Goal: Task Accomplishment & Management: Manage account settings

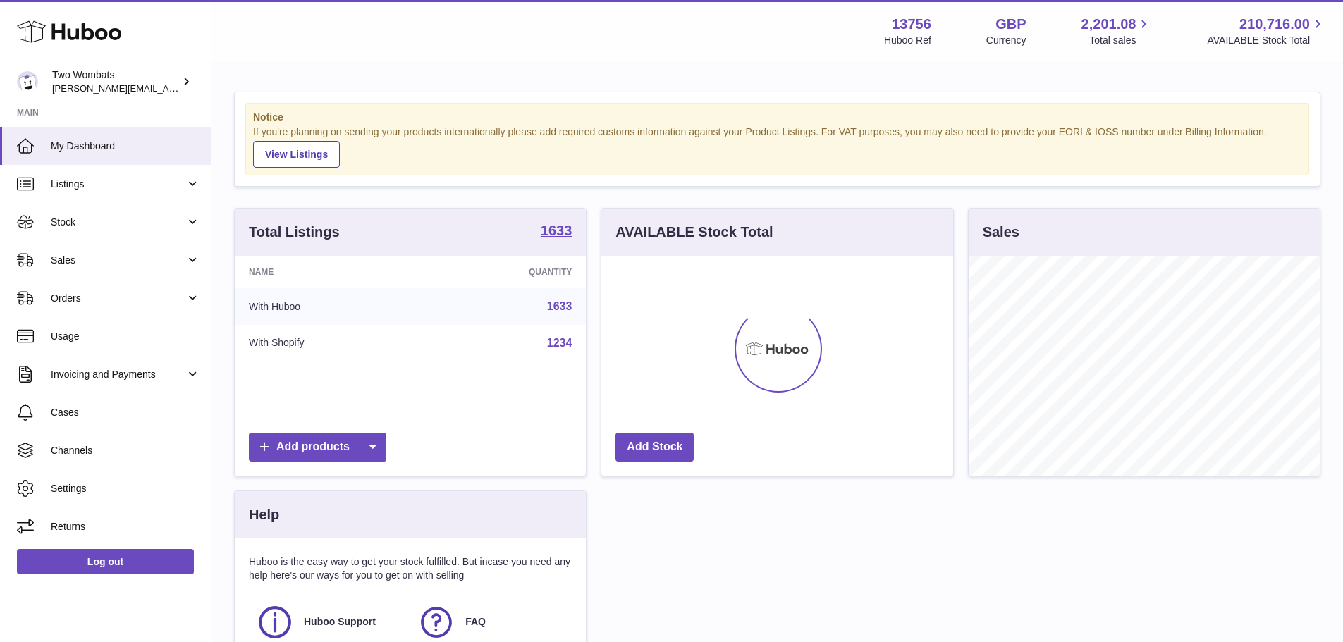
scroll to position [220, 352]
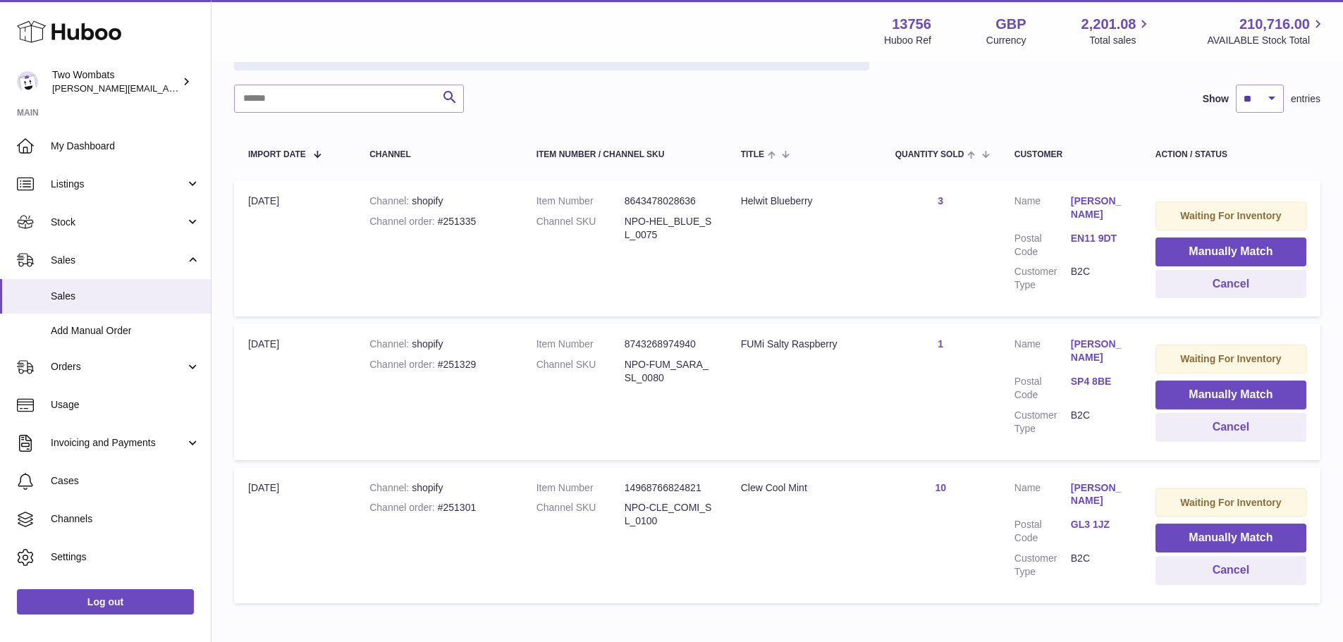
scroll to position [276, 0]
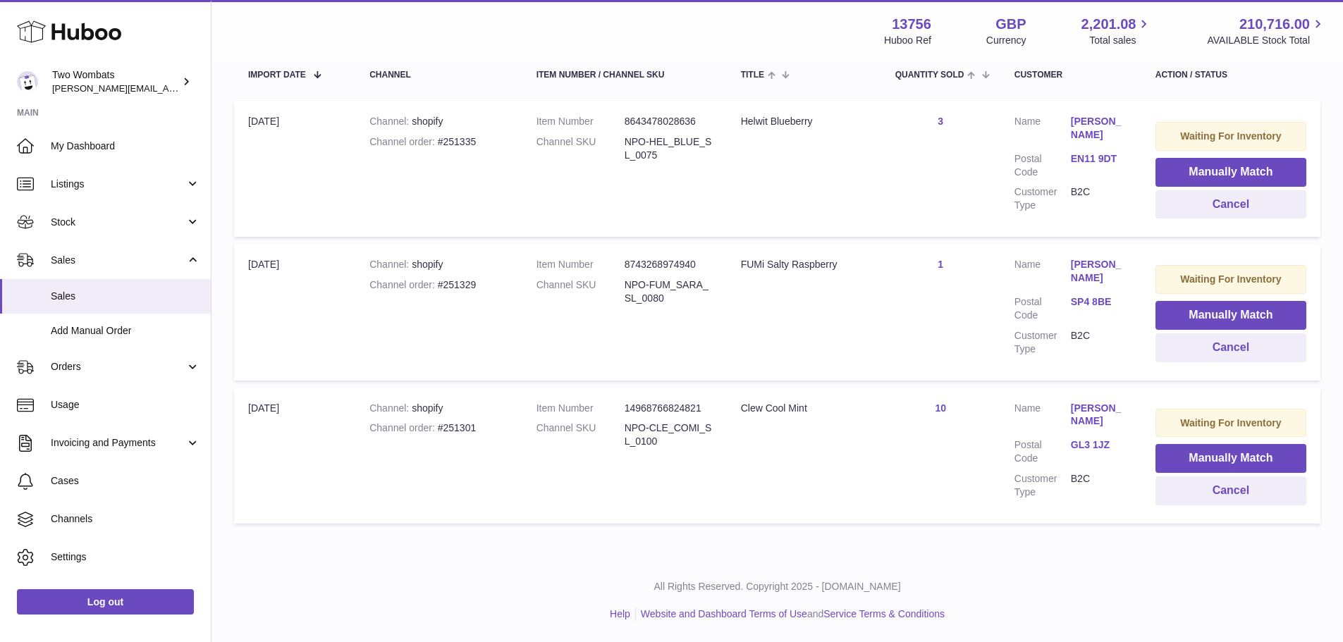
click at [445, 424] on div "Channel order #251301" at bounding box center [438, 428] width 138 height 13
click at [472, 438] on td "Channel shopify Channel order #251301" at bounding box center [438, 456] width 166 height 136
click at [467, 430] on div "Channel order #251301" at bounding box center [438, 428] width 138 height 13
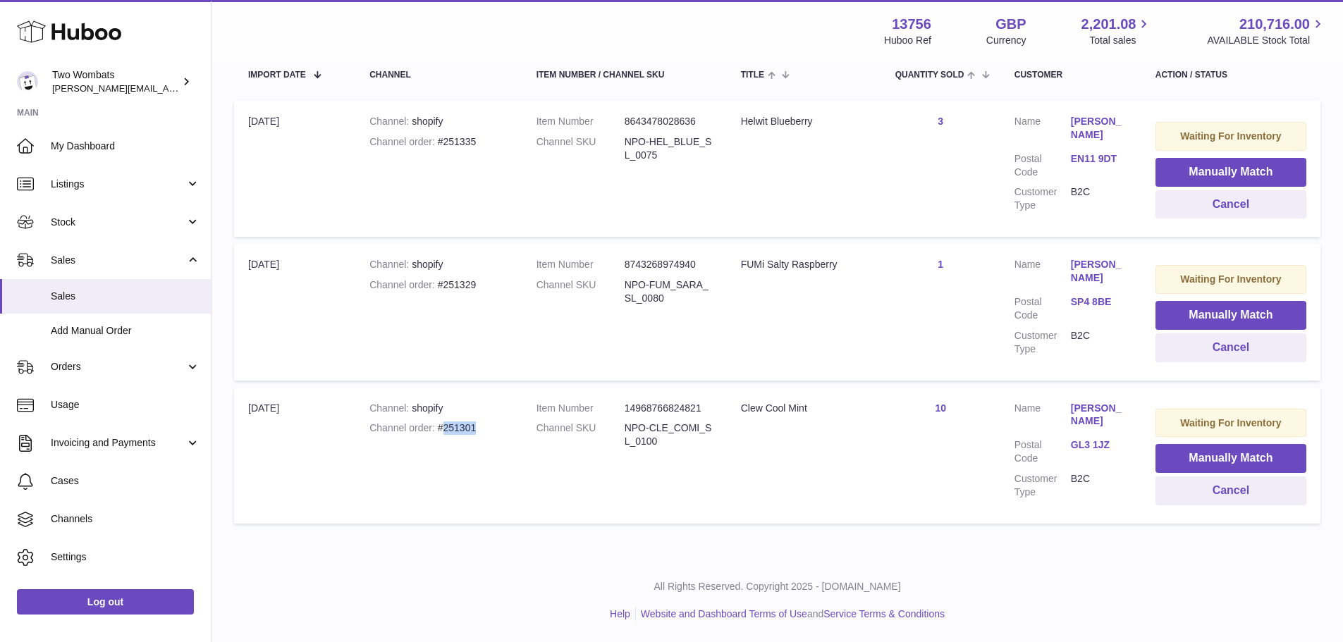
click at [467, 430] on div "Channel order #251301" at bounding box center [438, 428] width 138 height 13
copy div "251301"
click at [466, 429] on div "Channel order #251301" at bounding box center [438, 428] width 138 height 13
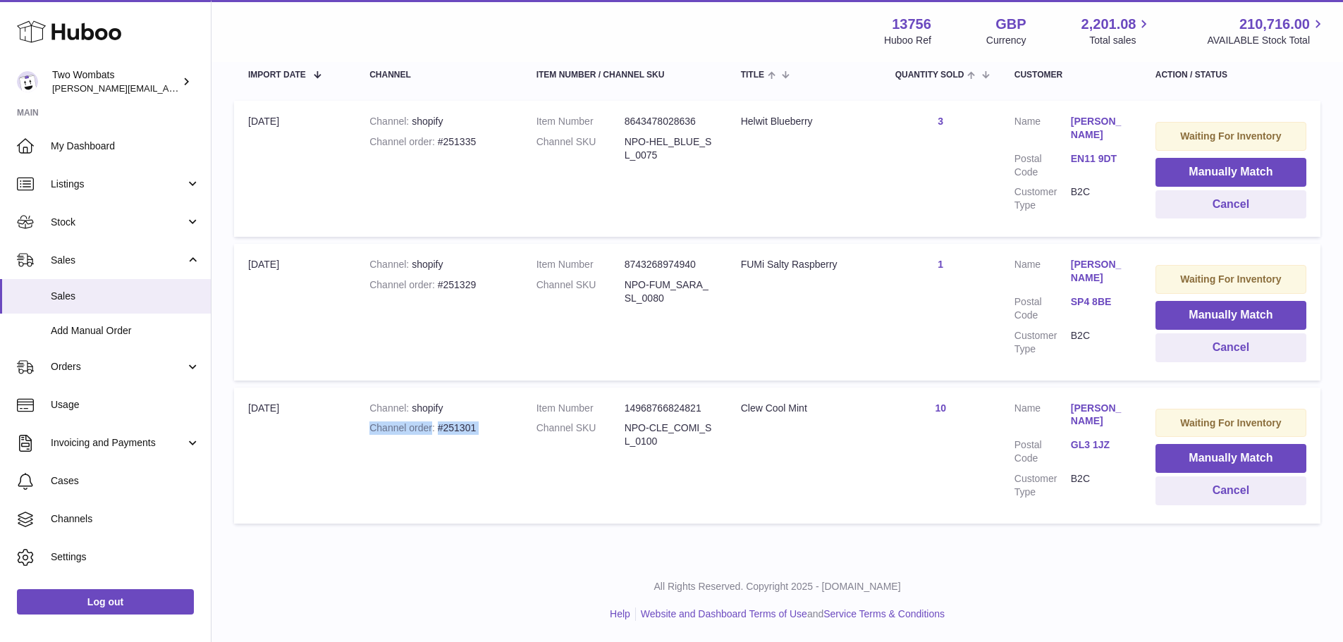
click at [466, 429] on div "Channel order #251301" at bounding box center [438, 428] width 138 height 13
click at [497, 427] on div "Channel order #251301" at bounding box center [438, 428] width 138 height 13
click at [450, 430] on div "Channel order #251301" at bounding box center [438, 428] width 138 height 13
drag, startPoint x: 670, startPoint y: 448, endPoint x: 615, endPoint y: 428, distance: 59.1
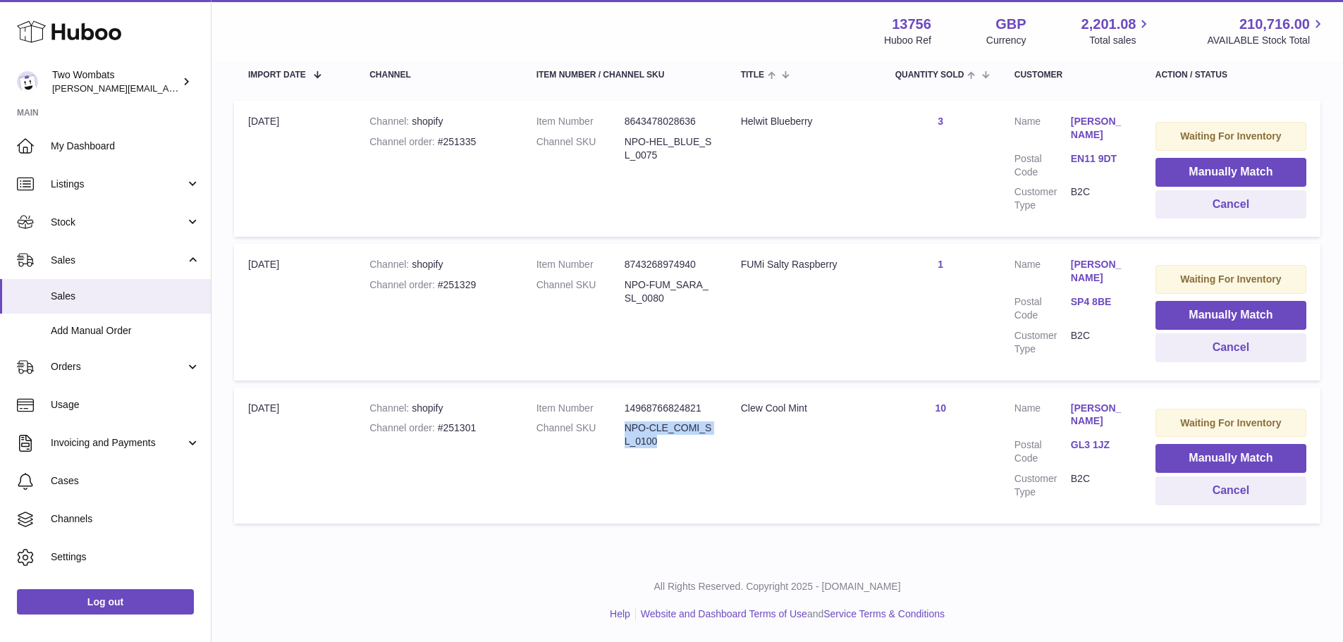
click at [615, 428] on dl "Item Number 14968766824821 Channel SKU NPO-CLE_COMI_SL_0100" at bounding box center [624, 429] width 176 height 54
copy dl "NPO-CLE_COMI_SL_0100"
click at [107, 191] on link "Listings" at bounding box center [105, 184] width 211 height 38
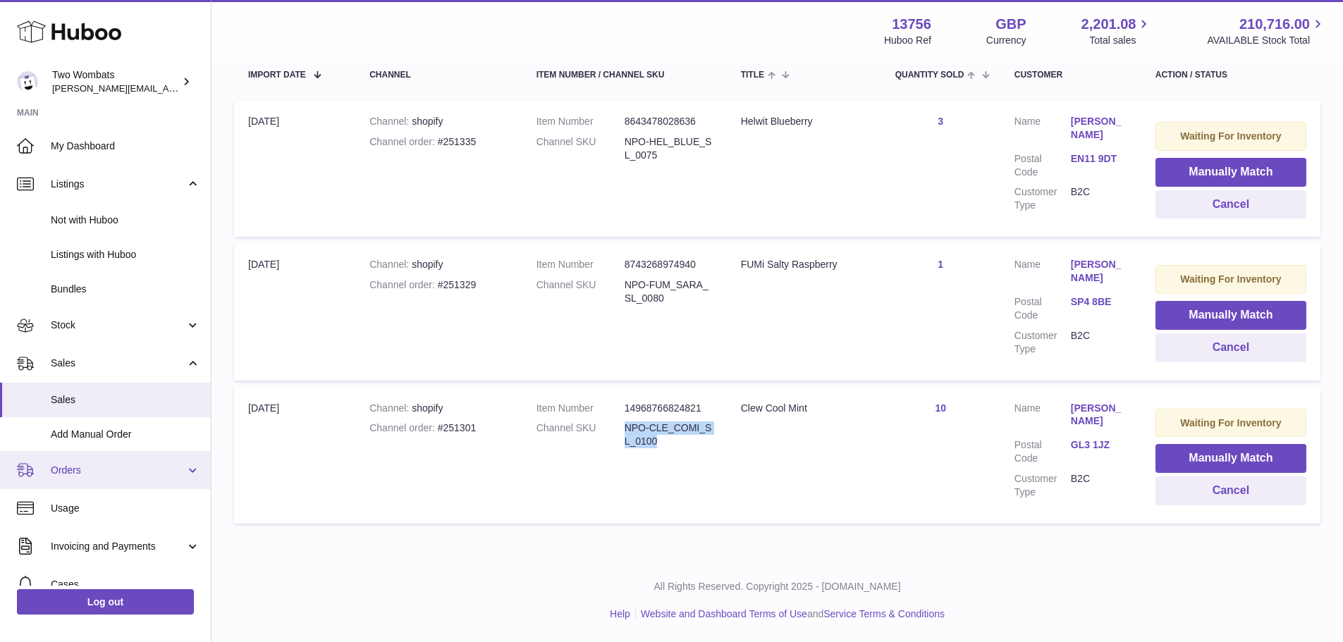
click at [114, 468] on span "Orders" at bounding box center [118, 470] width 135 height 13
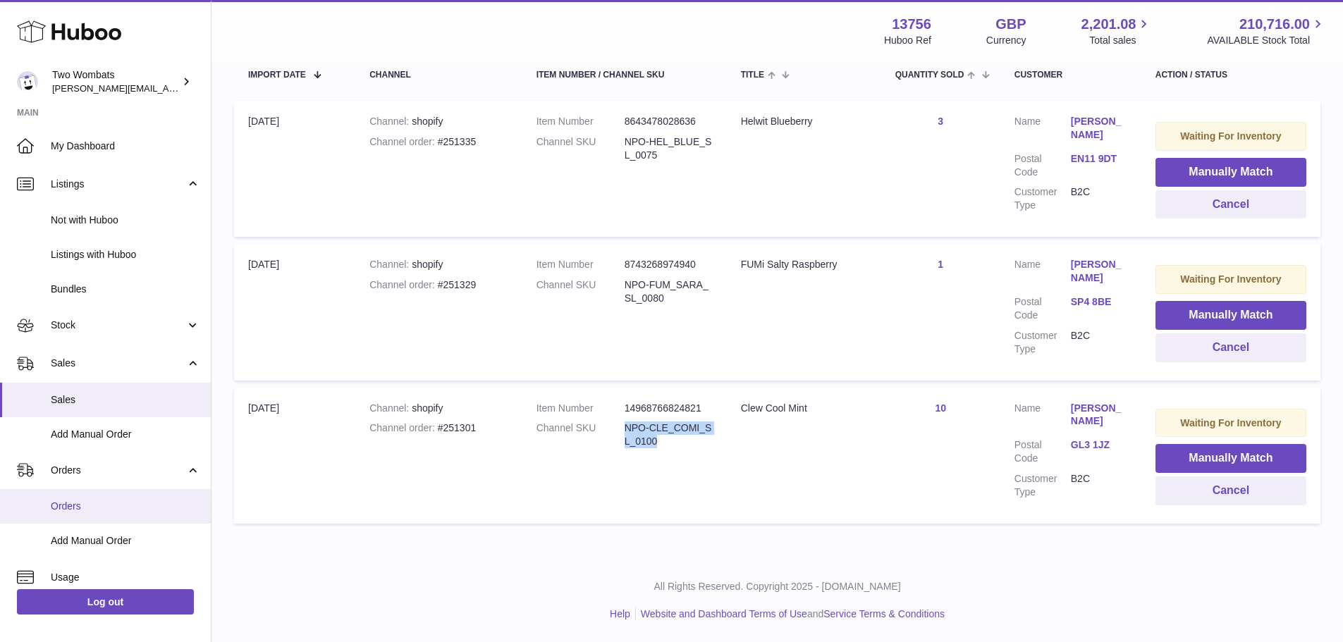
click at [120, 520] on link "Orders" at bounding box center [105, 506] width 211 height 35
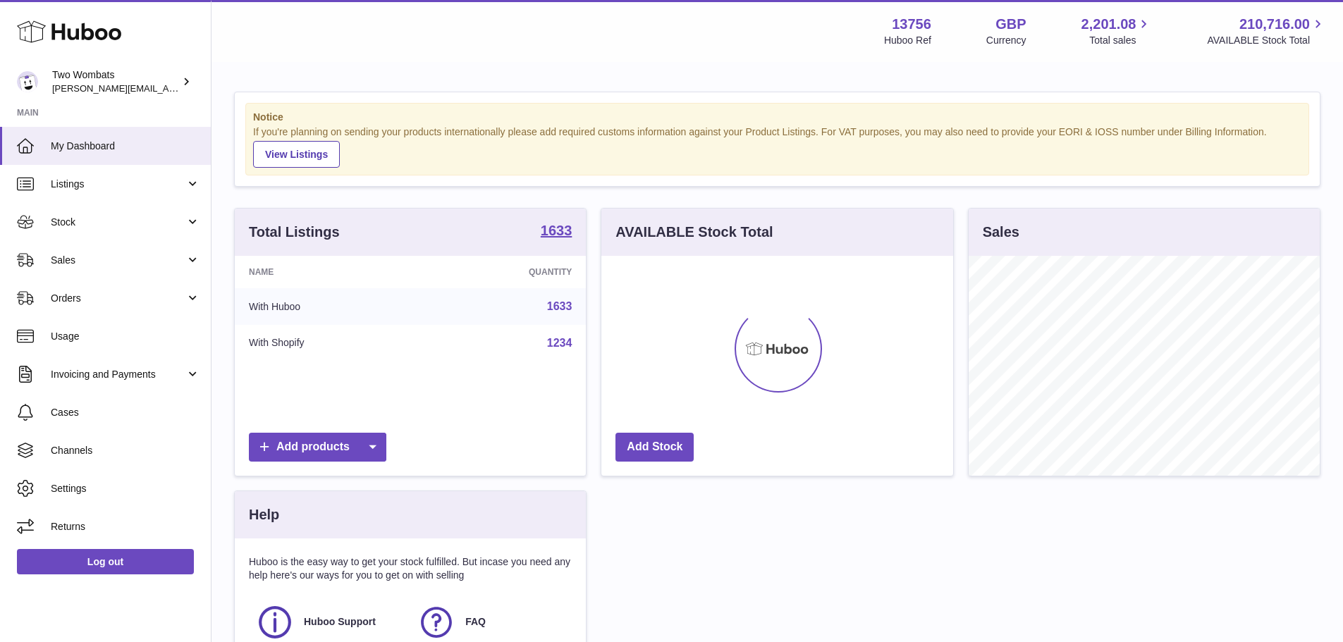
scroll to position [220, 352]
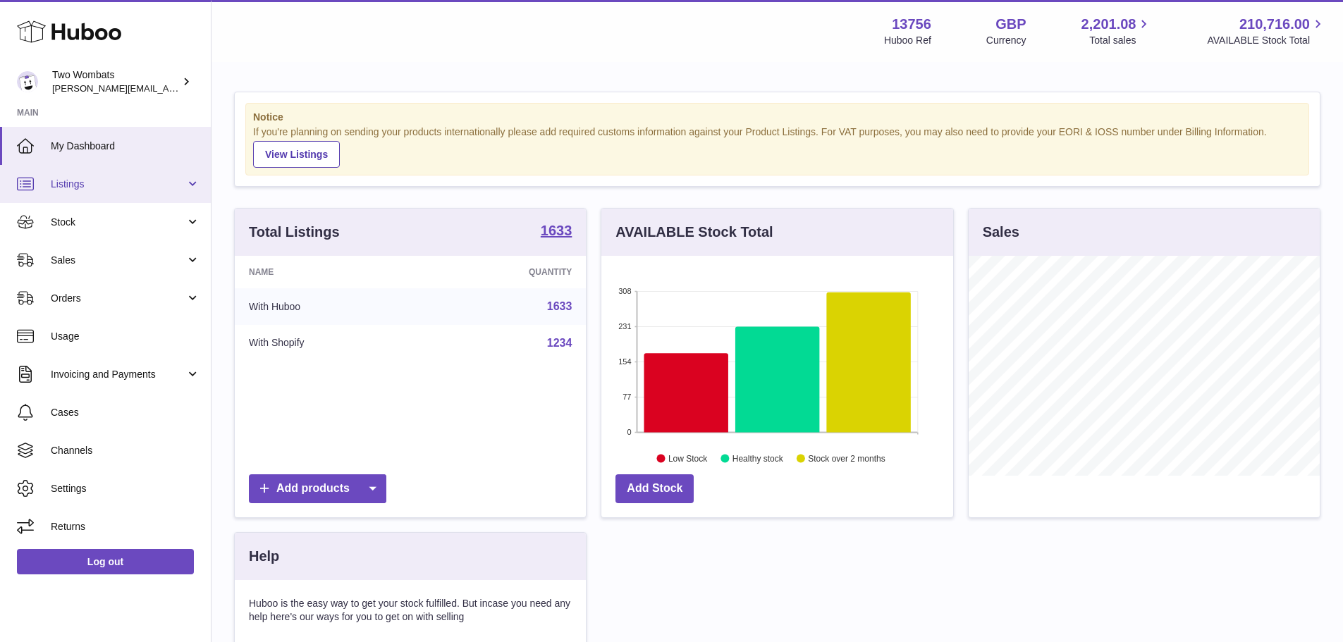
click at [86, 185] on span "Listings" at bounding box center [118, 184] width 135 height 13
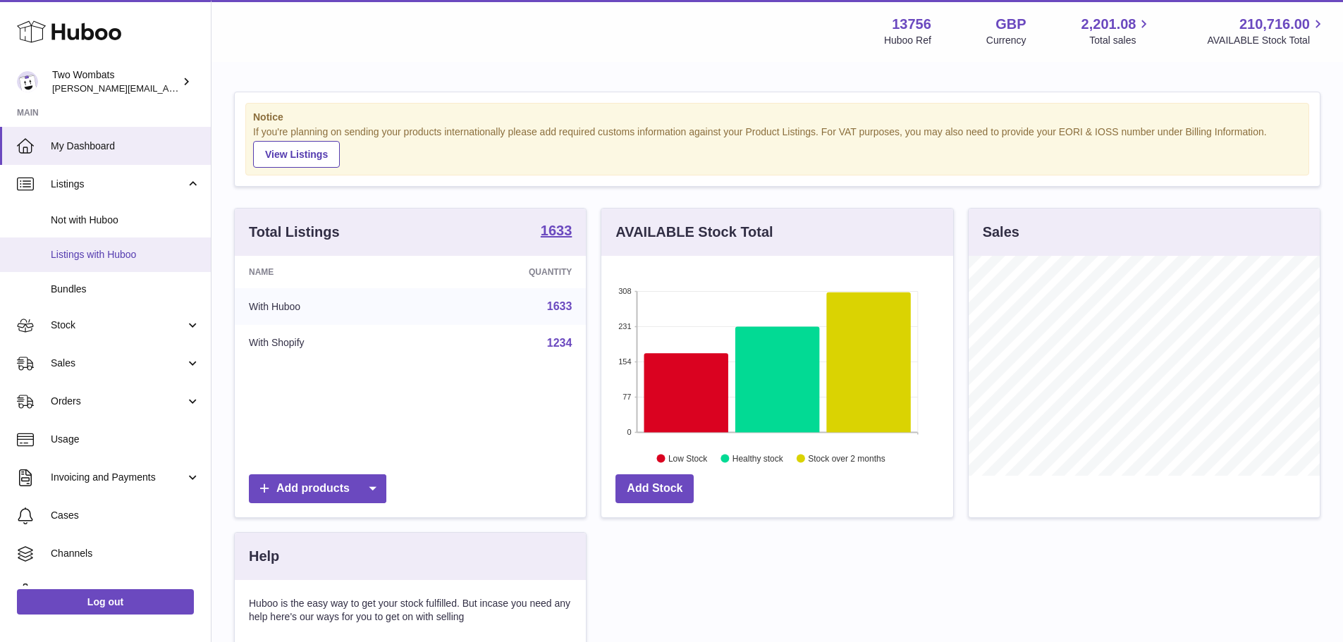
click at [156, 252] on span "Listings with Huboo" at bounding box center [125, 254] width 149 height 13
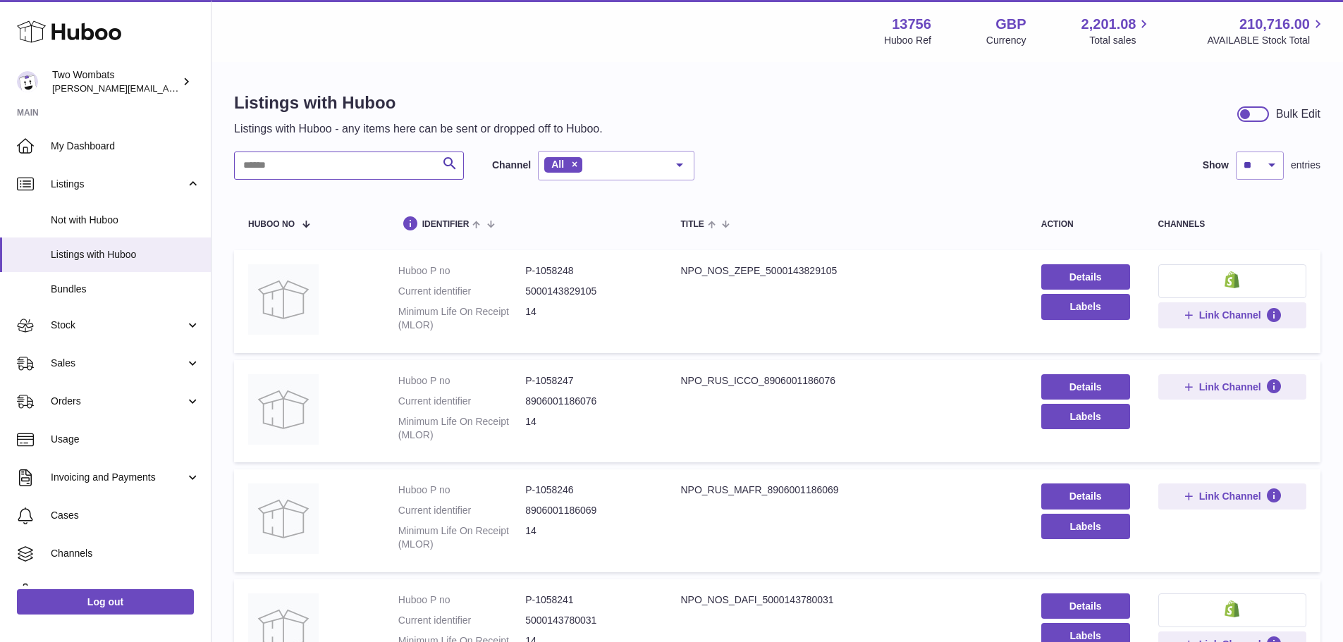
click at [269, 172] on input "text" at bounding box center [349, 166] width 230 height 28
paste input "**********"
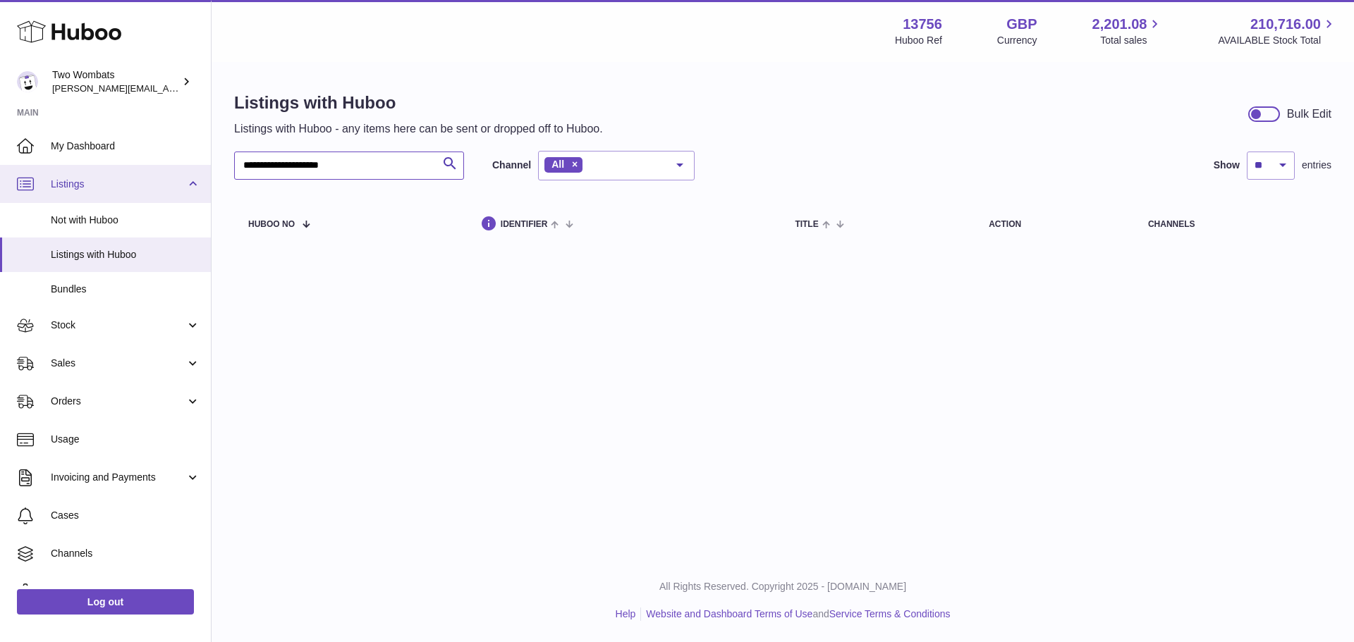
drag, startPoint x: 382, startPoint y: 159, endPoint x: 202, endPoint y: 167, distance: 179.9
click at [202, 166] on div "**********" at bounding box center [677, 321] width 1354 height 642
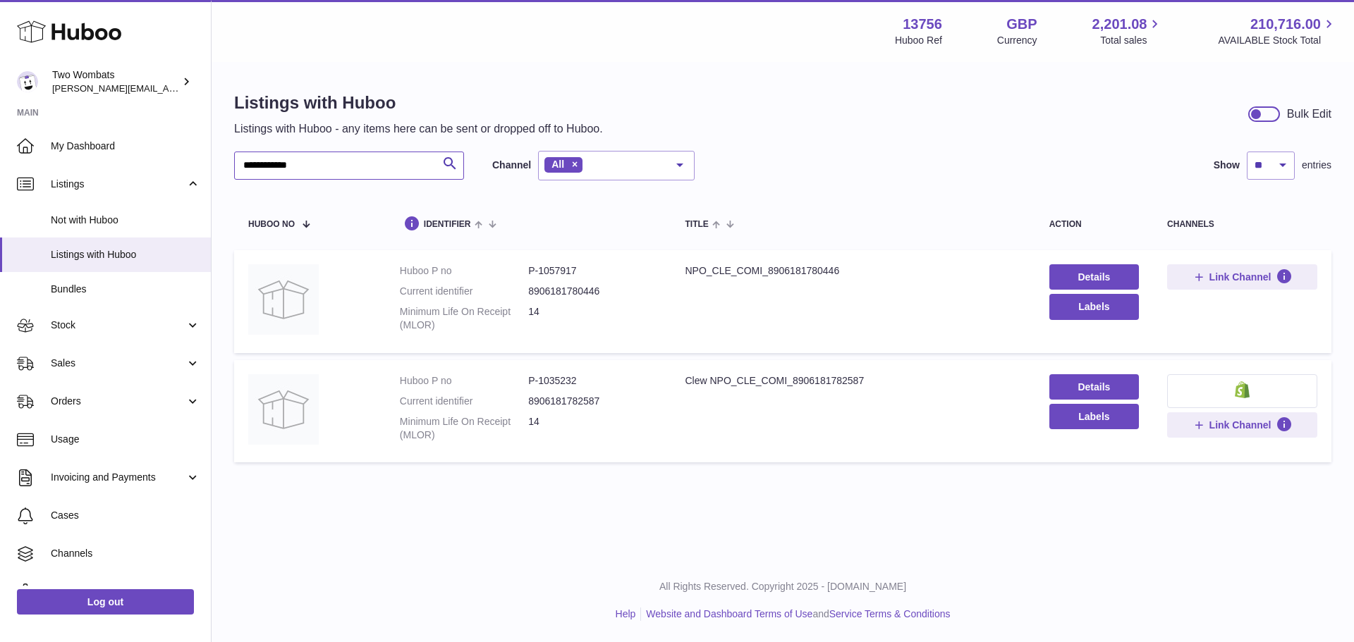
type input "**********"
click at [79, 321] on span "Stock" at bounding box center [118, 325] width 135 height 13
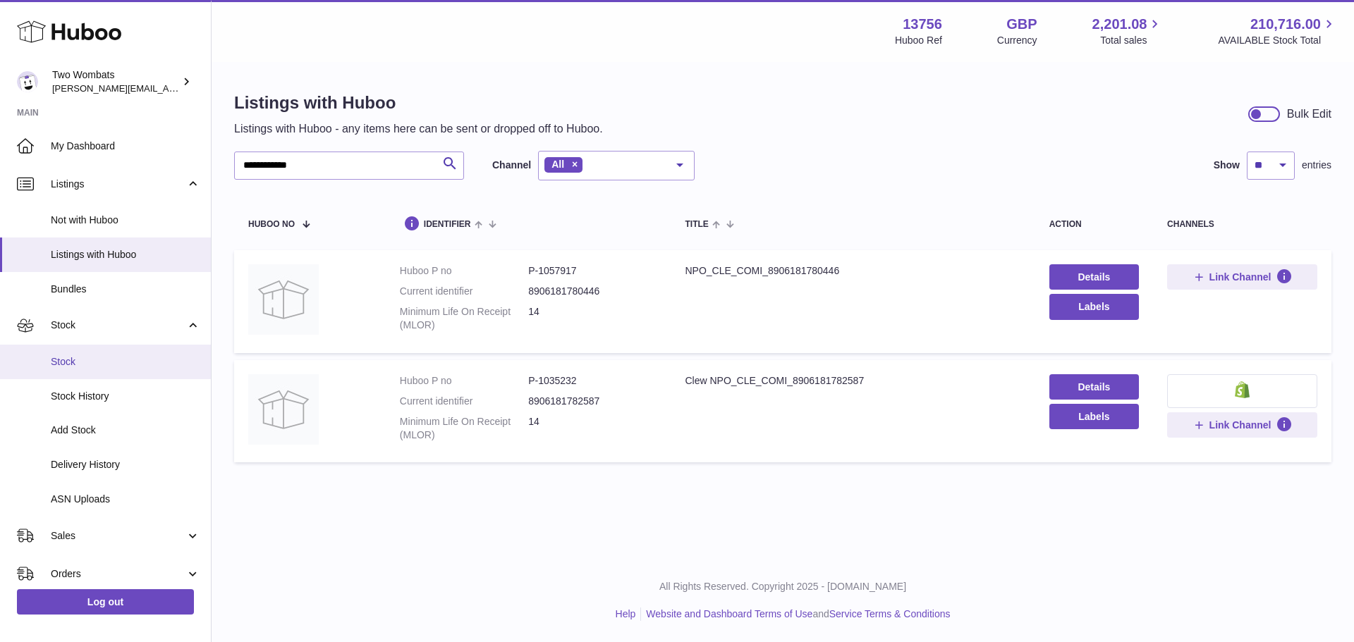
click at [86, 367] on span "Stock" at bounding box center [125, 361] width 149 height 13
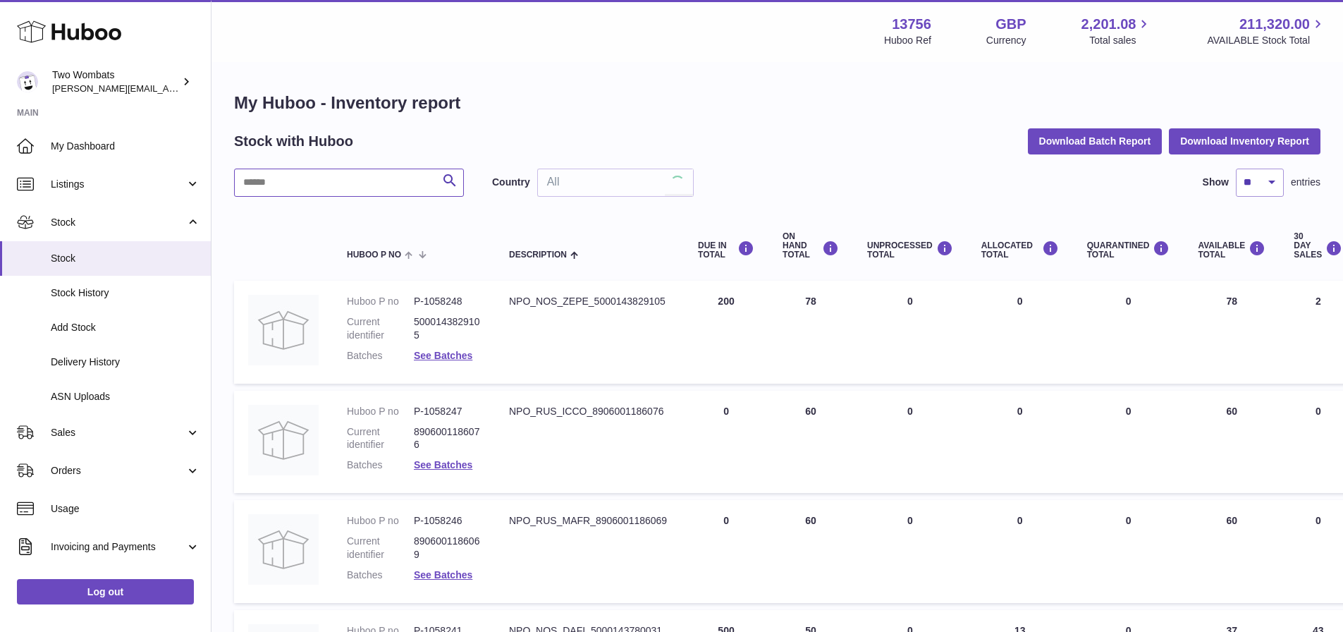
click at [338, 187] on input "text" at bounding box center [349, 182] width 230 height 28
paste input "*******"
type input "*******"
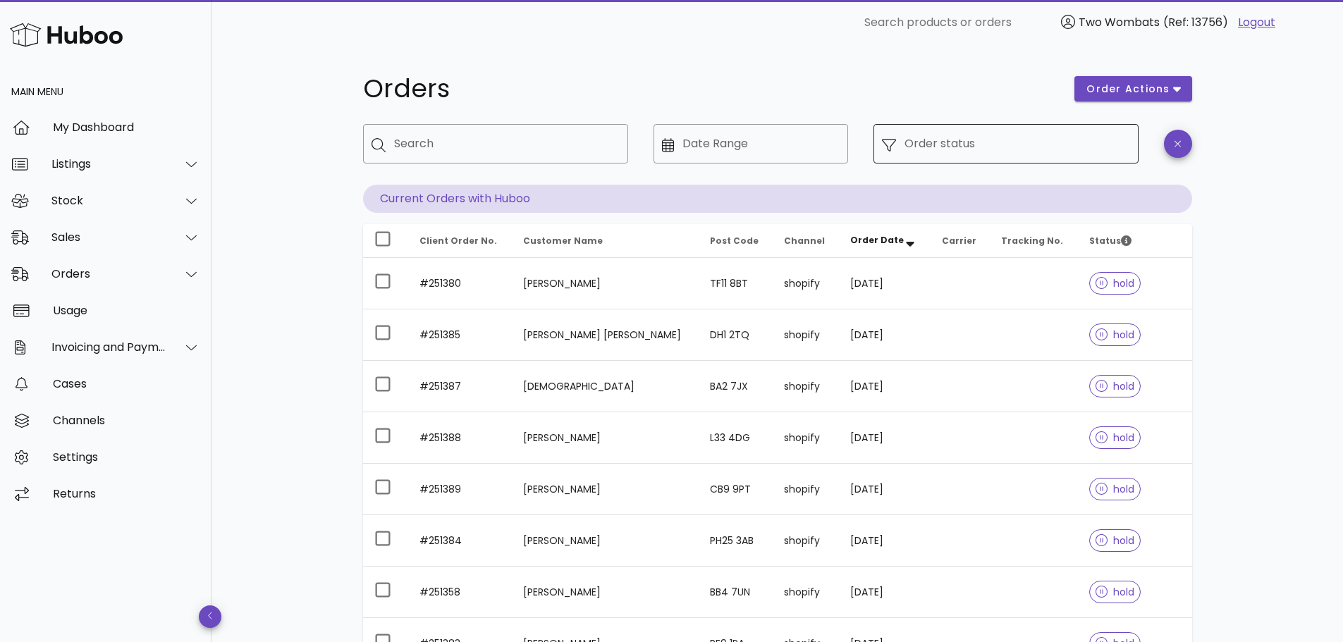
click at [945, 156] on div "Order status" at bounding box center [1017, 143] width 226 height 39
click at [931, 152] on input "Order status" at bounding box center [1017, 144] width 226 height 23
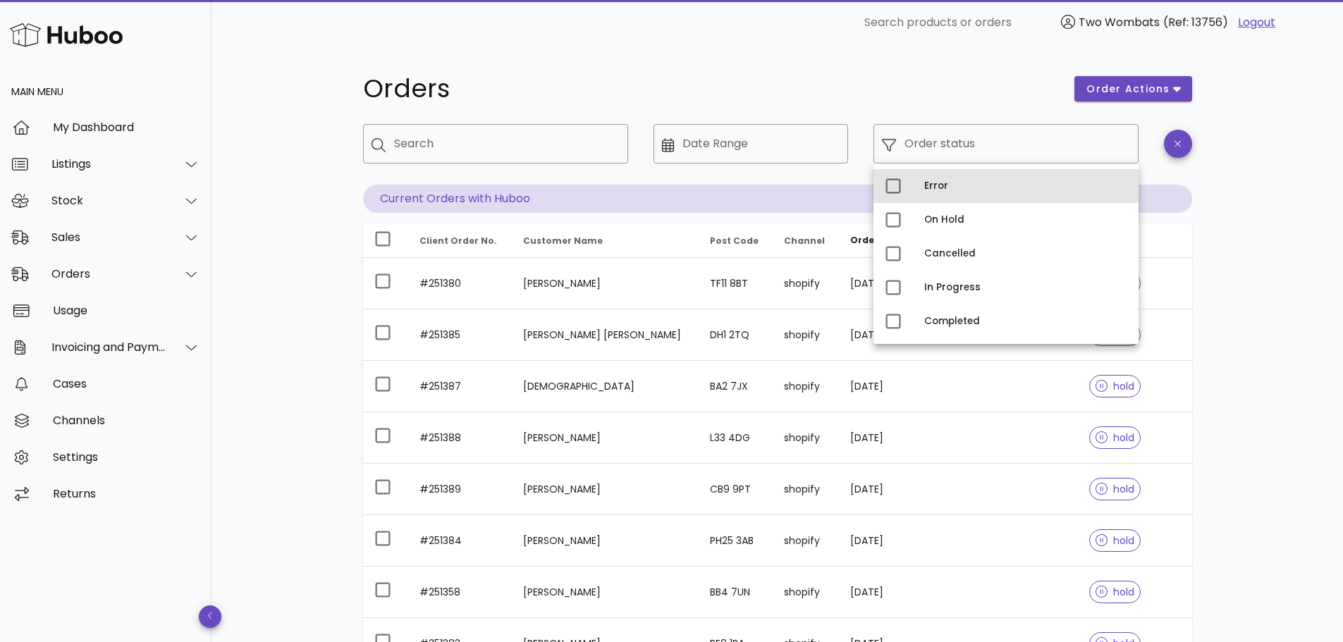
click at [946, 191] on div "Error" at bounding box center [1025, 185] width 203 height 11
type input "**********"
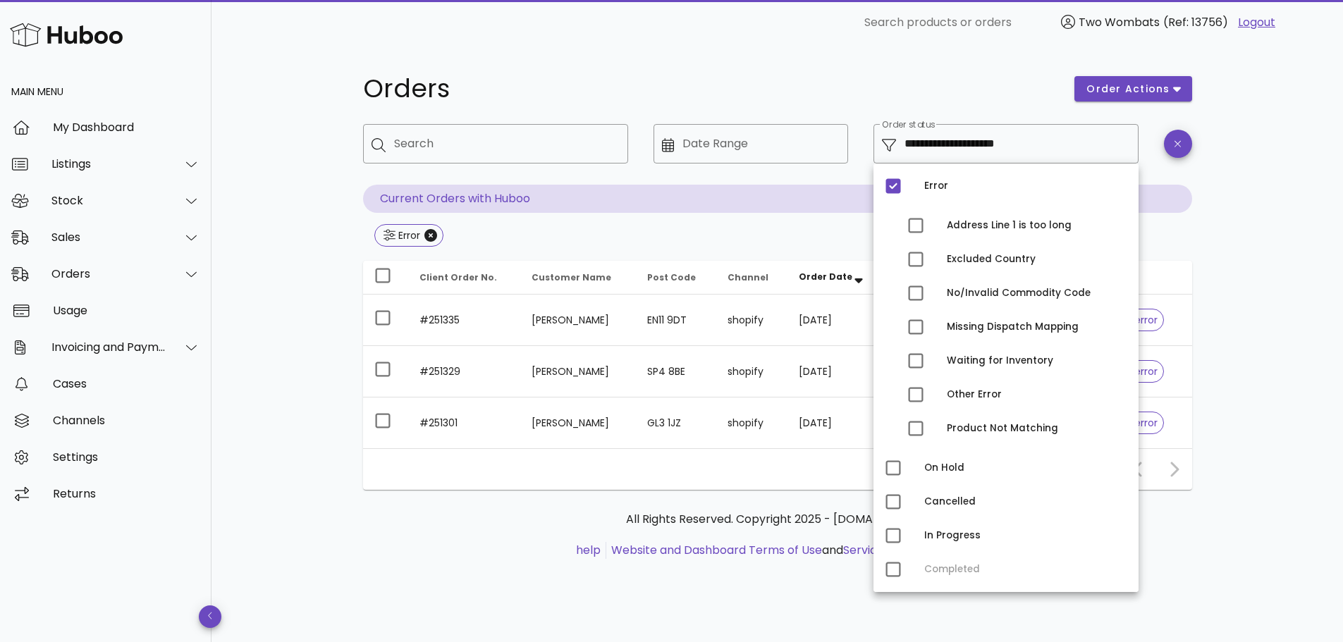
click at [1312, 183] on div "**********" at bounding box center [777, 343] width 1132 height 597
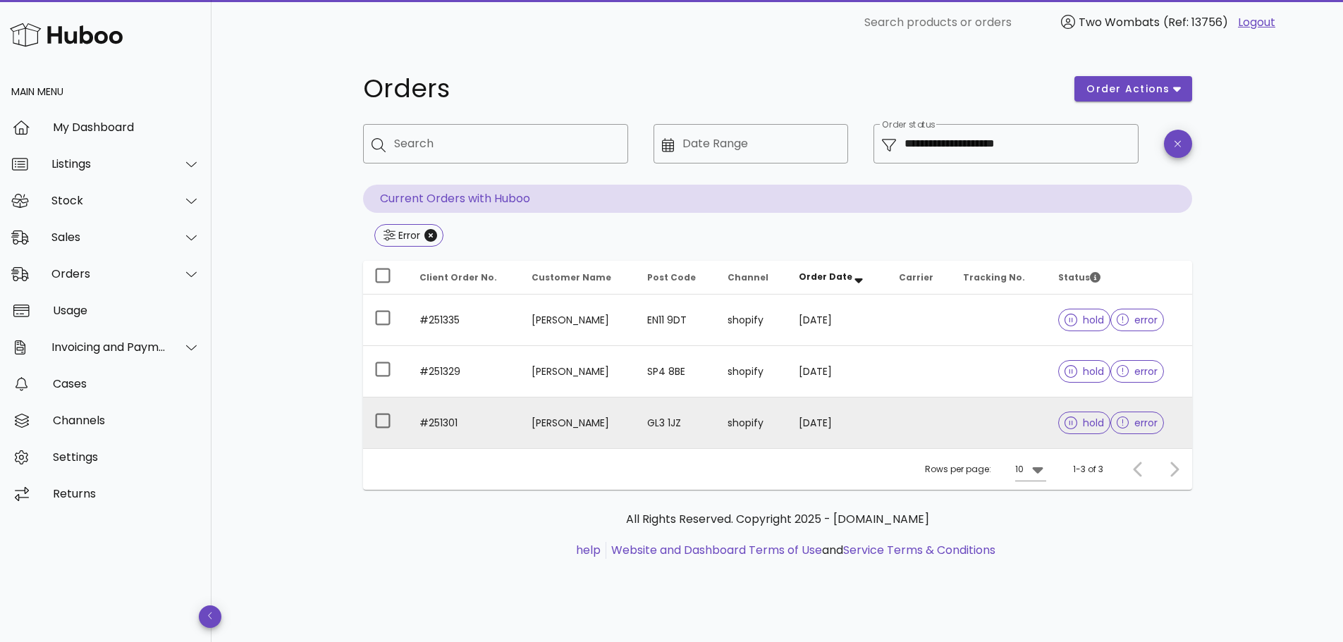
click at [952, 423] on td at bounding box center [999, 423] width 95 height 51
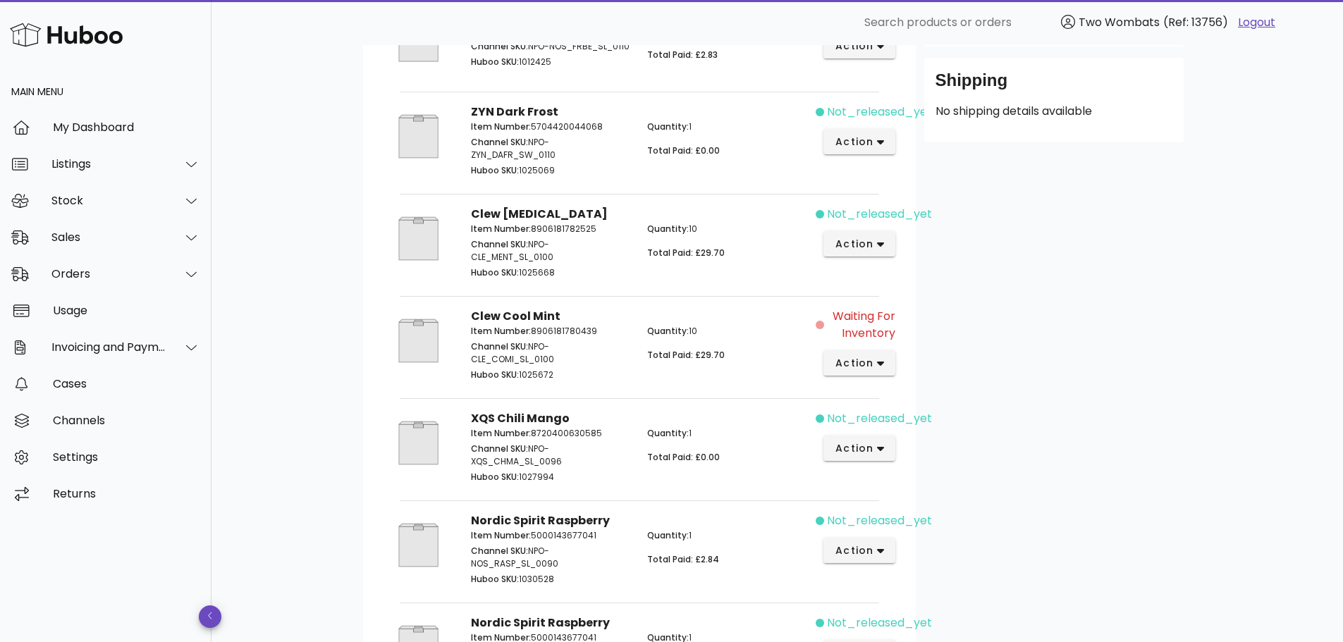
scroll to position [441, 0]
click at [866, 367] on span "action" at bounding box center [854, 364] width 39 height 15
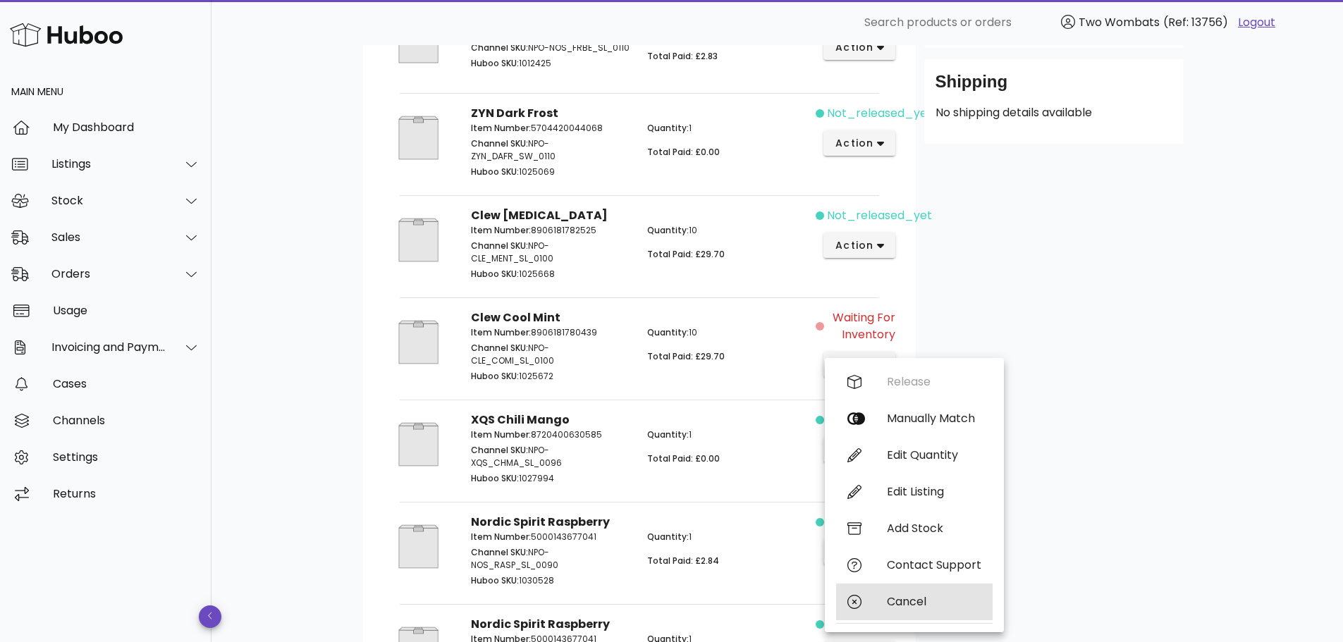
click at [921, 598] on div "Cancel" at bounding box center [934, 601] width 94 height 13
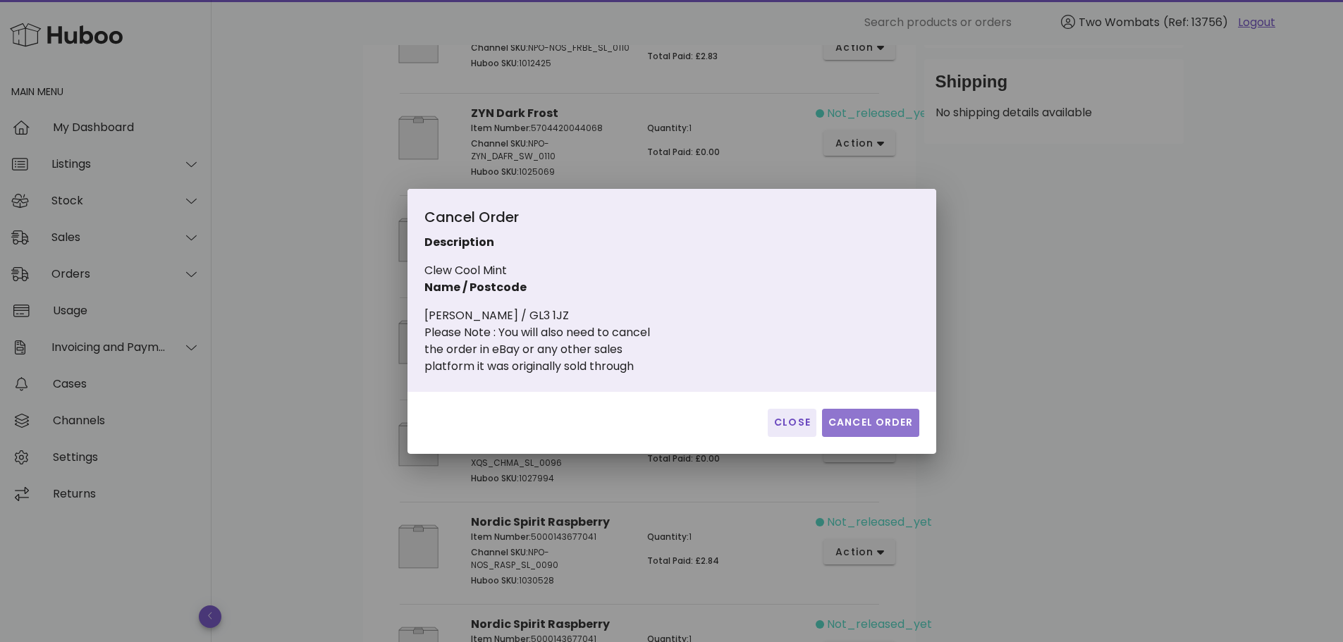
click at [861, 422] on span "Cancel Order" at bounding box center [871, 422] width 86 height 15
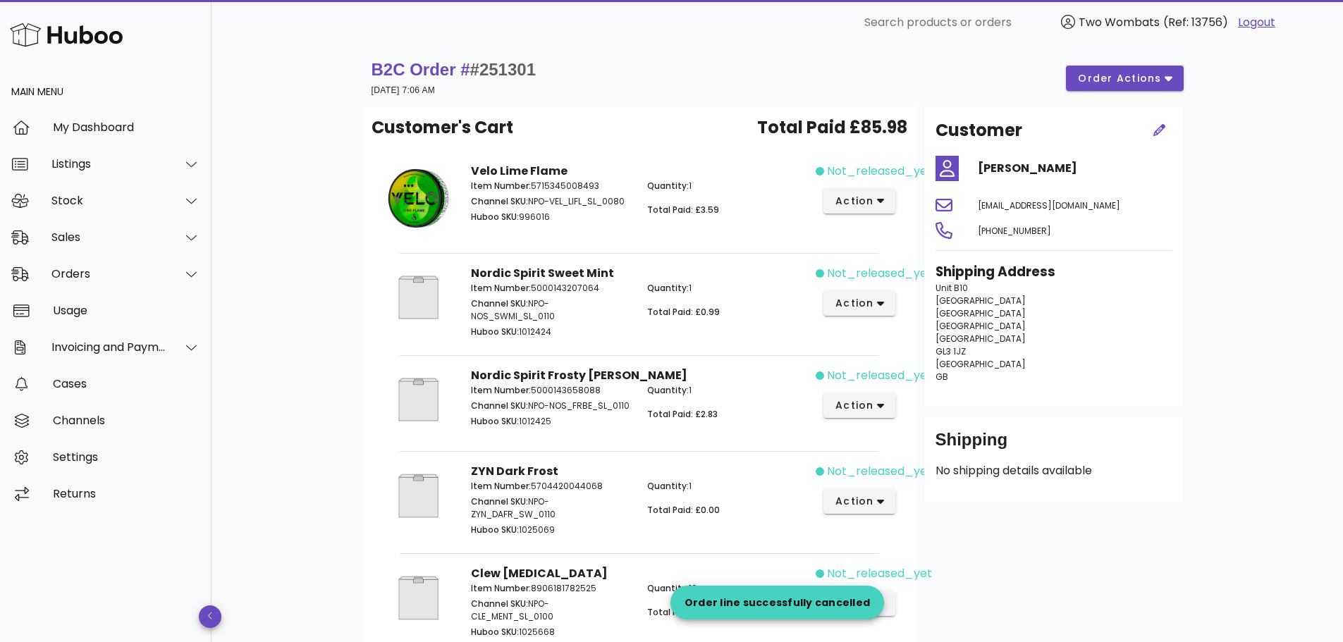
scroll to position [0, 0]
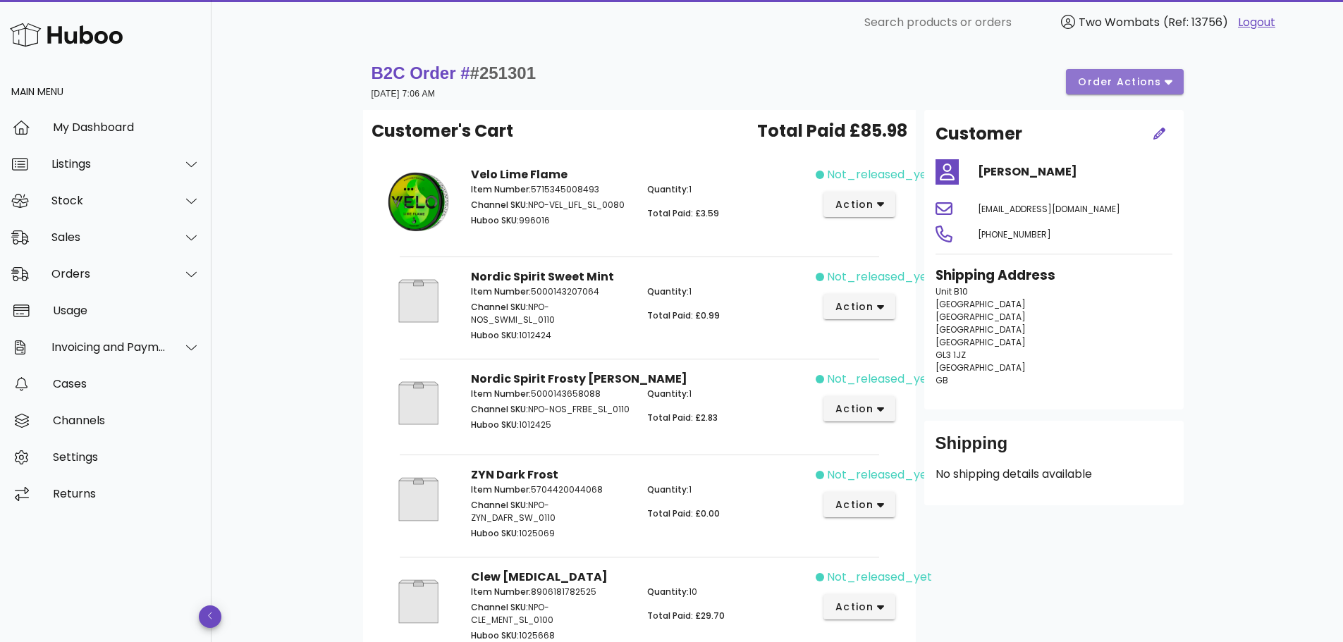
click at [1101, 80] on span "order actions" at bounding box center [1119, 82] width 85 height 15
click at [1115, 96] on div "Release" at bounding box center [1141, 93] width 121 height 37
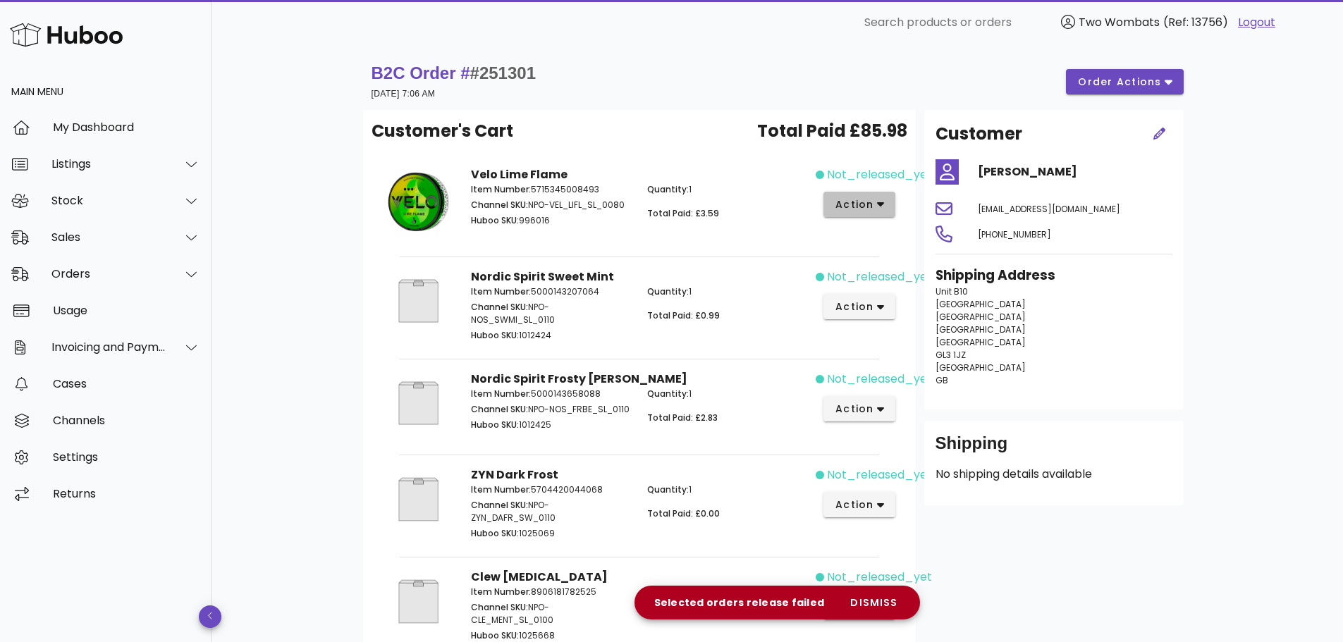
click at [878, 205] on icon "button" at bounding box center [881, 204] width 8 height 13
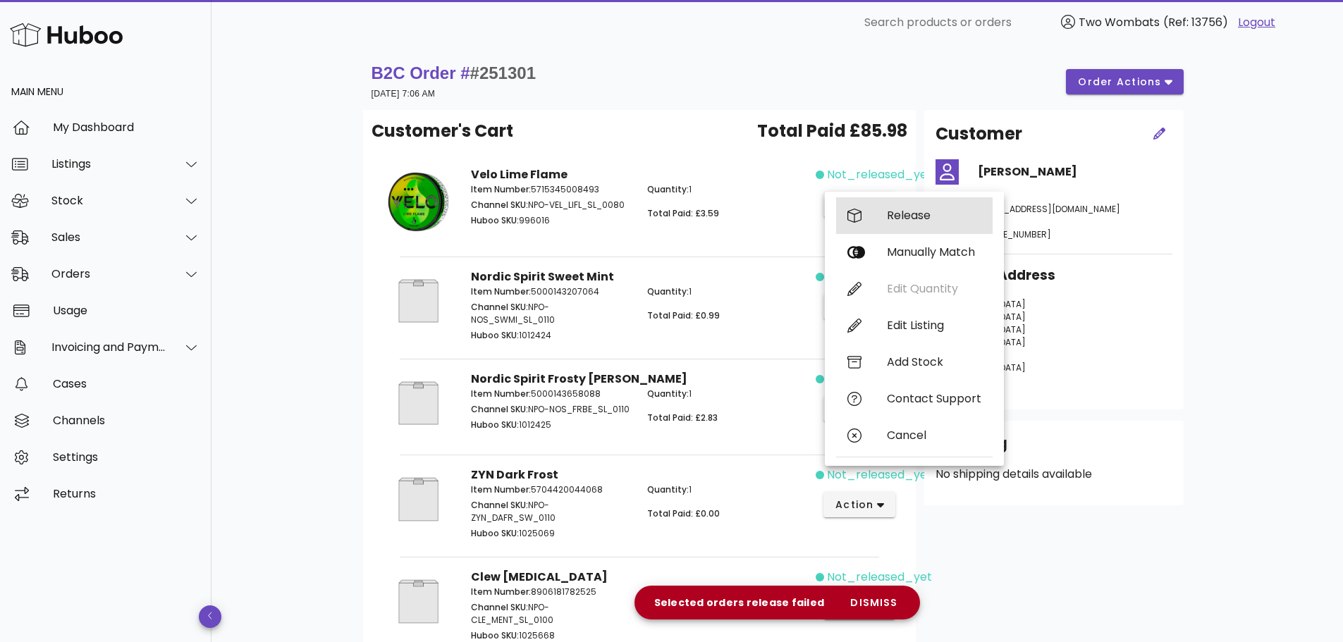
click at [878, 226] on div "Release" at bounding box center [914, 215] width 157 height 37
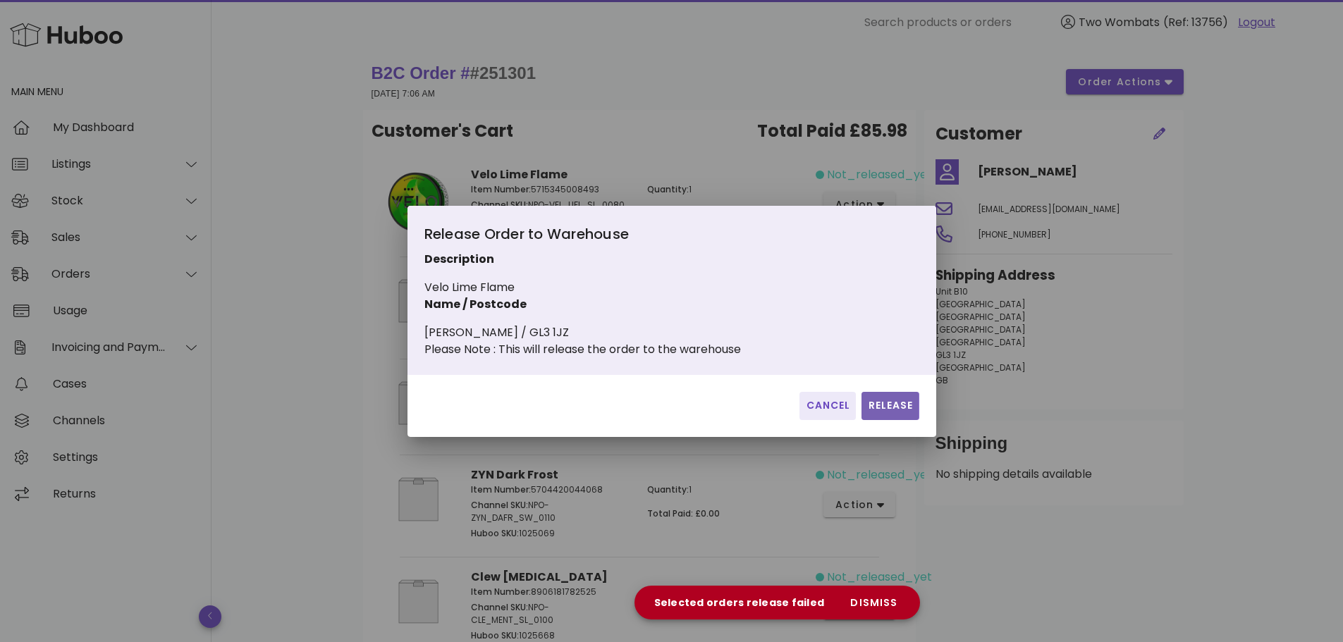
click at [897, 413] on span "Release" at bounding box center [890, 405] width 46 height 15
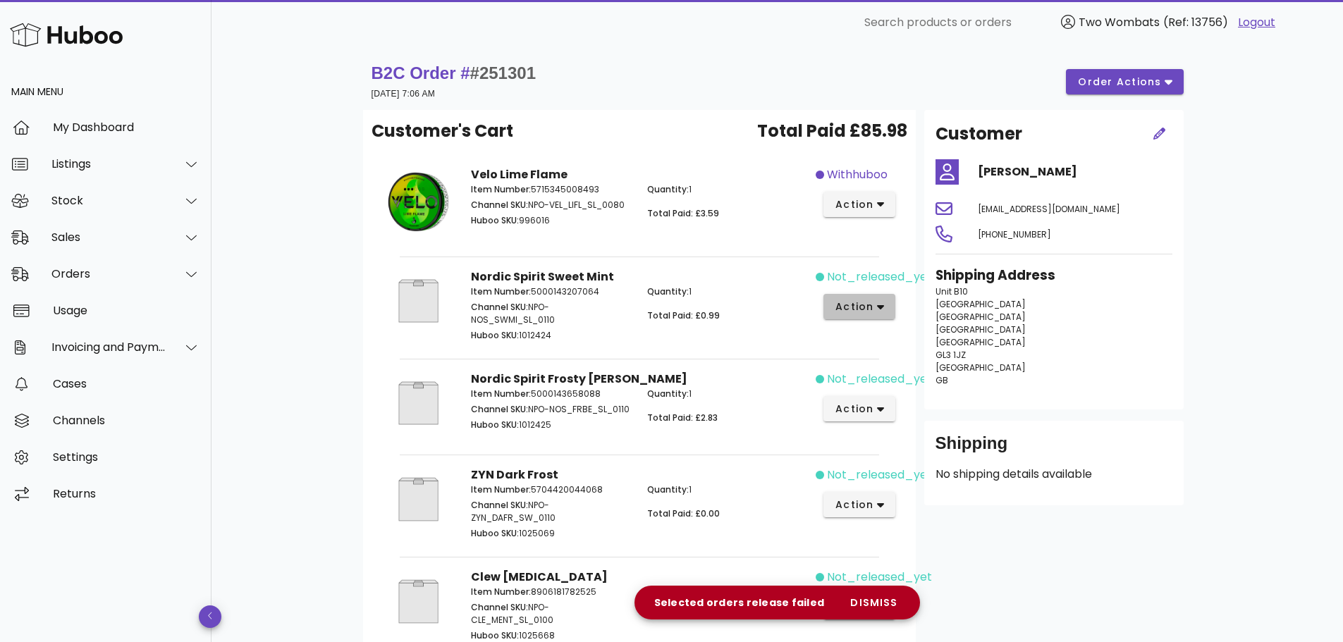
click at [881, 300] on span "action" at bounding box center [860, 307] width 50 height 15
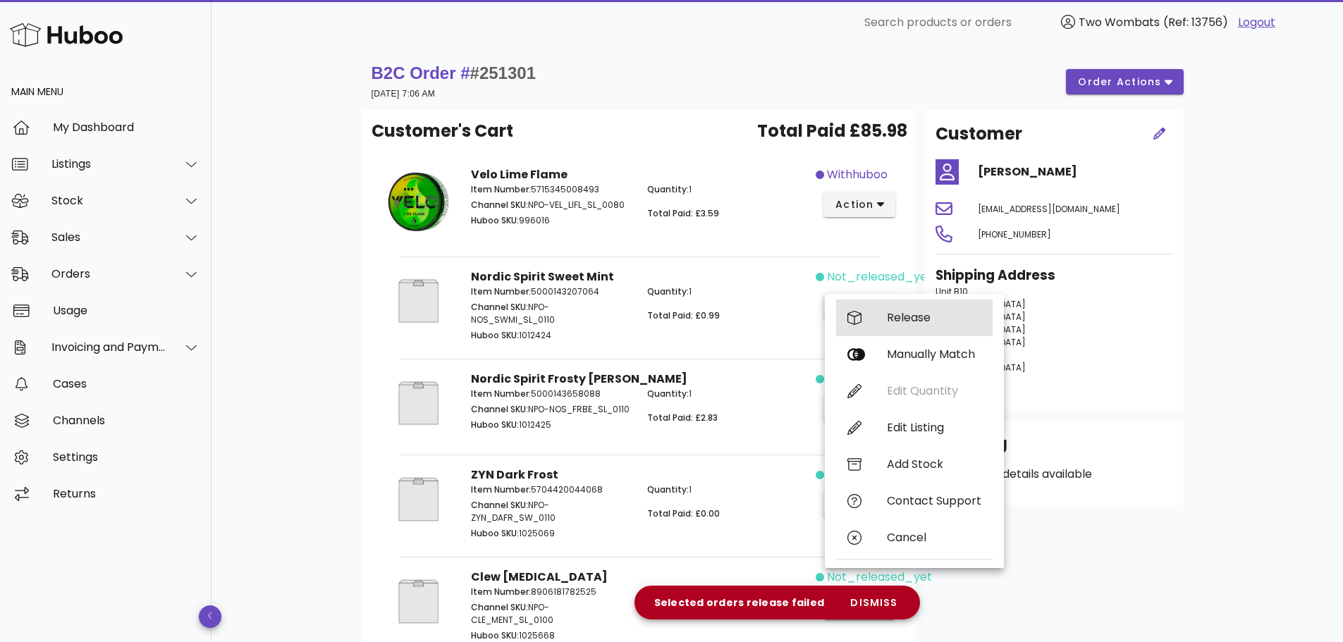
click at [885, 325] on div "Release" at bounding box center [914, 318] width 157 height 37
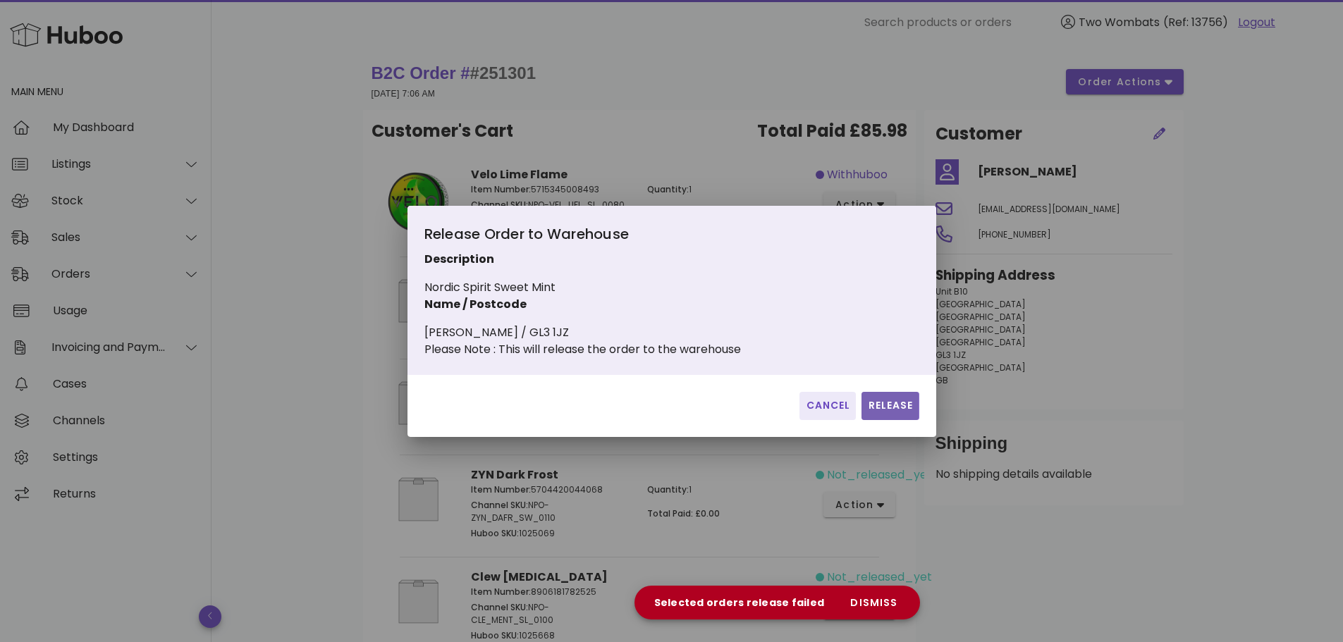
click at [893, 412] on span "Release" at bounding box center [890, 405] width 46 height 15
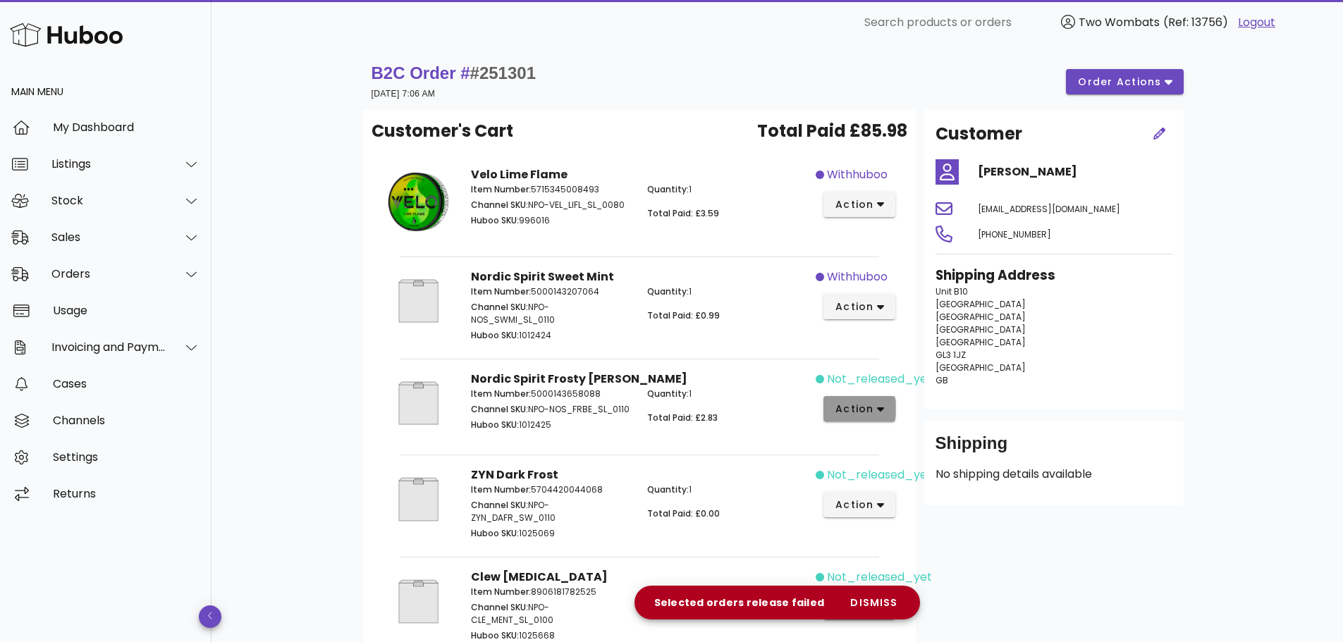
click at [870, 403] on span "action" at bounding box center [854, 409] width 39 height 15
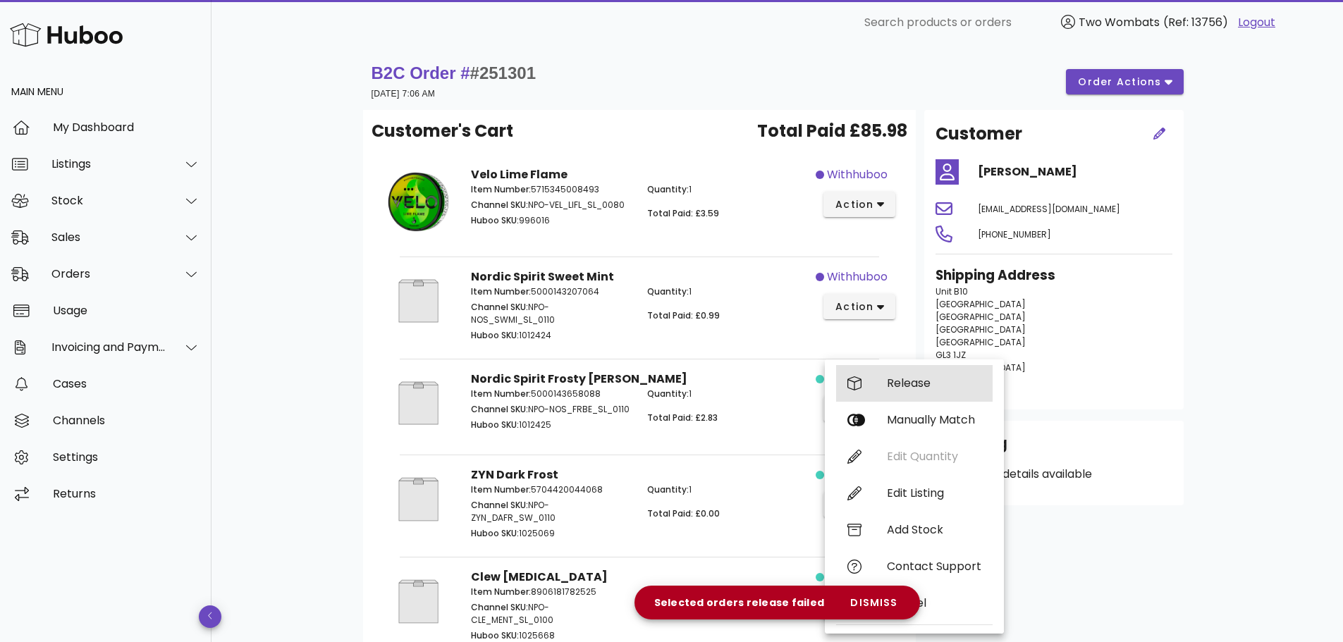
click at [883, 384] on div "Release" at bounding box center [914, 383] width 157 height 37
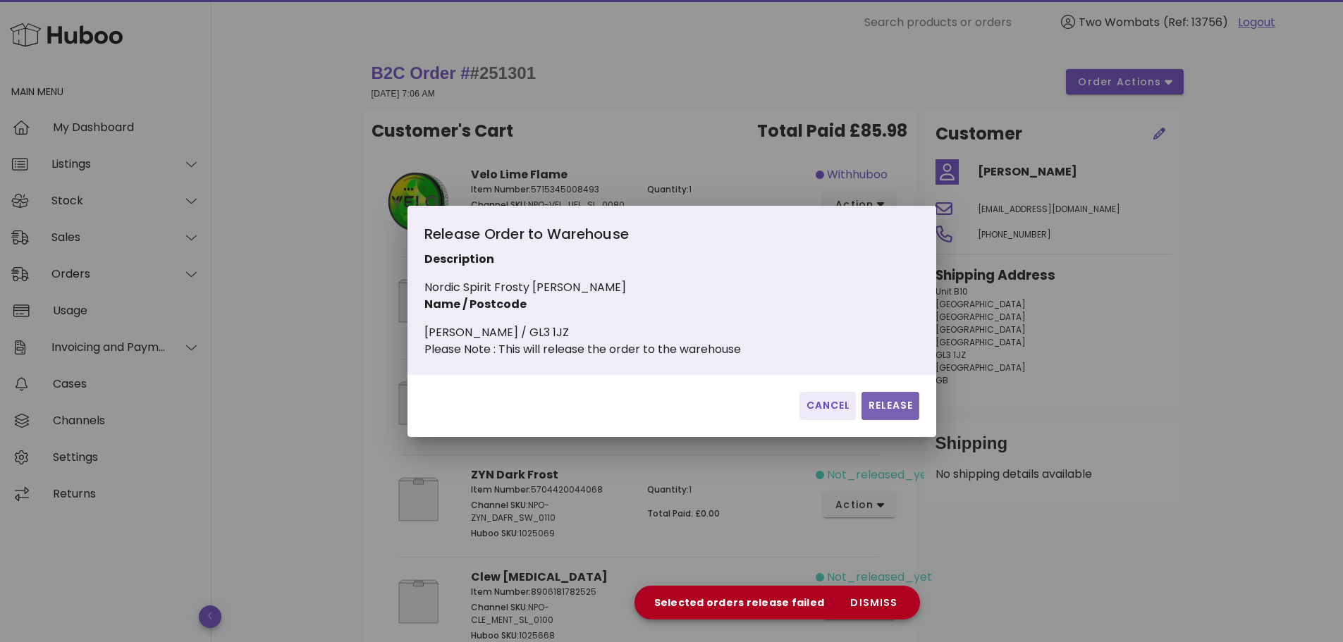
click at [885, 413] on span "Release" at bounding box center [890, 405] width 46 height 15
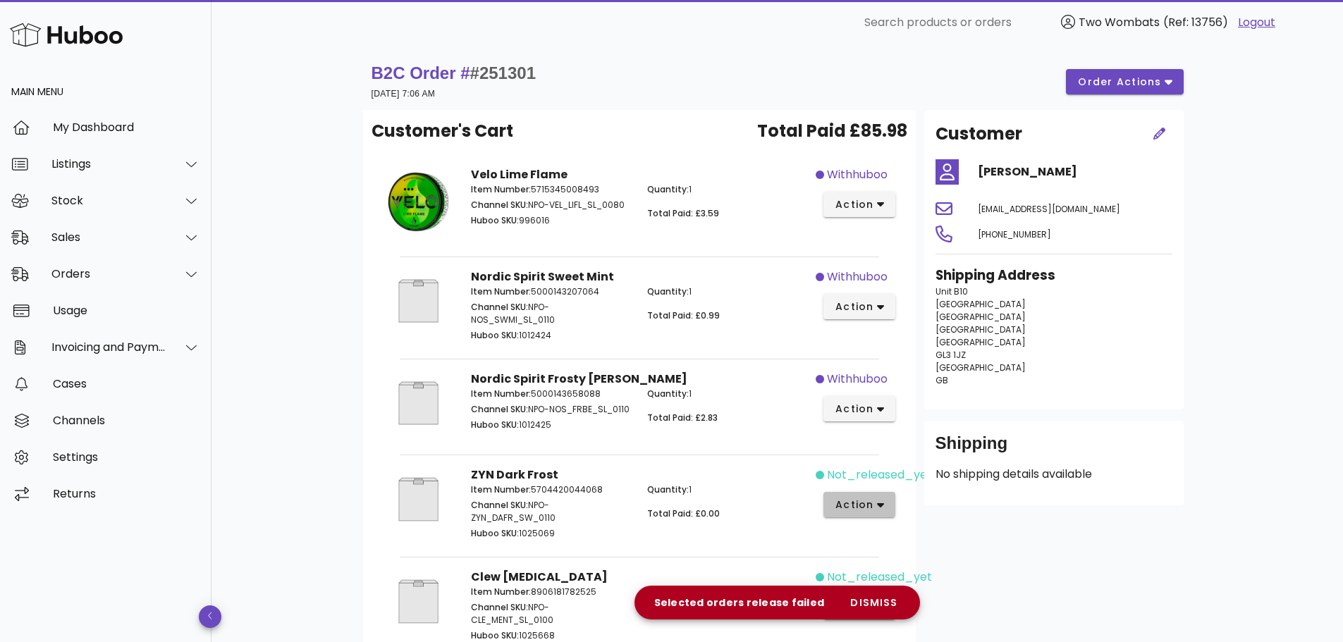
click at [874, 510] on span "action" at bounding box center [860, 505] width 50 height 15
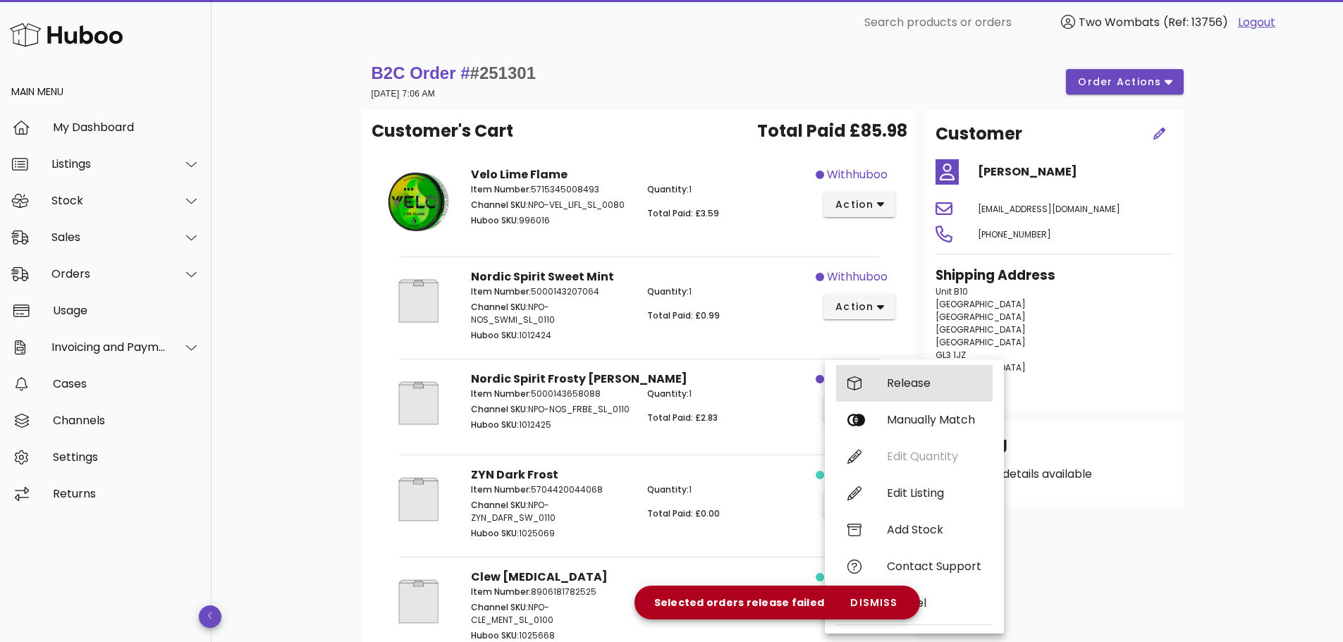
click at [916, 388] on div "Release" at bounding box center [934, 382] width 94 height 13
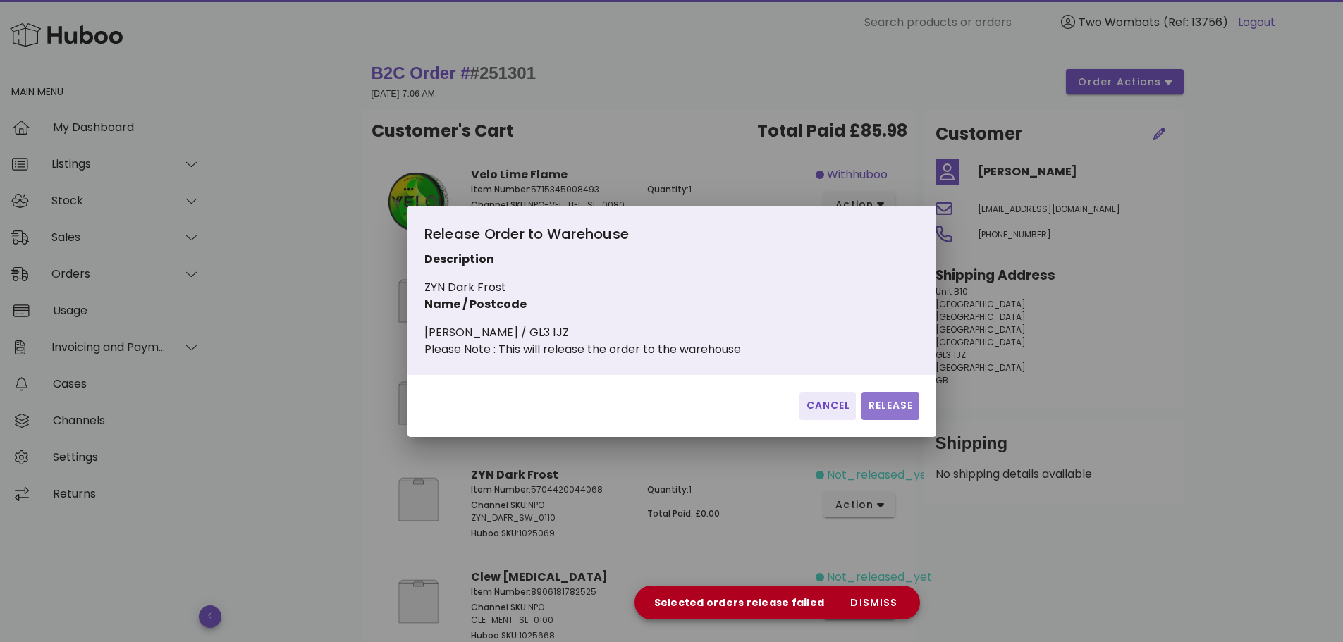
click at [890, 413] on span "Release" at bounding box center [890, 405] width 46 height 15
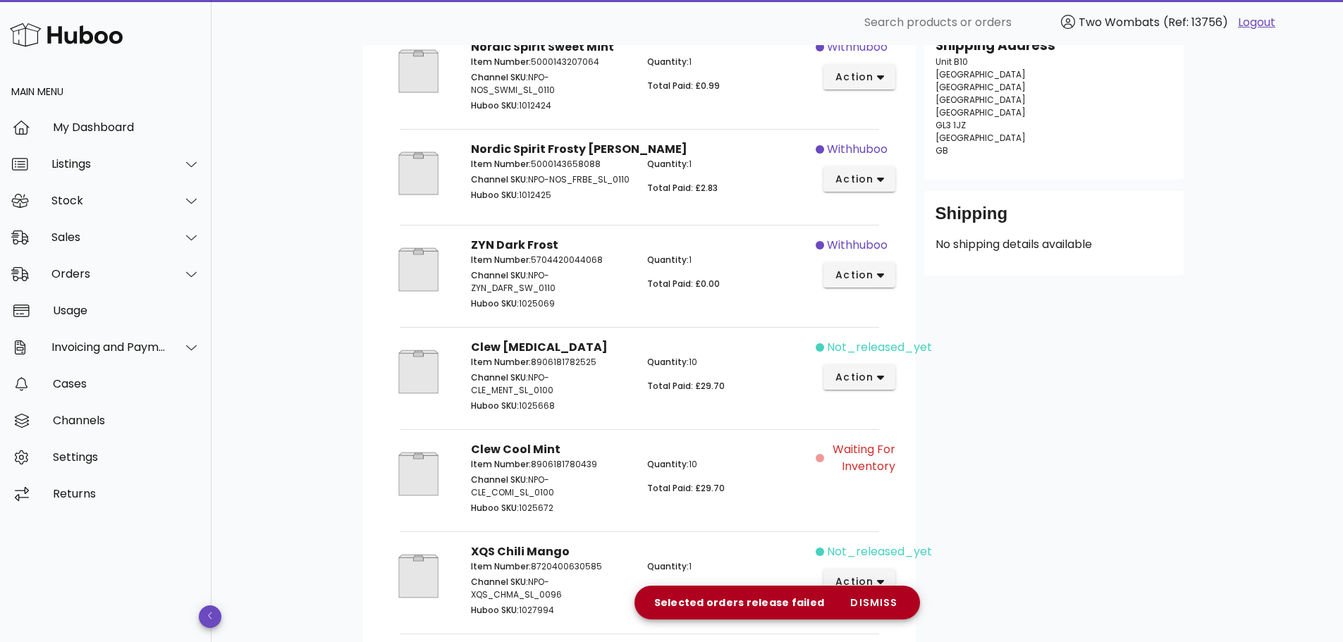
scroll to position [211, 0]
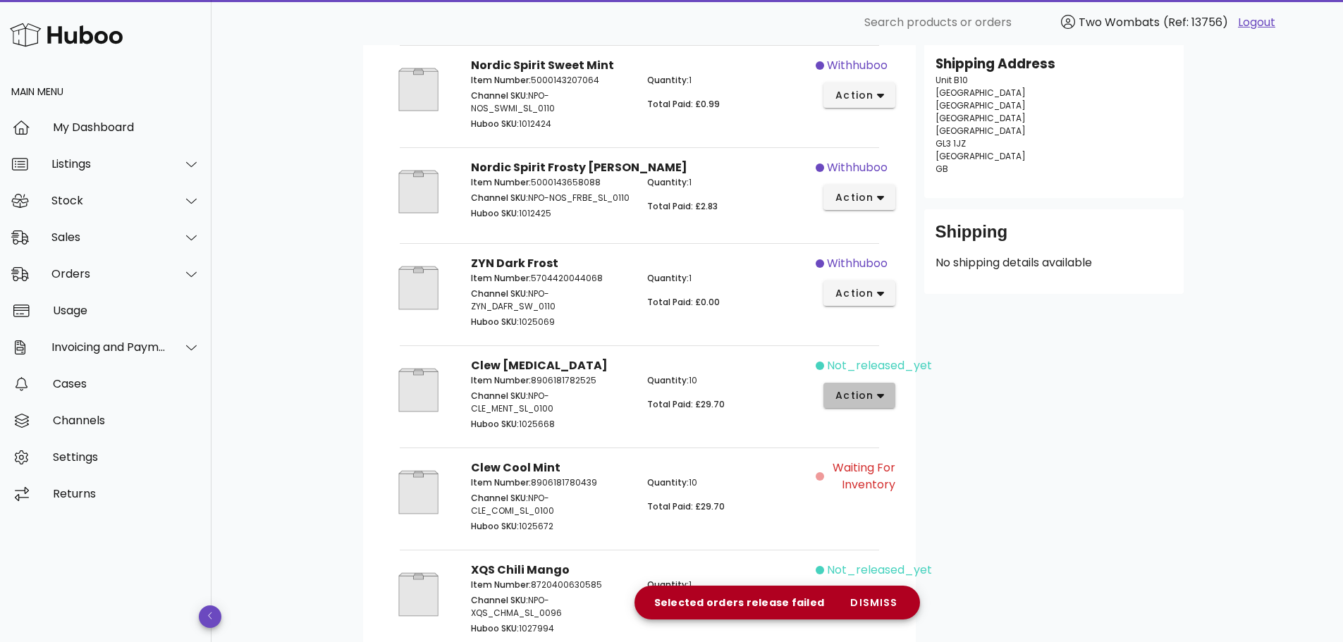
click at [864, 397] on span "action" at bounding box center [854, 395] width 39 height 15
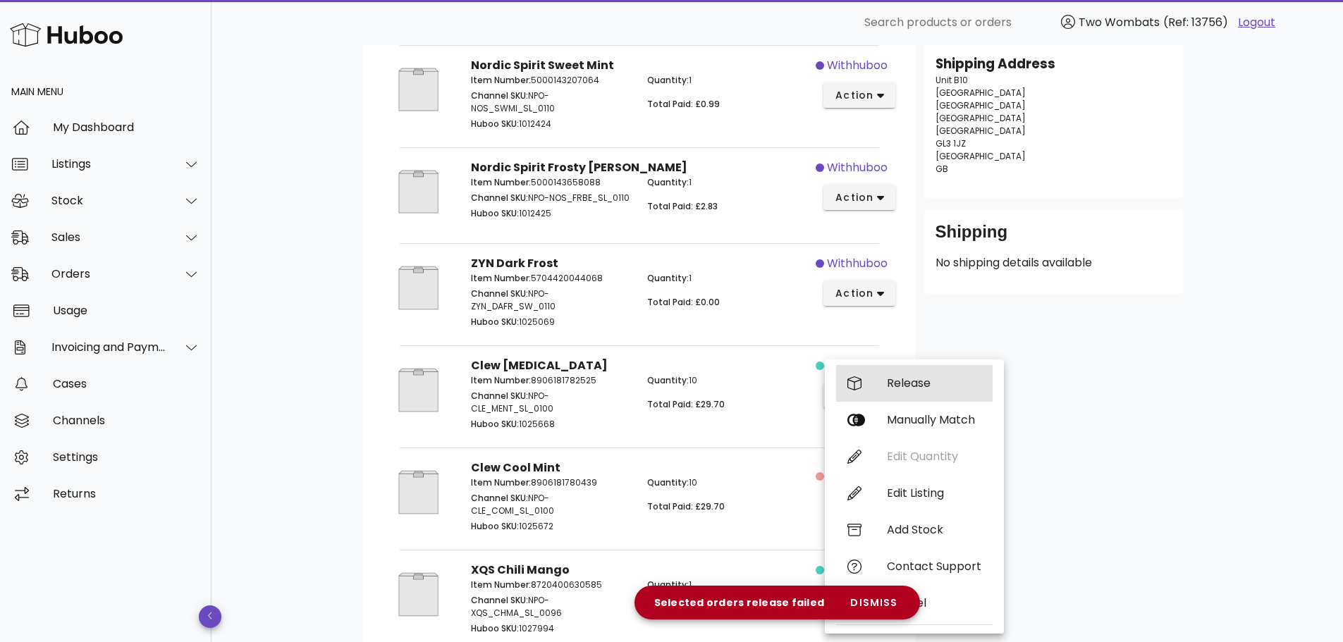
click at [885, 386] on div "Release" at bounding box center [914, 383] width 157 height 37
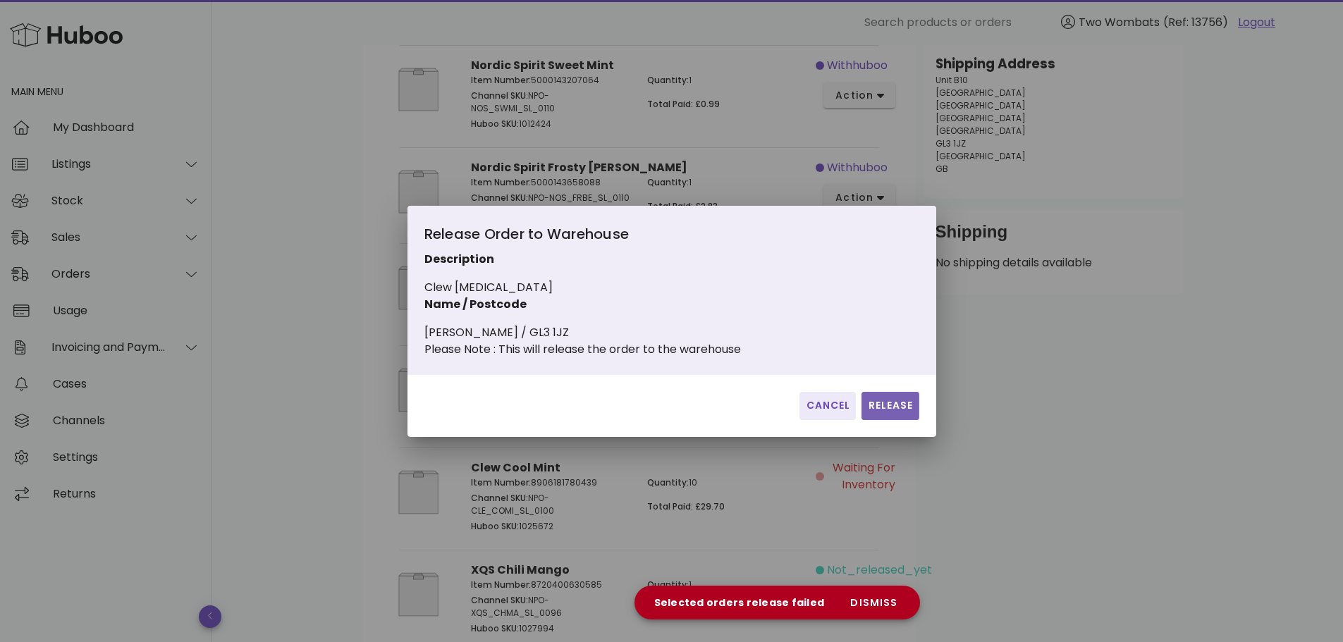
click at [895, 407] on span "Release" at bounding box center [890, 405] width 46 height 15
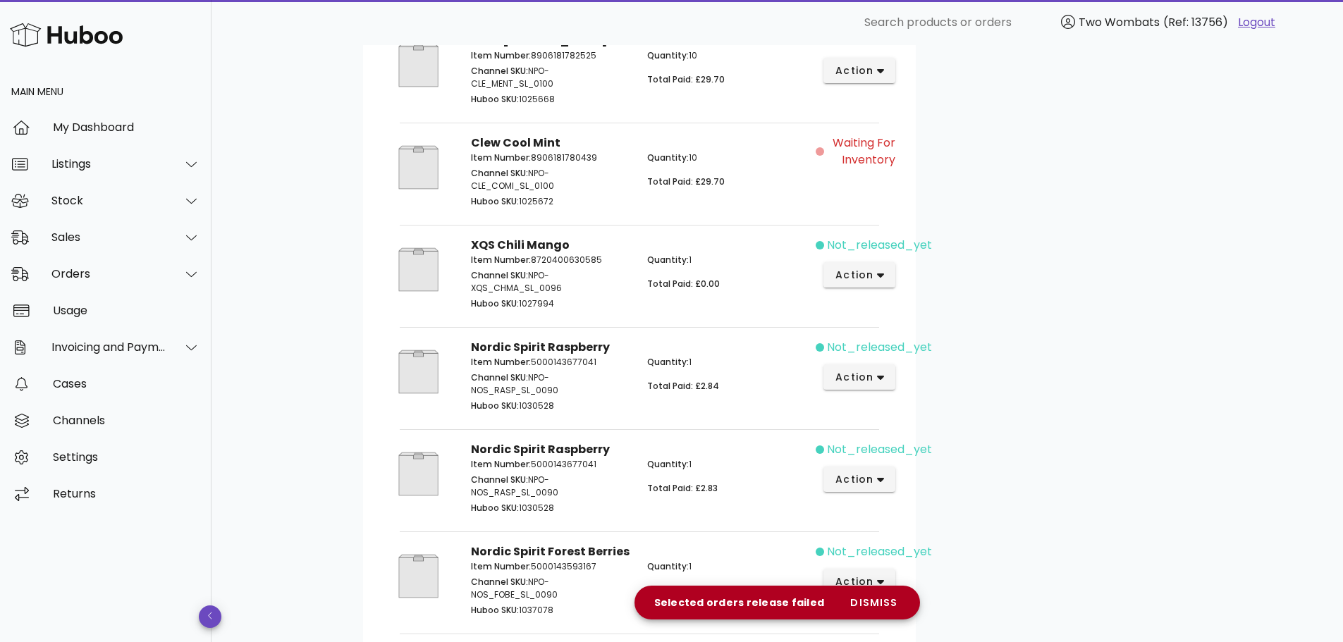
scroll to position [564, 0]
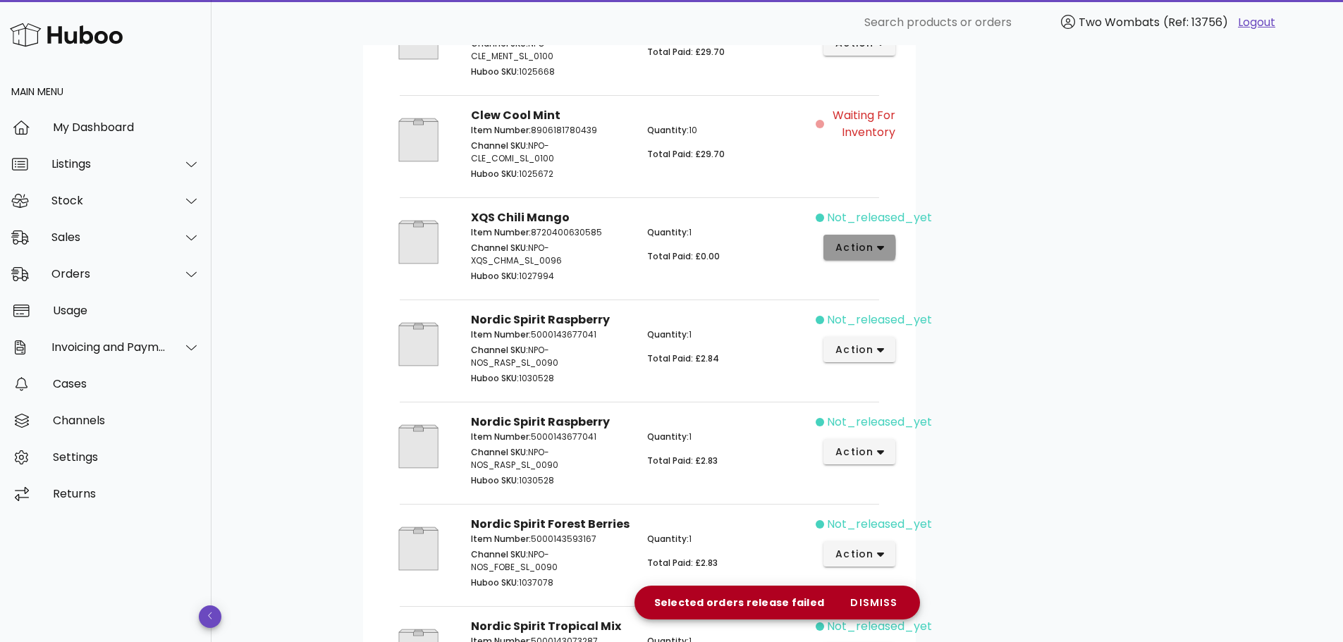
click at [867, 255] on span "action" at bounding box center [854, 247] width 39 height 15
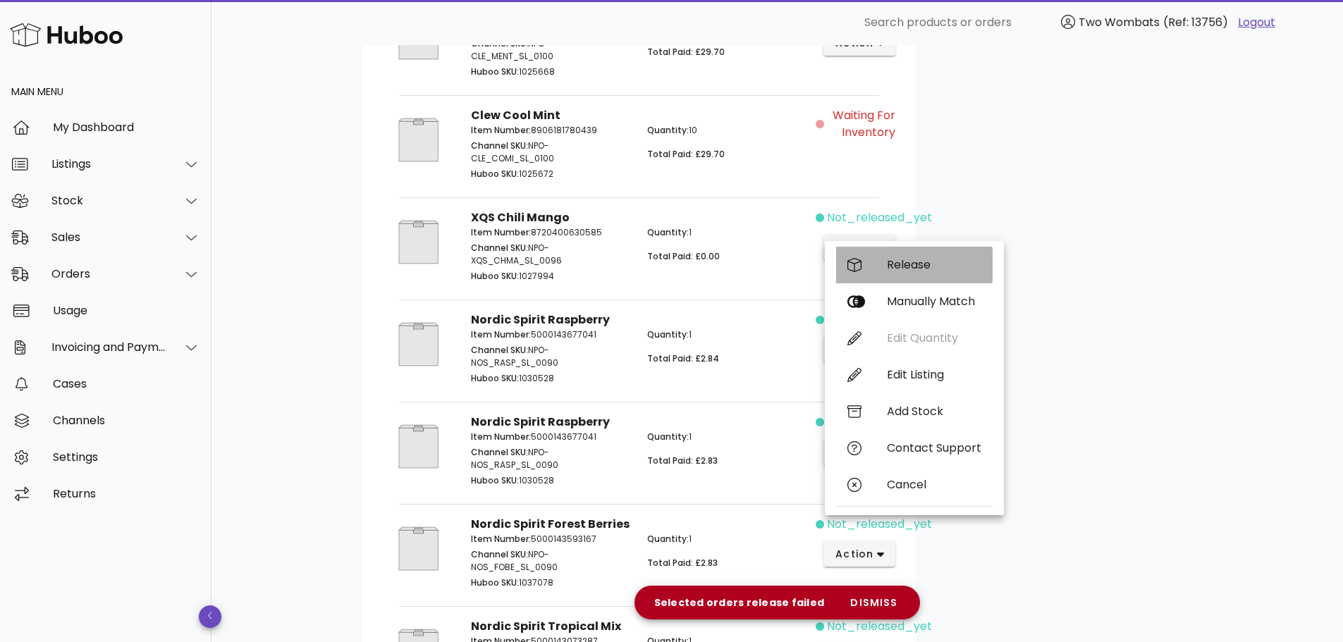
click at [876, 271] on div "Release" at bounding box center [914, 265] width 157 height 37
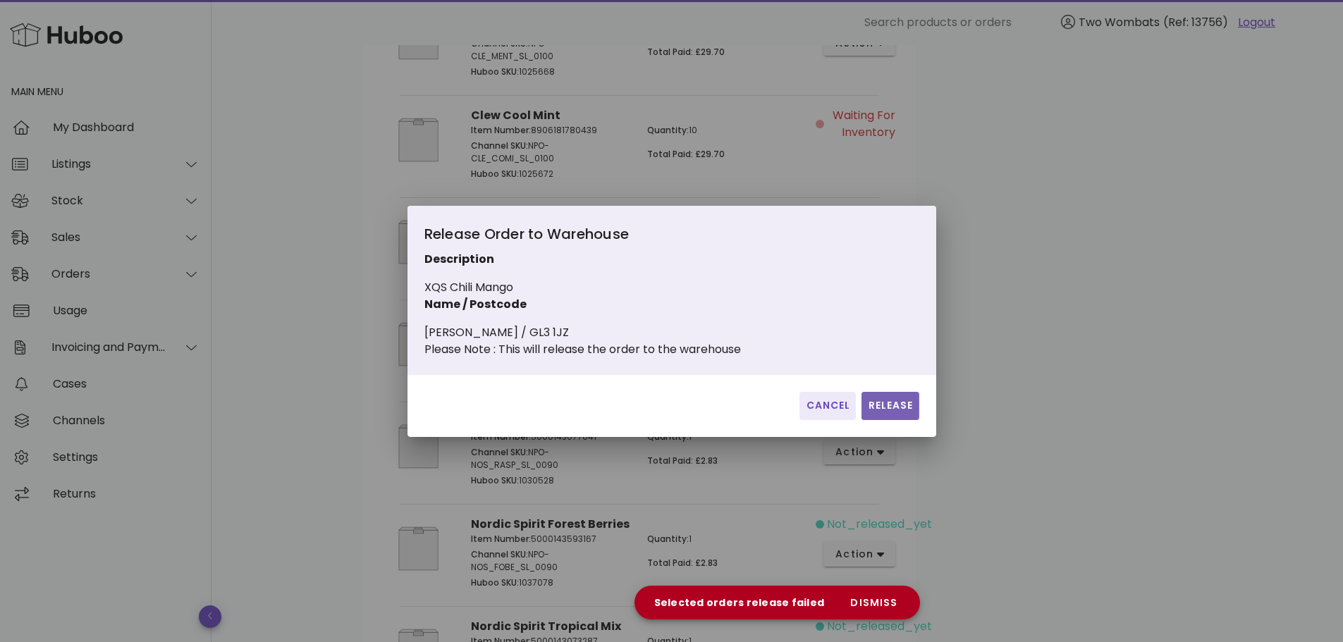
click at [902, 412] on span "Release" at bounding box center [890, 405] width 46 height 15
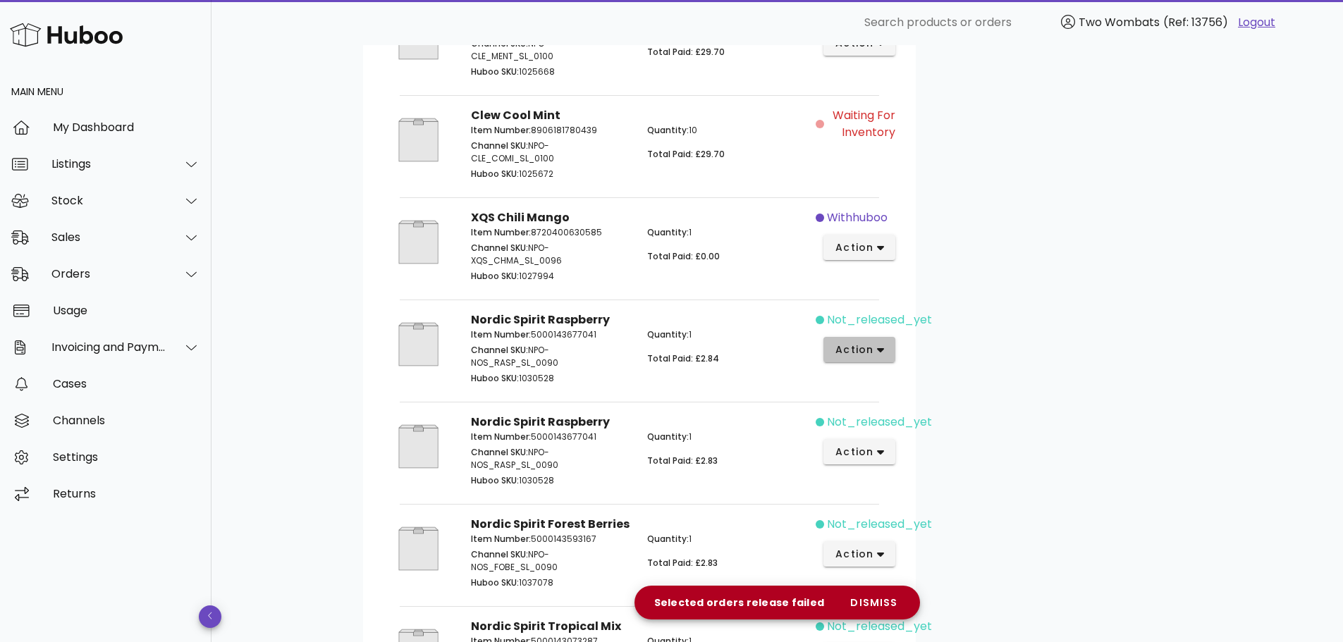
click at [883, 347] on button "action" at bounding box center [859, 349] width 73 height 25
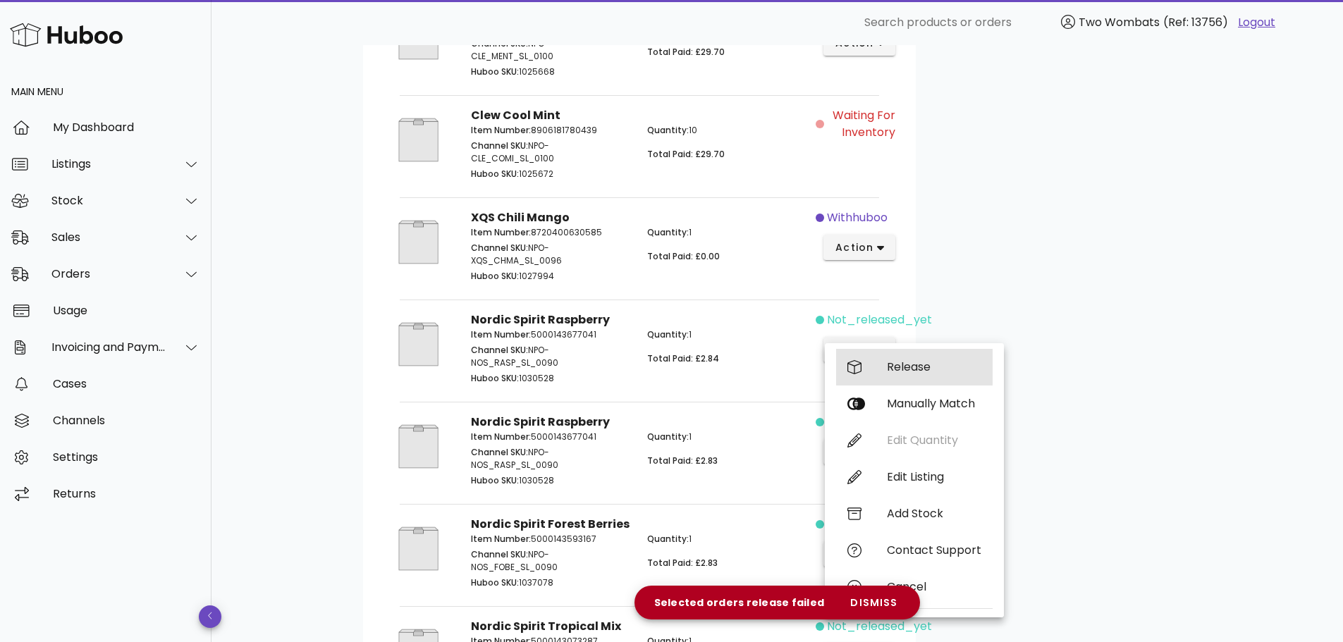
click at [890, 365] on div "Release" at bounding box center [934, 366] width 94 height 13
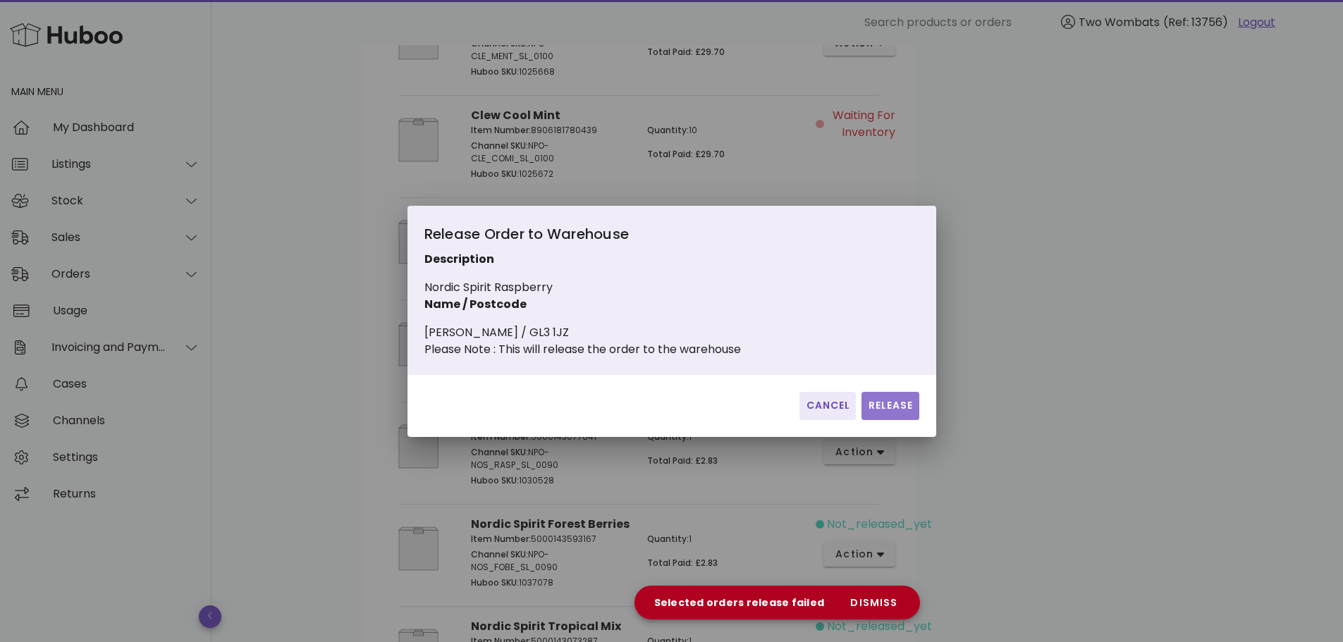
click at [889, 408] on span "Release" at bounding box center [890, 405] width 46 height 15
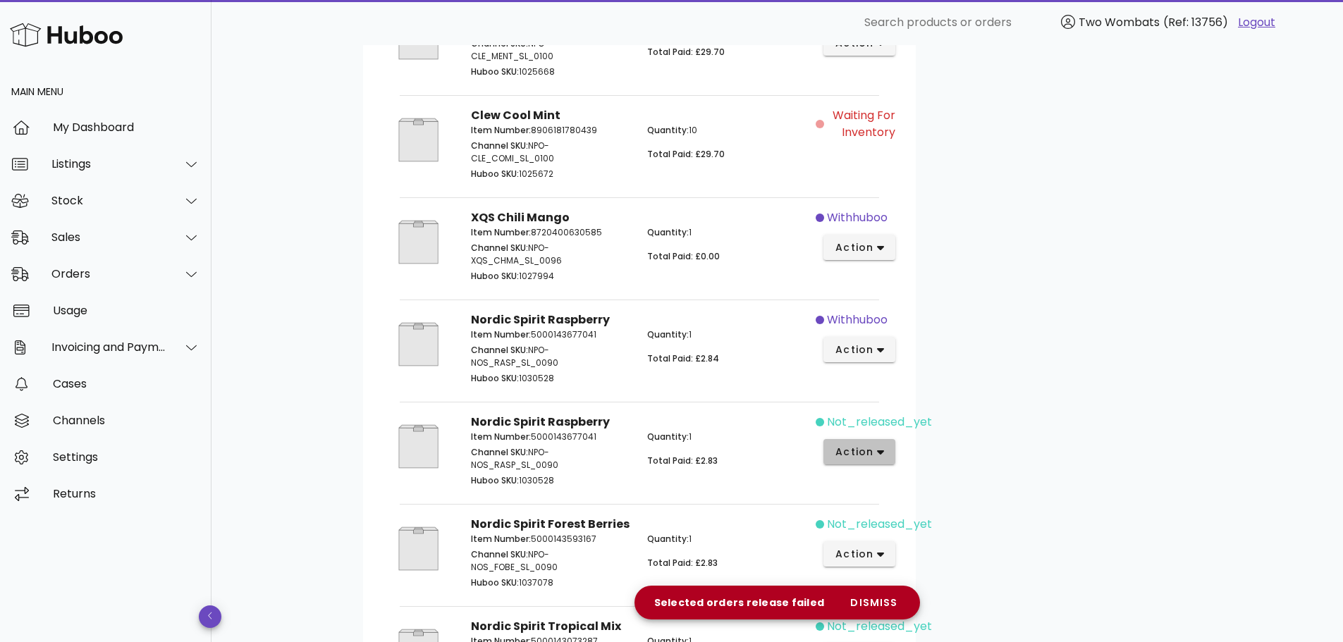
click at [880, 455] on icon "button" at bounding box center [881, 452] width 8 height 5
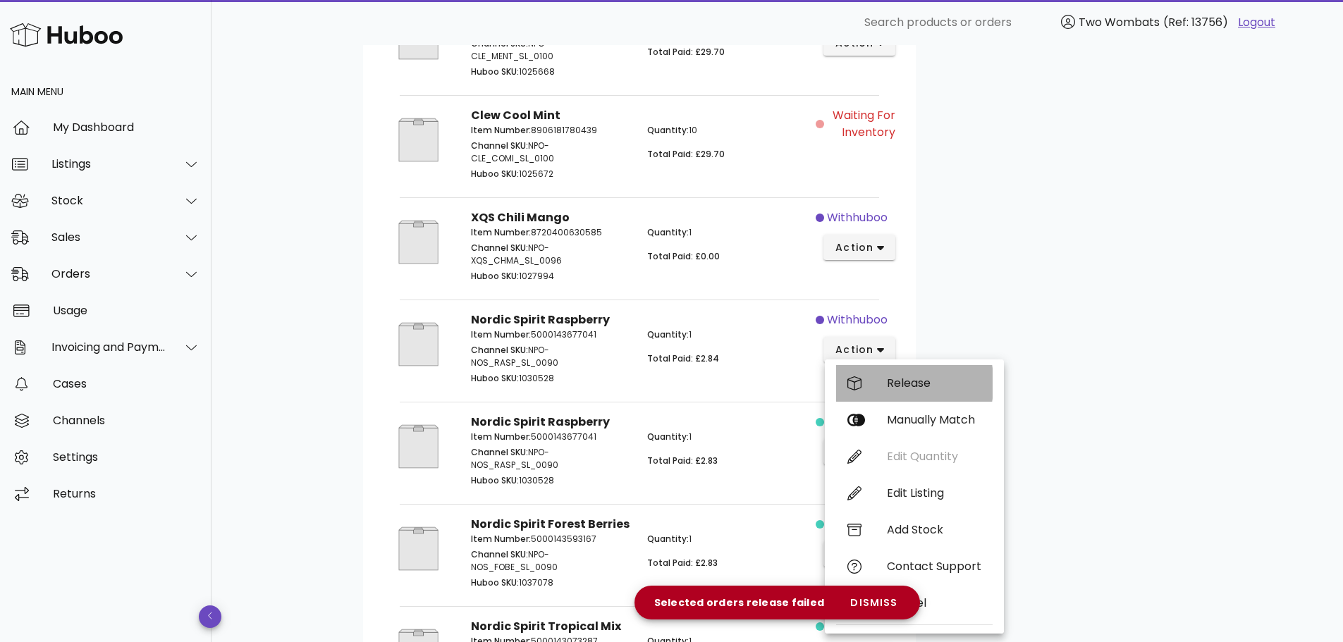
click at [900, 388] on div "Release" at bounding box center [934, 382] width 94 height 13
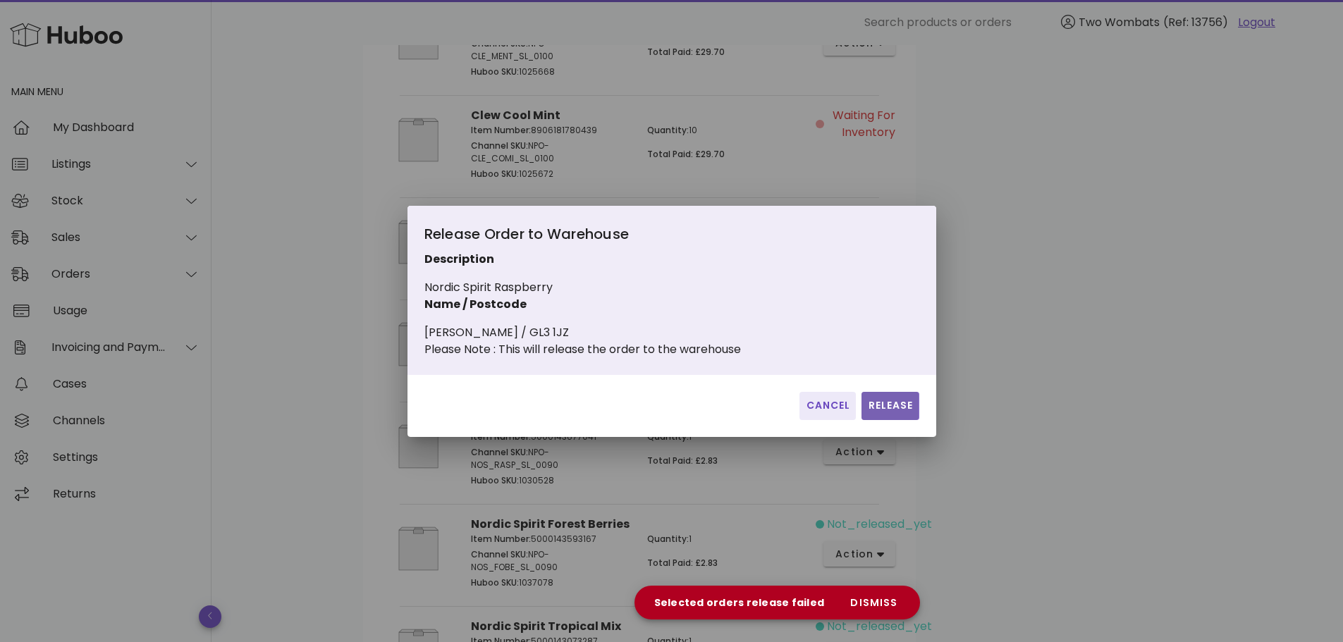
click at [888, 413] on span "Release" at bounding box center [890, 405] width 46 height 15
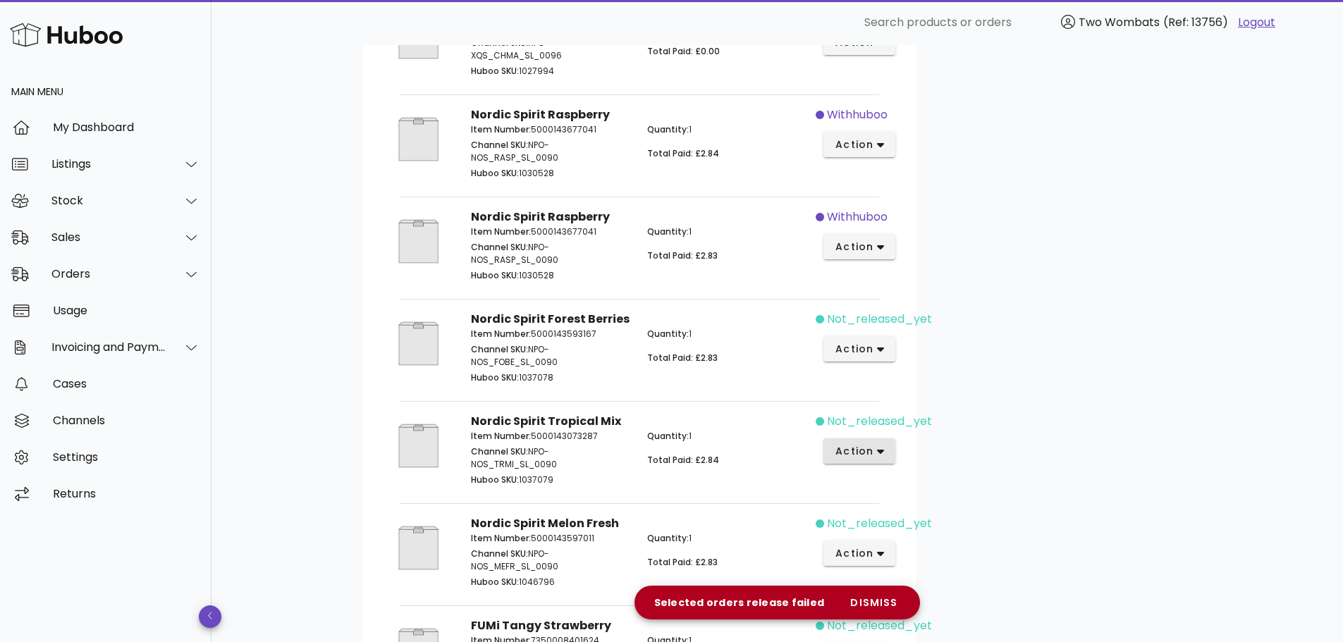
scroll to position [775, 0]
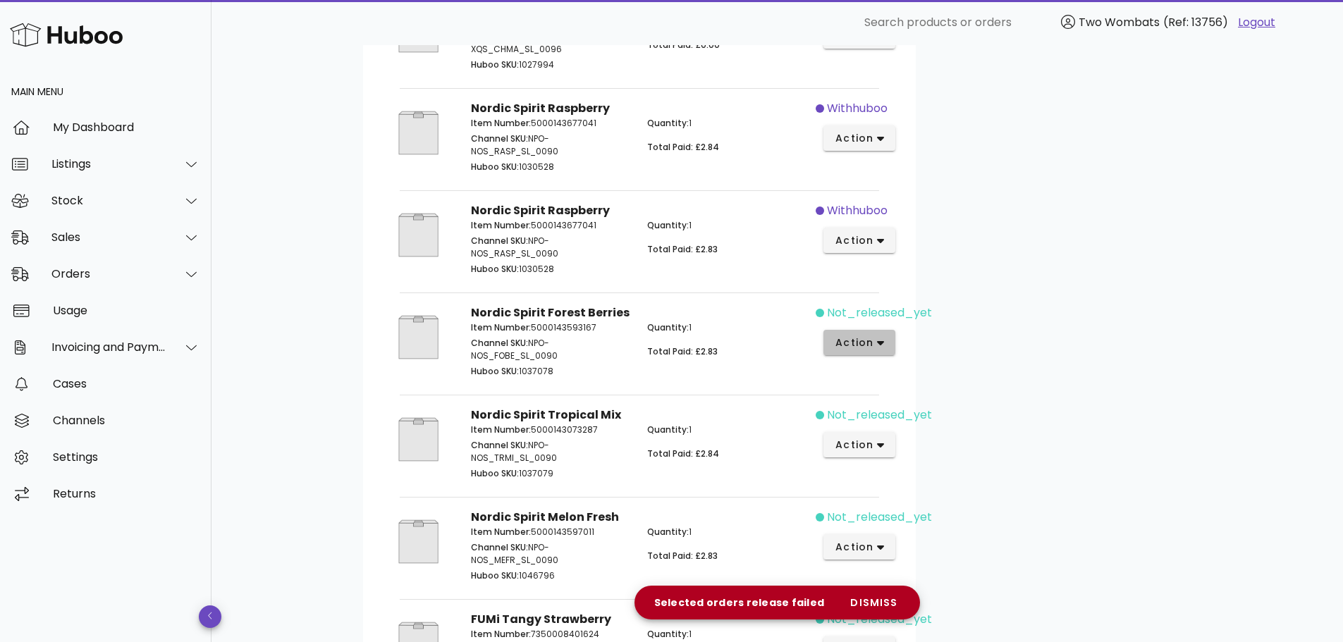
click at [872, 350] on span "action" at bounding box center [854, 343] width 39 height 15
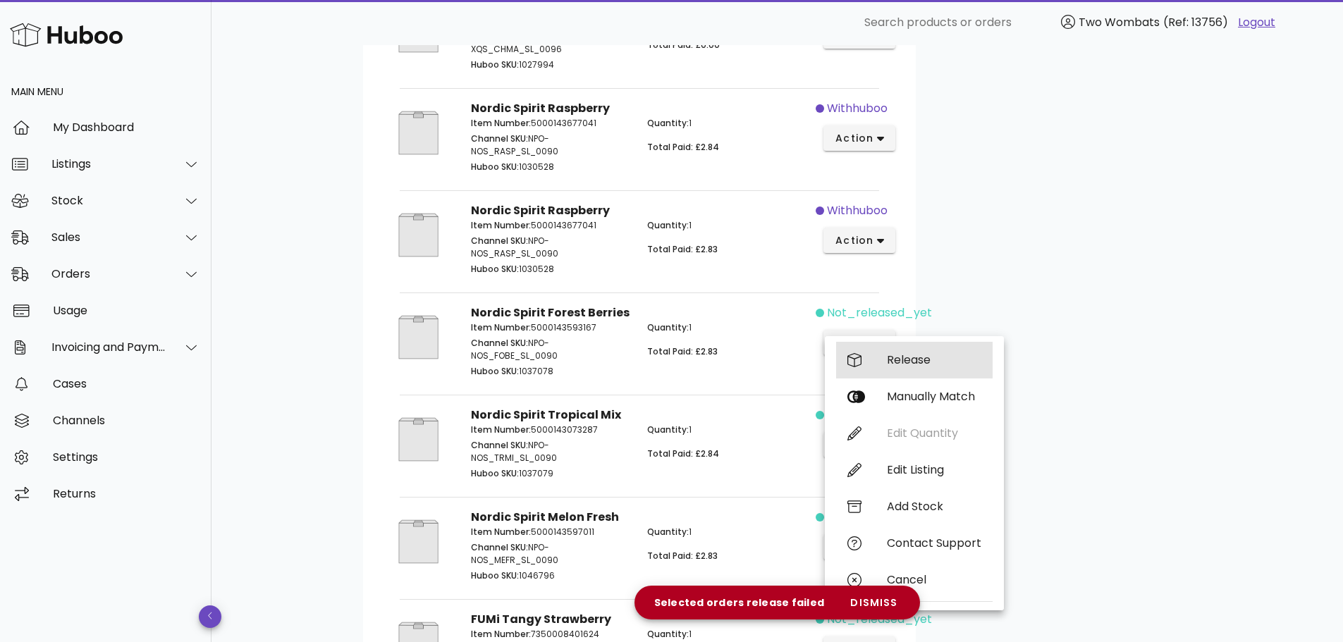
click at [881, 368] on div "Release" at bounding box center [914, 360] width 157 height 37
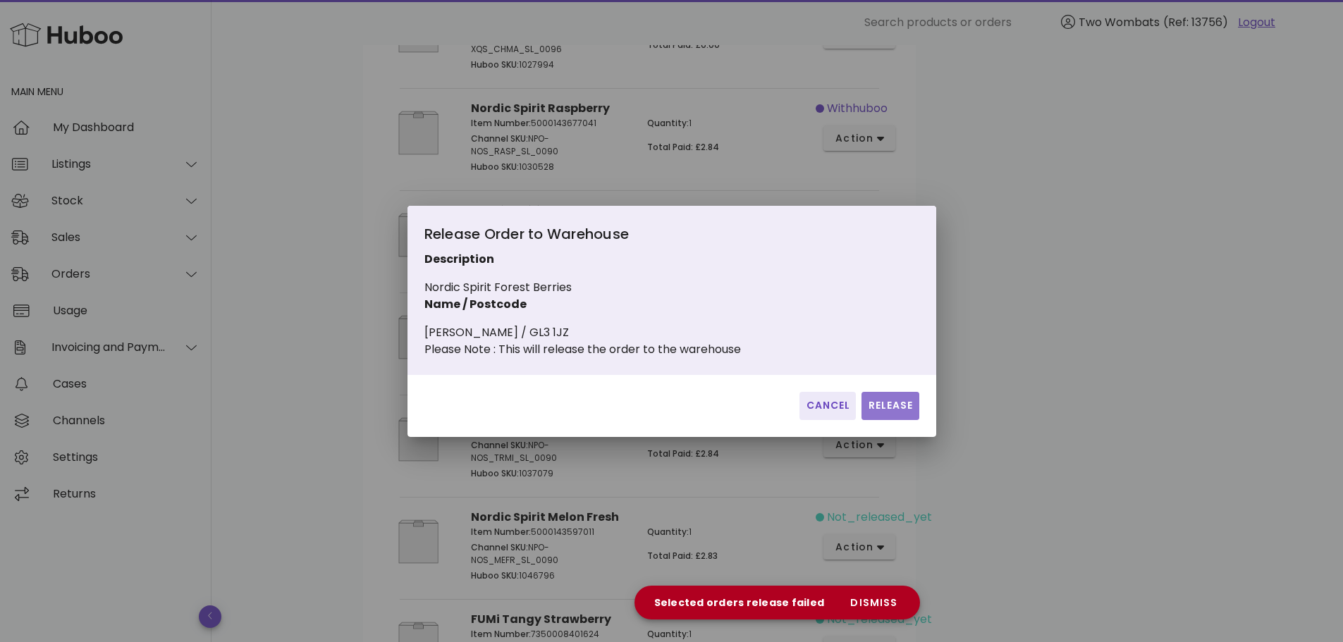
click at [880, 410] on span "Release" at bounding box center [890, 405] width 46 height 15
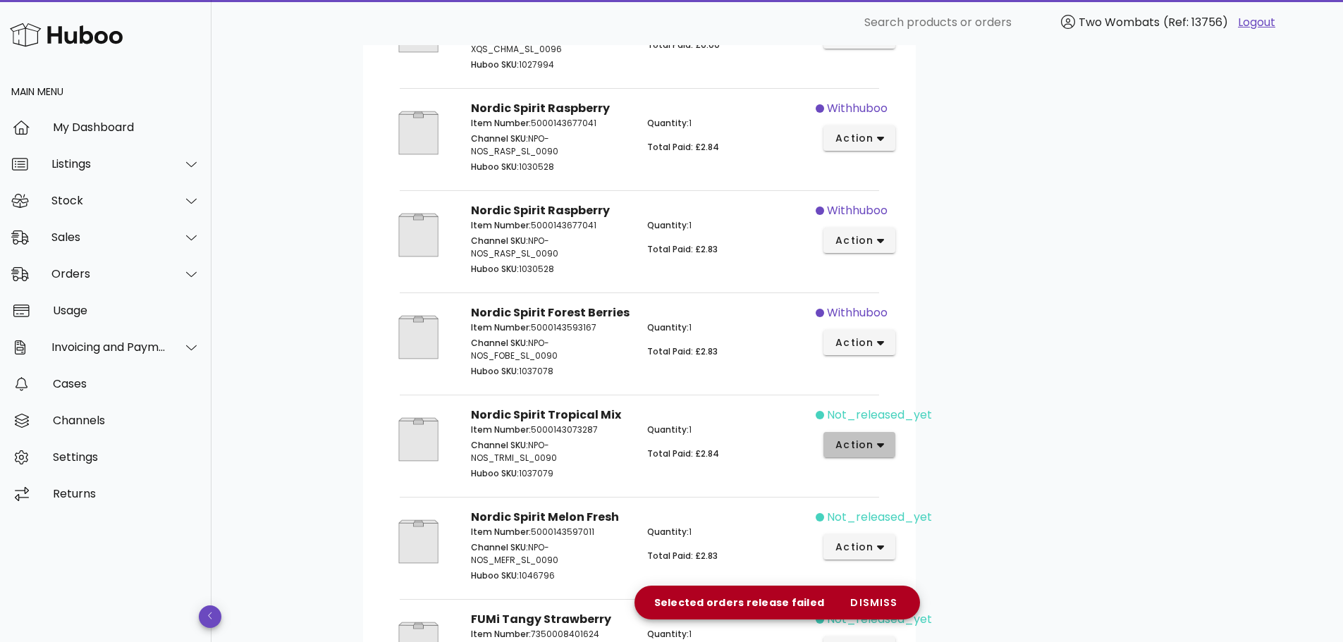
click at [881, 440] on button "action" at bounding box center [859, 444] width 73 height 25
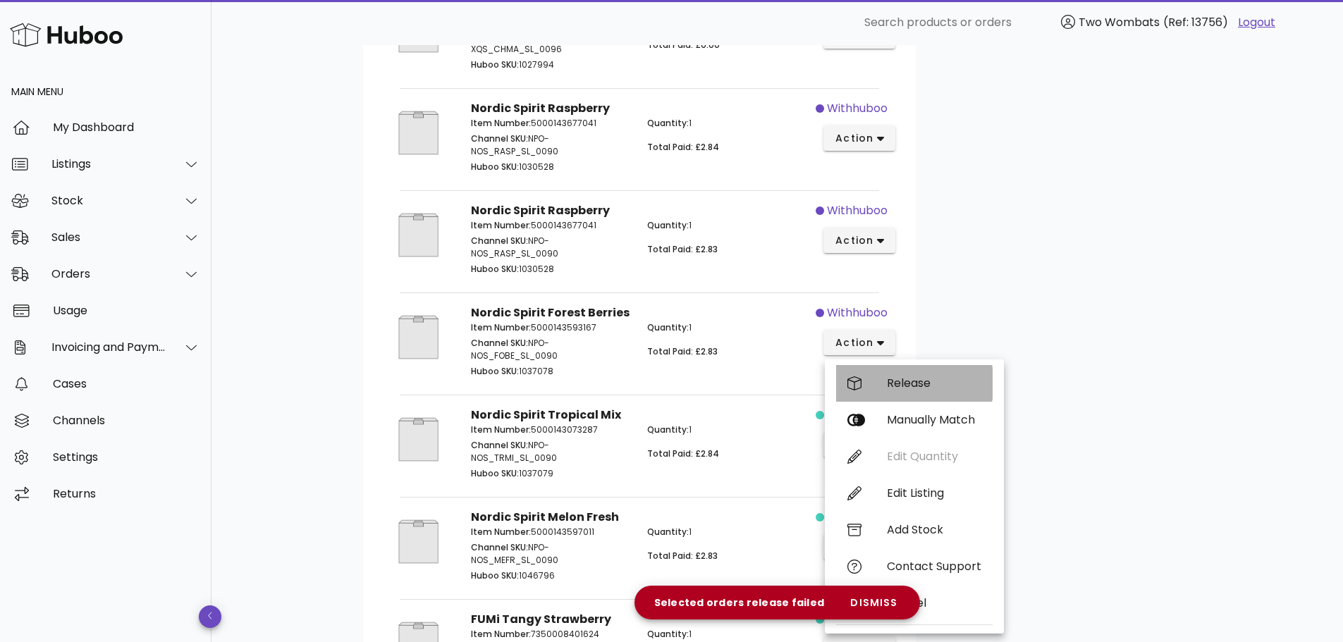
click at [904, 386] on div "Release" at bounding box center [934, 382] width 94 height 13
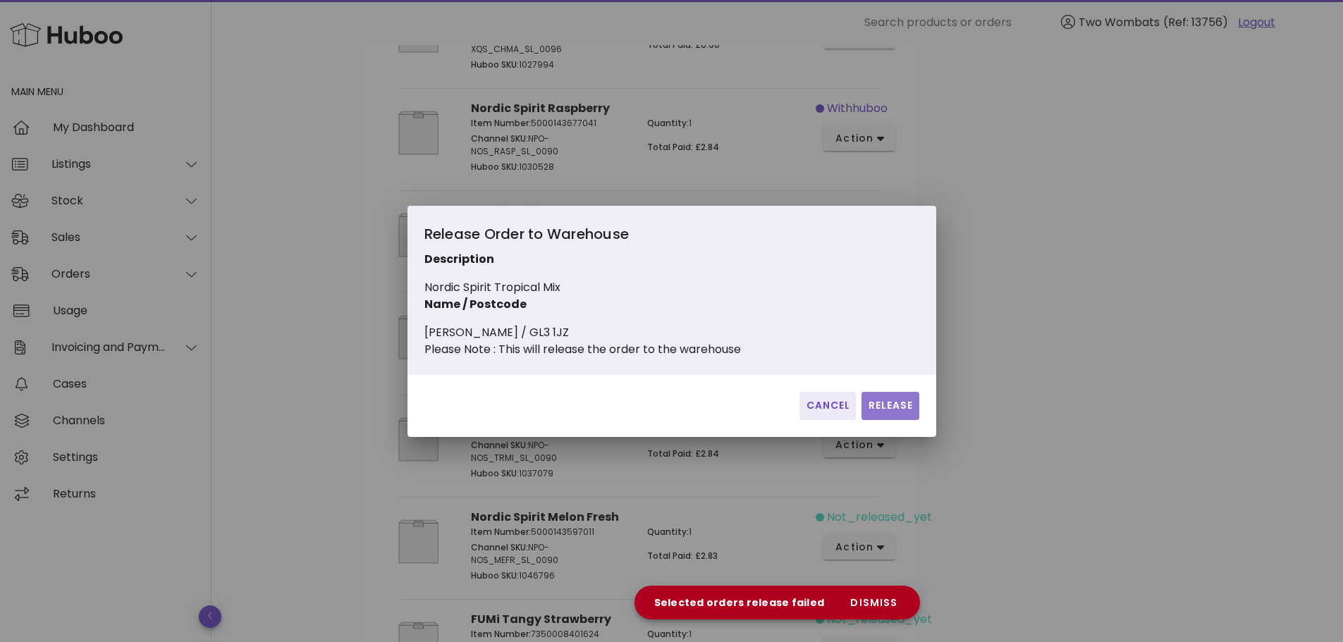
click at [906, 413] on span "Release" at bounding box center [890, 405] width 46 height 15
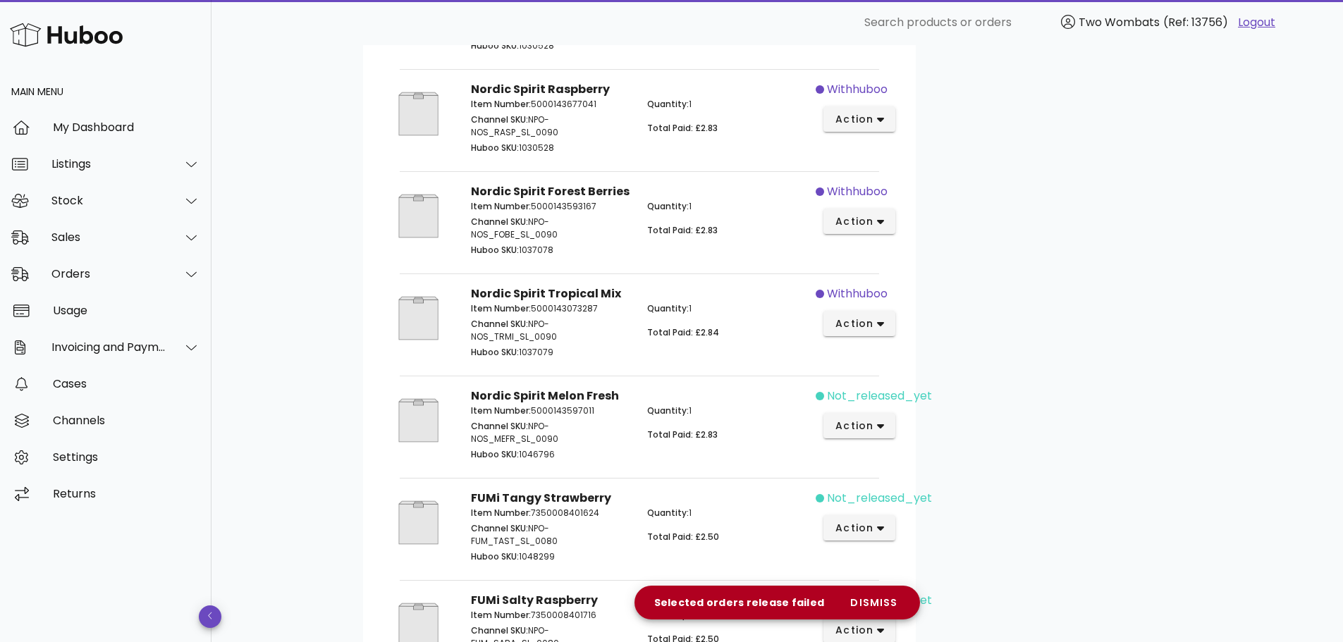
scroll to position [1057, 0]
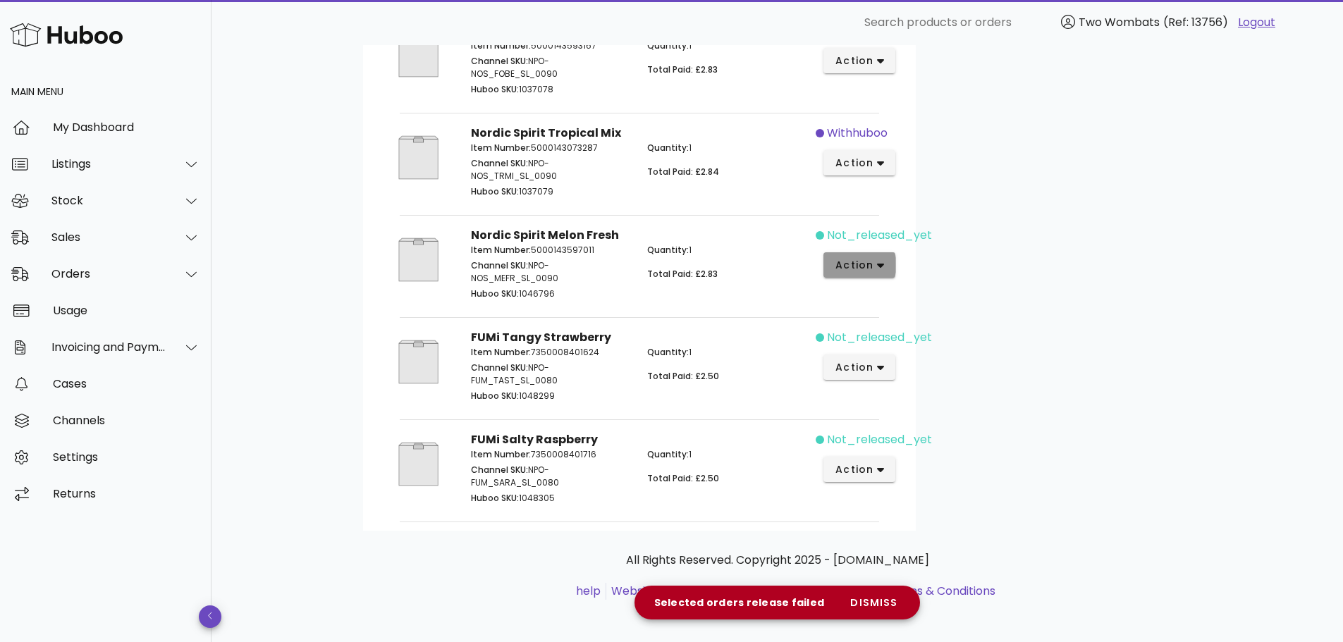
click at [864, 266] on span "action" at bounding box center [854, 265] width 39 height 15
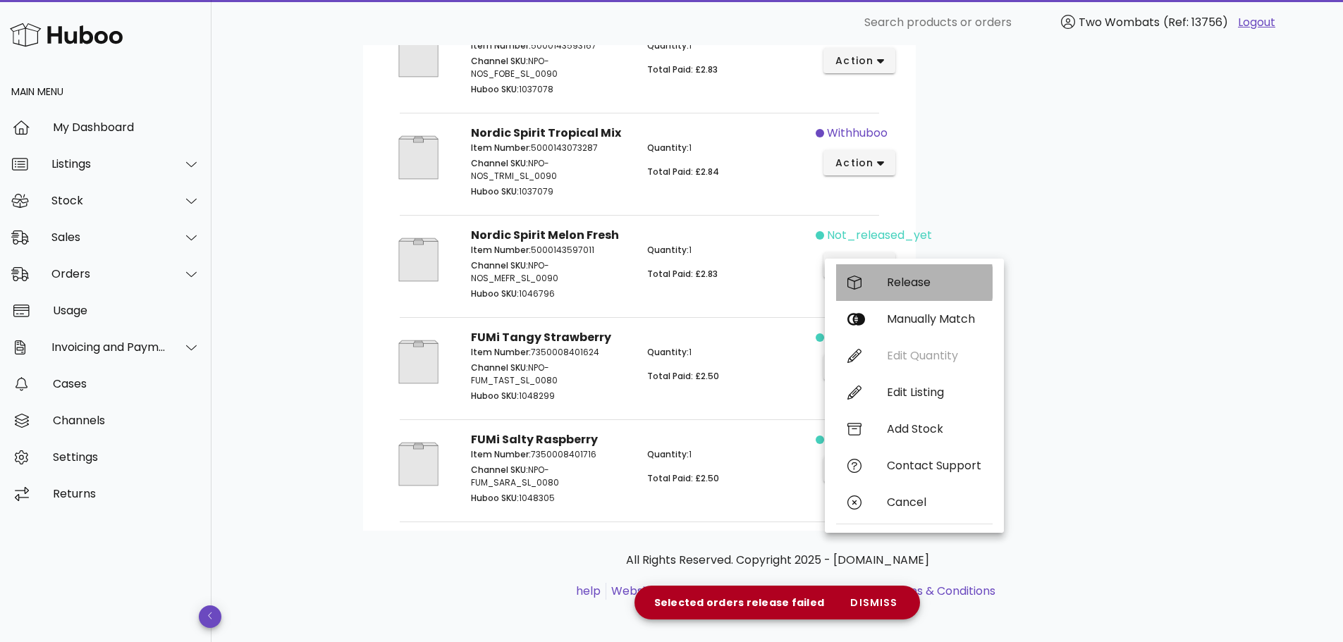
click at [876, 282] on div "Release" at bounding box center [914, 282] width 157 height 37
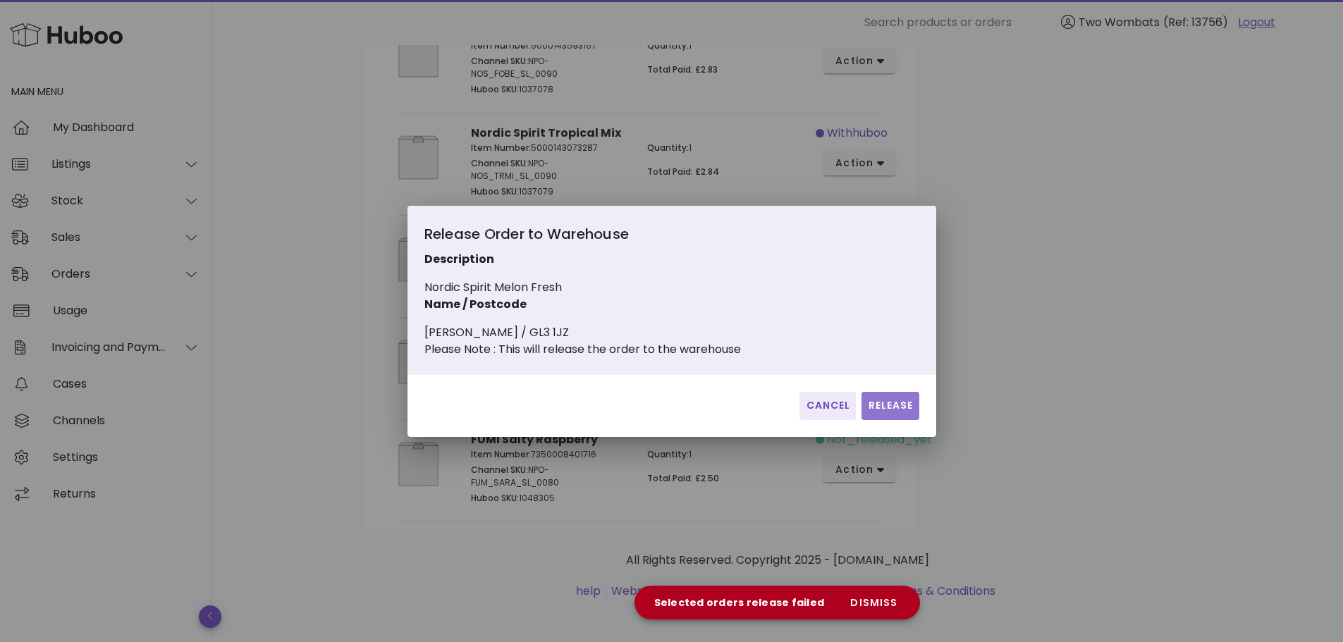
click at [890, 407] on span "Release" at bounding box center [890, 405] width 46 height 15
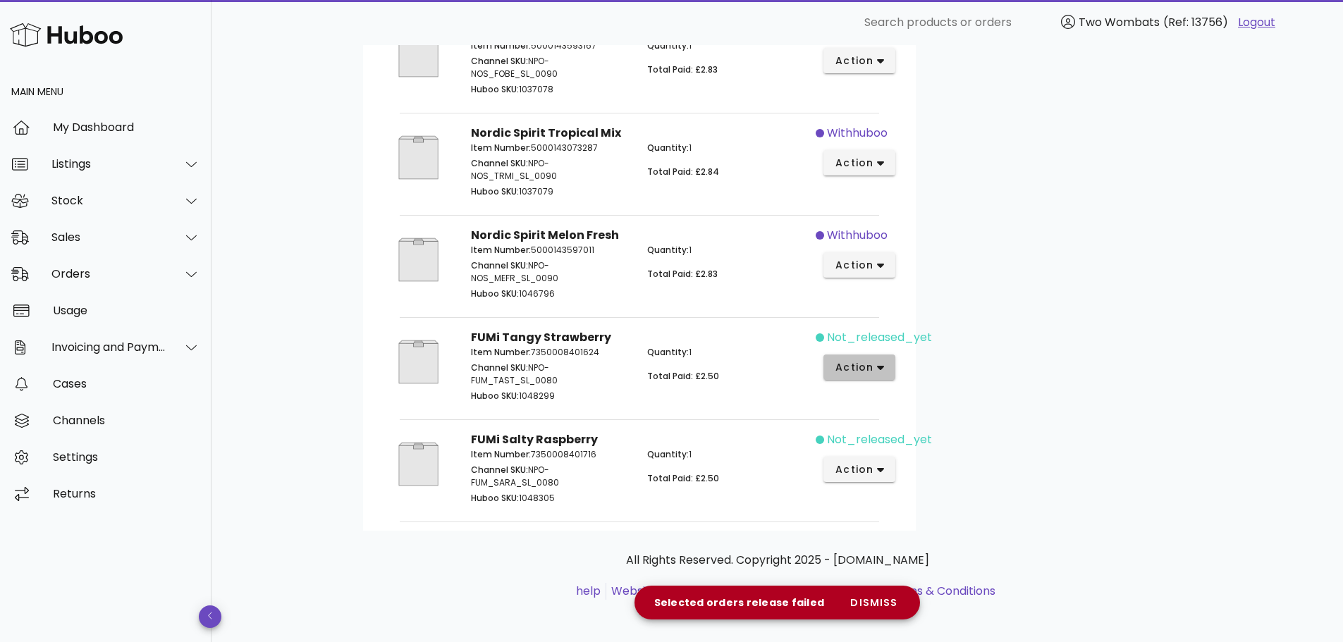
click at [881, 371] on icon "button" at bounding box center [881, 368] width 8 height 5
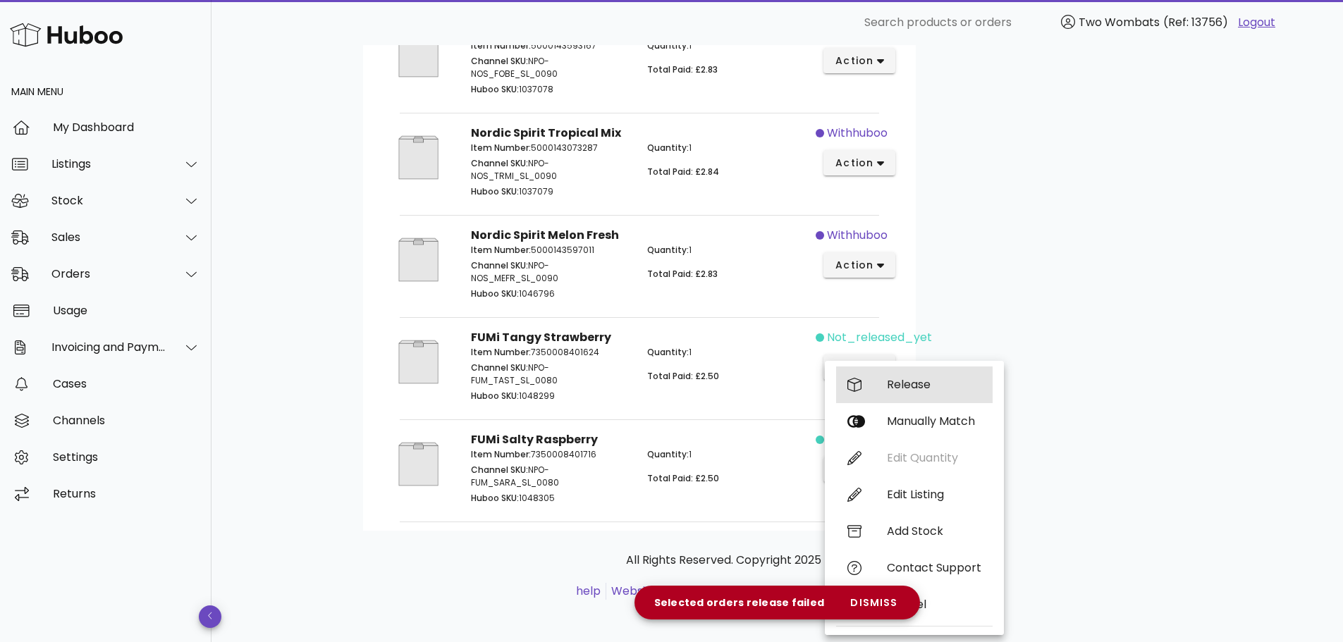
click at [890, 378] on div "Release" at bounding box center [934, 384] width 94 height 13
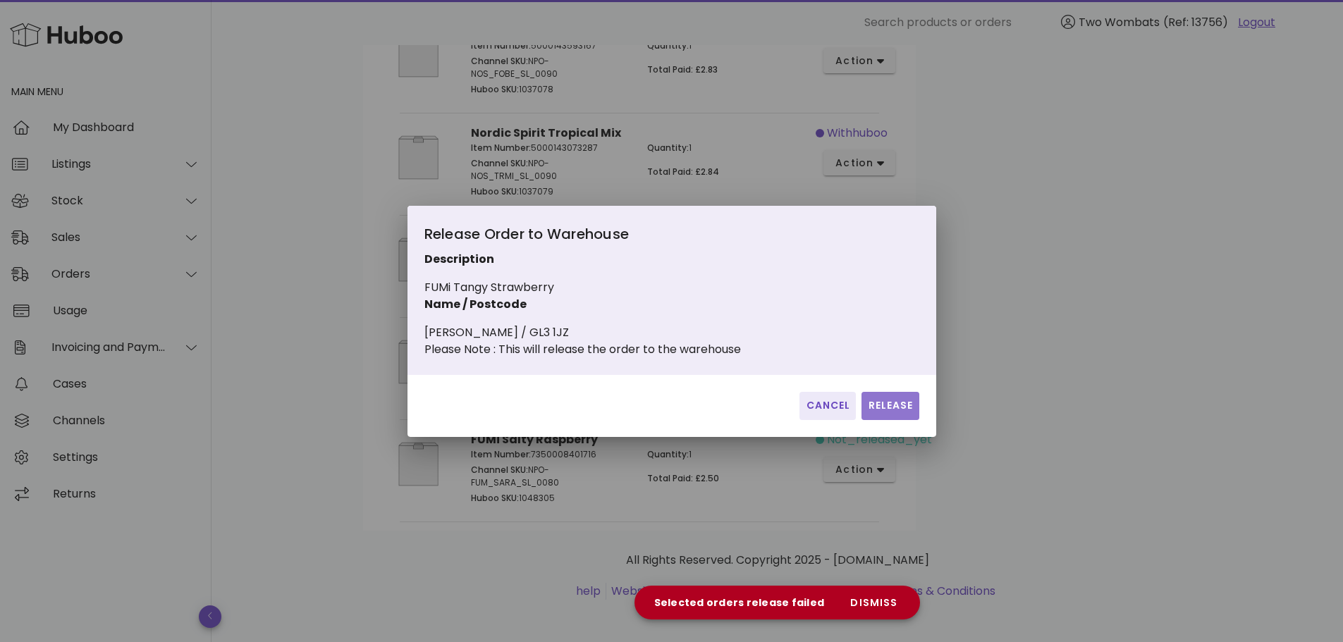
click at [884, 409] on span "Release" at bounding box center [890, 405] width 46 height 15
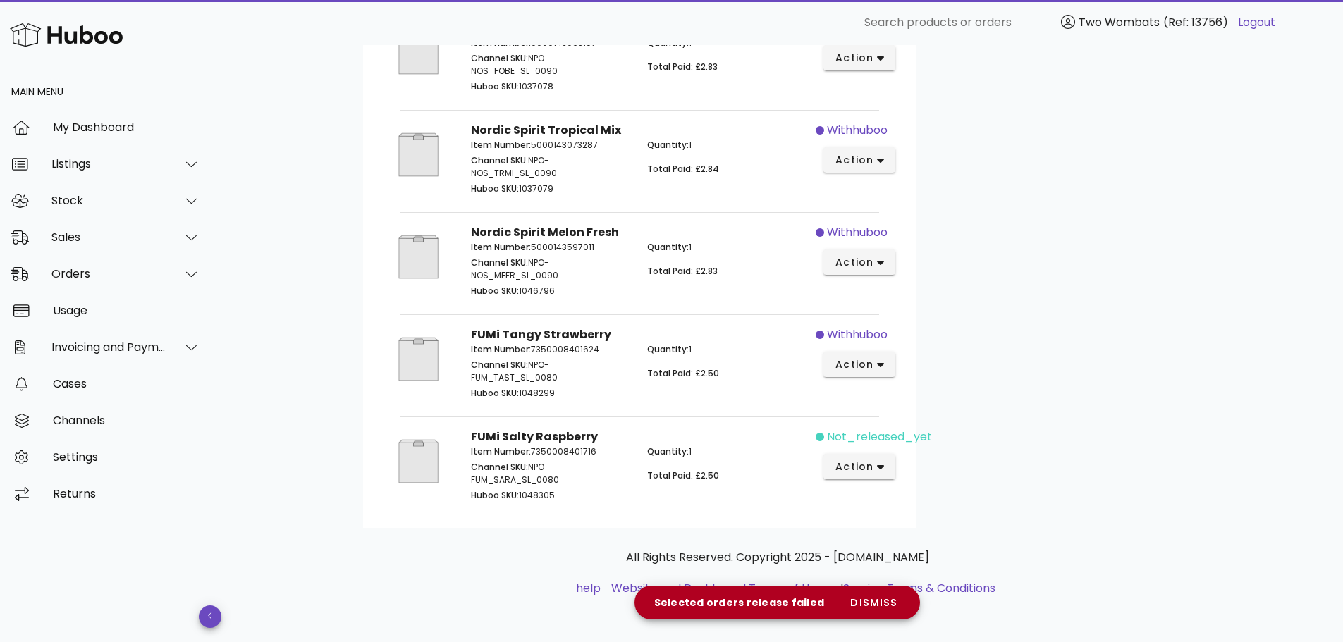
scroll to position [1067, 0]
click at [869, 472] on span "action" at bounding box center [854, 467] width 39 height 15
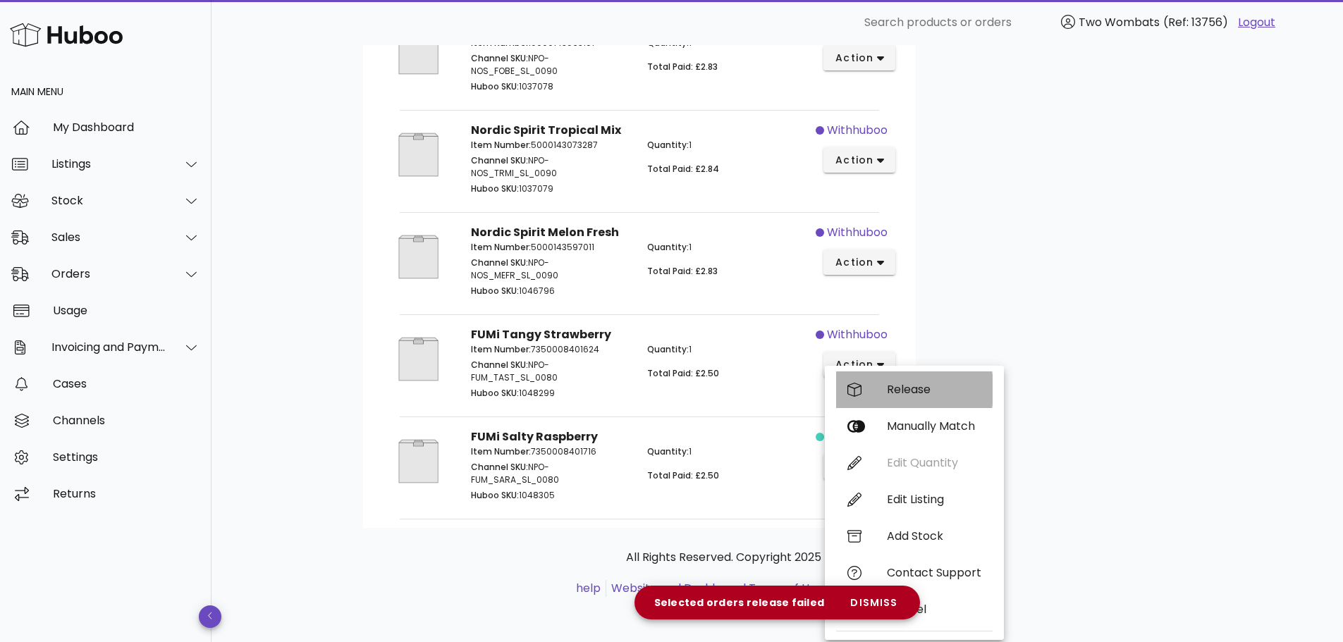
click at [924, 383] on div "Release" at bounding box center [934, 389] width 94 height 13
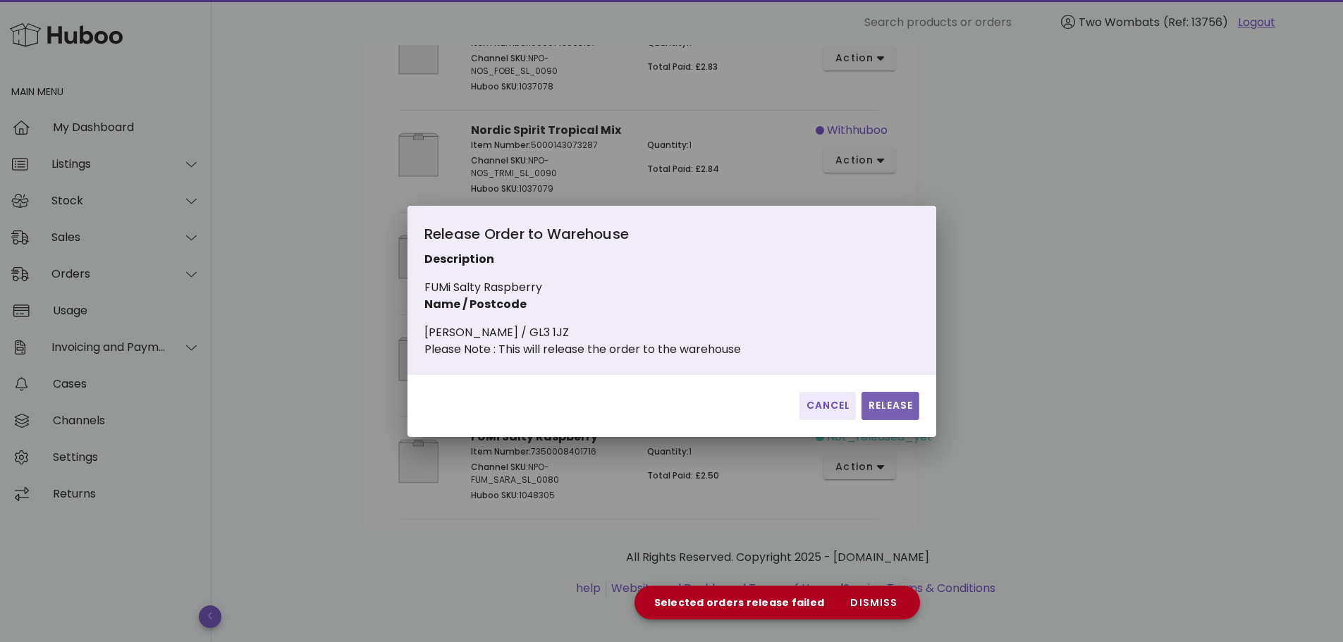
click at [882, 420] on button "Release" at bounding box center [889, 406] width 57 height 28
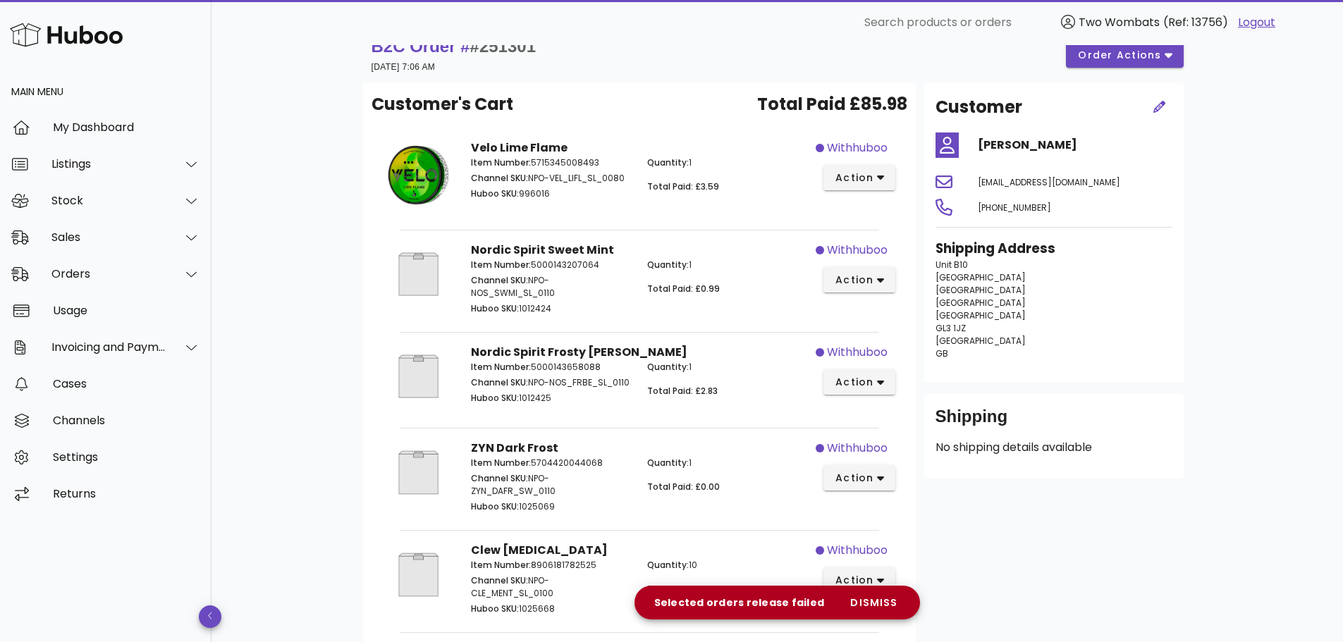
scroll to position [0, 0]
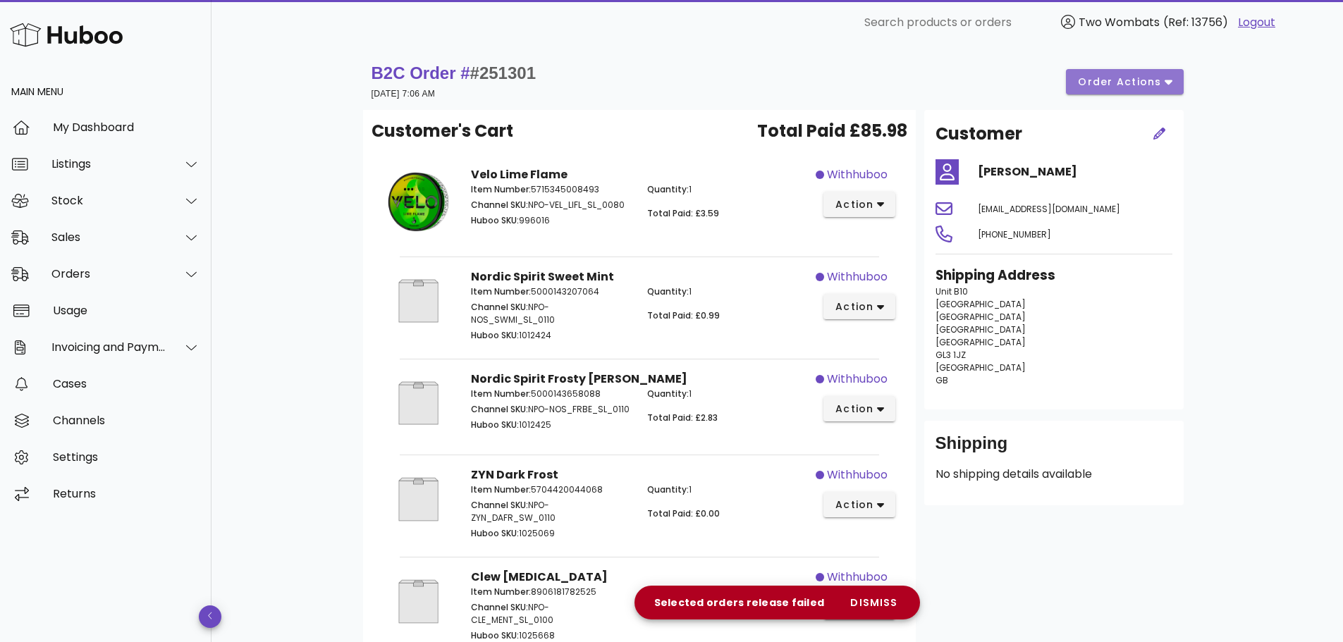
click at [1120, 86] on span "order actions" at bounding box center [1119, 82] width 85 height 15
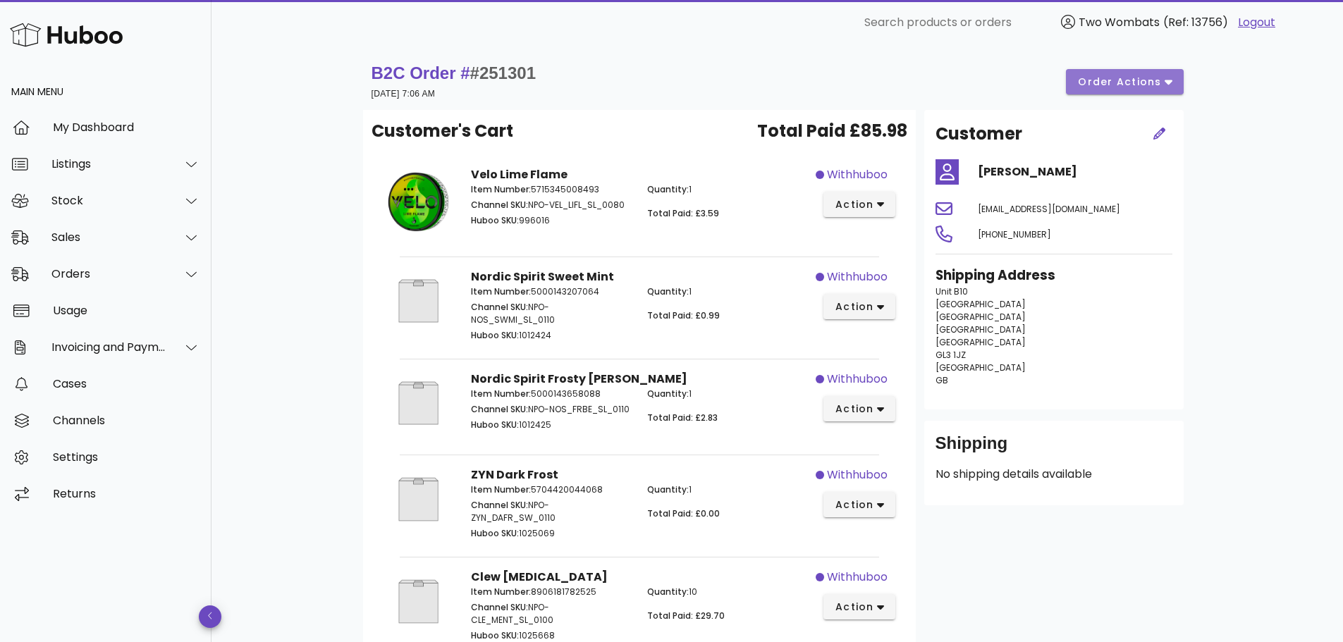
click at [1097, 91] on button "order actions" at bounding box center [1124, 81] width 117 height 25
click at [1125, 104] on div "Release Reprocess Cancel" at bounding box center [1141, 133] width 121 height 116
drag, startPoint x: 1249, startPoint y: 101, endPoint x: 1253, endPoint y: 111, distance: 10.7
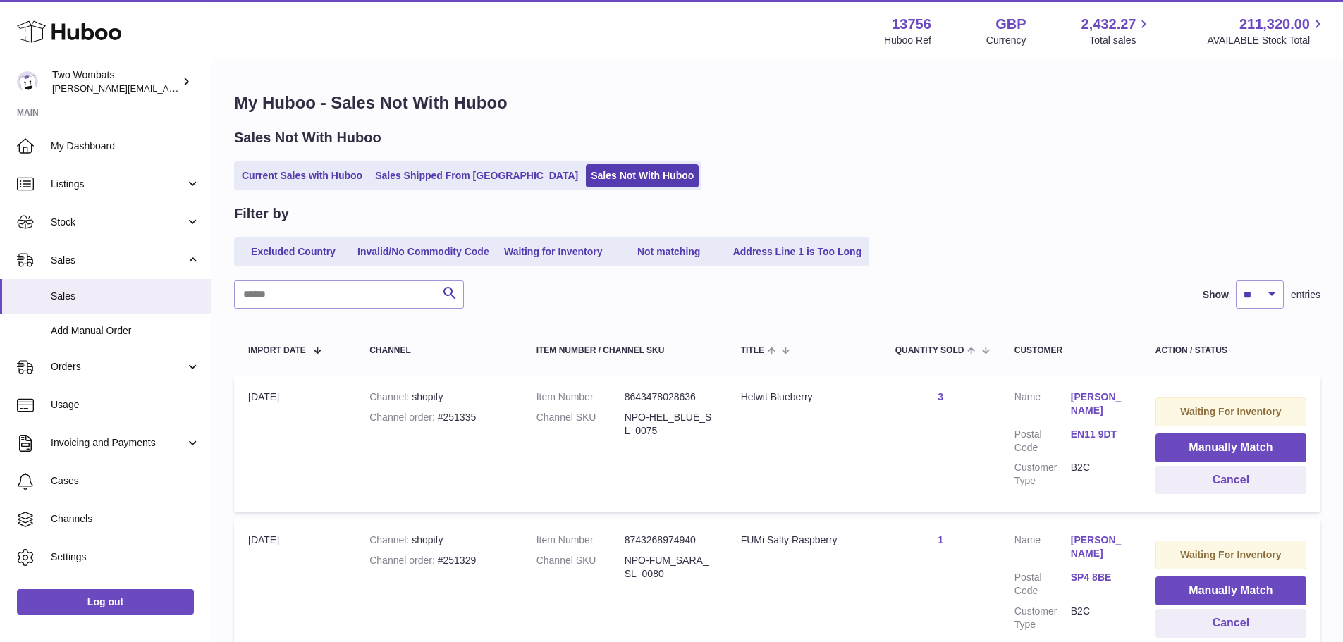
scroll to position [132, 0]
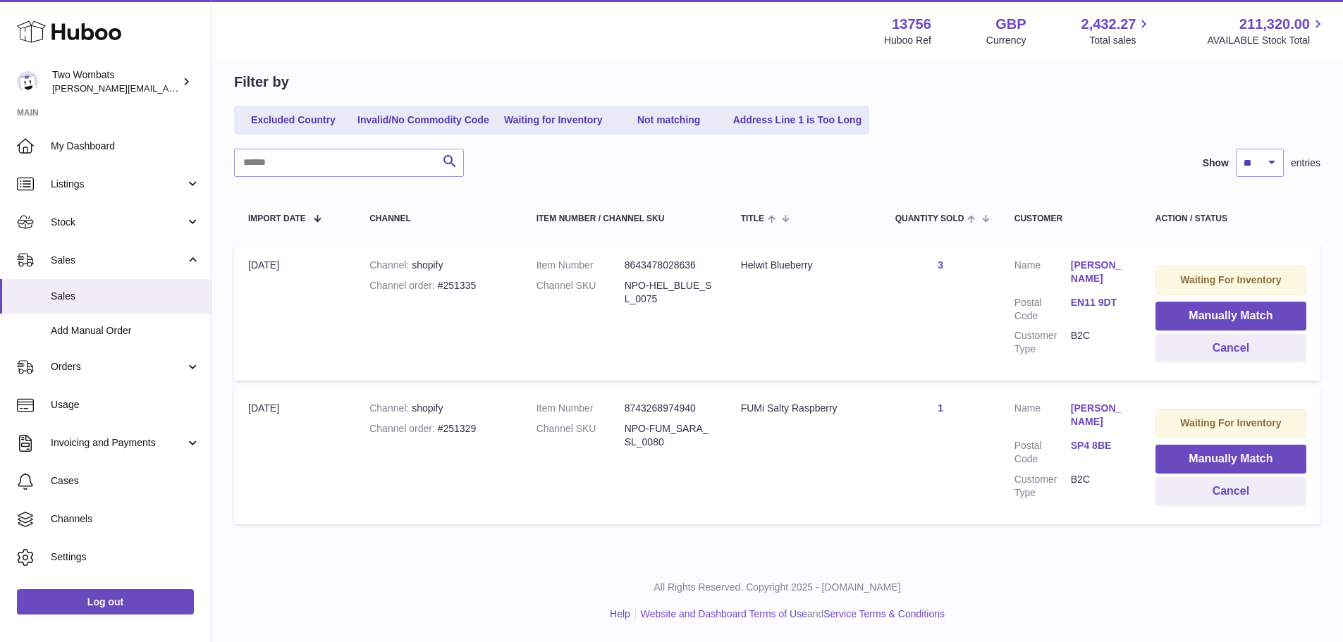
click at [451, 429] on div "Channel order #251329" at bounding box center [438, 428] width 138 height 13
copy div "251329"
click at [103, 359] on link "Orders" at bounding box center [105, 367] width 211 height 38
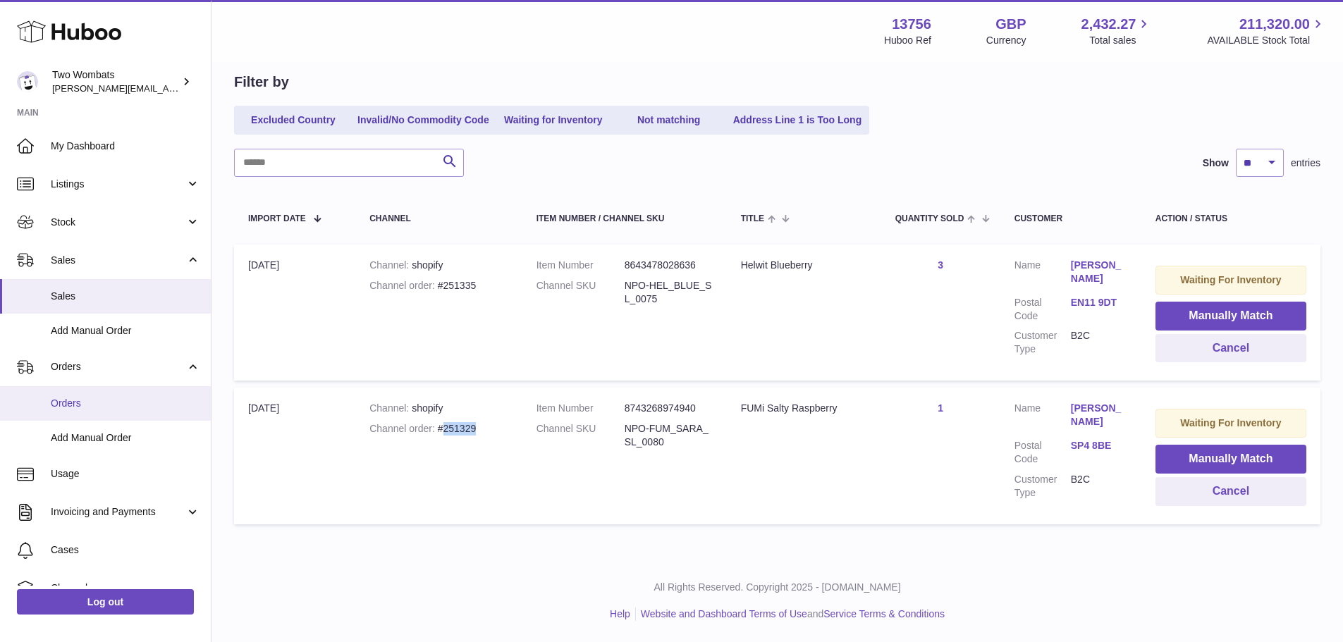
click at [114, 398] on span "Orders" at bounding box center [125, 403] width 149 height 13
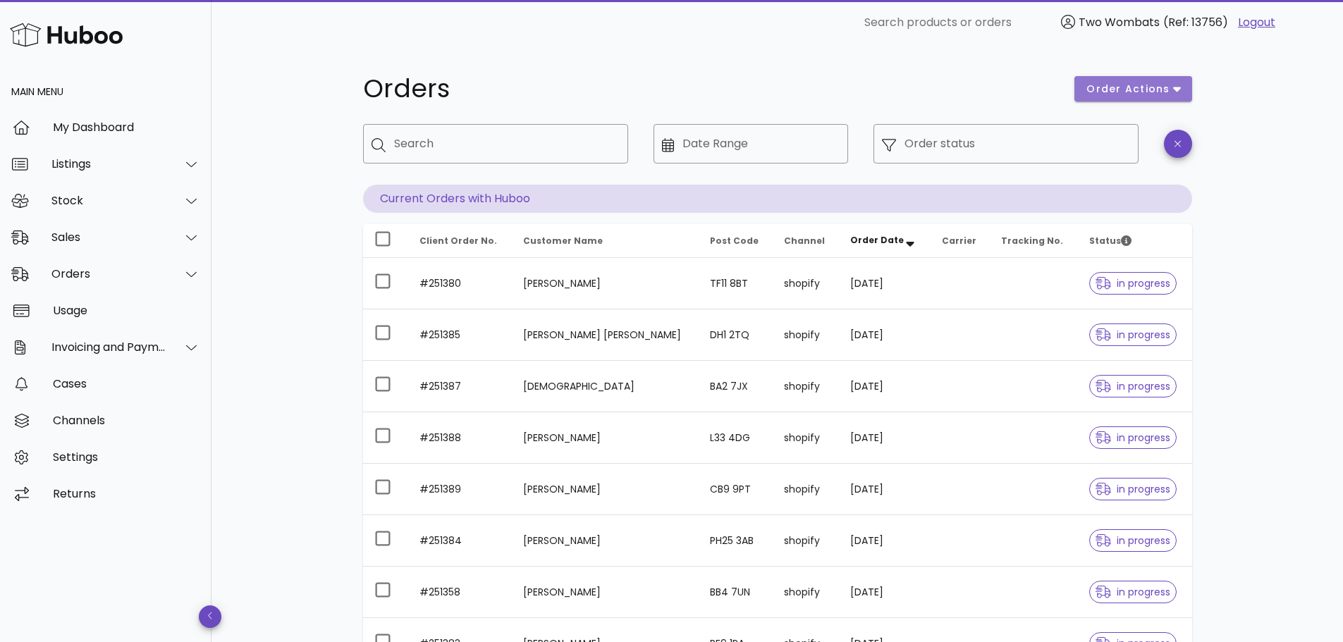
click at [1173, 90] on icon "button" at bounding box center [1177, 88] width 8 height 13
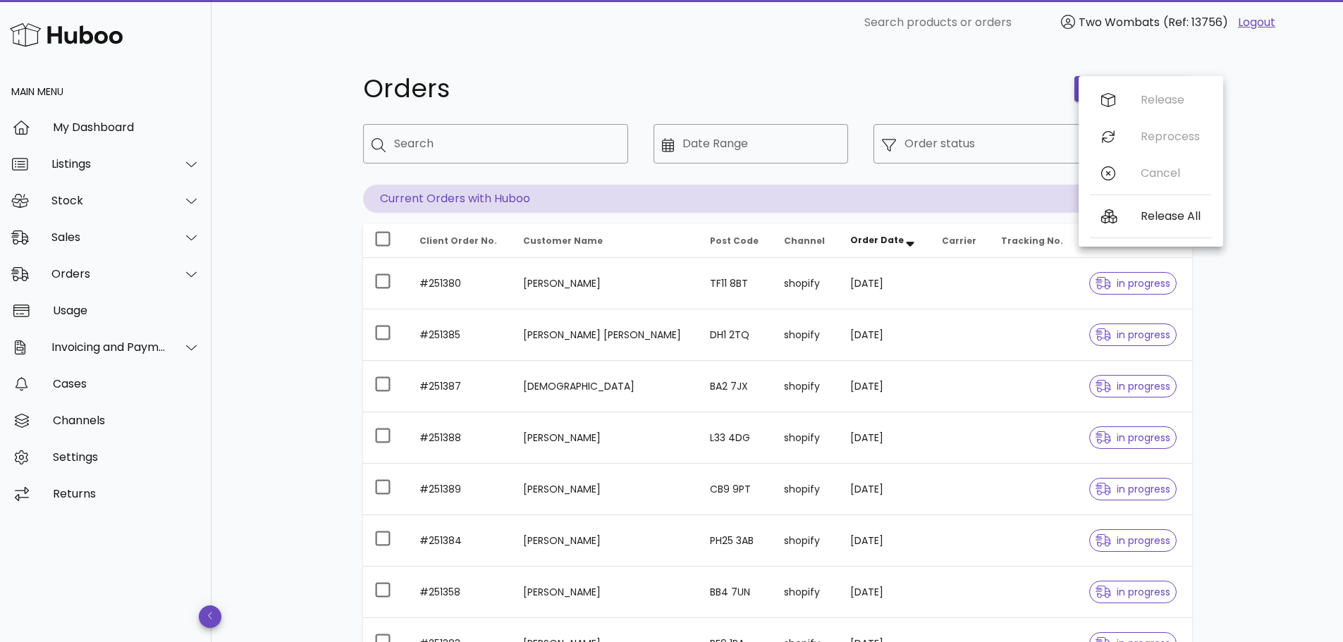
click at [1161, 59] on div "Orders order actions ​ Search ​ Date Range ​ Order status Current Orders with H…" at bounding box center [777, 486] width 897 height 883
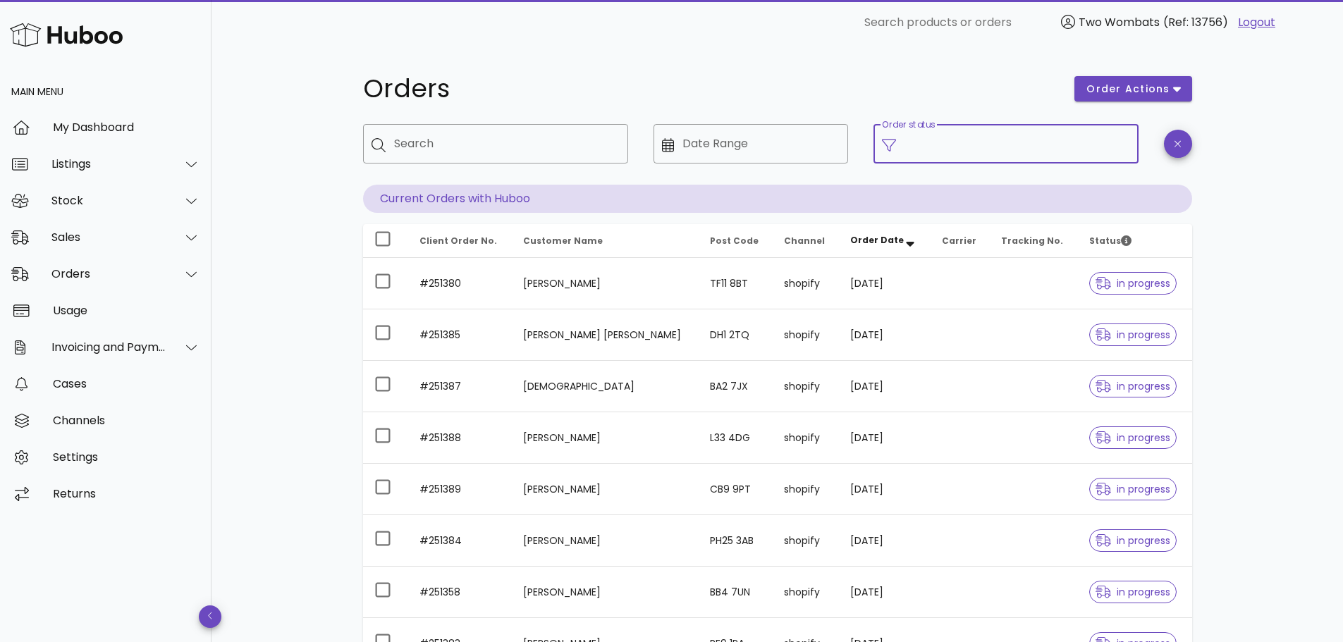
click at [999, 148] on input "Order status" at bounding box center [1017, 144] width 226 height 23
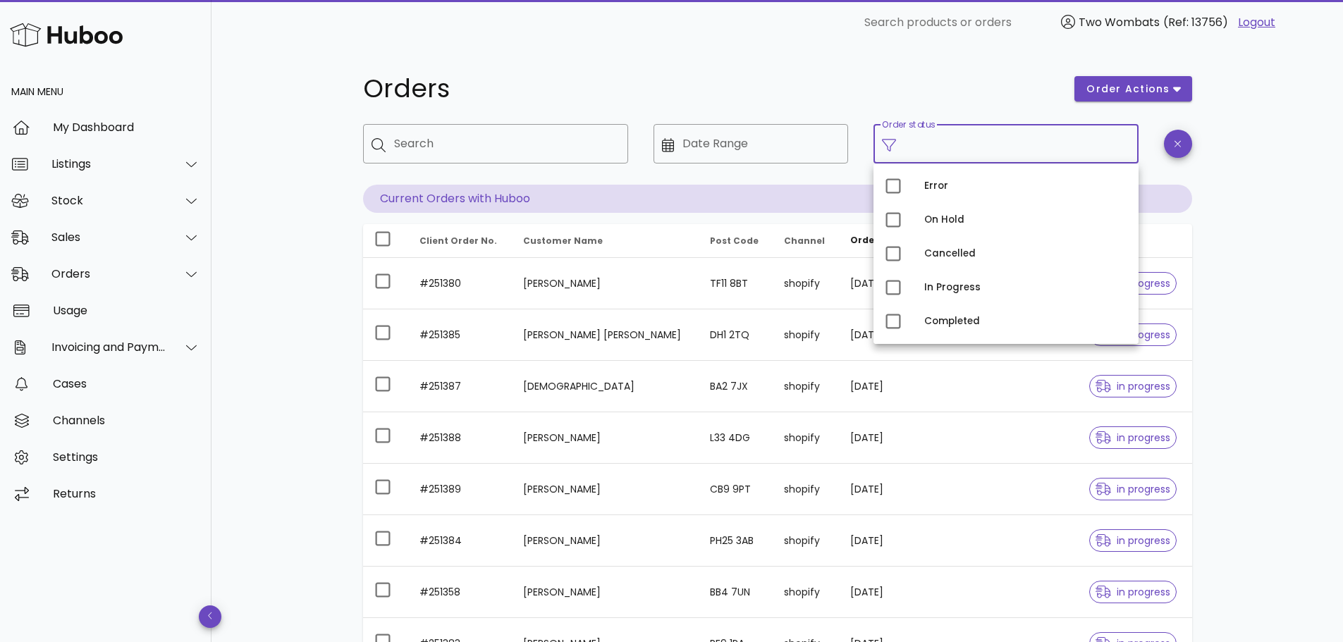
click at [1005, 83] on h1 "Orders" at bounding box center [710, 88] width 695 height 25
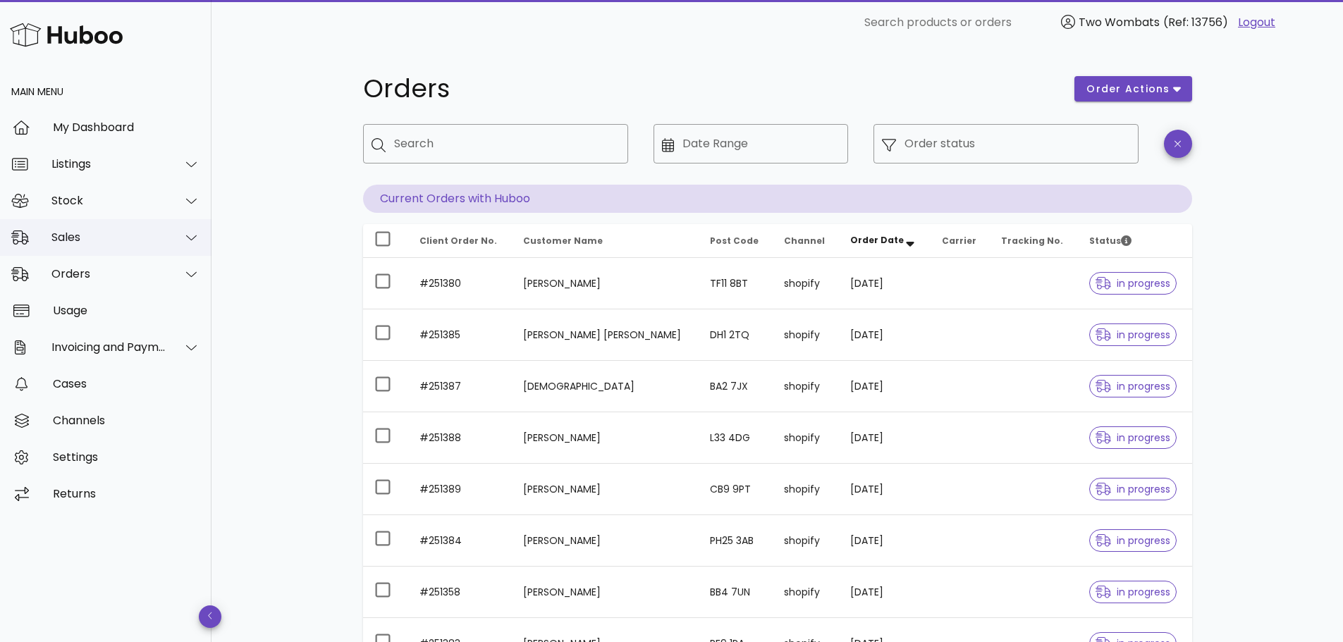
click at [87, 242] on div "Sales" at bounding box center [108, 237] width 115 height 13
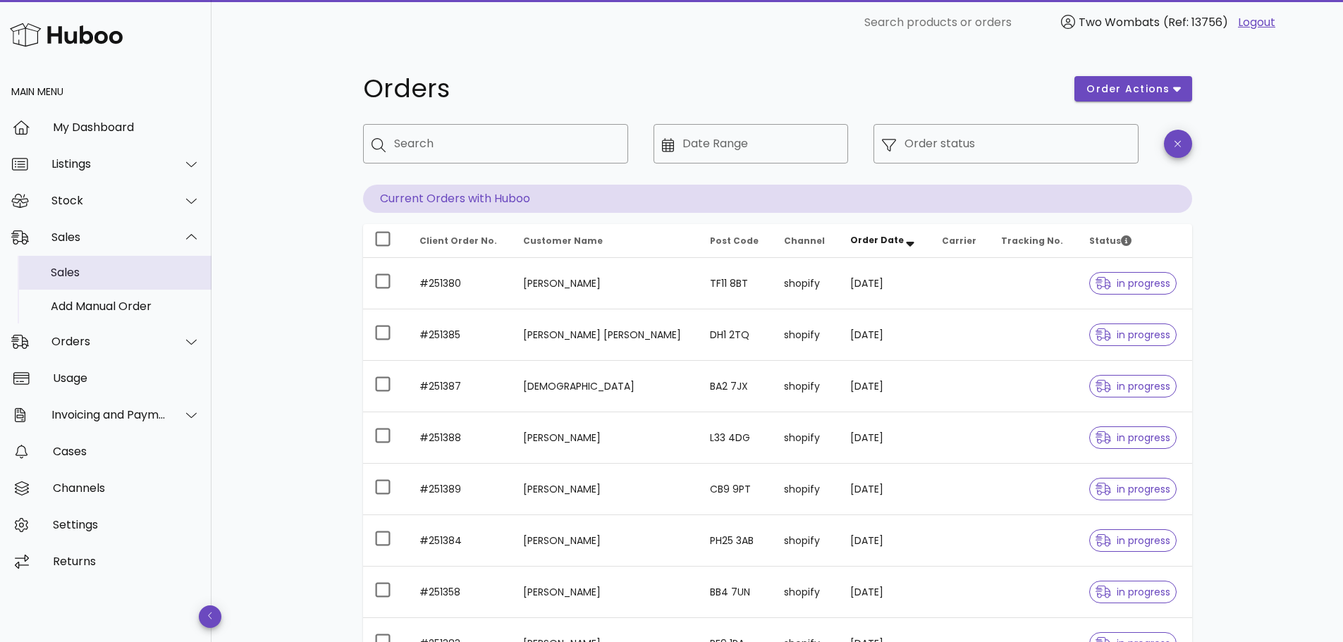
click at [91, 276] on div "Sales" at bounding box center [125, 272] width 149 height 13
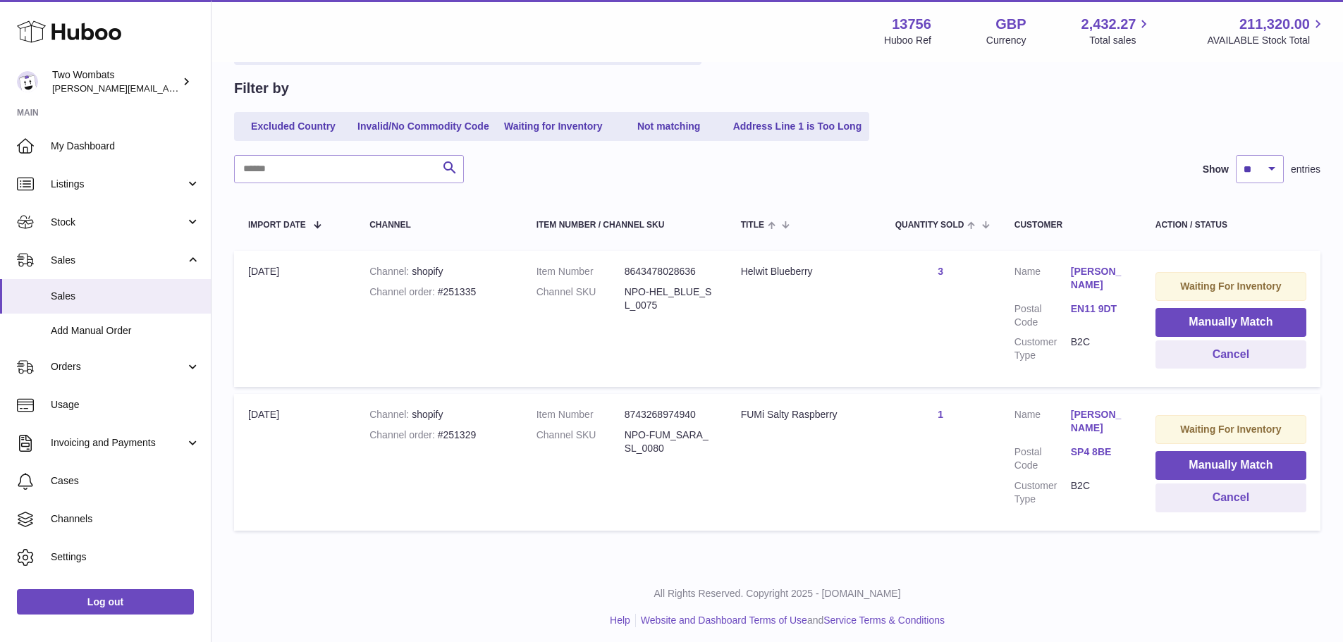
scroll to position [132, 0]
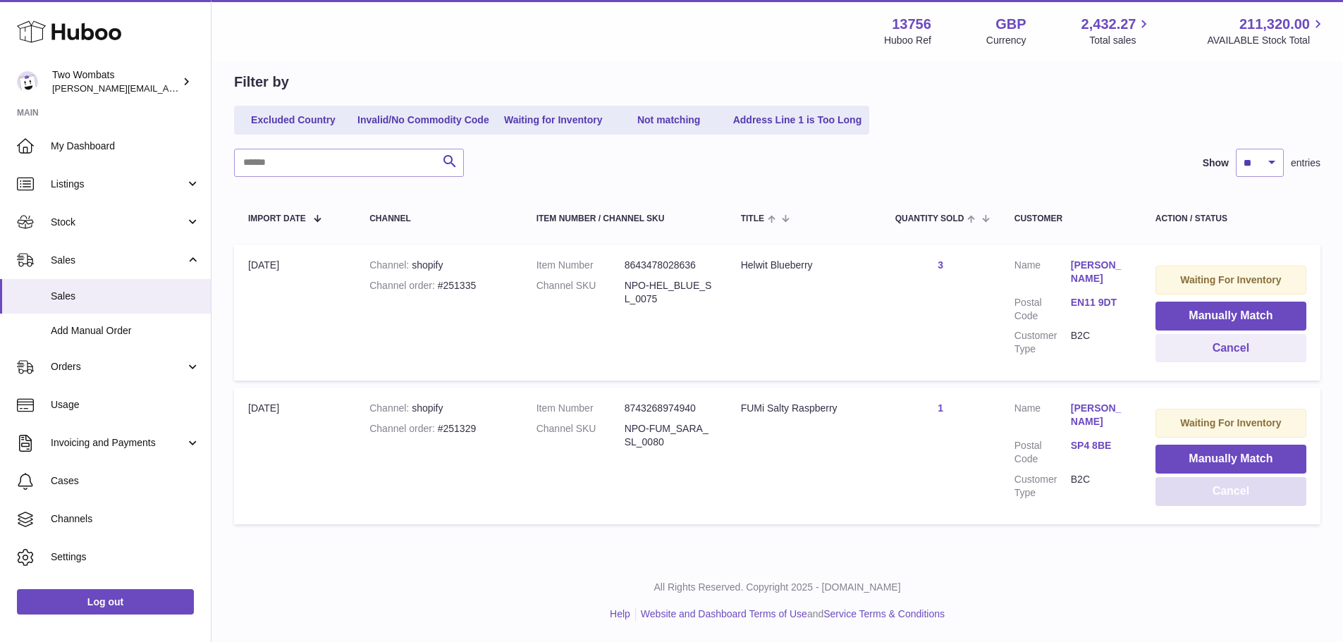
click at [1249, 491] on button "Cancel" at bounding box center [1230, 491] width 151 height 29
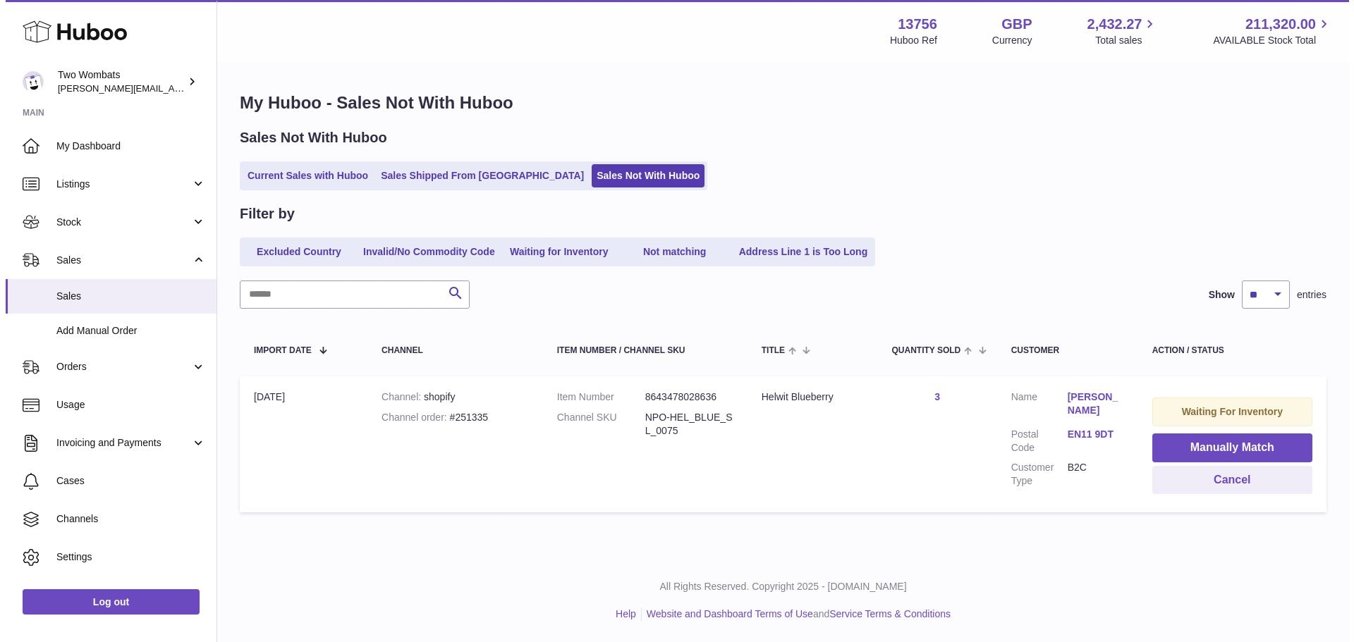
scroll to position [0, 0]
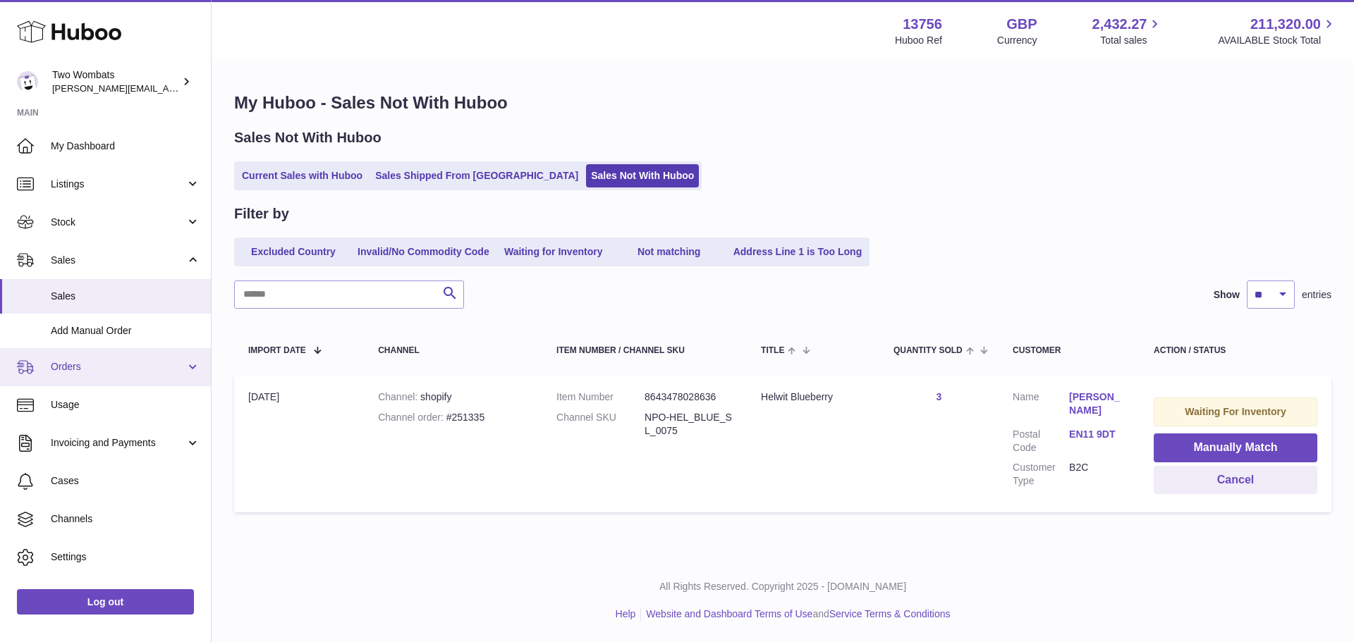
click at [94, 364] on span "Orders" at bounding box center [118, 366] width 135 height 13
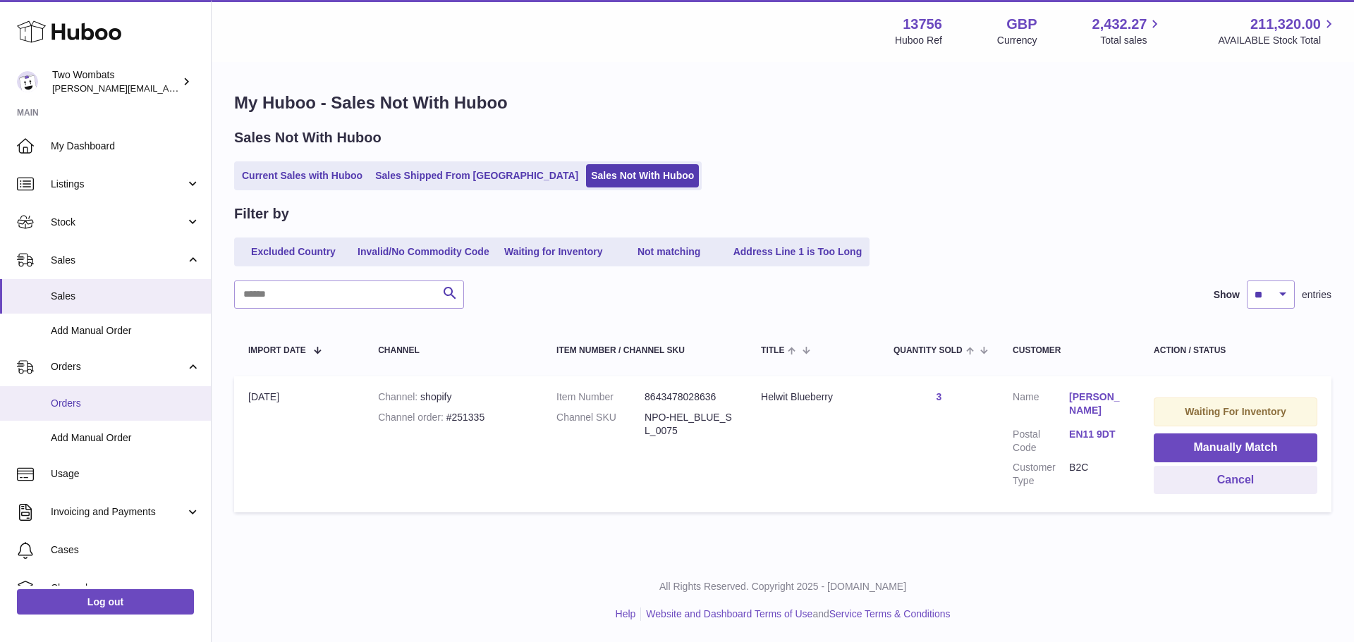
click at [114, 411] on link "Orders" at bounding box center [105, 403] width 211 height 35
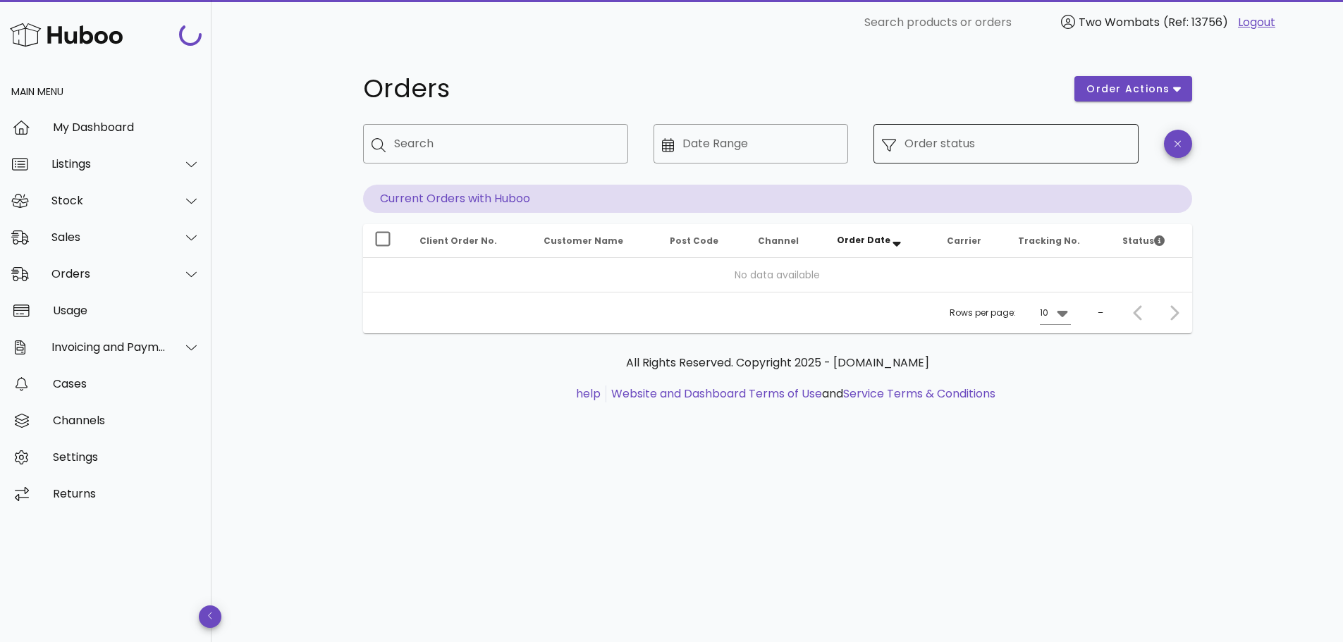
click at [1105, 134] on input "Order status" at bounding box center [1017, 144] width 226 height 23
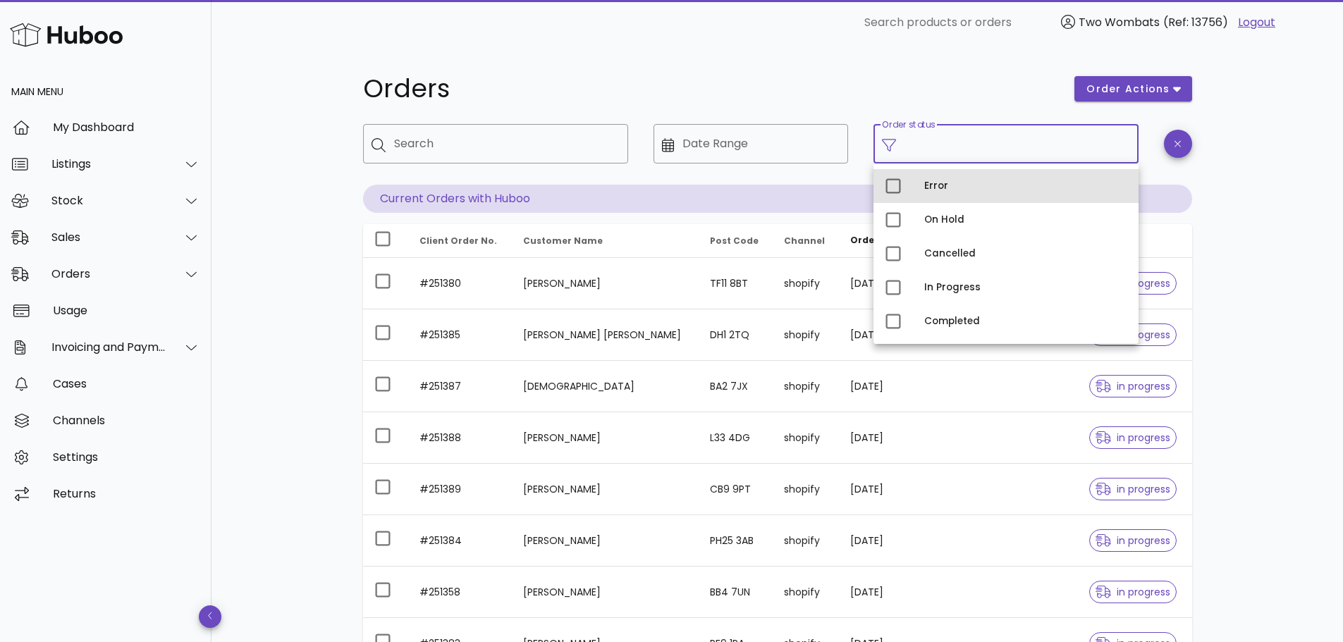
click at [921, 190] on div "Error" at bounding box center [1005, 186] width 265 height 34
type input "**********"
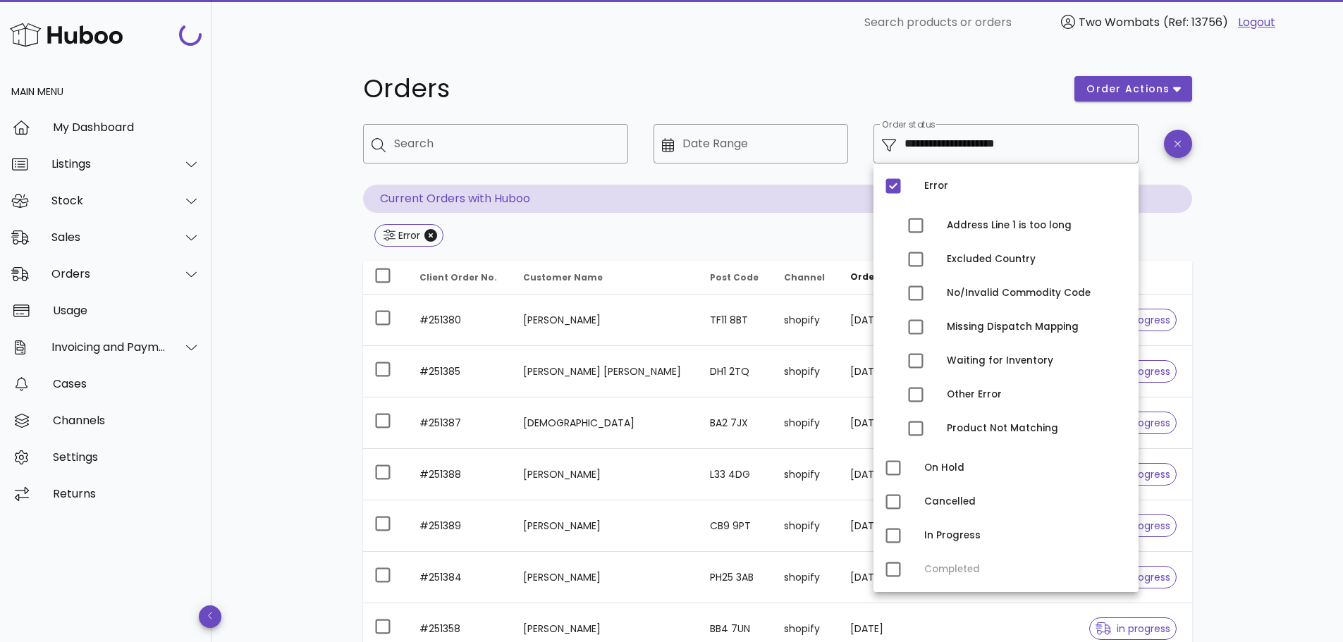
click at [1265, 249] on div "**********" at bounding box center [777, 504] width 1132 height 919
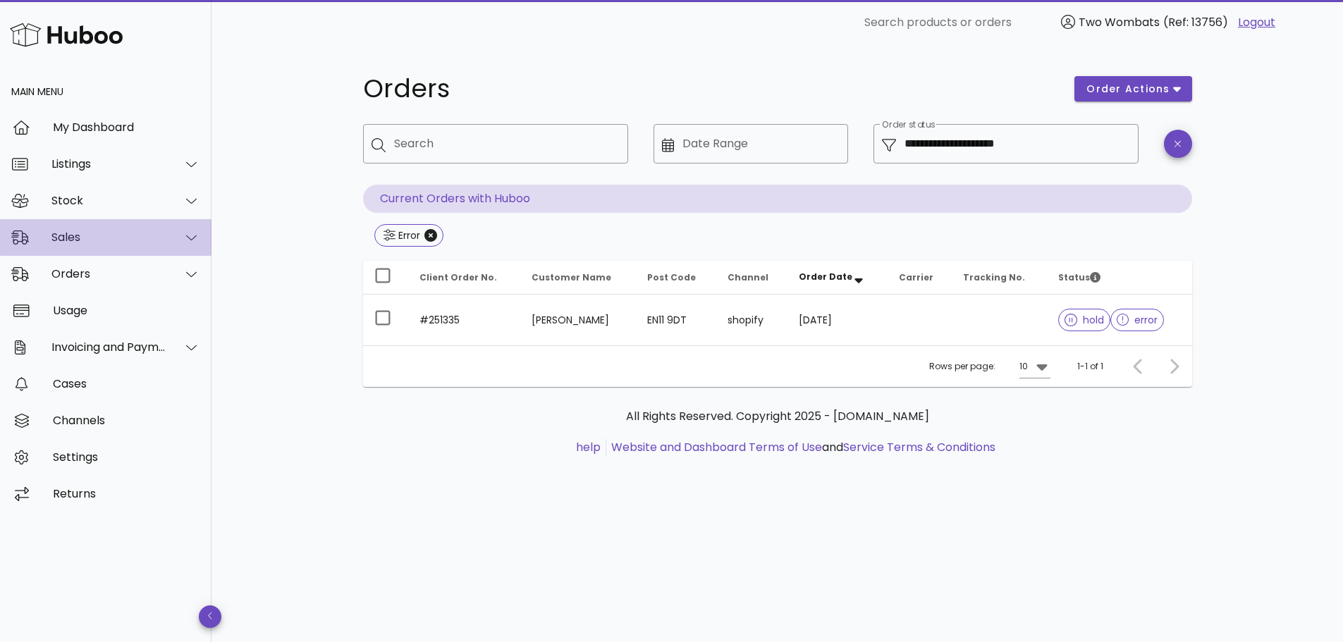
click at [79, 245] on div "Sales" at bounding box center [105, 237] width 211 height 37
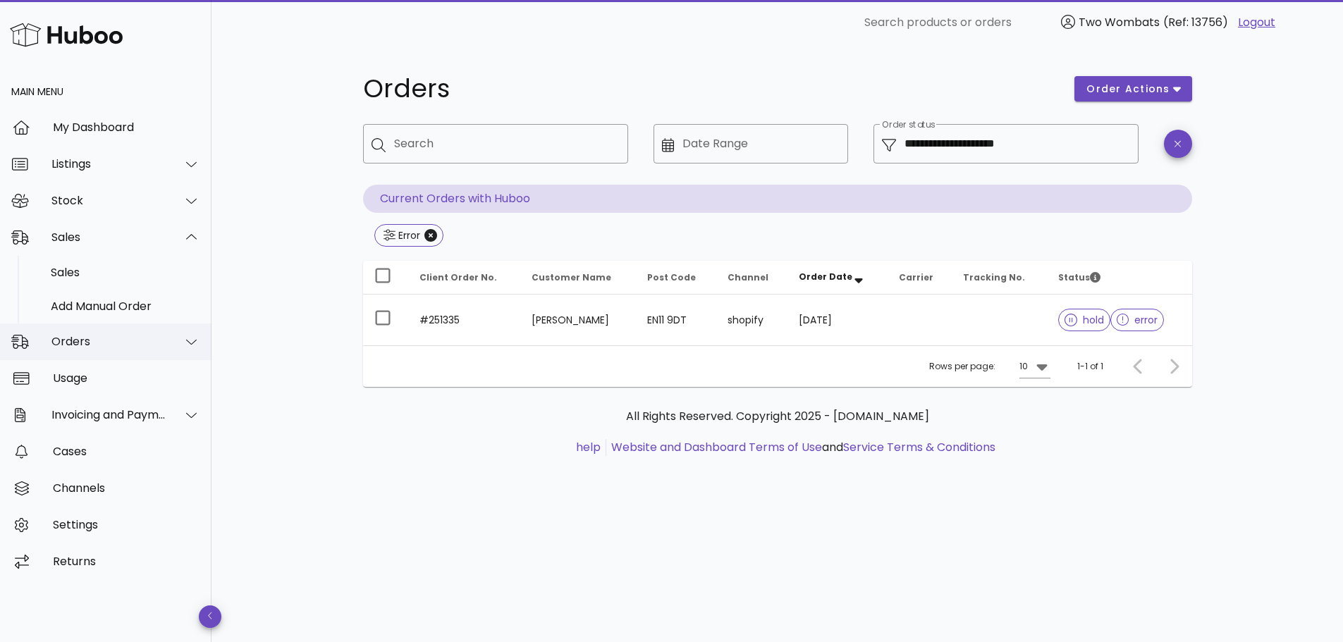
click at [73, 331] on div "Orders" at bounding box center [105, 342] width 211 height 37
click at [64, 305] on div "Orders" at bounding box center [125, 308] width 149 height 13
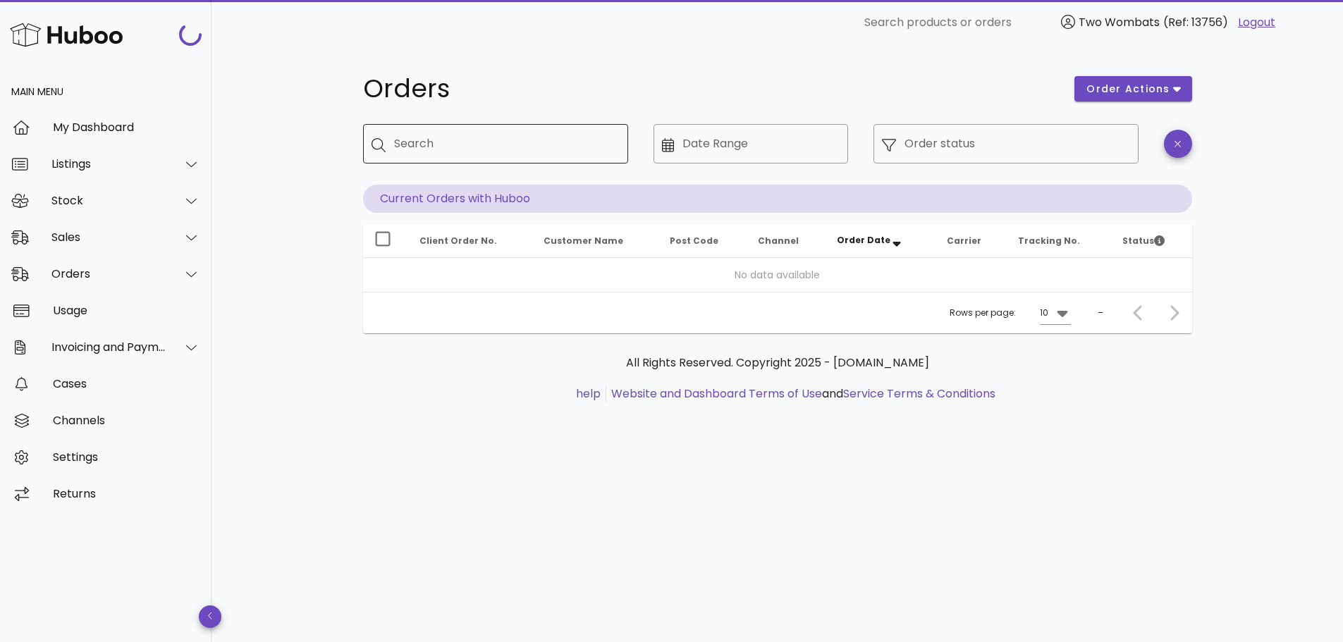
drag, startPoint x: 0, startPoint y: 0, endPoint x: 460, endPoint y: 156, distance: 485.3
click at [460, 155] on div "Search" at bounding box center [505, 143] width 223 height 39
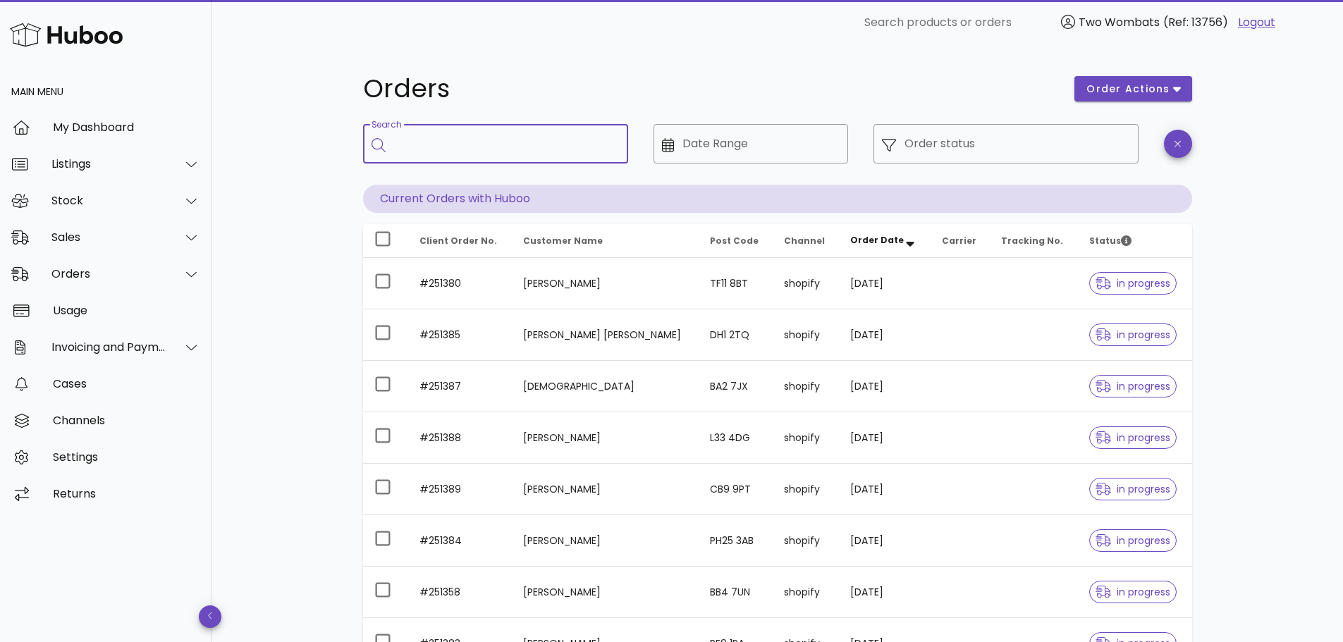
paste input "**********"
type input "**********"
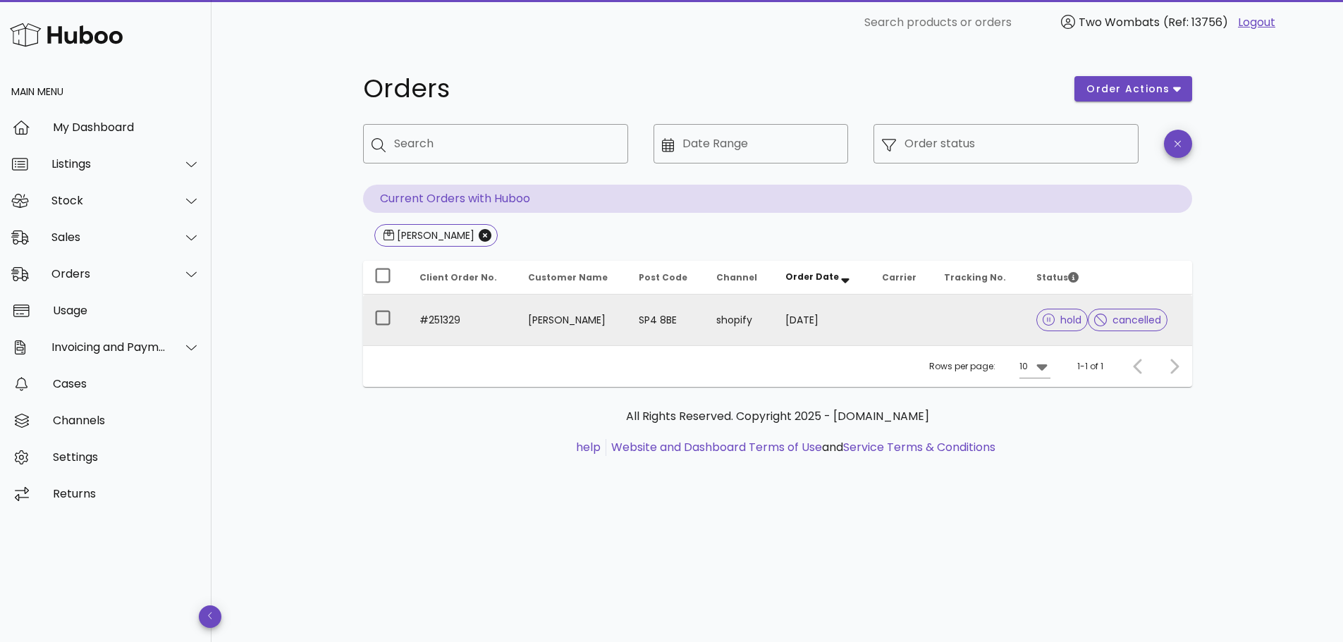
click at [888, 324] on td at bounding box center [902, 320] width 62 height 51
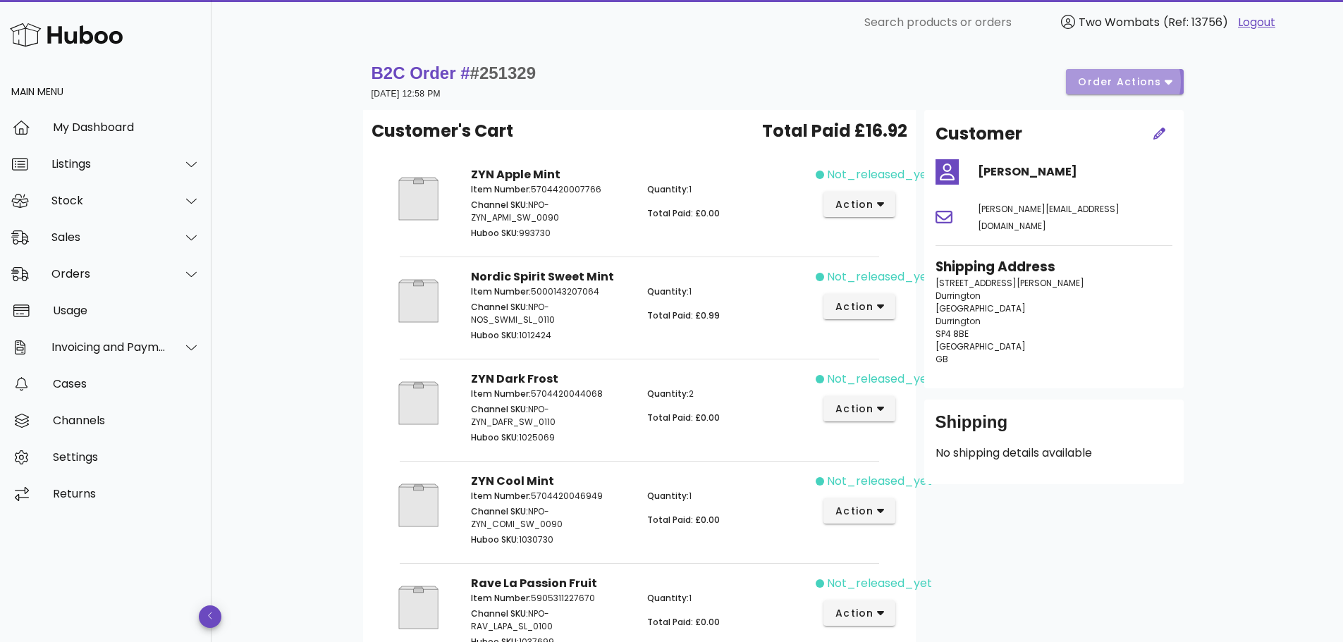
click at [1102, 78] on span "order actions" at bounding box center [1119, 82] width 85 height 15
click at [1104, 100] on div "Release" at bounding box center [1141, 93] width 121 height 37
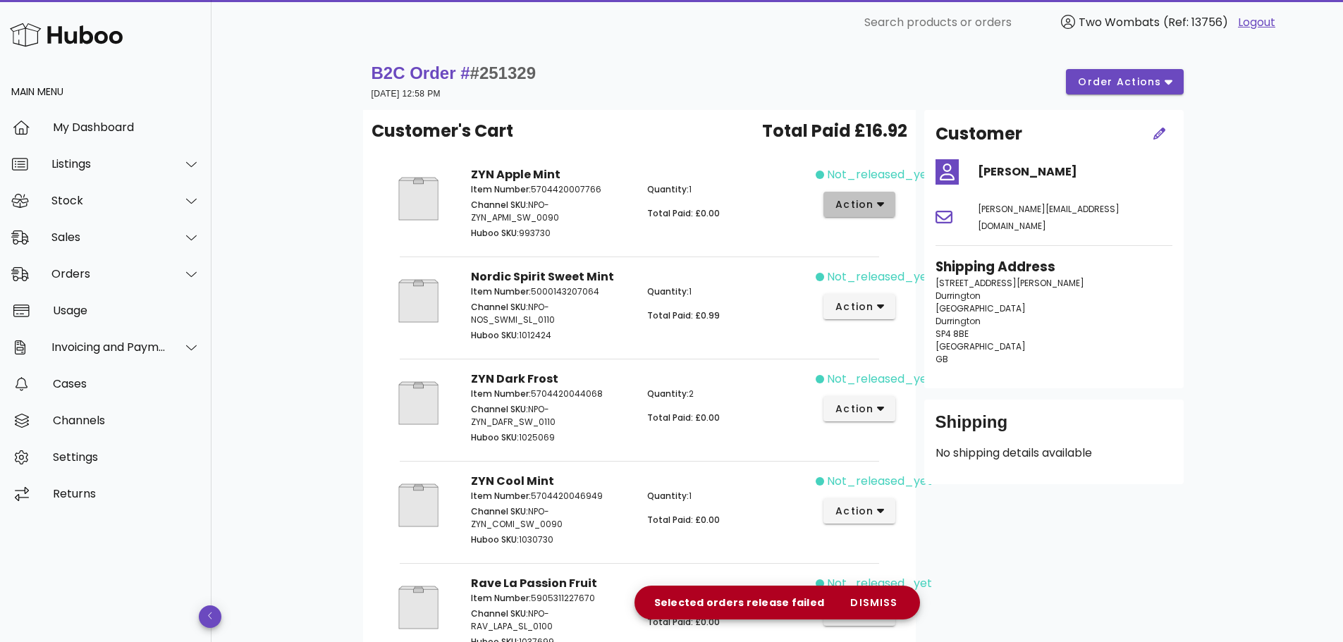
click at [875, 192] on button "action" at bounding box center [859, 204] width 73 height 25
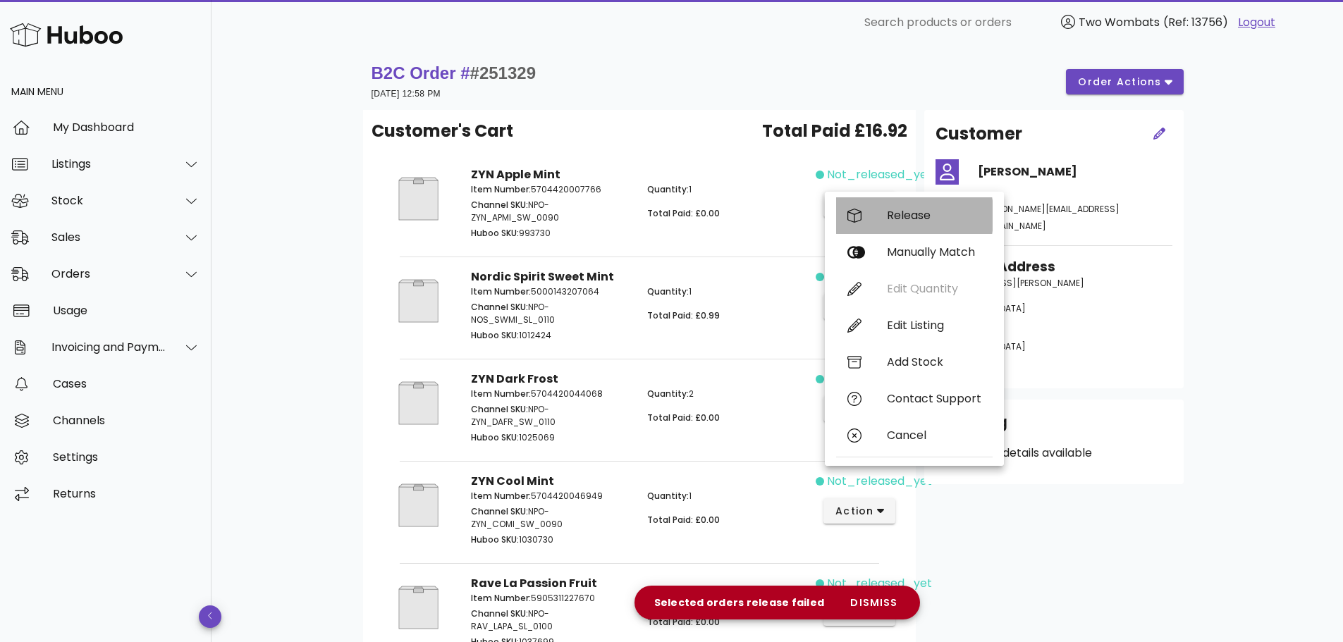
click at [866, 224] on div "Release" at bounding box center [914, 215] width 157 height 37
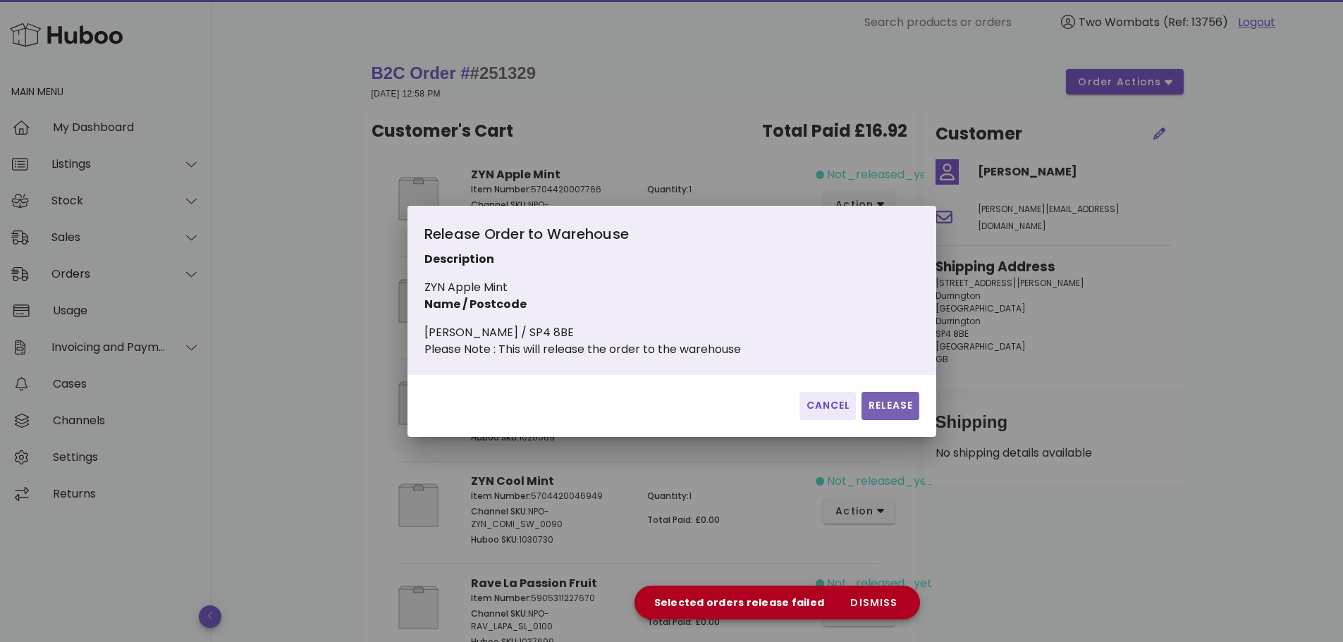
click at [900, 413] on span "Release" at bounding box center [890, 405] width 46 height 15
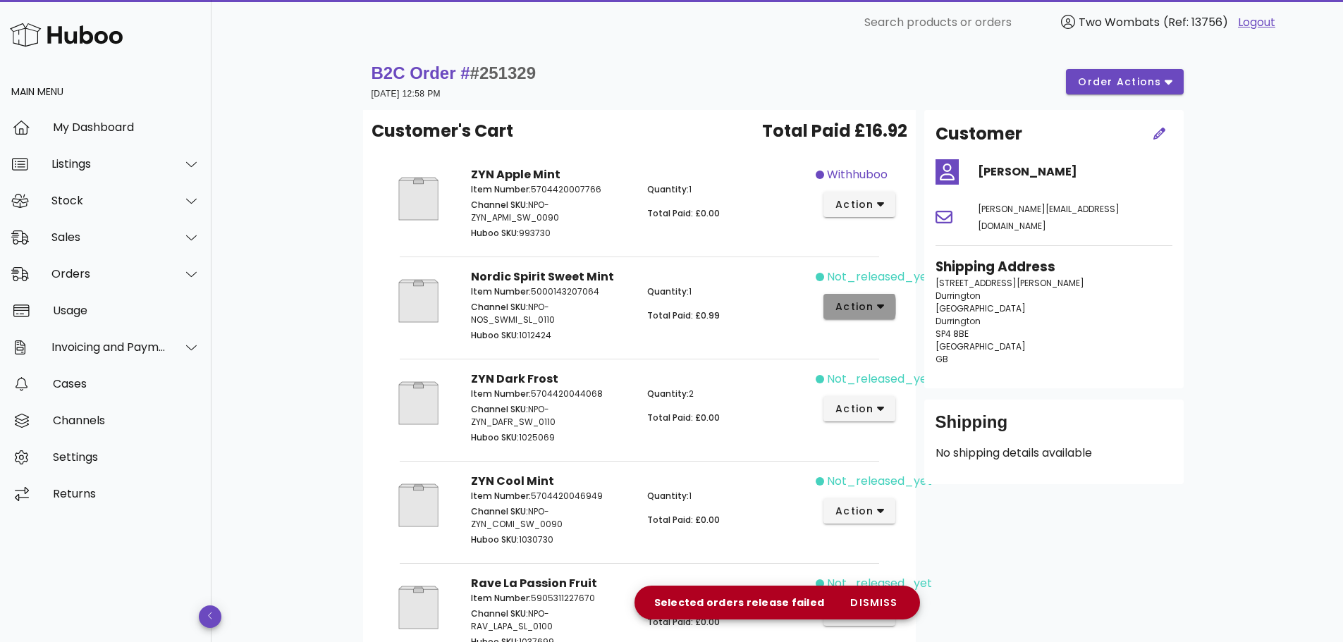
click at [875, 295] on button "action" at bounding box center [859, 306] width 73 height 25
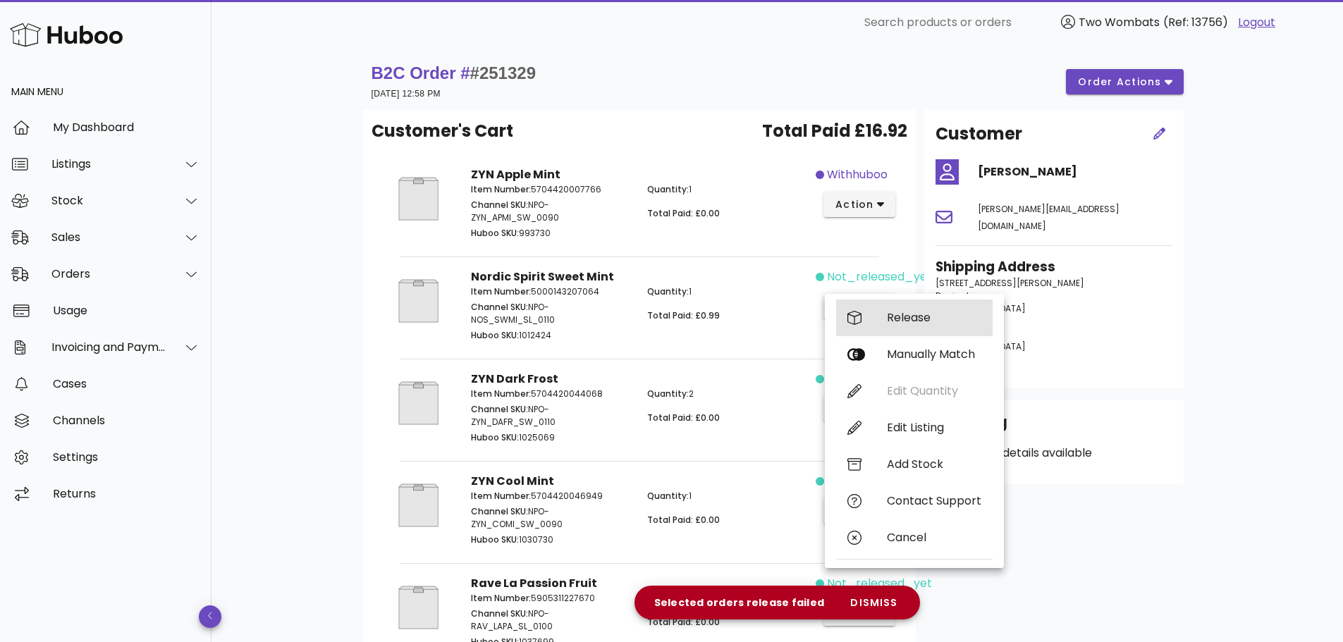
click at [879, 315] on div "Release" at bounding box center [914, 318] width 157 height 37
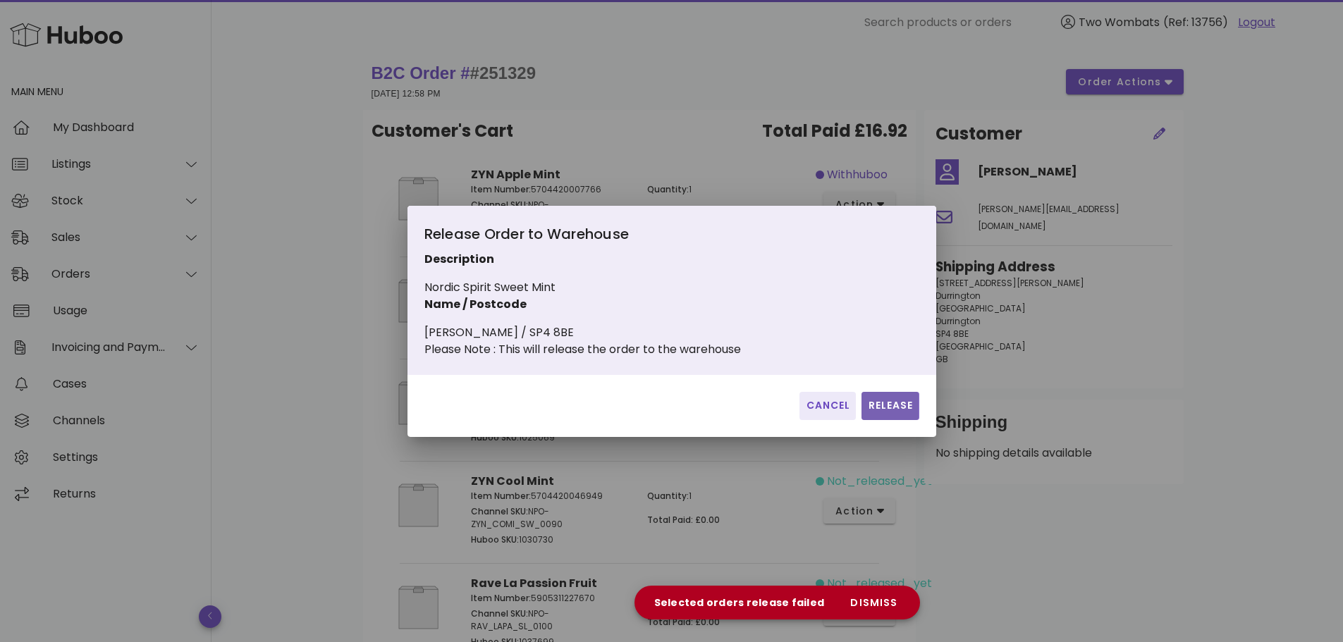
click at [900, 407] on span "Release" at bounding box center [890, 405] width 46 height 15
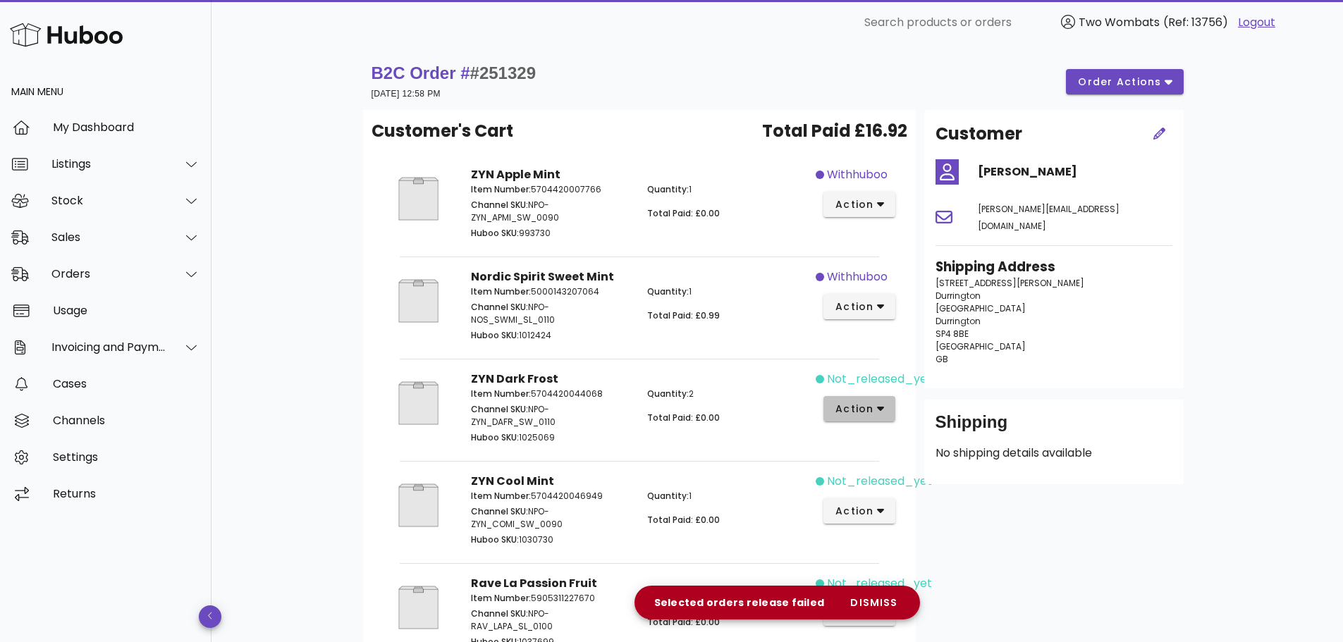
click at [876, 402] on span "action" at bounding box center [860, 409] width 50 height 15
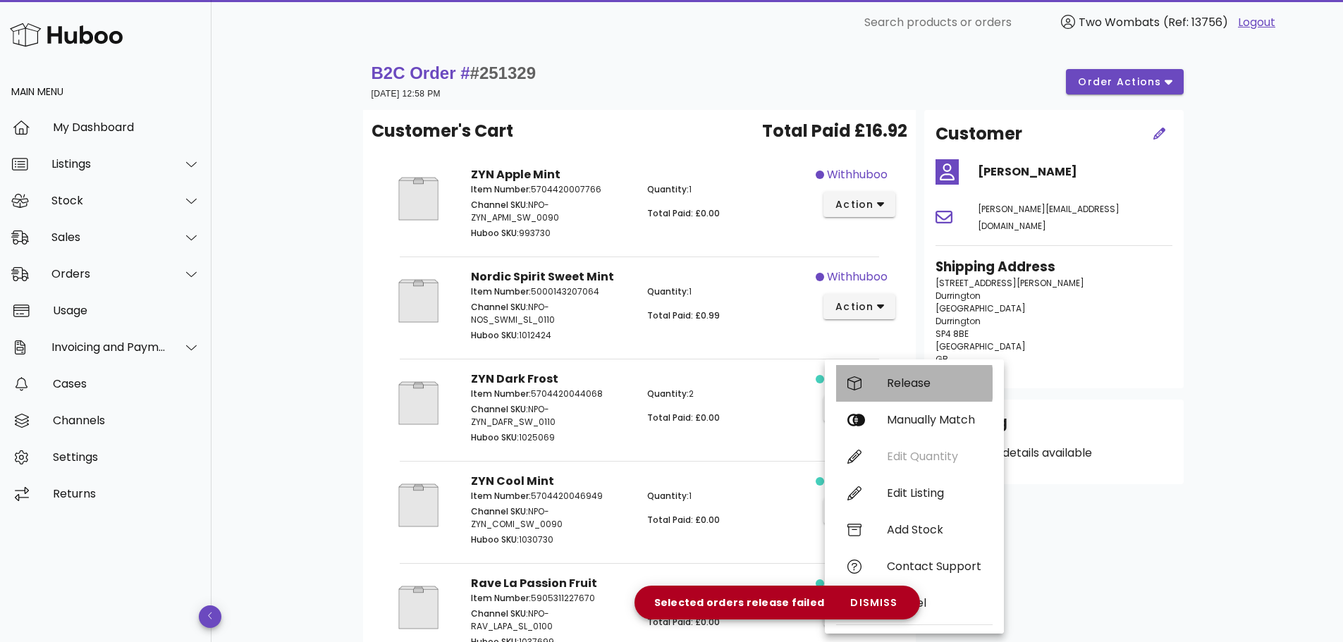
click at [878, 387] on div "Release" at bounding box center [914, 383] width 157 height 37
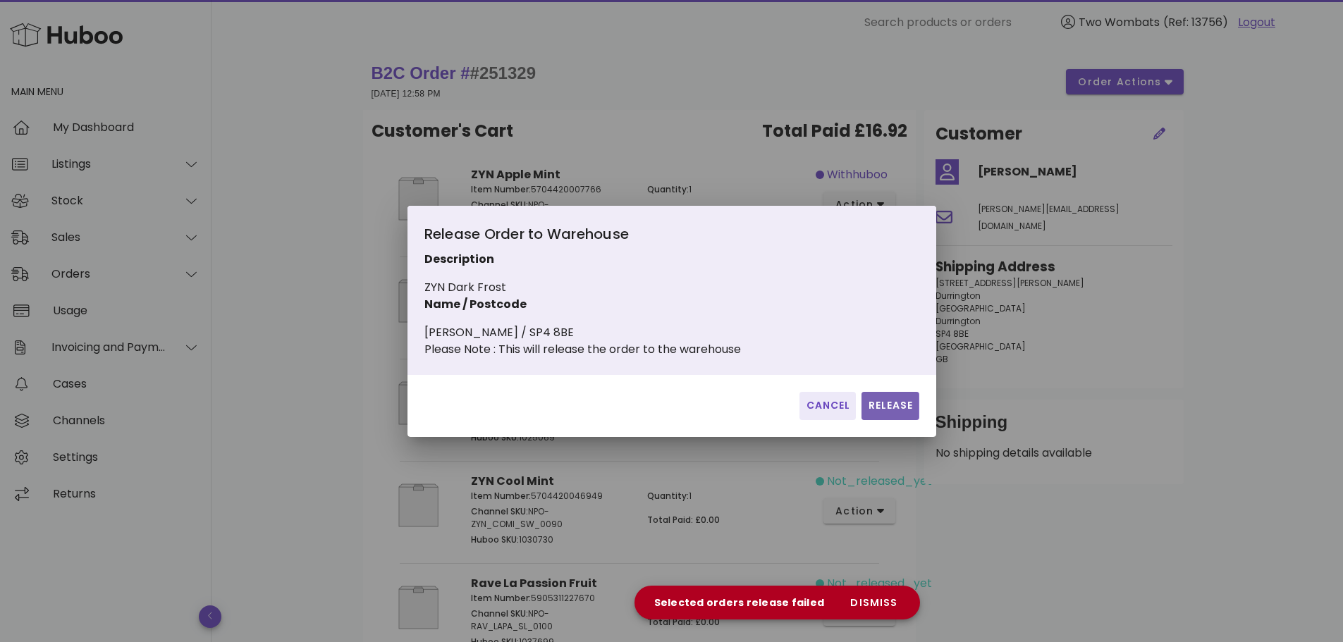
click at [883, 407] on span "Release" at bounding box center [890, 405] width 46 height 15
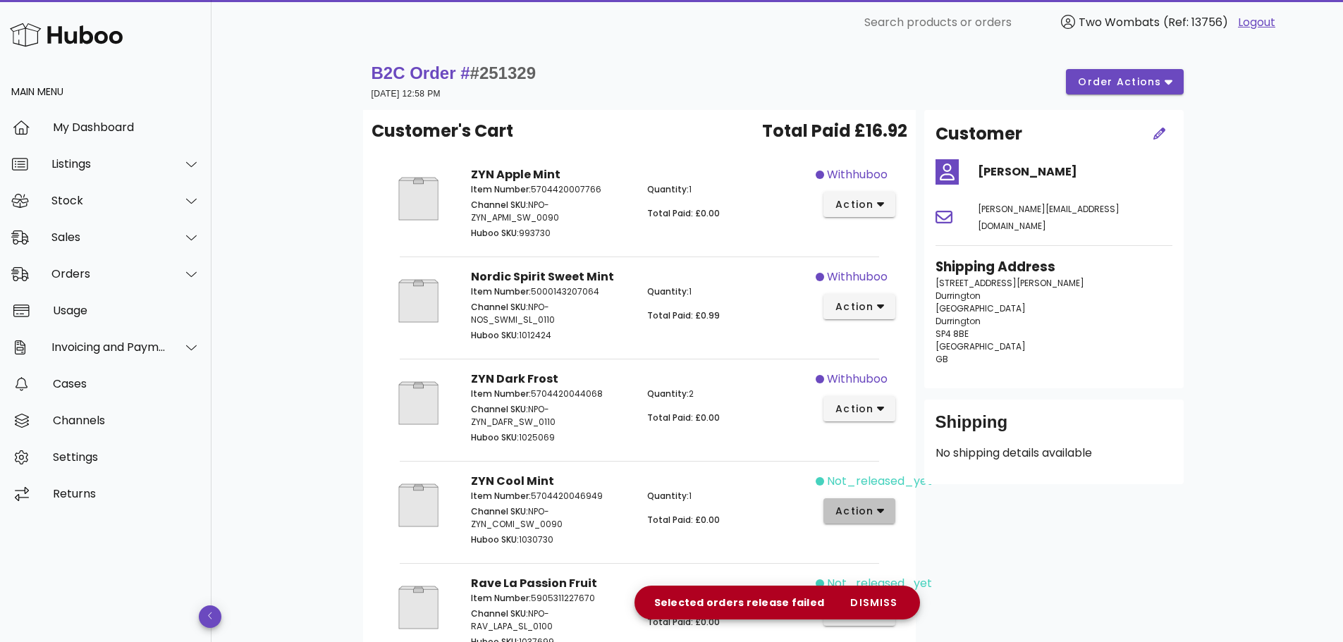
click at [863, 501] on button "action" at bounding box center [859, 510] width 73 height 25
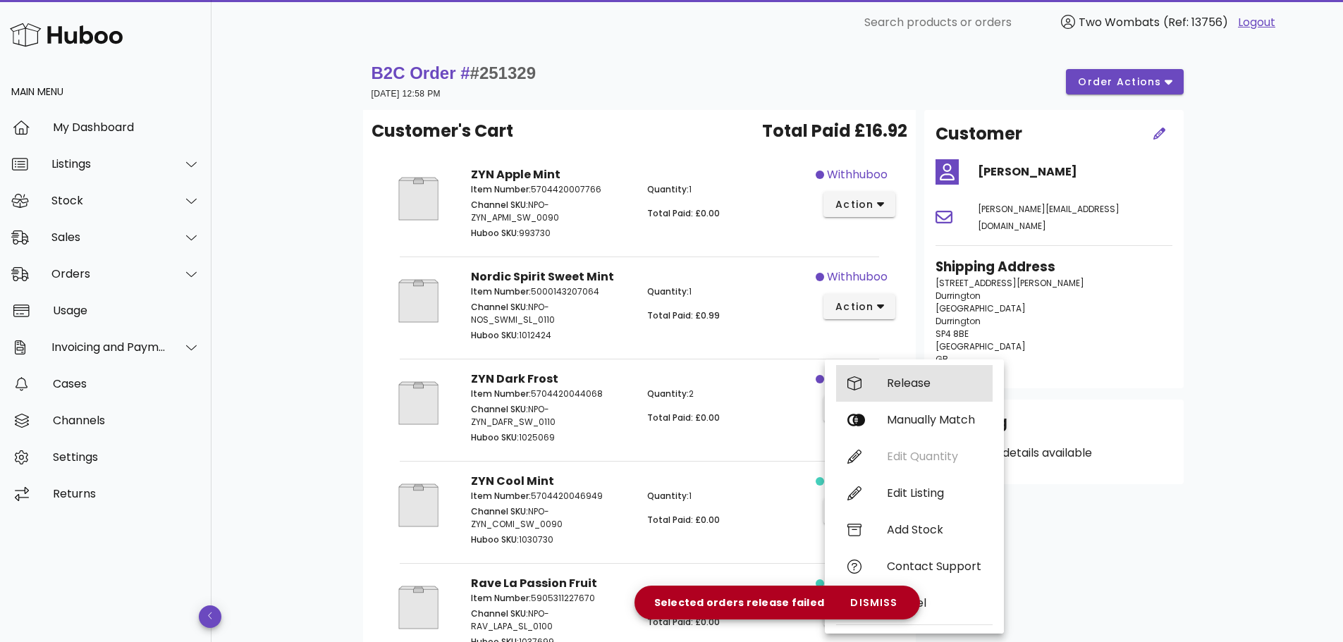
click at [904, 385] on div "Release" at bounding box center [934, 382] width 94 height 13
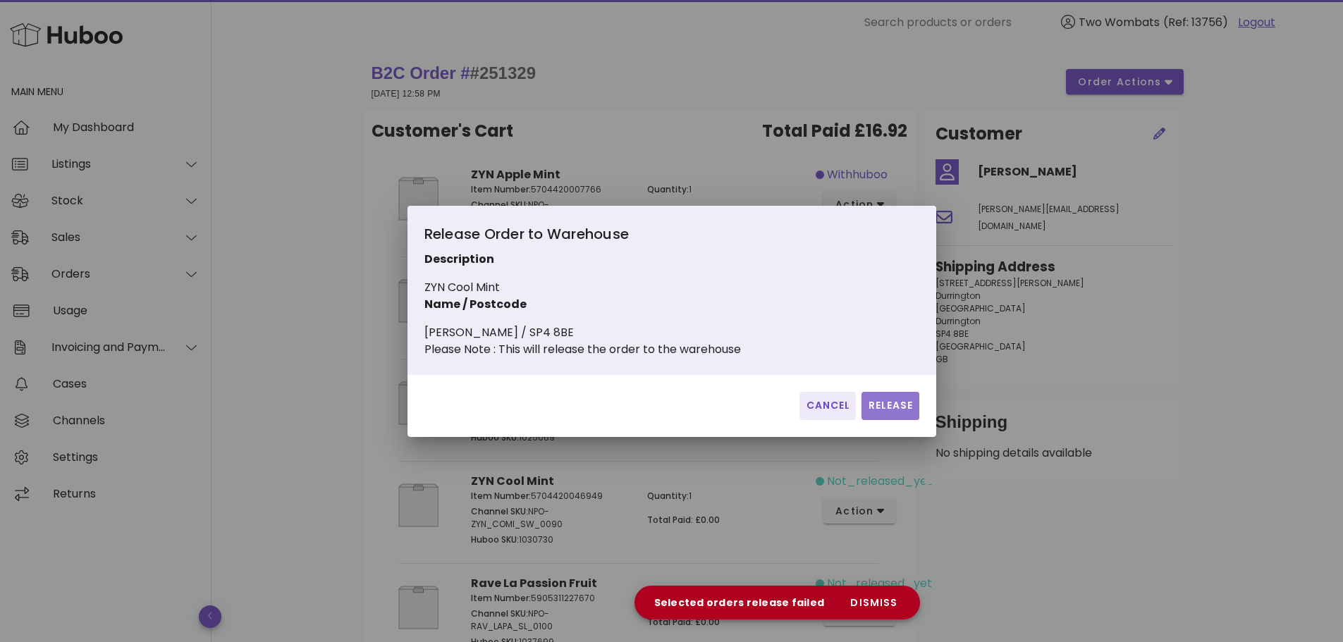
click at [885, 413] on span "Release" at bounding box center [890, 405] width 46 height 15
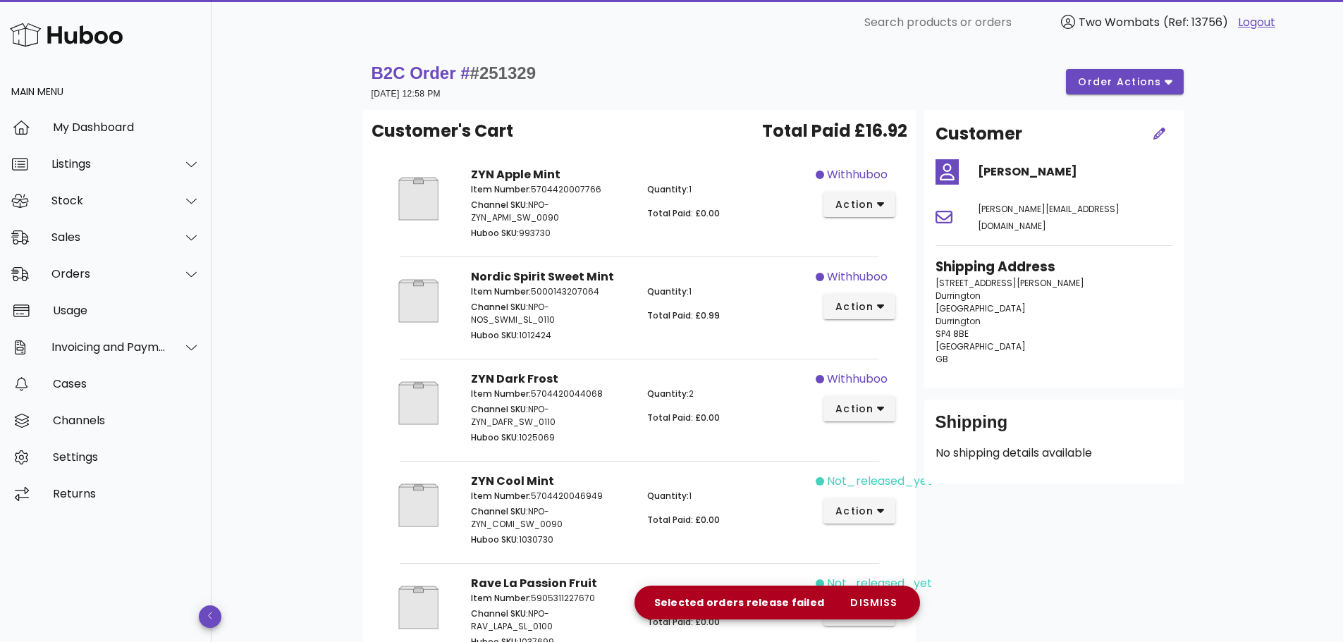
scroll to position [282, 0]
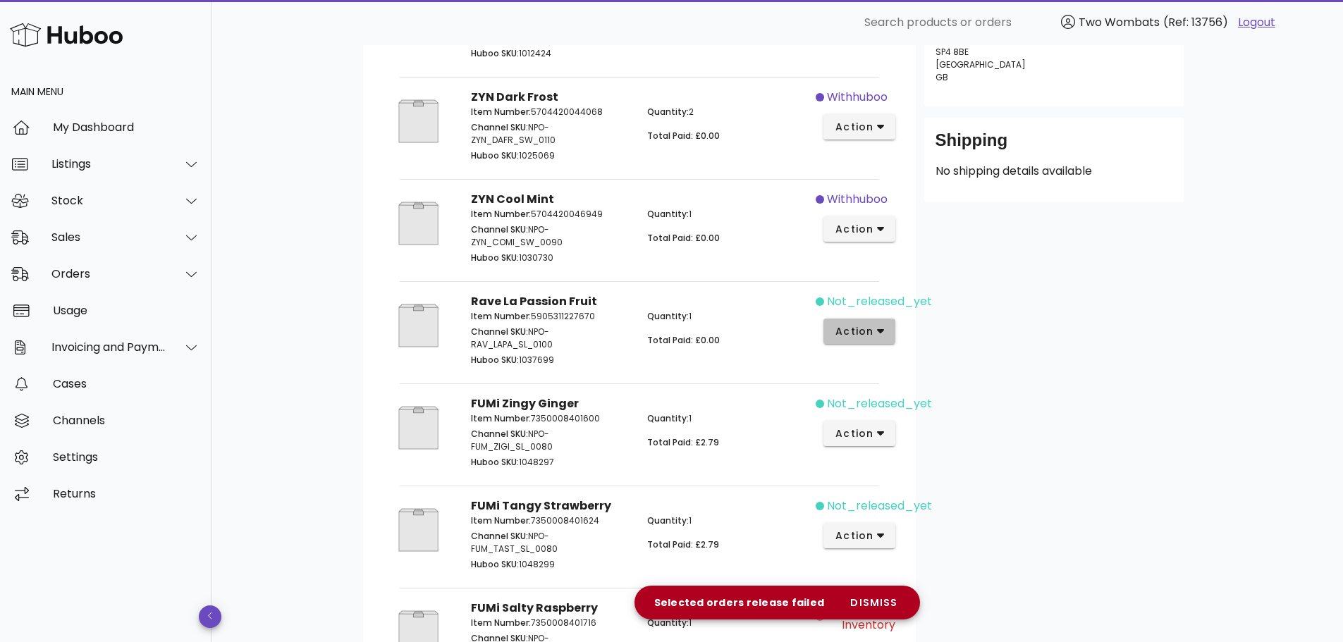
click at [875, 333] on span "action" at bounding box center [860, 331] width 50 height 15
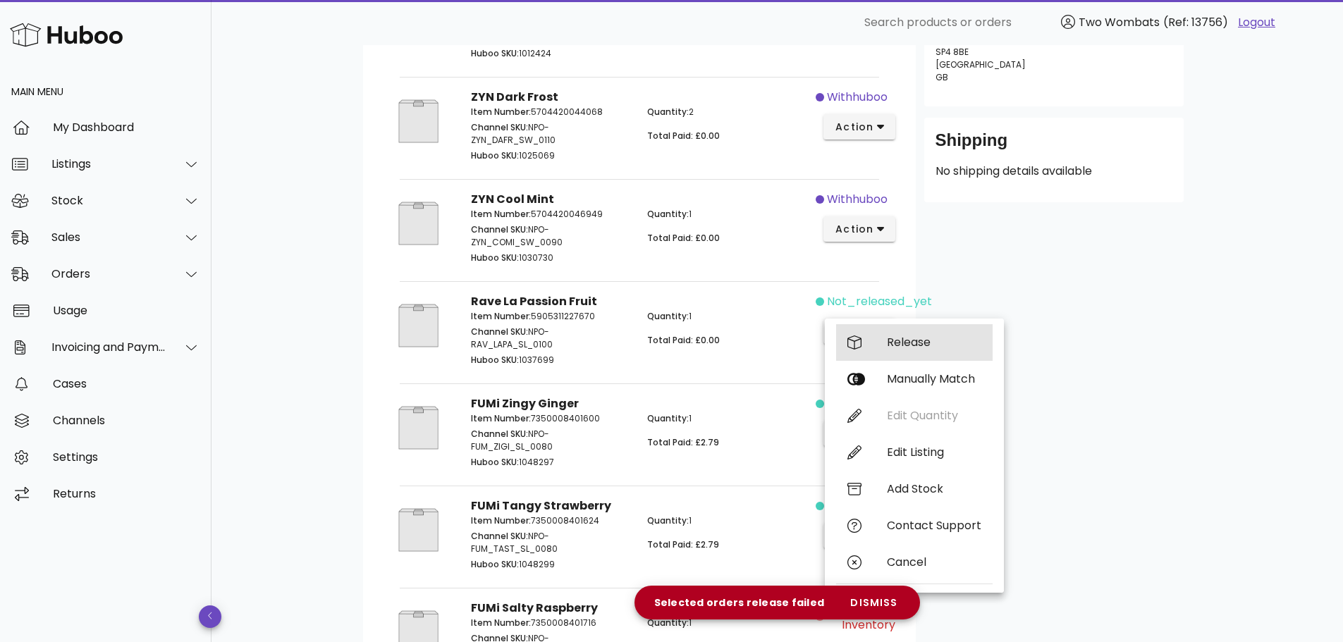
click at [883, 337] on div "Release" at bounding box center [914, 342] width 157 height 37
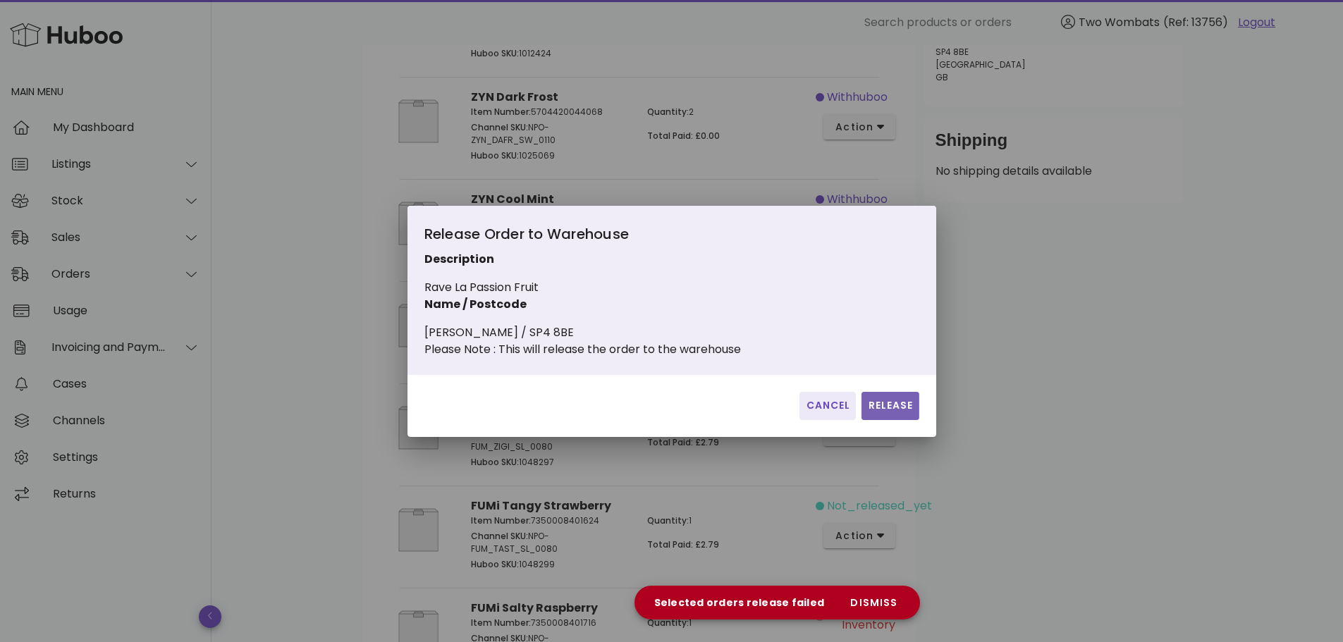
click at [870, 409] on button "Release" at bounding box center [889, 406] width 57 height 28
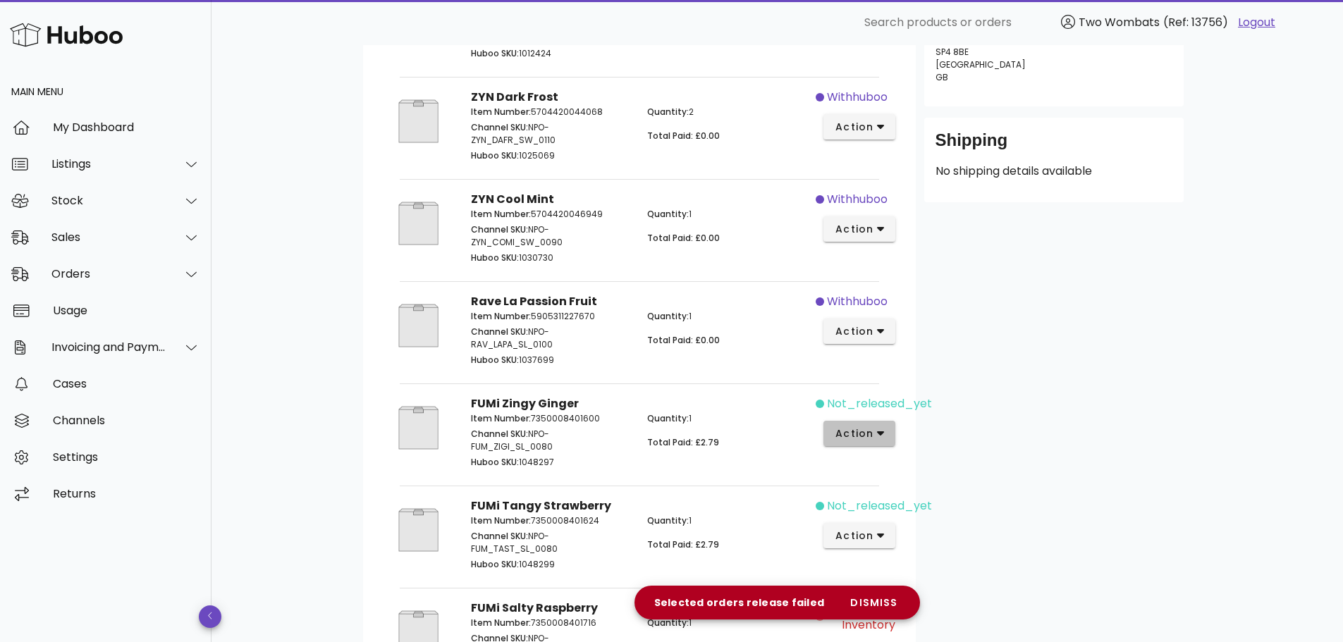
click at [878, 439] on icon "button" at bounding box center [881, 433] width 8 height 13
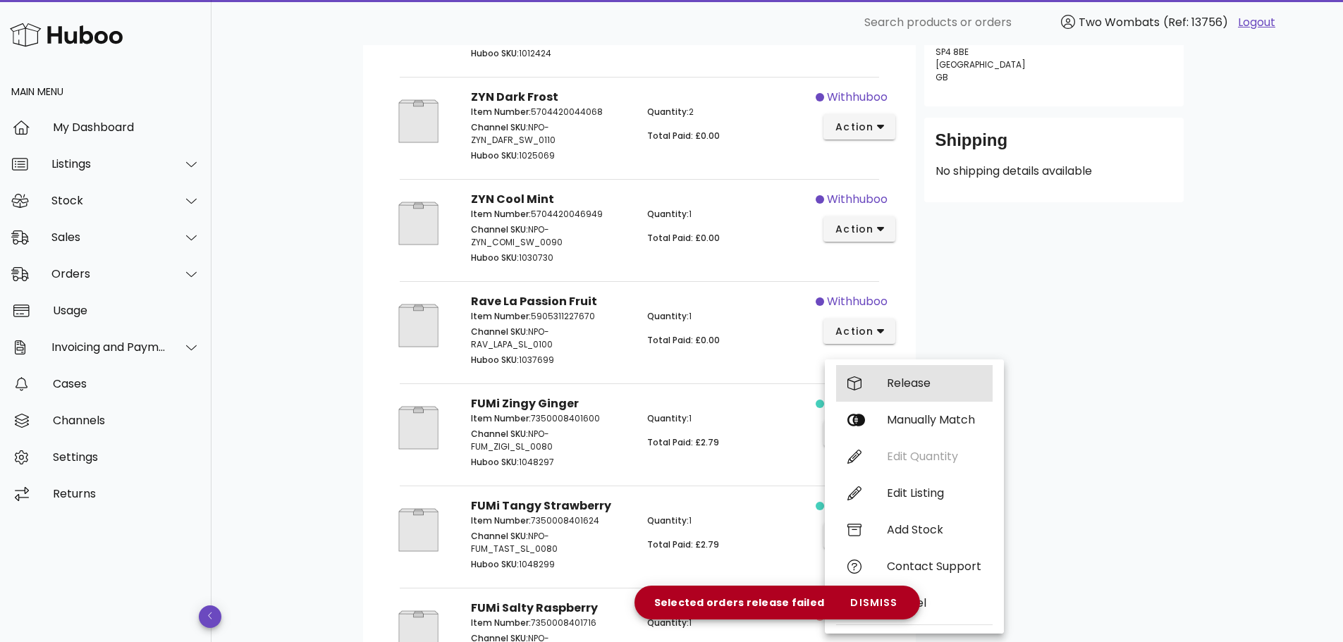
click at [912, 373] on div "Release" at bounding box center [914, 383] width 157 height 37
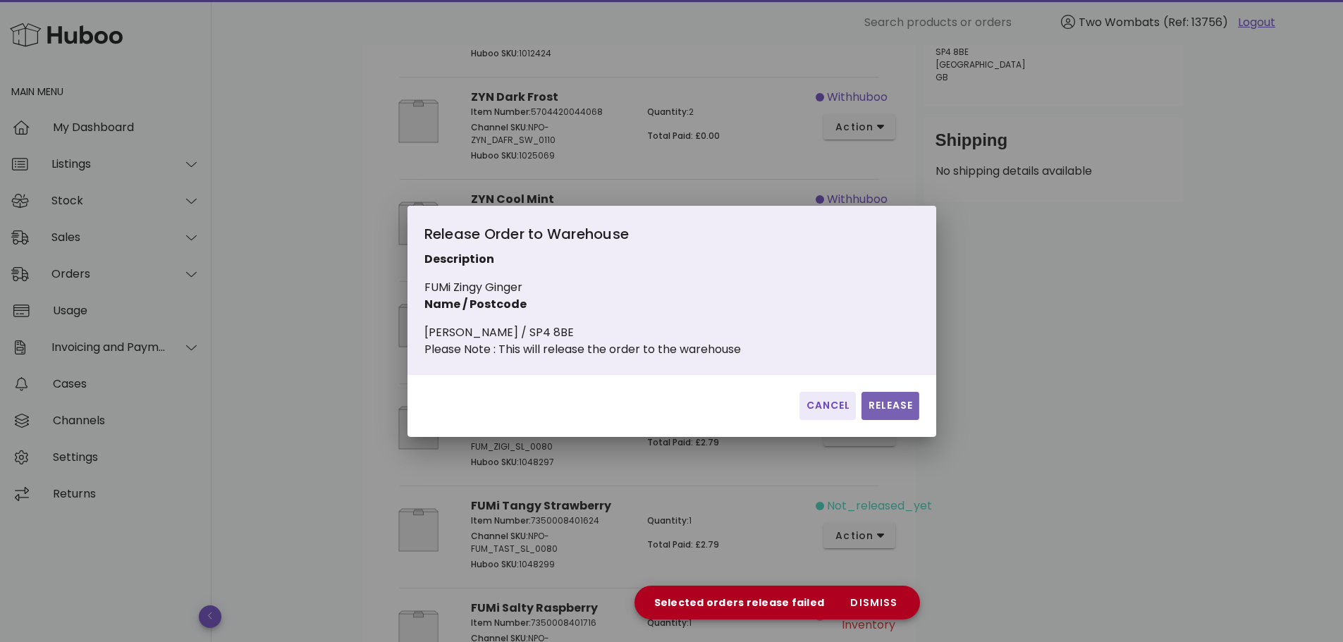
click at [896, 412] on span "Release" at bounding box center [890, 405] width 46 height 15
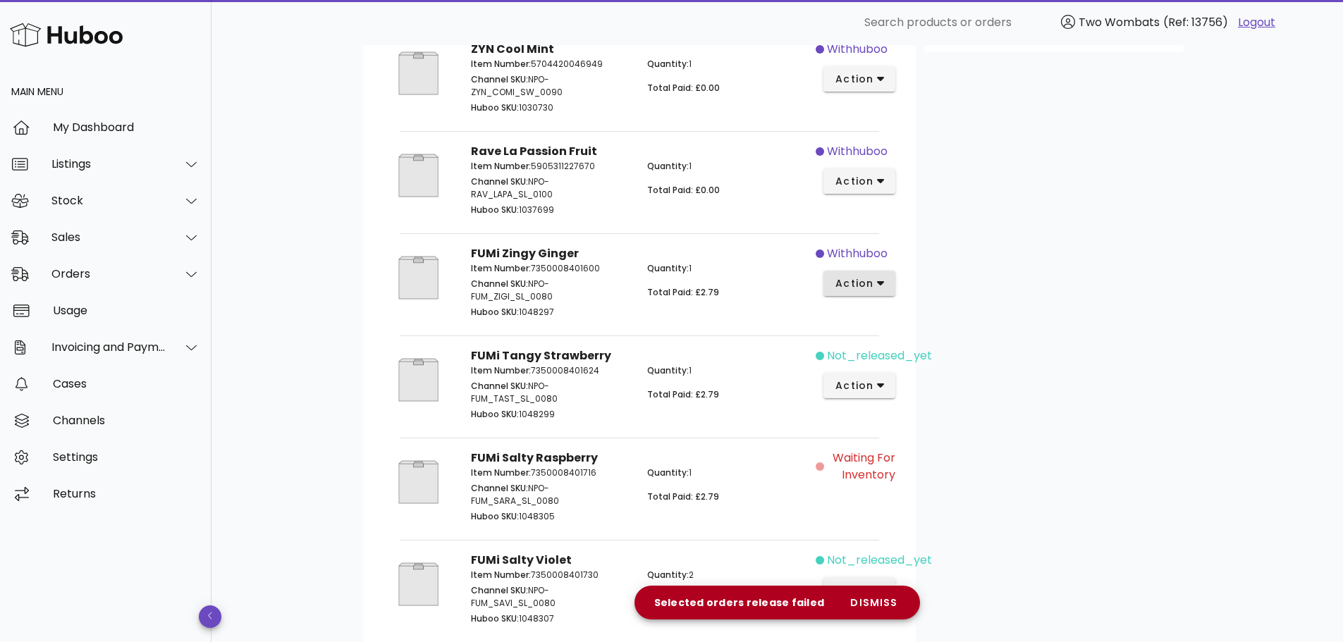
scroll to position [564, 0]
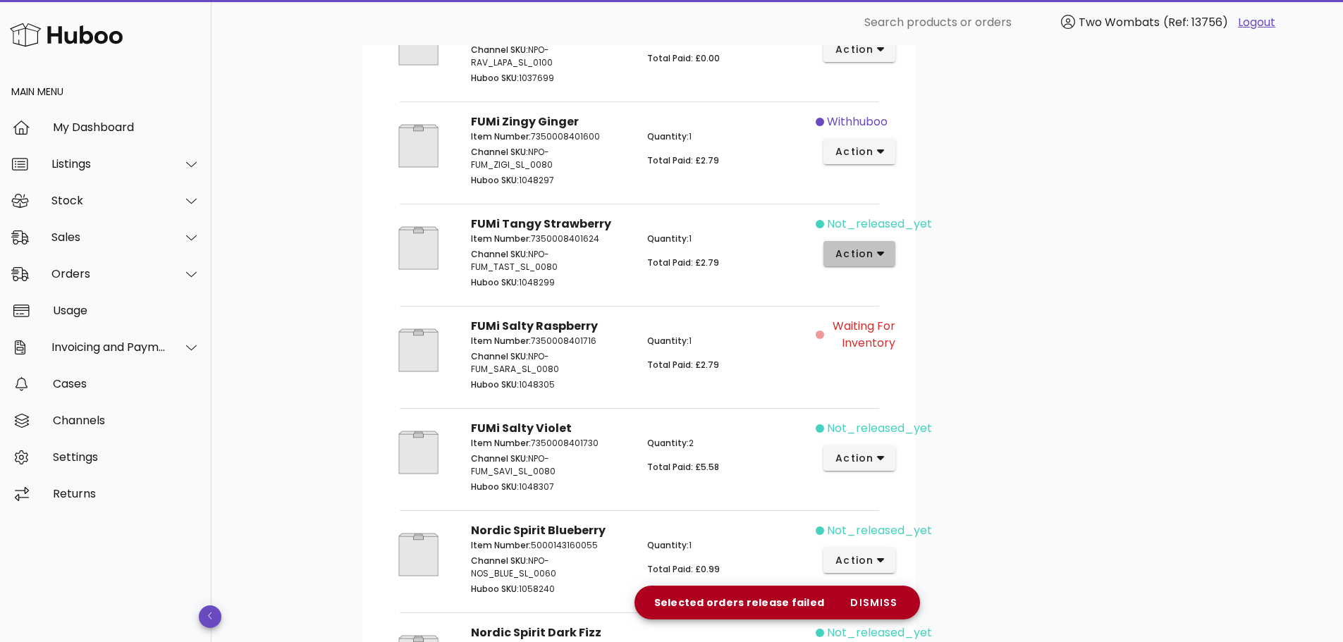
click at [884, 256] on icon "button" at bounding box center [881, 253] width 8 height 13
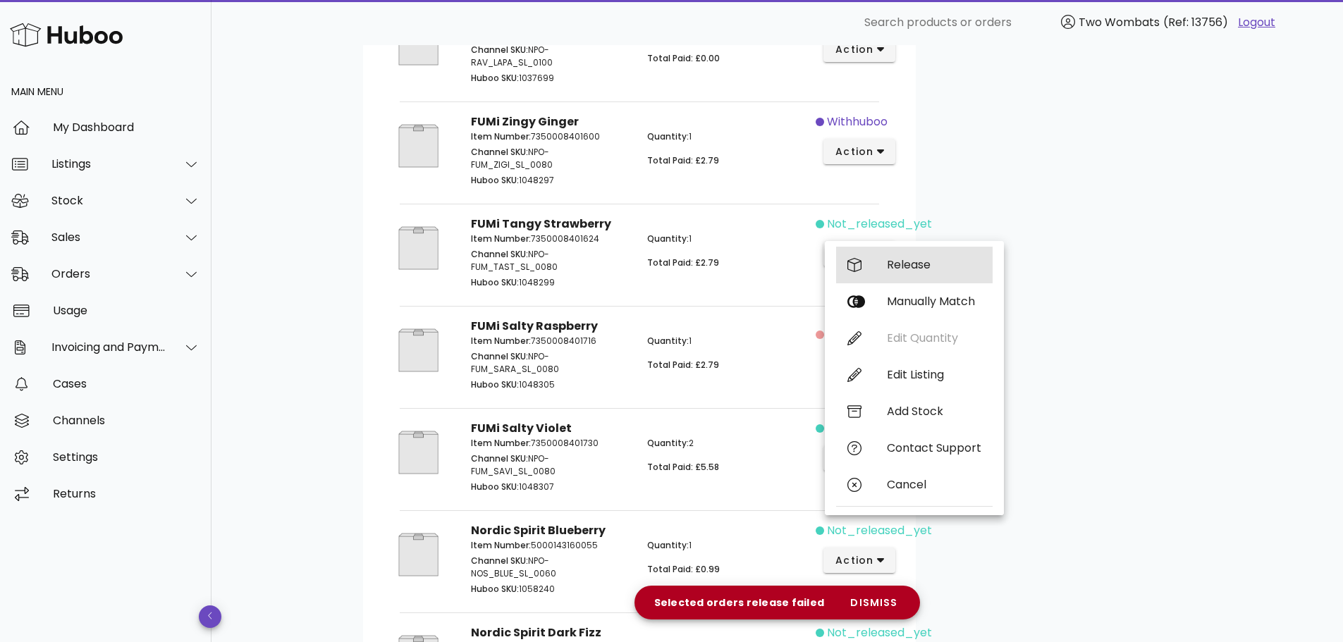
click at [902, 280] on div "Release" at bounding box center [914, 265] width 157 height 37
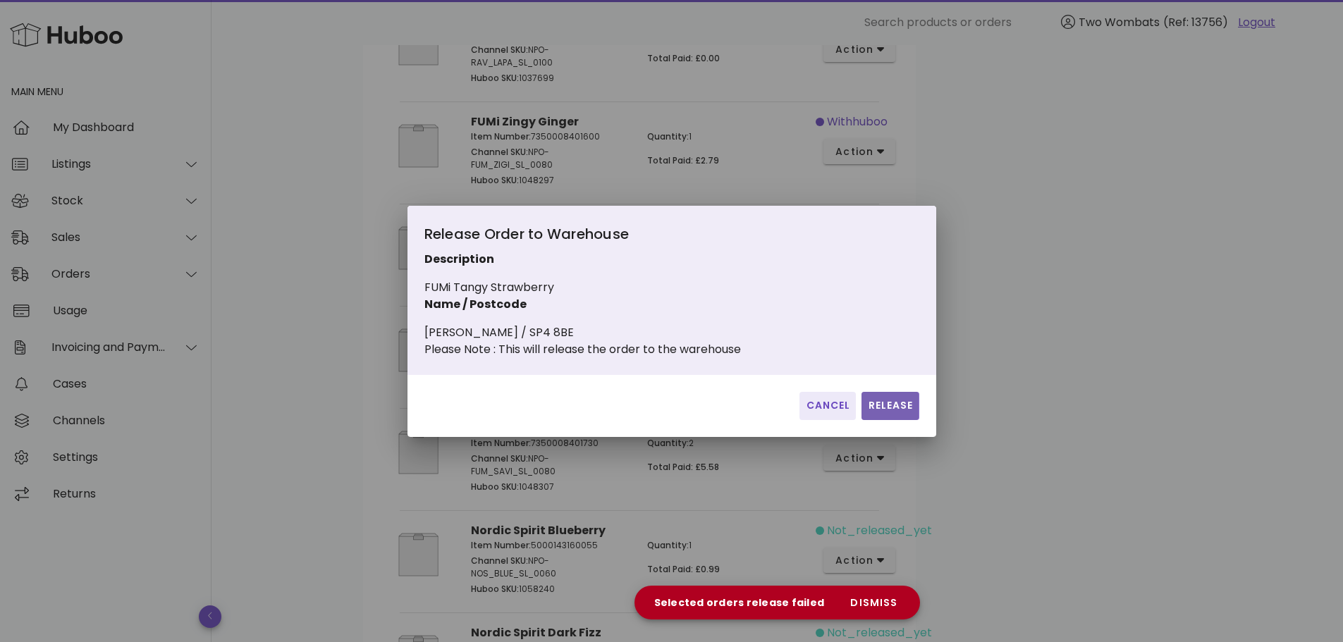
click at [895, 410] on span "Release" at bounding box center [890, 405] width 46 height 15
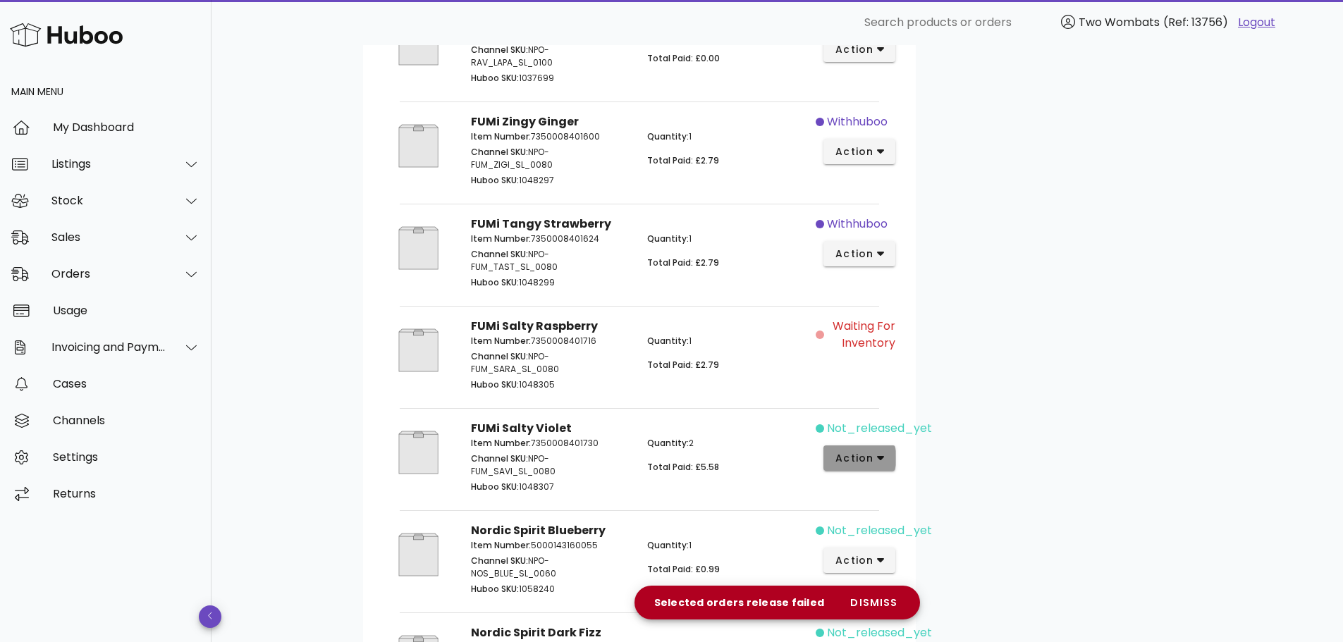
click at [877, 455] on icon "button" at bounding box center [881, 458] width 8 height 13
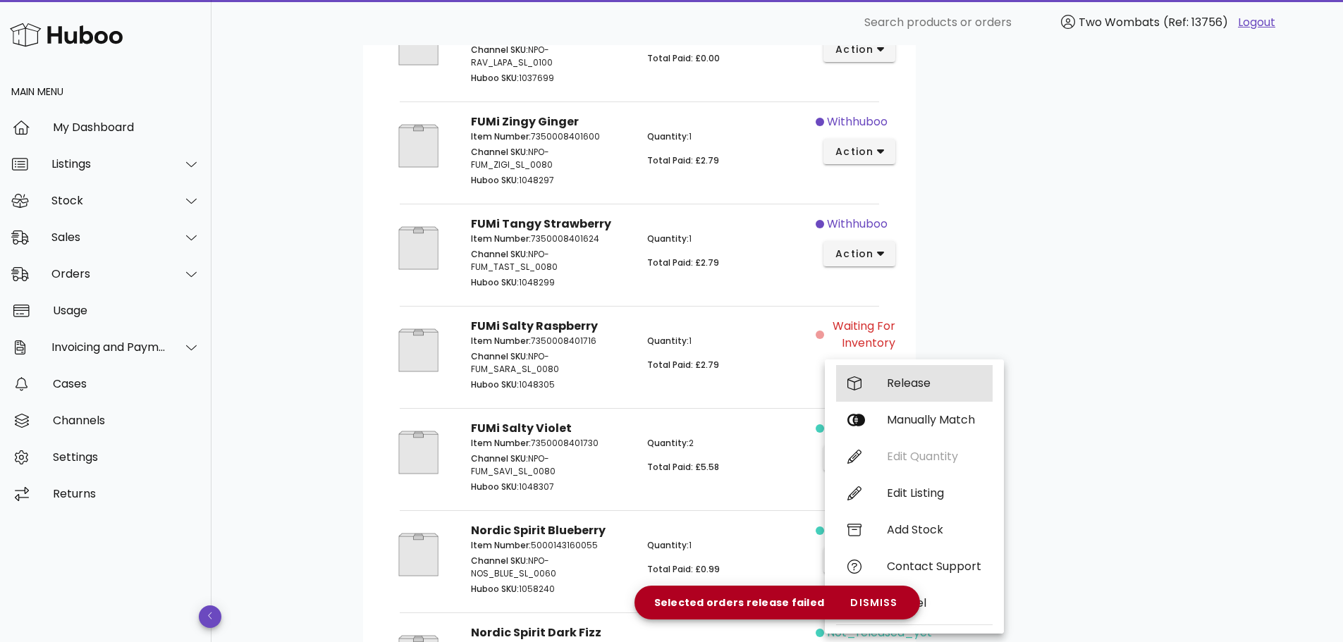
click at [914, 389] on div "Release" at bounding box center [934, 382] width 94 height 13
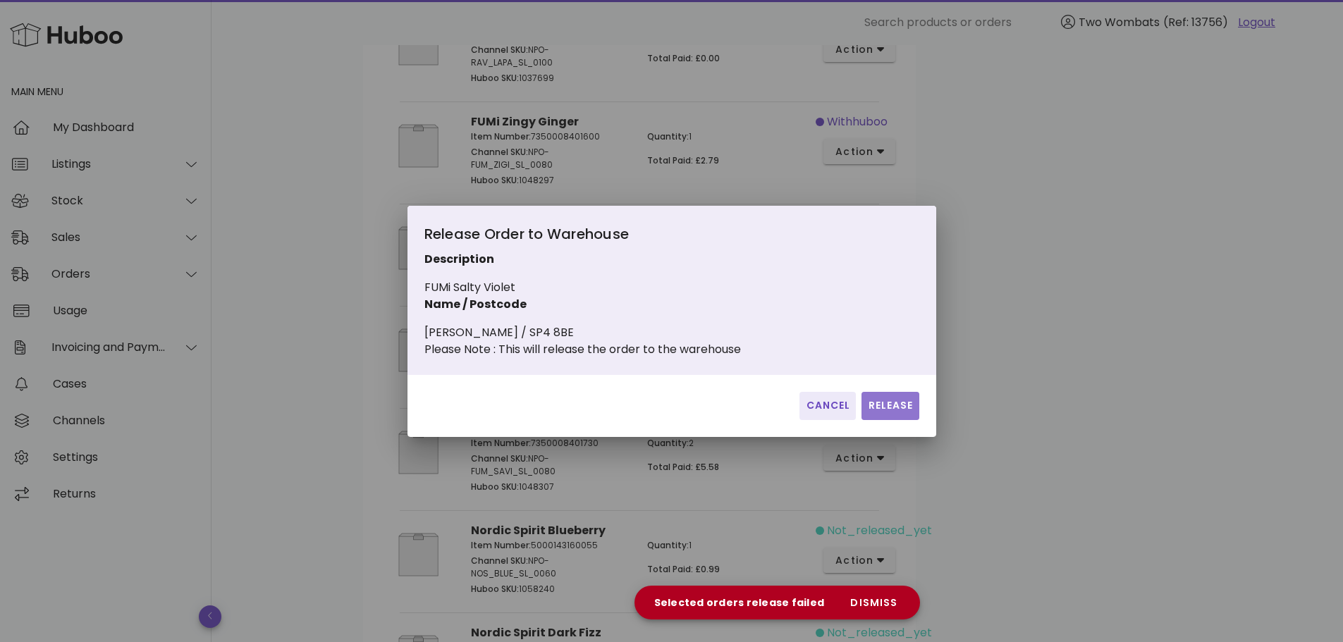
click at [909, 420] on button "Release" at bounding box center [889, 406] width 57 height 28
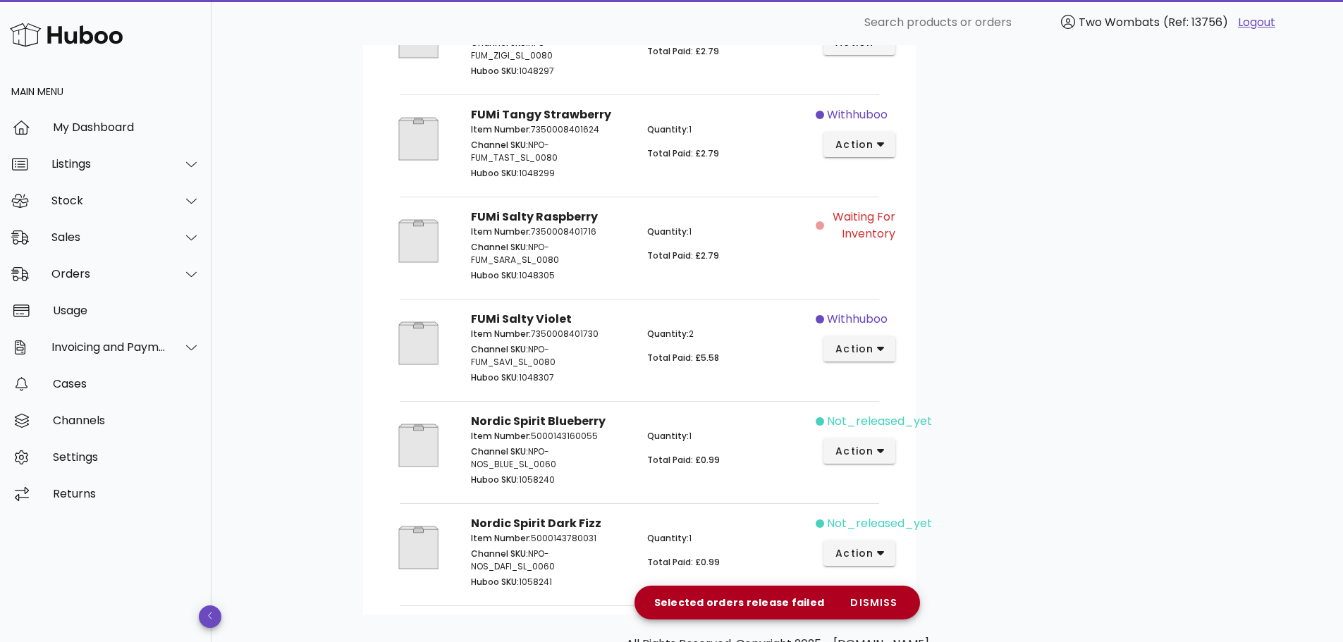
scroll to position [760, 0]
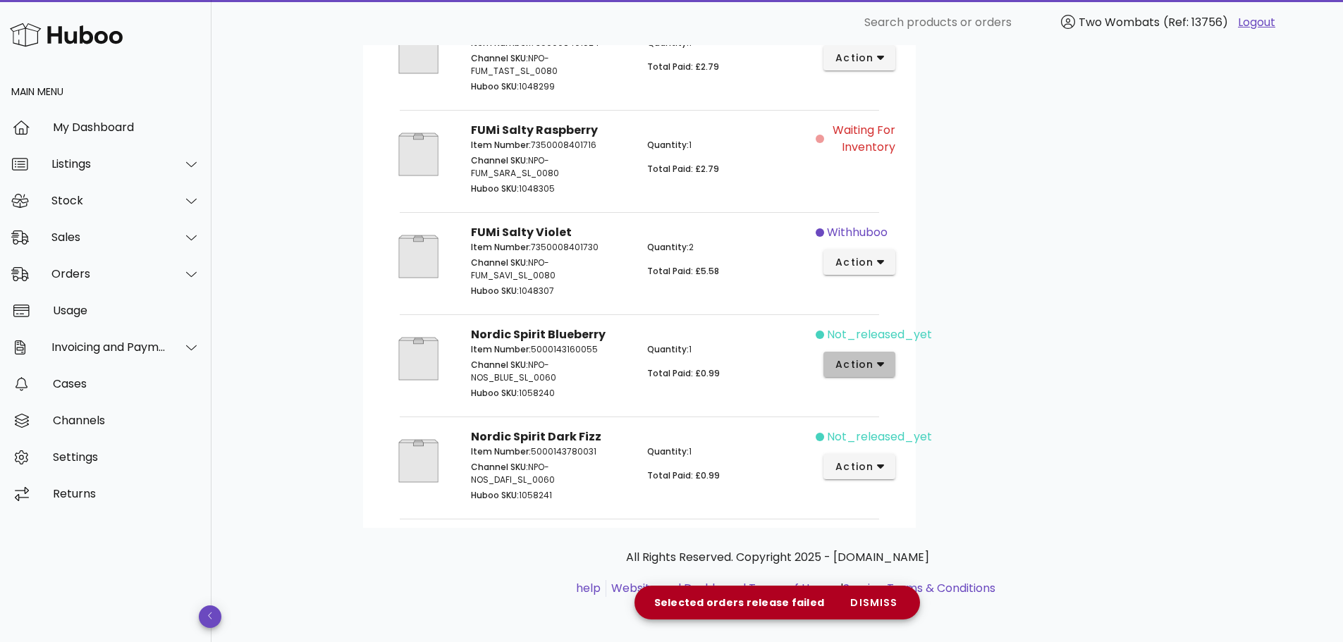
click at [875, 360] on span "action" at bounding box center [860, 364] width 50 height 15
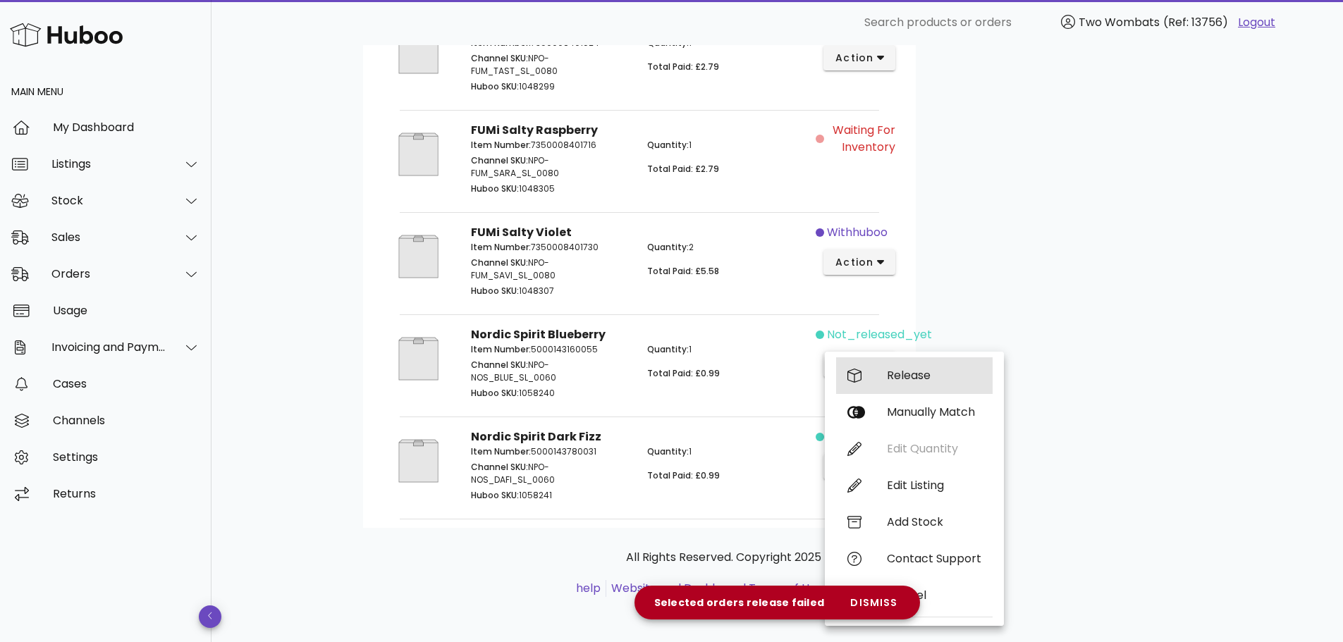
click at [905, 366] on div "Release" at bounding box center [914, 375] width 157 height 37
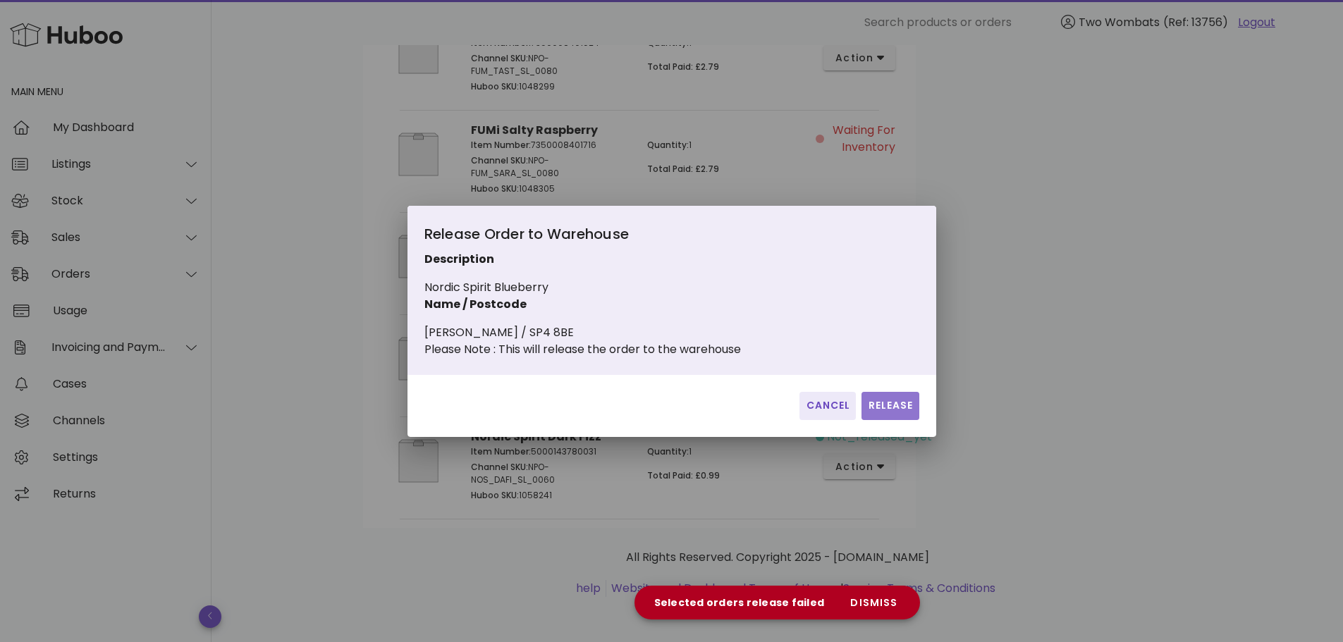
click at [895, 404] on button "Release" at bounding box center [889, 406] width 57 height 28
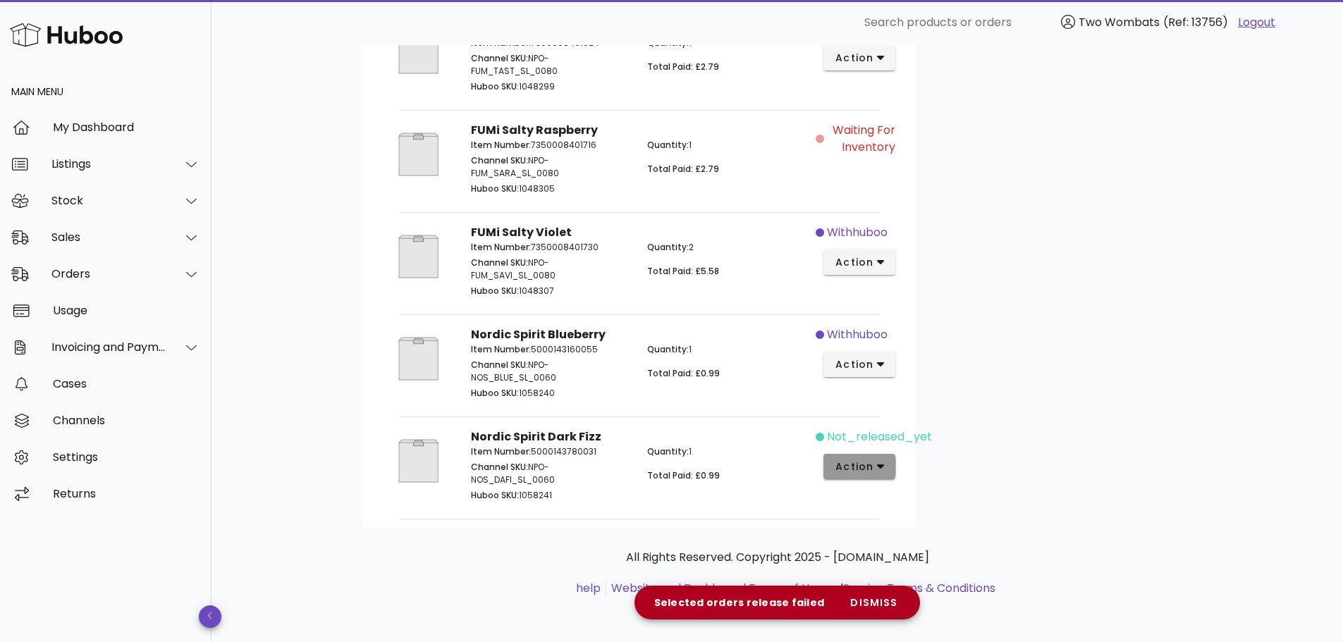
click at [874, 470] on span "action" at bounding box center [860, 467] width 50 height 15
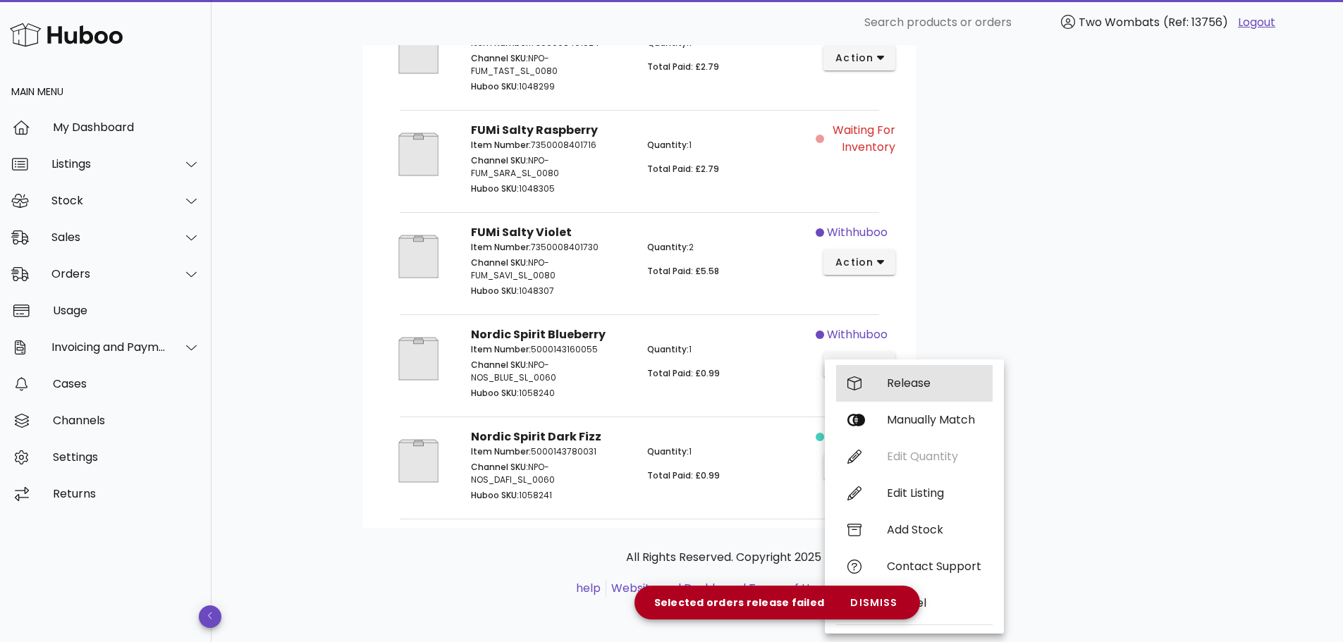
click at [909, 390] on div "Release" at bounding box center [934, 382] width 94 height 13
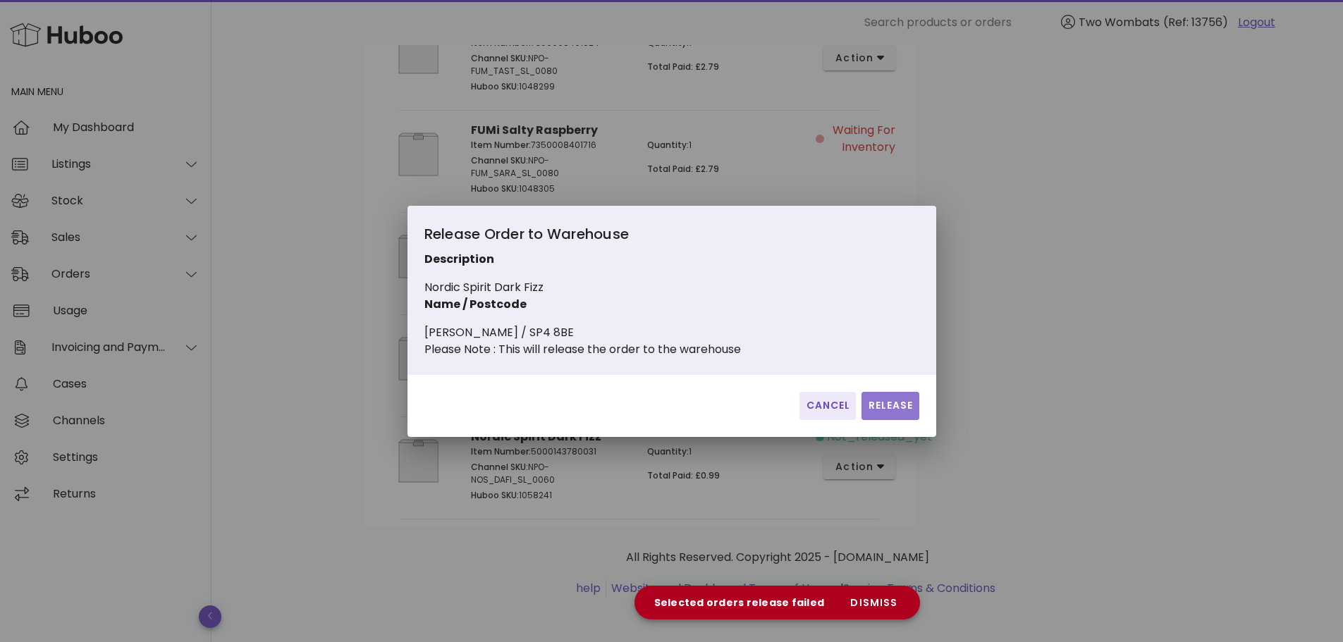
click at [910, 412] on span "Release" at bounding box center [890, 405] width 46 height 15
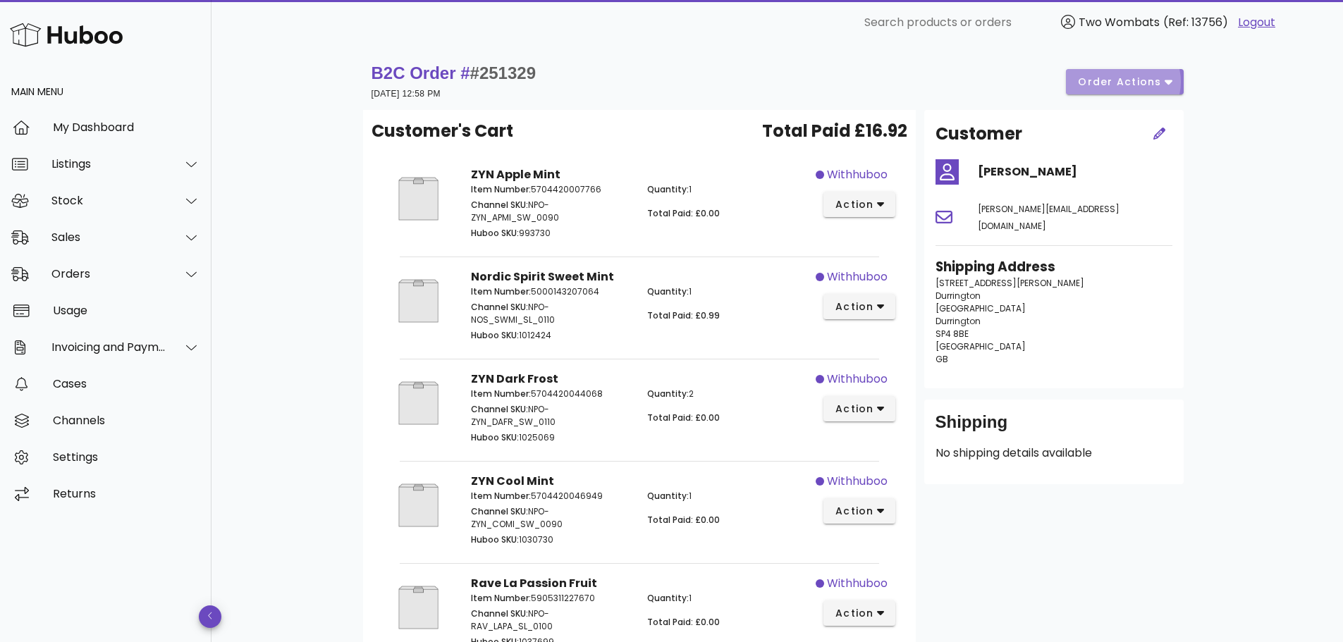
click at [1113, 85] on span "order actions" at bounding box center [1119, 82] width 85 height 15
click at [1121, 82] on div "Release Reprocess Cancel" at bounding box center [1141, 133] width 121 height 116
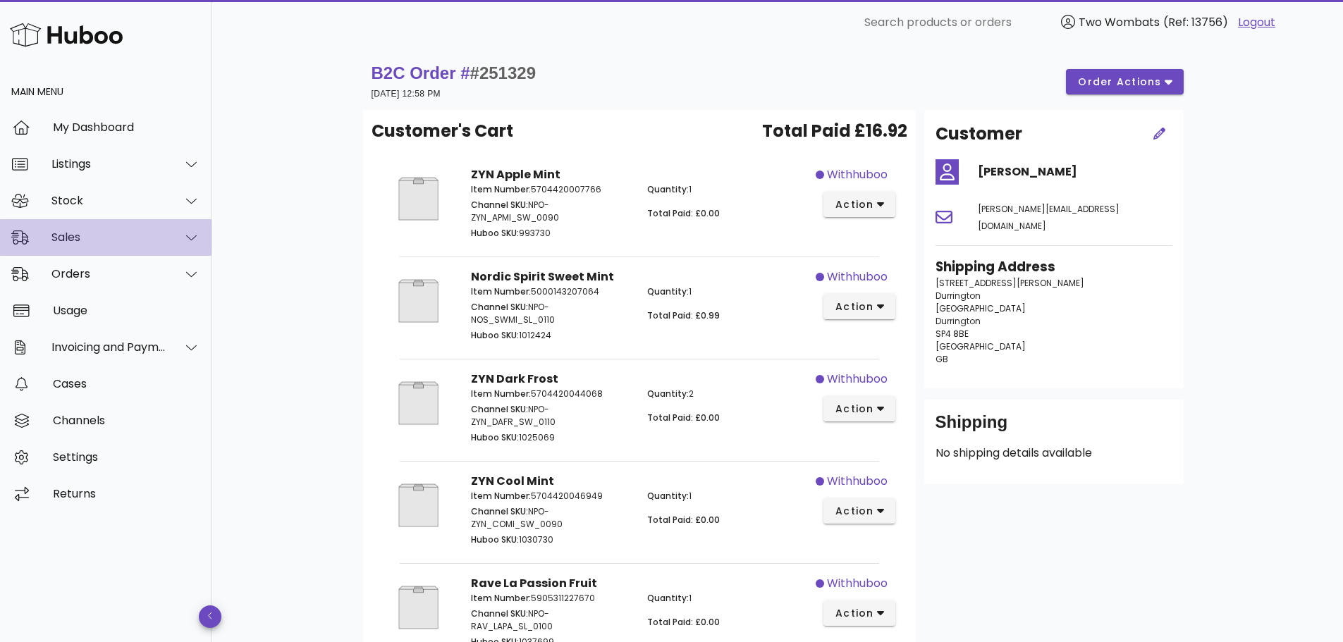
click at [106, 241] on div "Sales" at bounding box center [108, 237] width 115 height 13
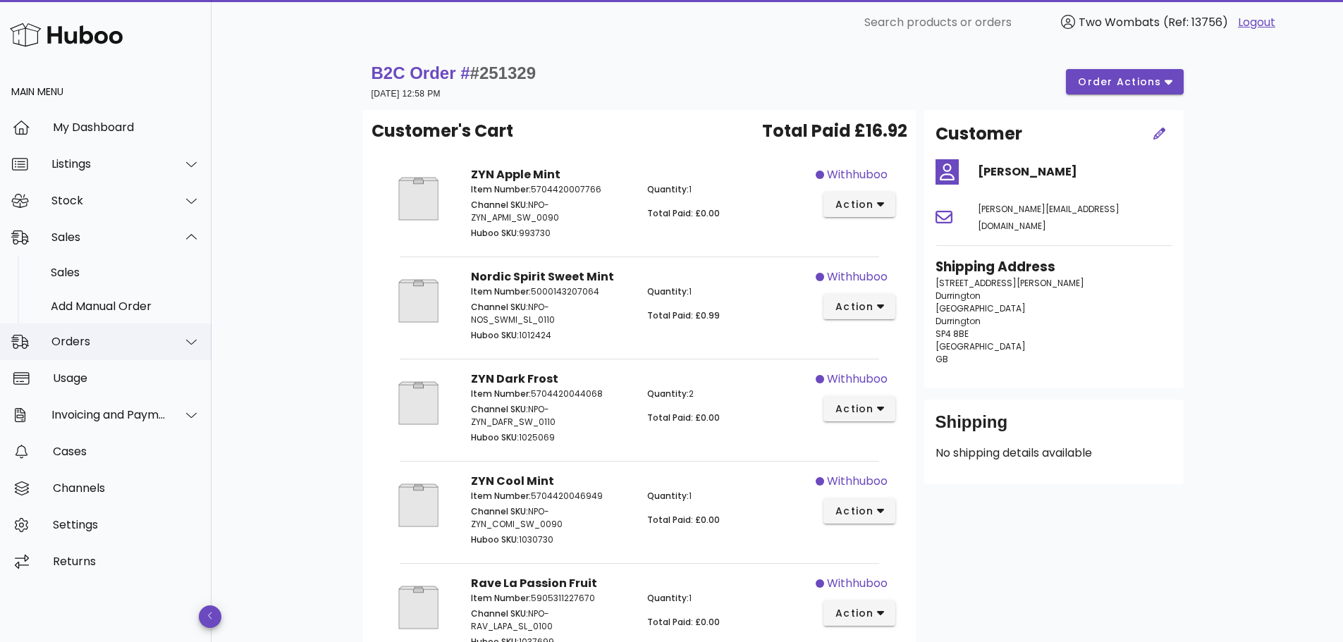
click at [109, 338] on div "Orders" at bounding box center [108, 341] width 115 height 13
click at [108, 306] on div "Orders" at bounding box center [125, 308] width 149 height 13
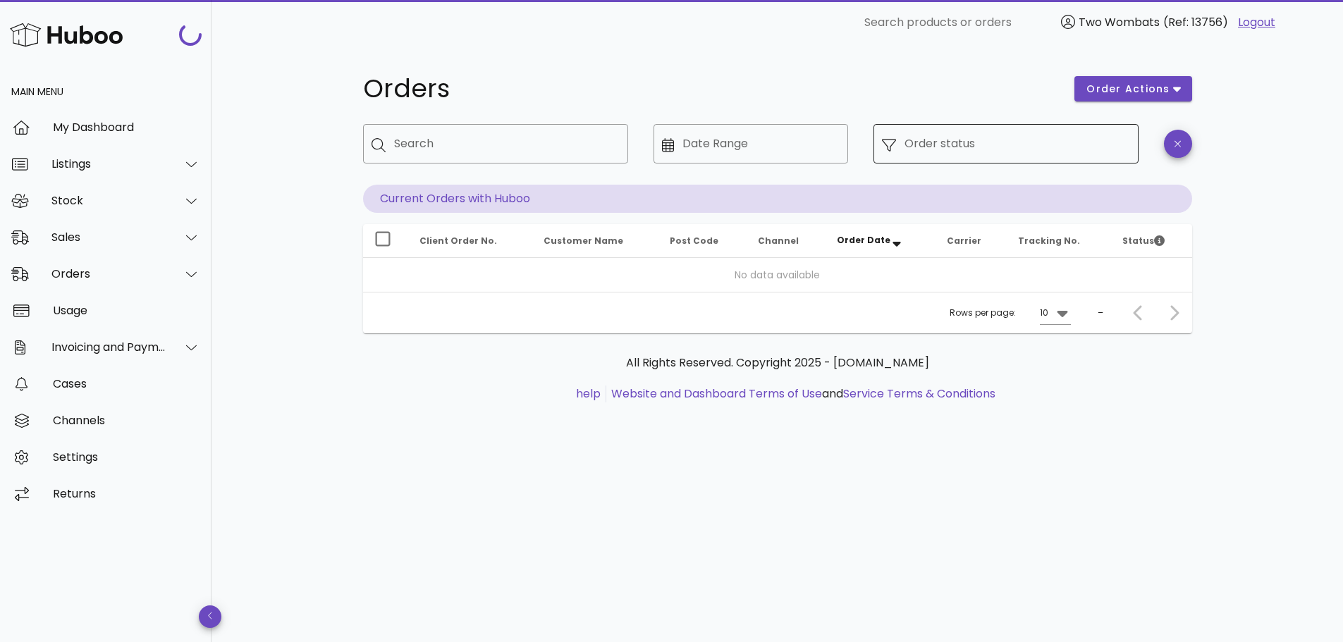
click at [917, 138] on div "Order status" at bounding box center [1017, 143] width 226 height 39
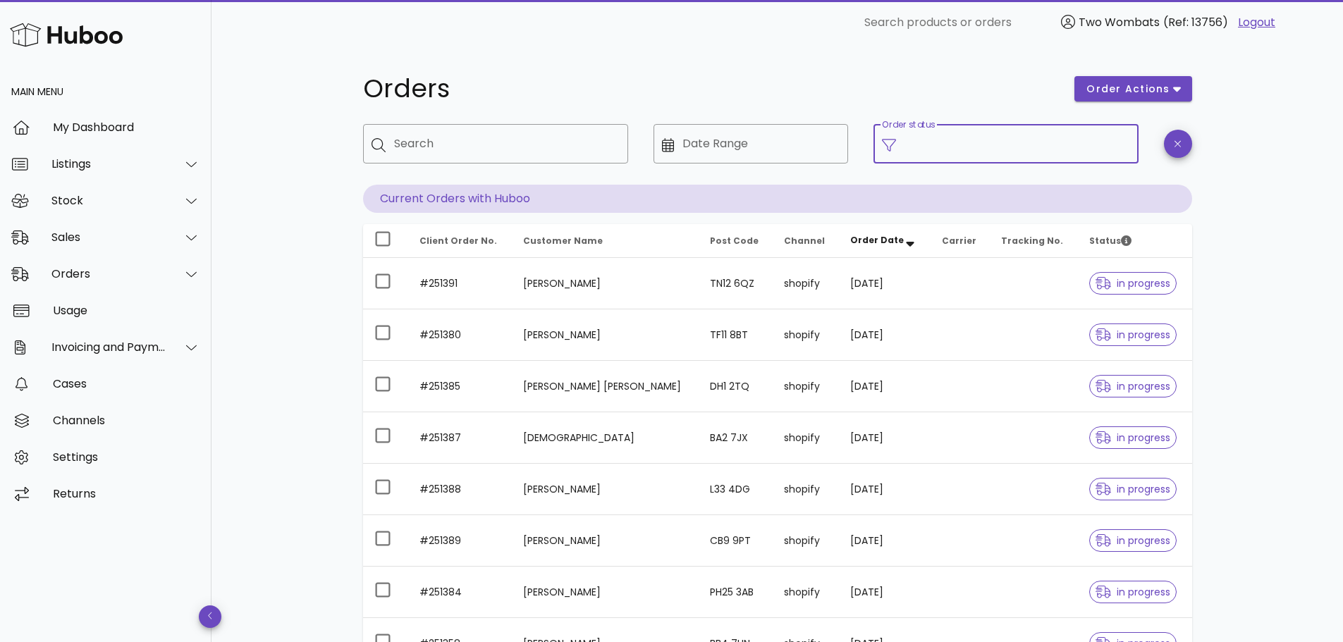
click at [940, 168] on div "​ Order status" at bounding box center [1006, 155] width 282 height 78
click at [936, 147] on input "Order status" at bounding box center [1017, 144] width 226 height 23
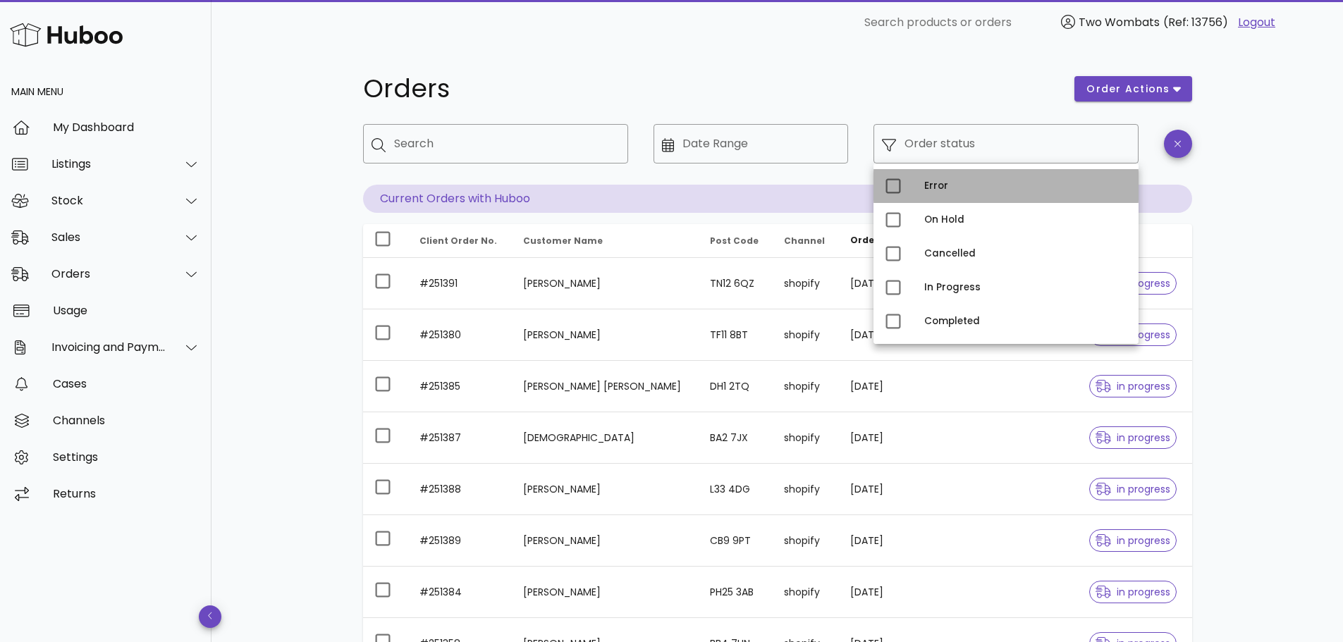
click at [941, 193] on div "Error" at bounding box center [1025, 186] width 203 height 23
type input "**********"
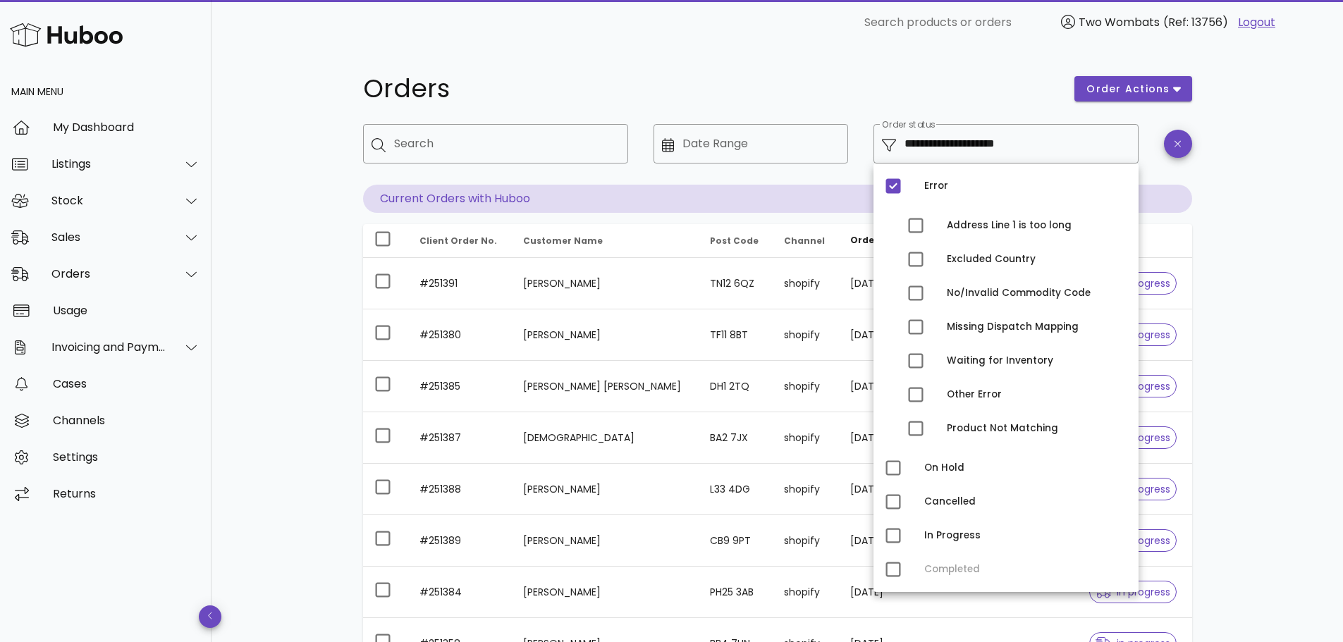
click at [1311, 250] on div "**********" at bounding box center [777, 486] width 1132 height 883
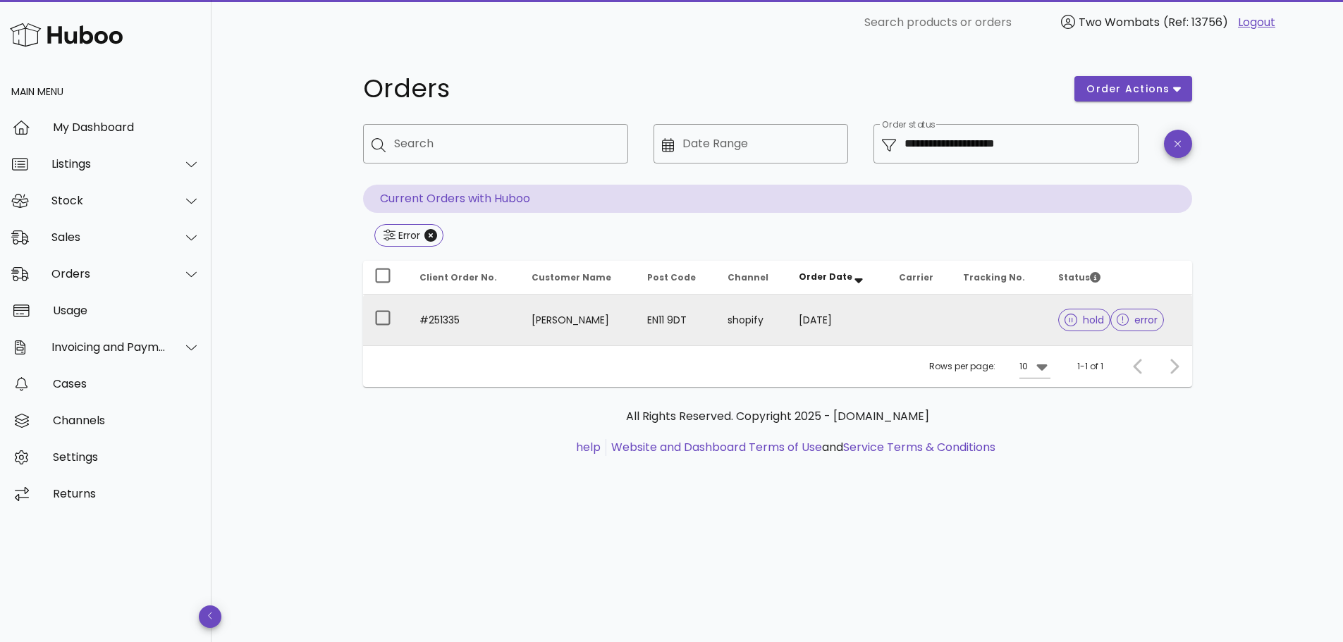
click at [893, 329] on td at bounding box center [920, 320] width 64 height 51
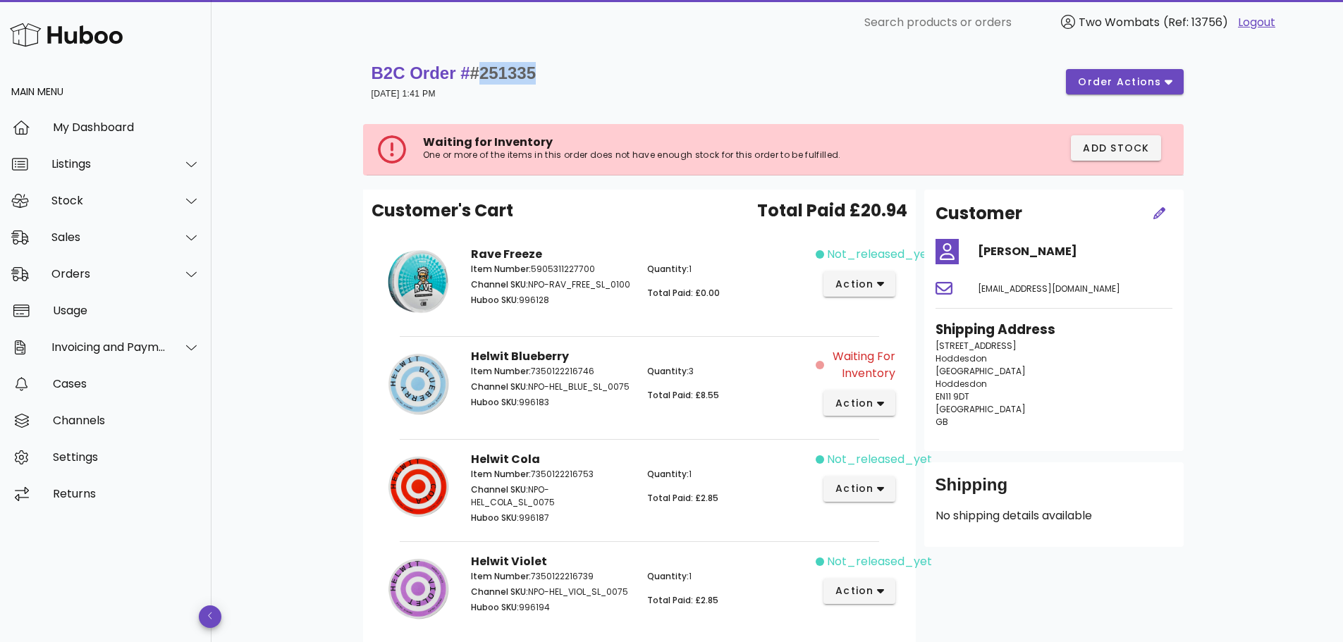
drag, startPoint x: 483, startPoint y: 75, endPoint x: 569, endPoint y: 60, distance: 87.4
click at [569, 60] on div "B2C Order # #251335 [DATE] 1:41 PM order actions" at bounding box center [777, 82] width 829 height 56
copy span "251335"
click at [835, 394] on button "action" at bounding box center [859, 403] width 73 height 25
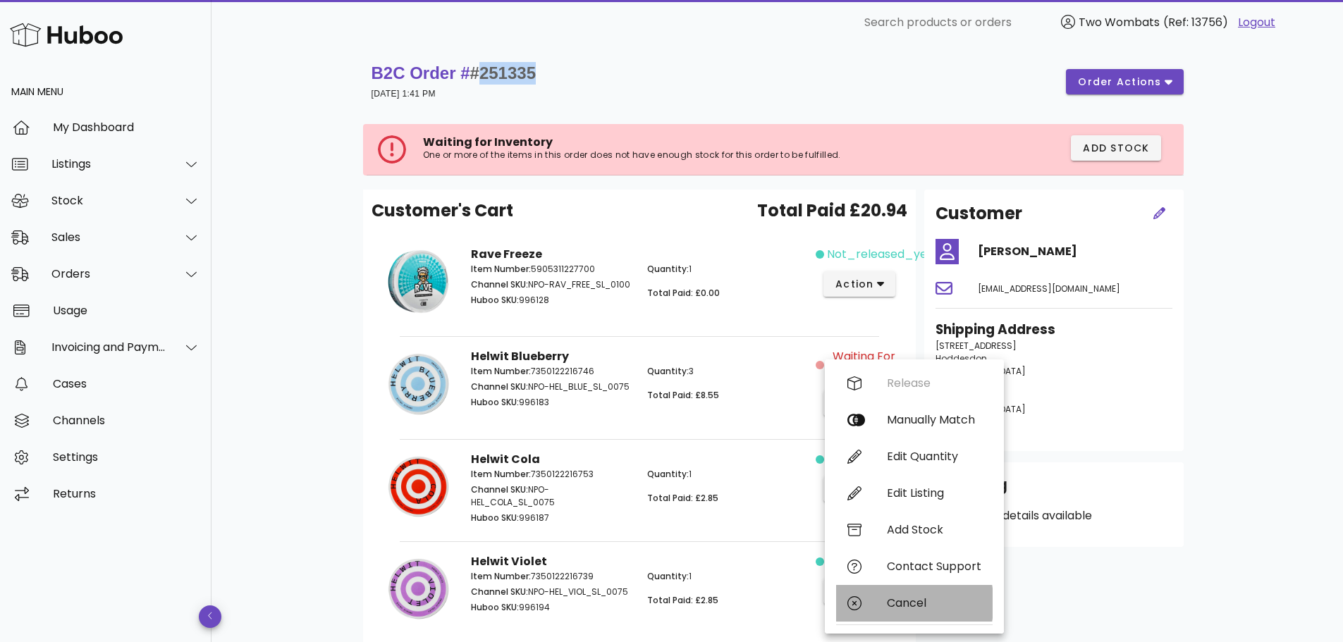
click at [927, 602] on div "Cancel" at bounding box center [934, 602] width 94 height 13
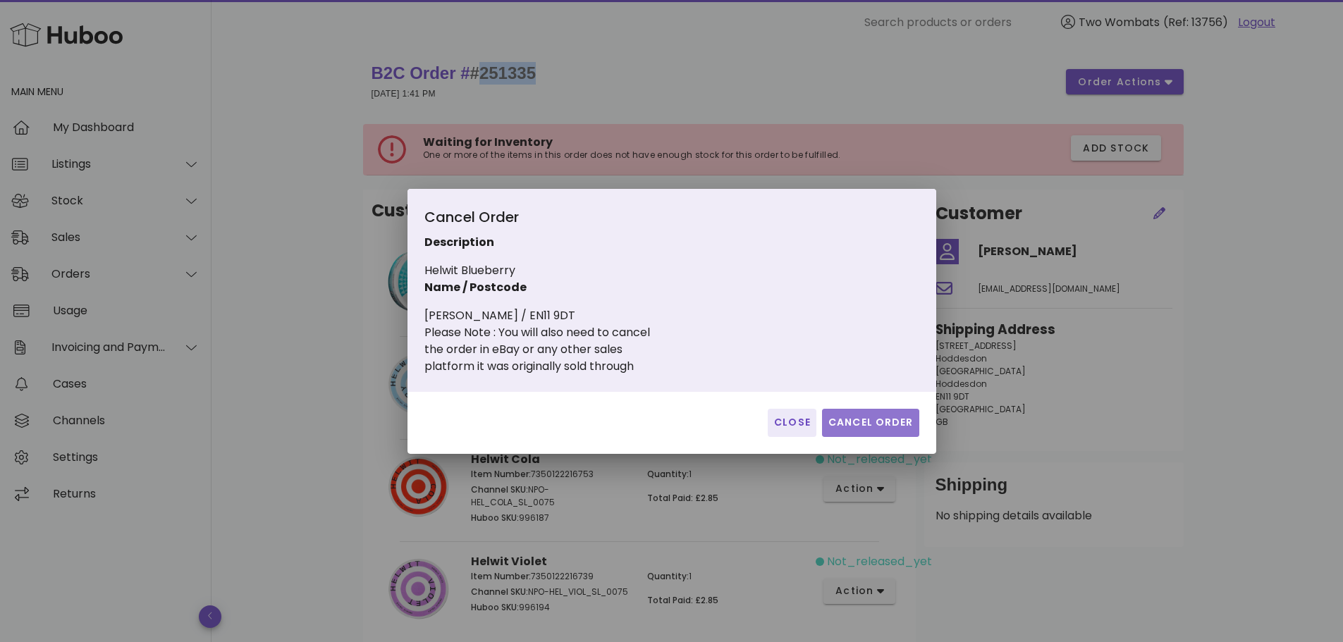
click at [884, 422] on span "Cancel Order" at bounding box center [871, 422] width 86 height 15
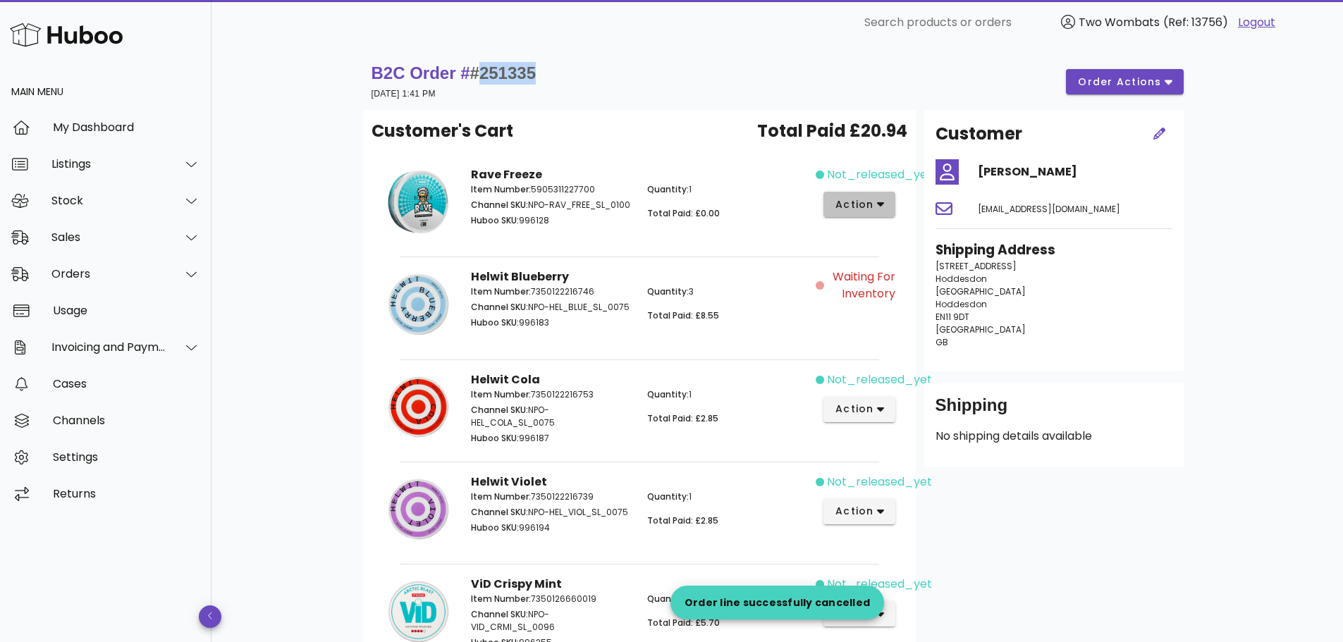
click at [877, 199] on icon "button" at bounding box center [881, 204] width 8 height 13
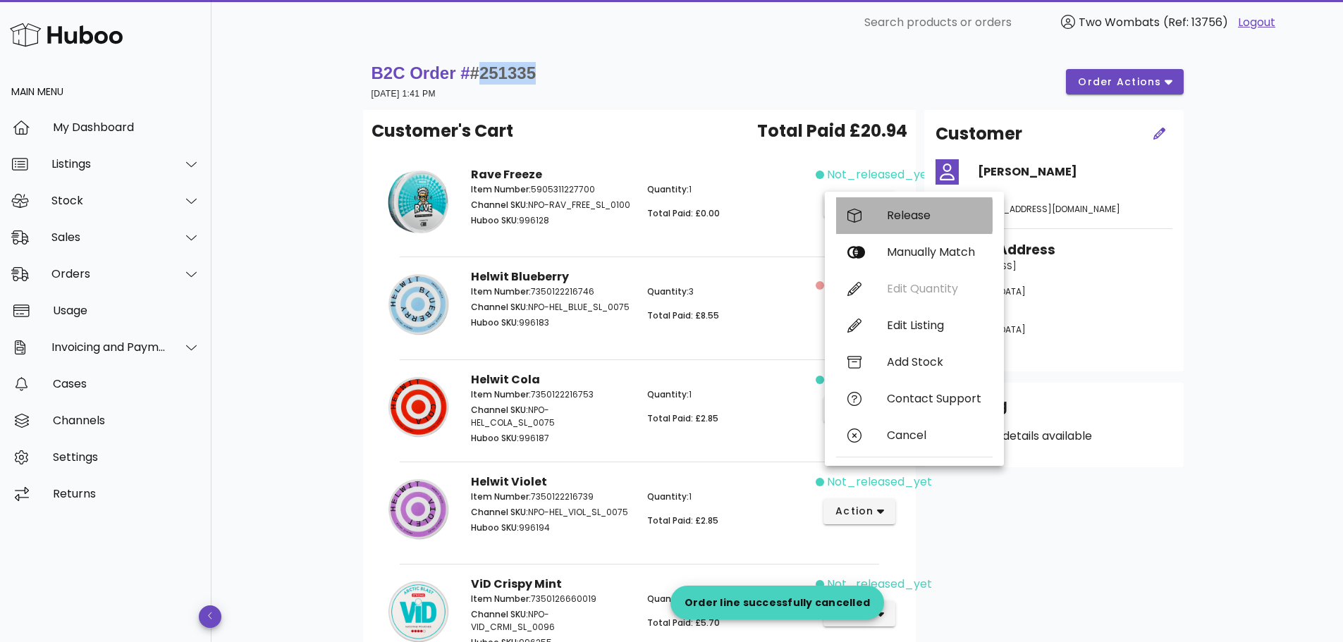
click at [887, 204] on div "Release" at bounding box center [914, 215] width 157 height 37
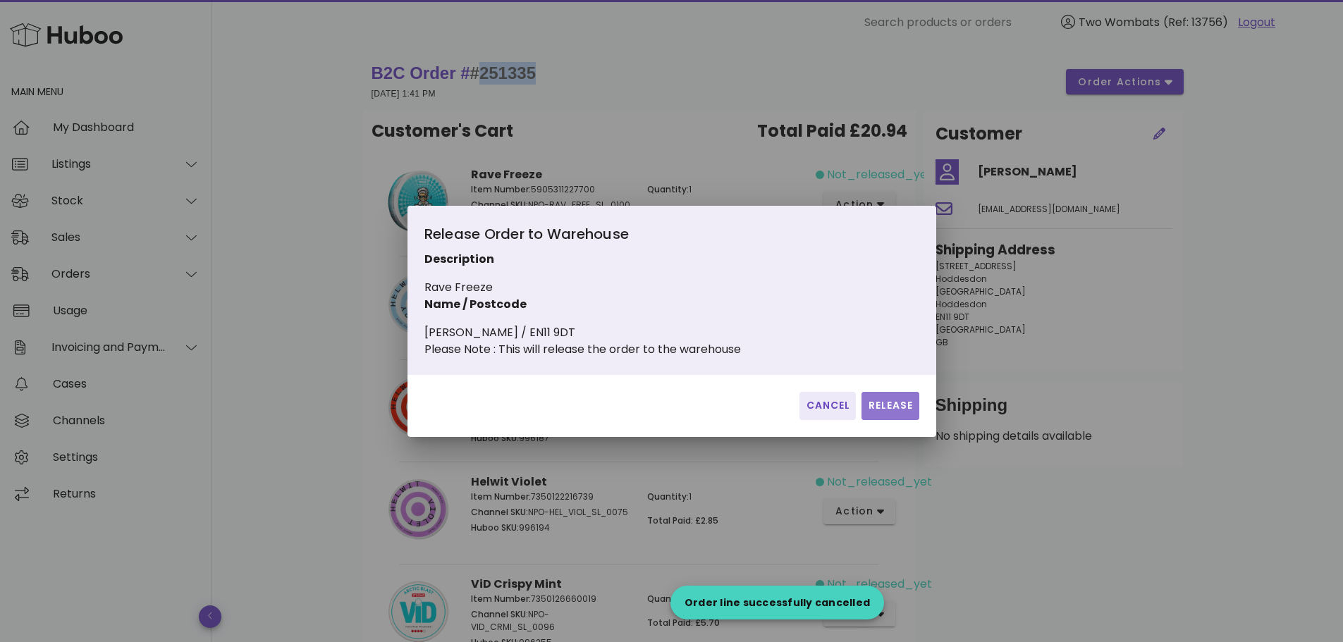
click at [895, 413] on span "Release" at bounding box center [890, 405] width 46 height 15
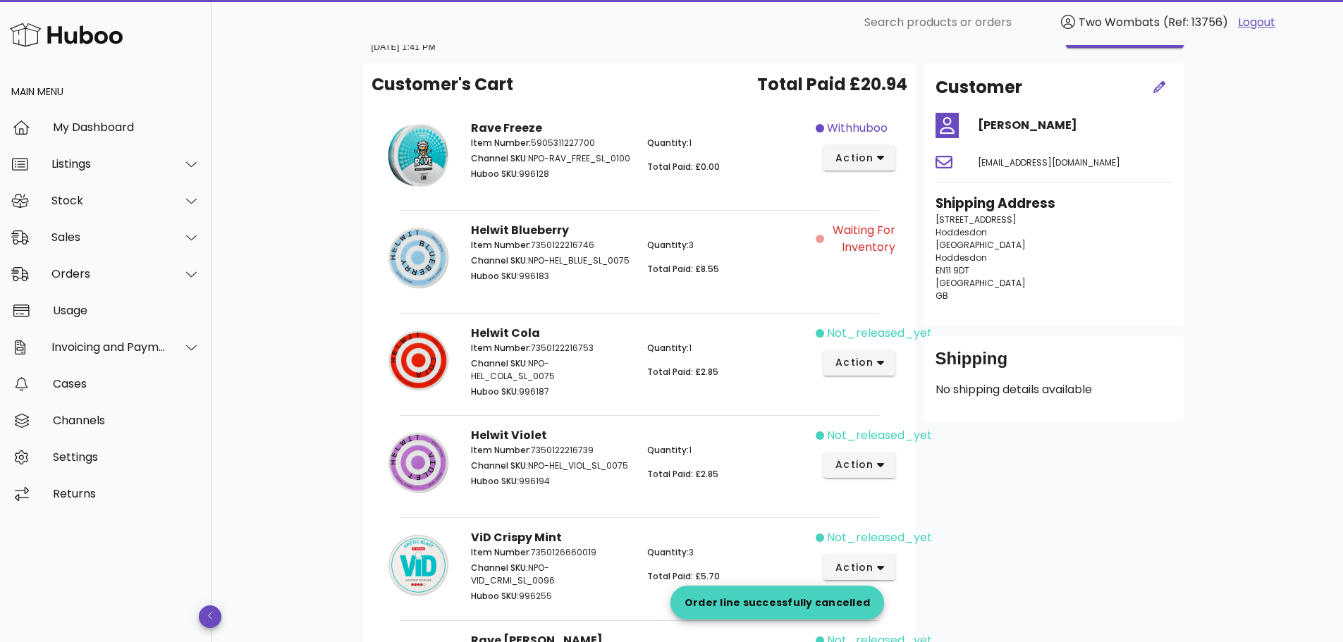
scroll to position [70, 0]
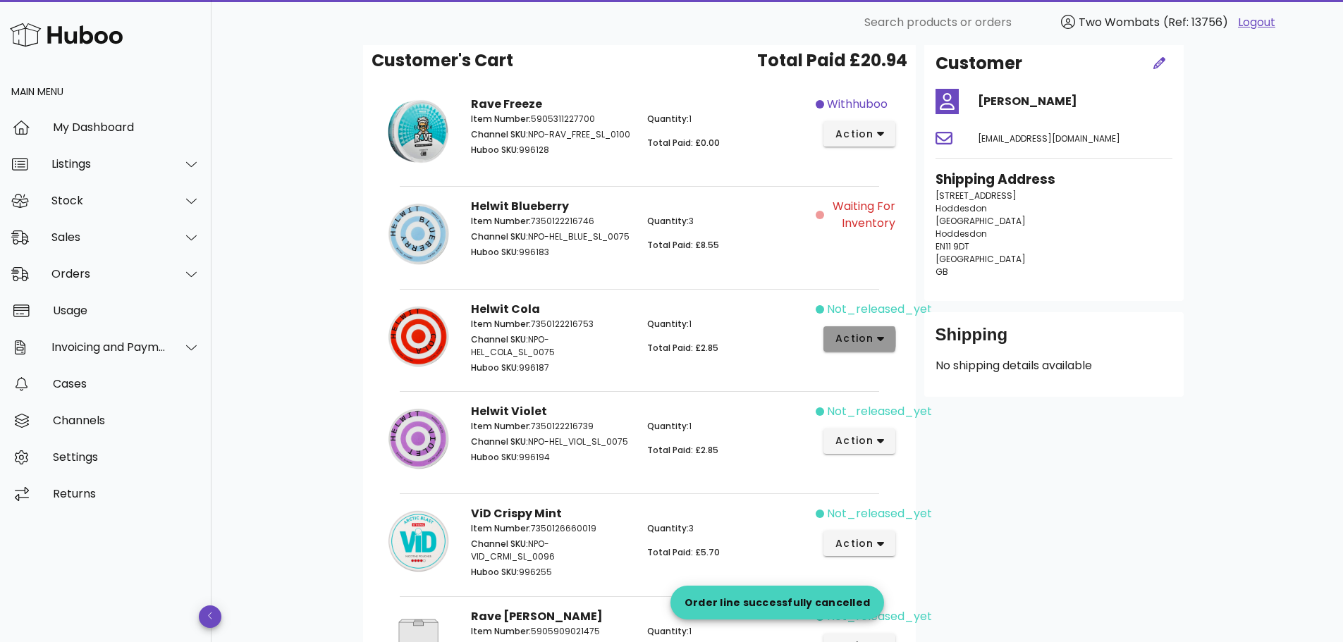
click at [866, 346] on span "action" at bounding box center [854, 338] width 39 height 15
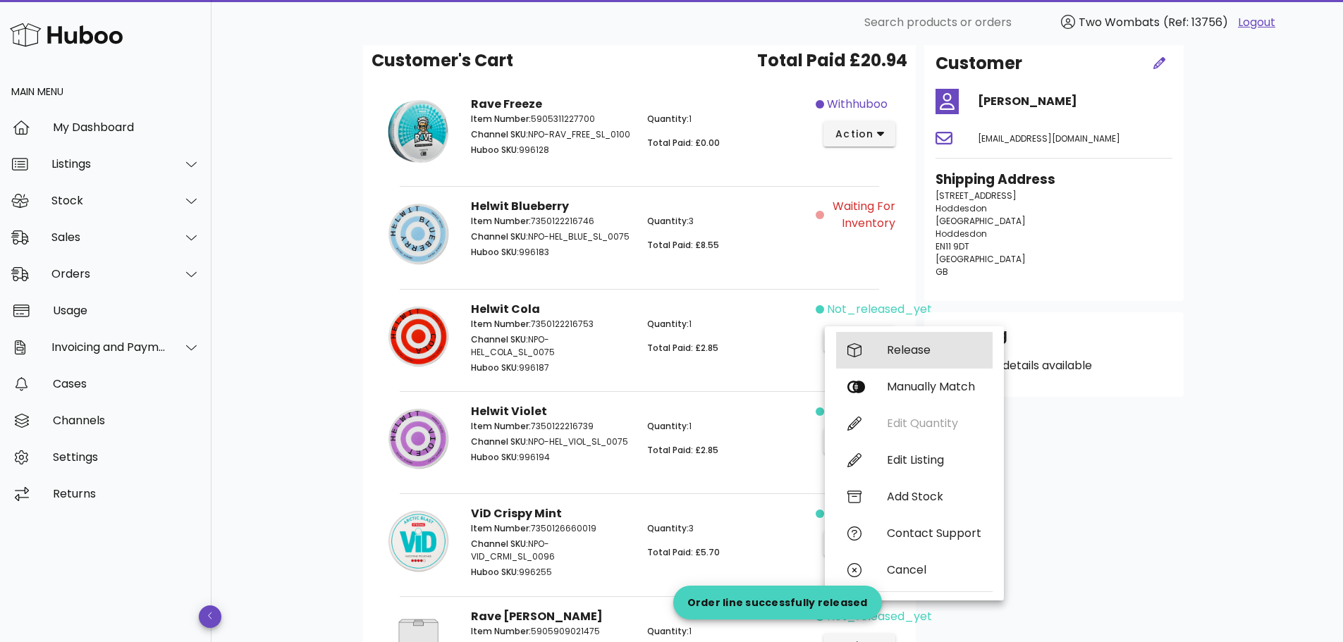
click at [875, 353] on div "Release" at bounding box center [914, 350] width 157 height 37
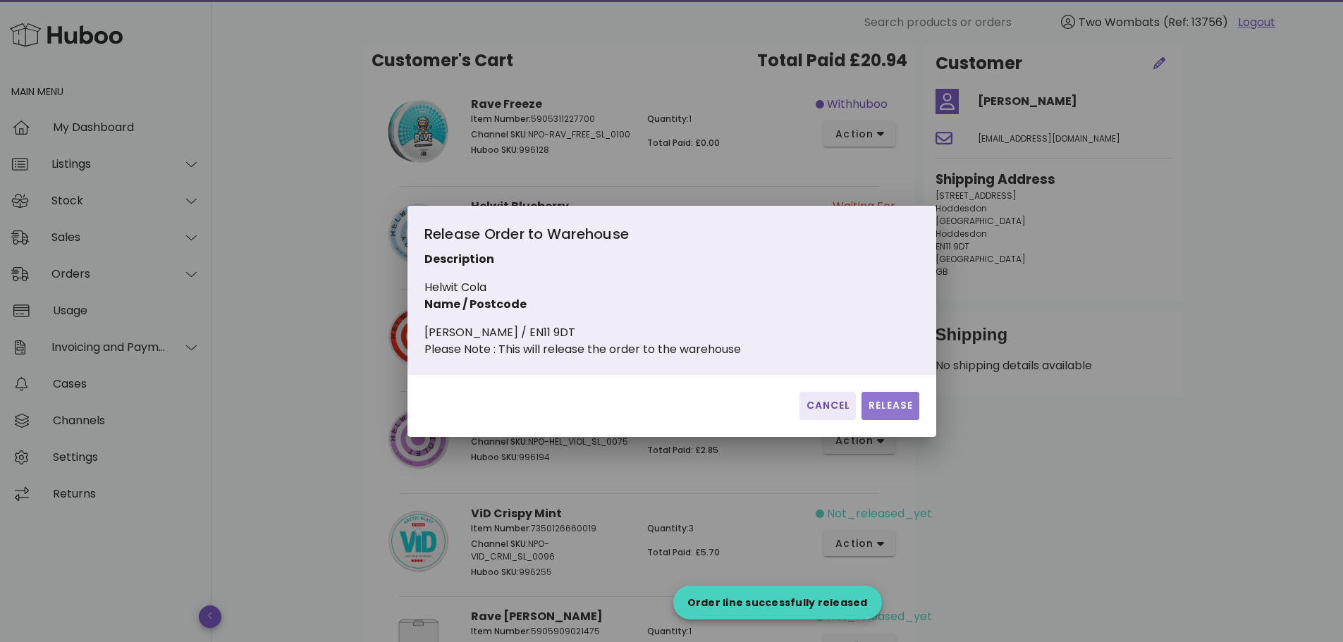
click at [881, 420] on button "Release" at bounding box center [889, 406] width 57 height 28
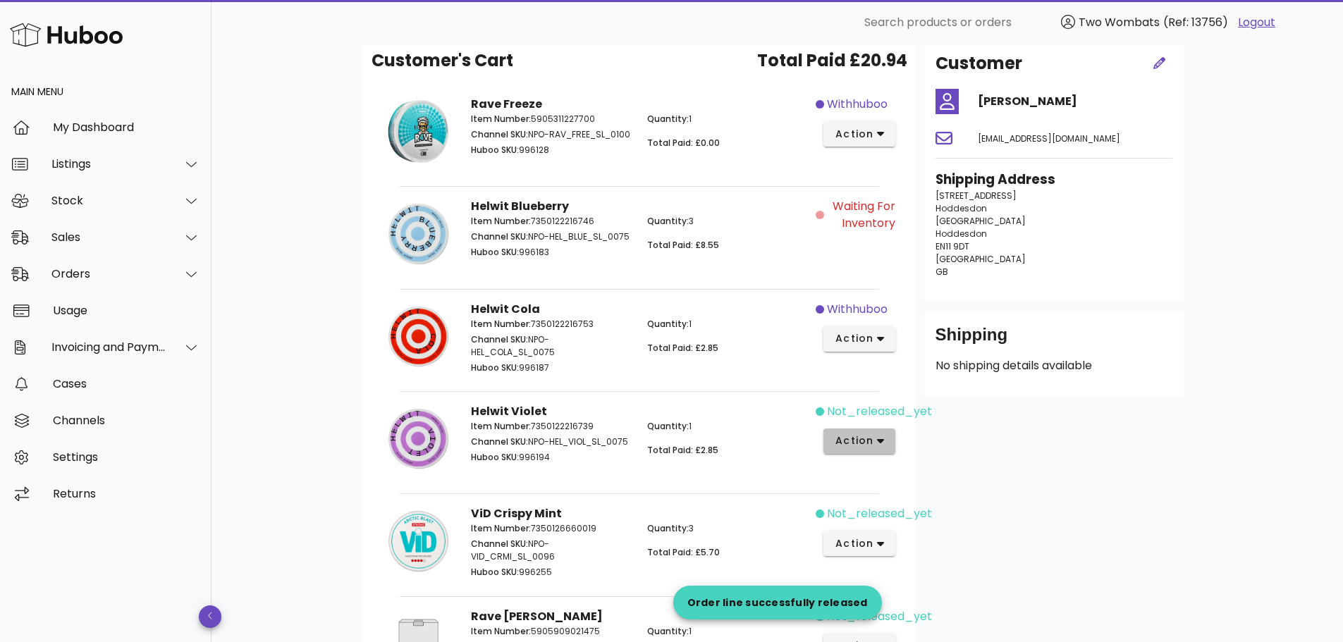
click at [877, 432] on button "action" at bounding box center [859, 441] width 73 height 25
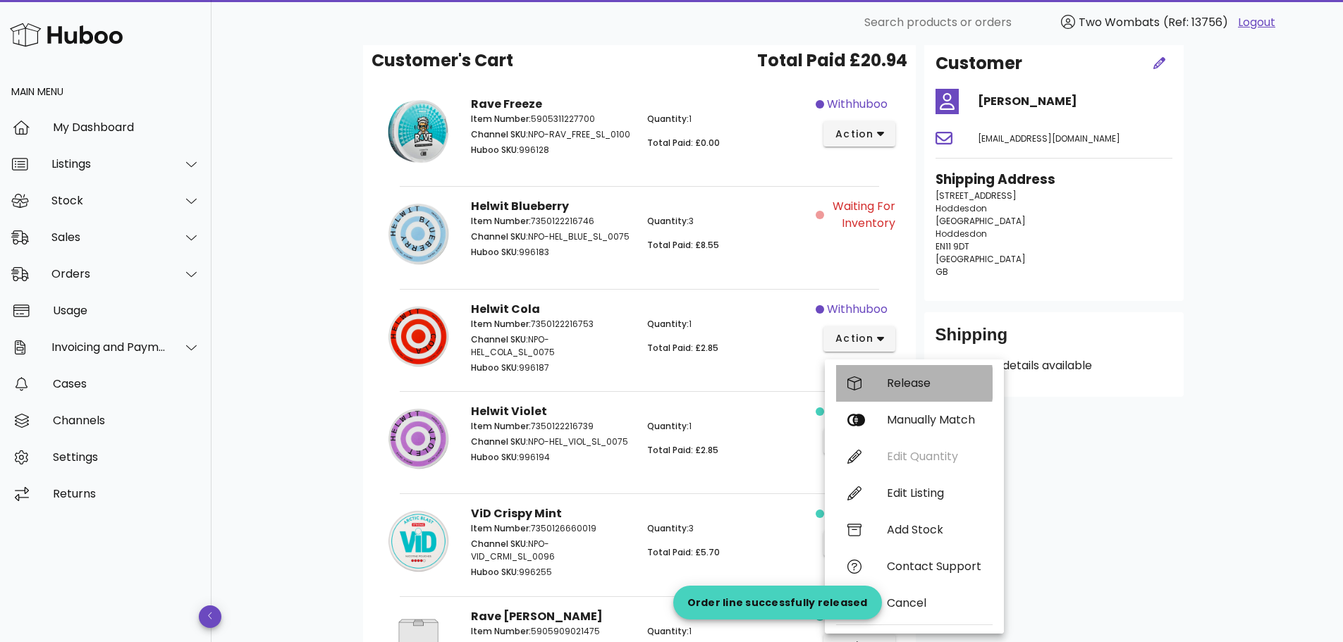
click at [892, 387] on div "Release" at bounding box center [934, 382] width 94 height 13
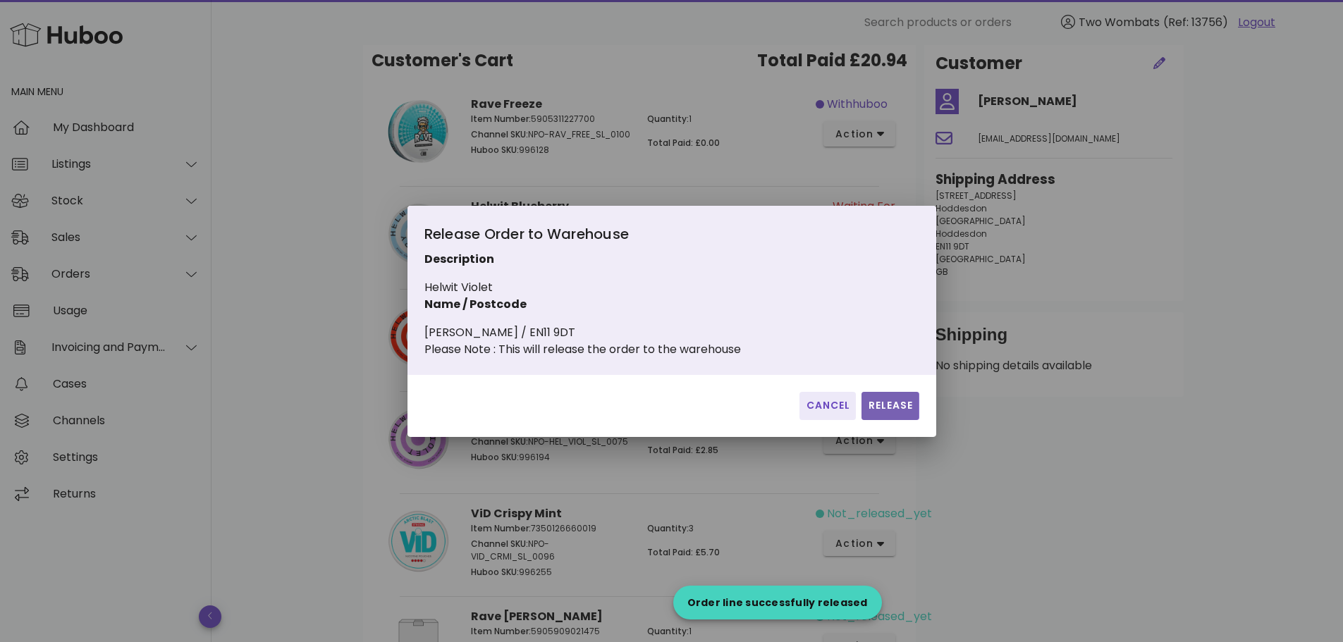
click at [887, 411] on span "Release" at bounding box center [890, 405] width 46 height 15
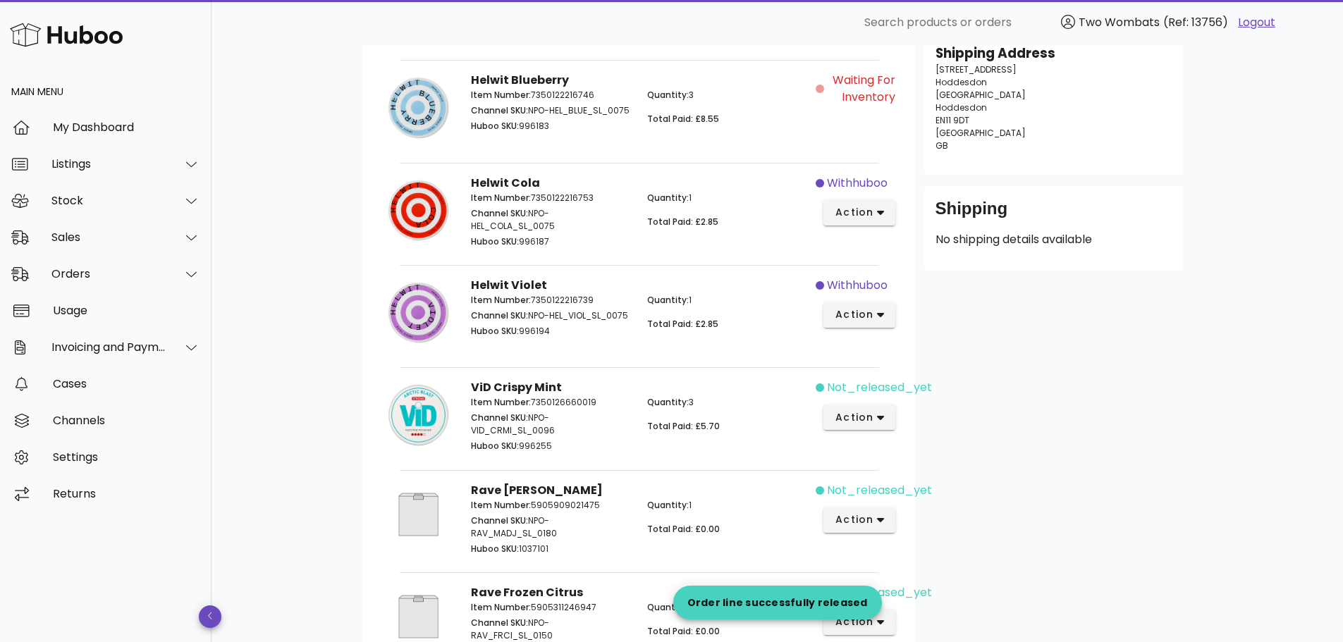
scroll to position [211, 0]
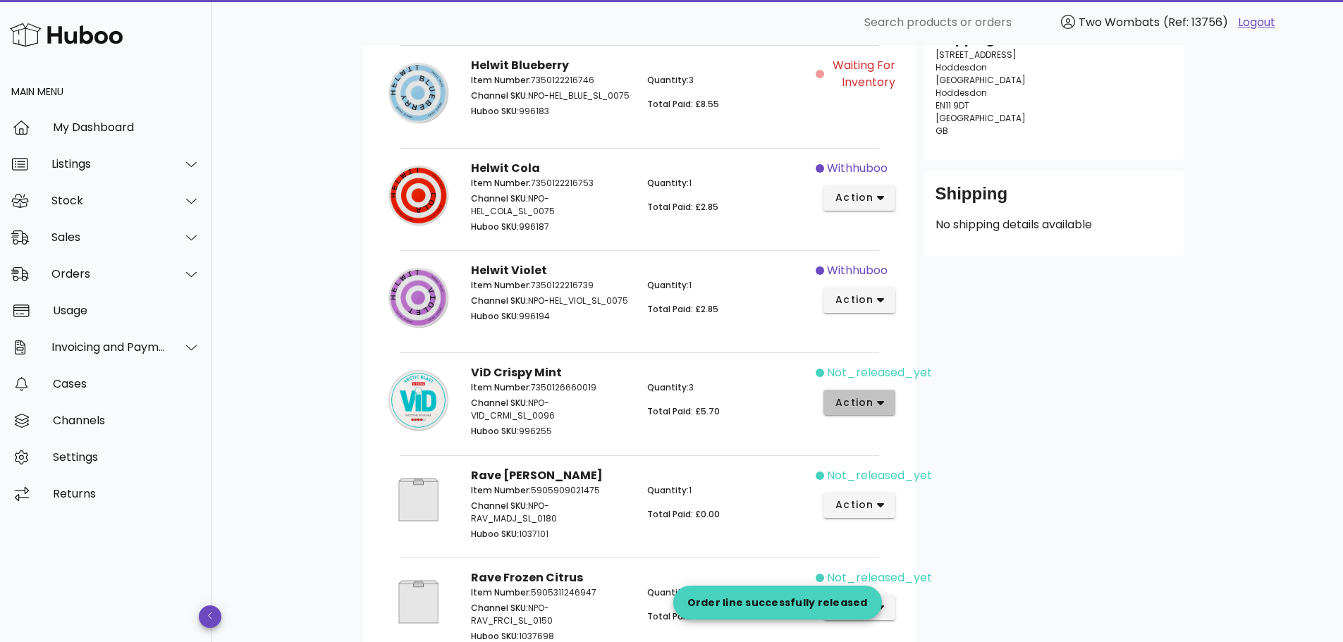
click at [871, 410] on span "action" at bounding box center [854, 402] width 39 height 15
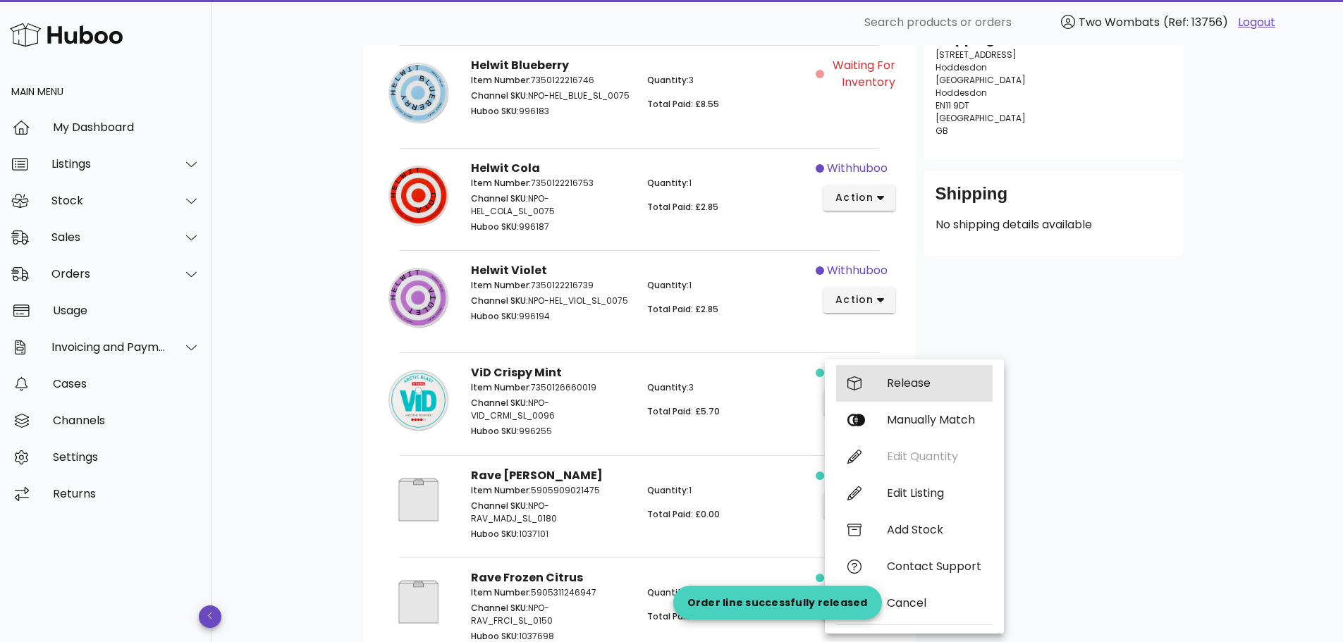
click at [906, 383] on div "Release" at bounding box center [934, 382] width 94 height 13
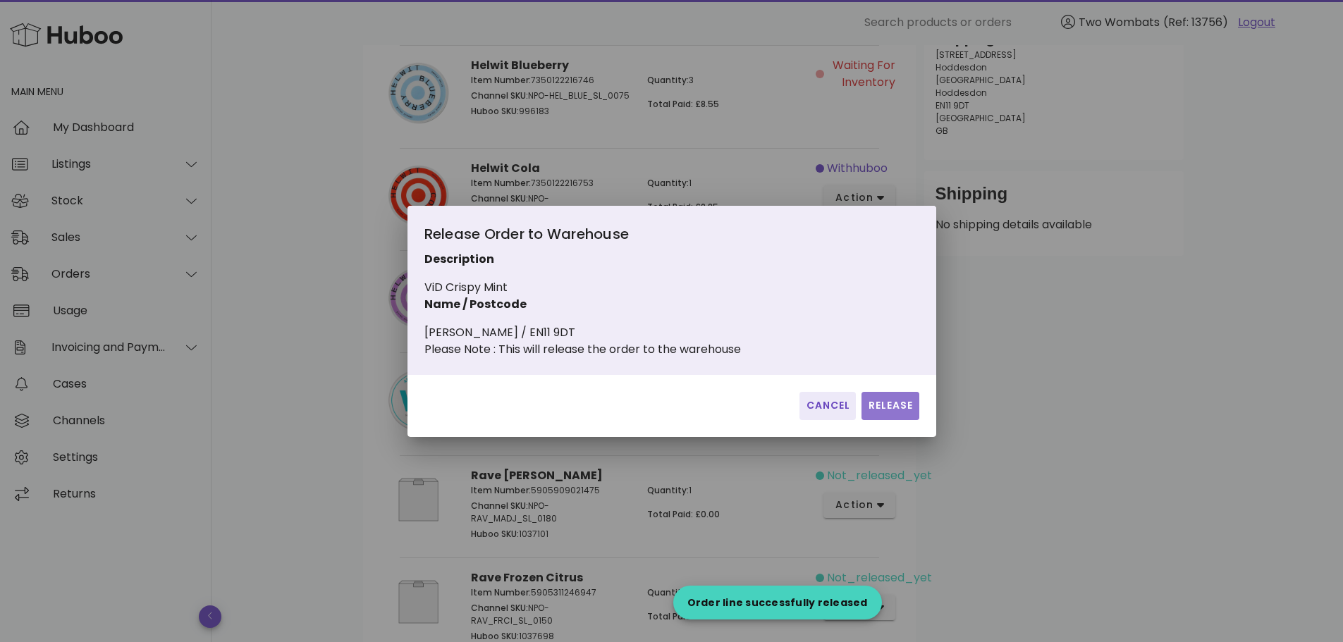
click at [904, 411] on span "Release" at bounding box center [890, 405] width 46 height 15
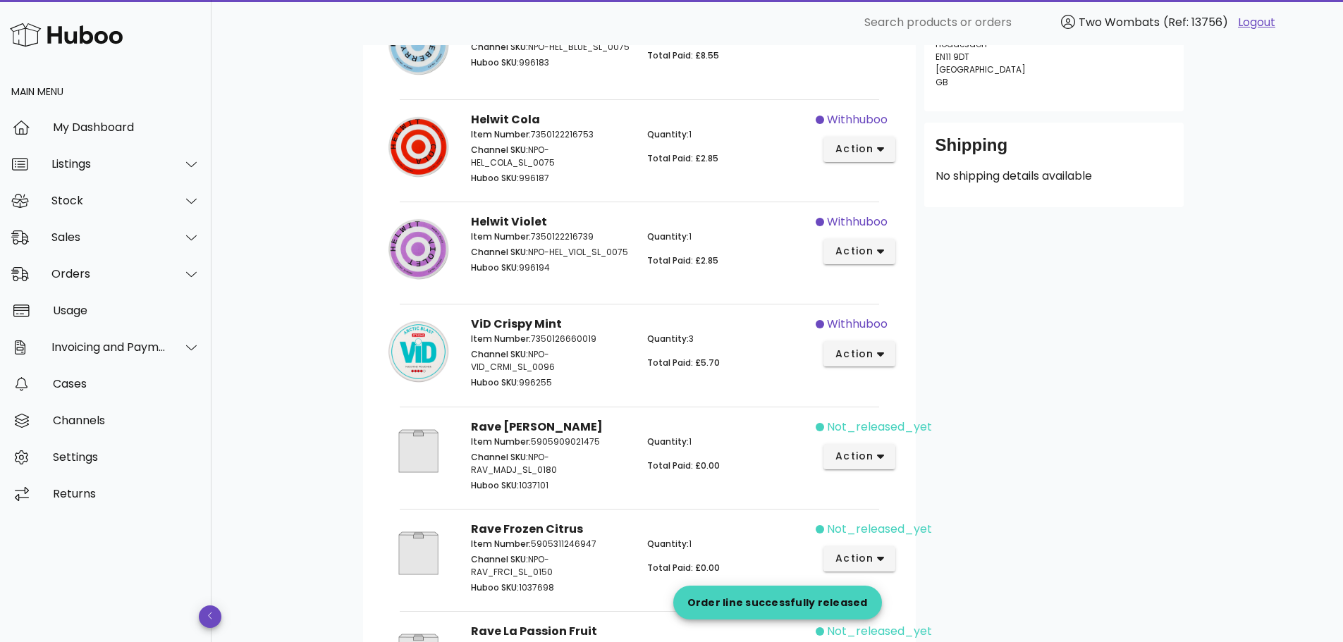
scroll to position [282, 0]
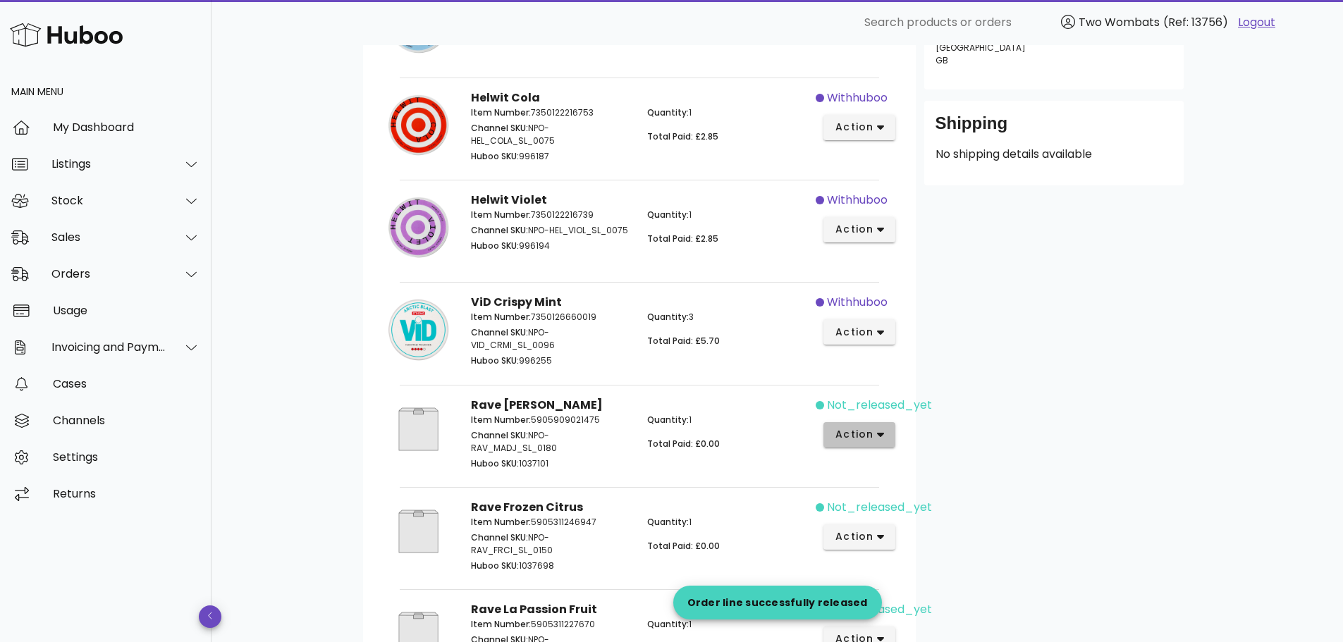
click at [873, 429] on span "action" at bounding box center [854, 434] width 39 height 15
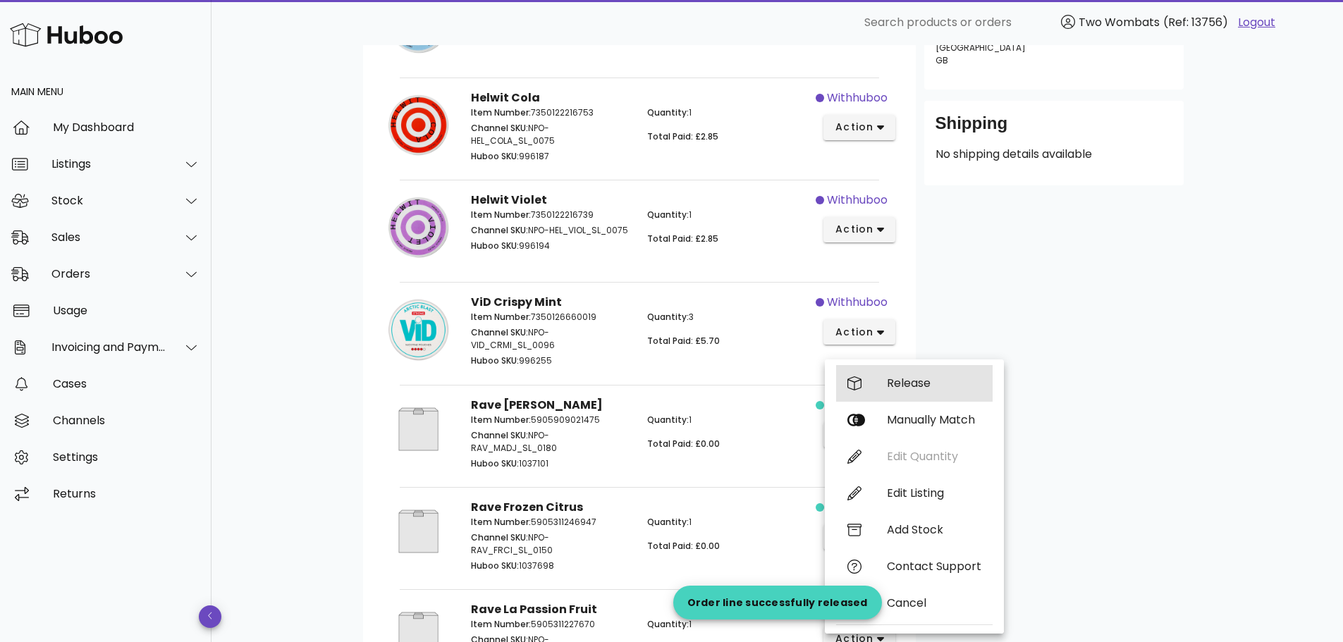
click at [896, 394] on div "Release" at bounding box center [914, 383] width 157 height 37
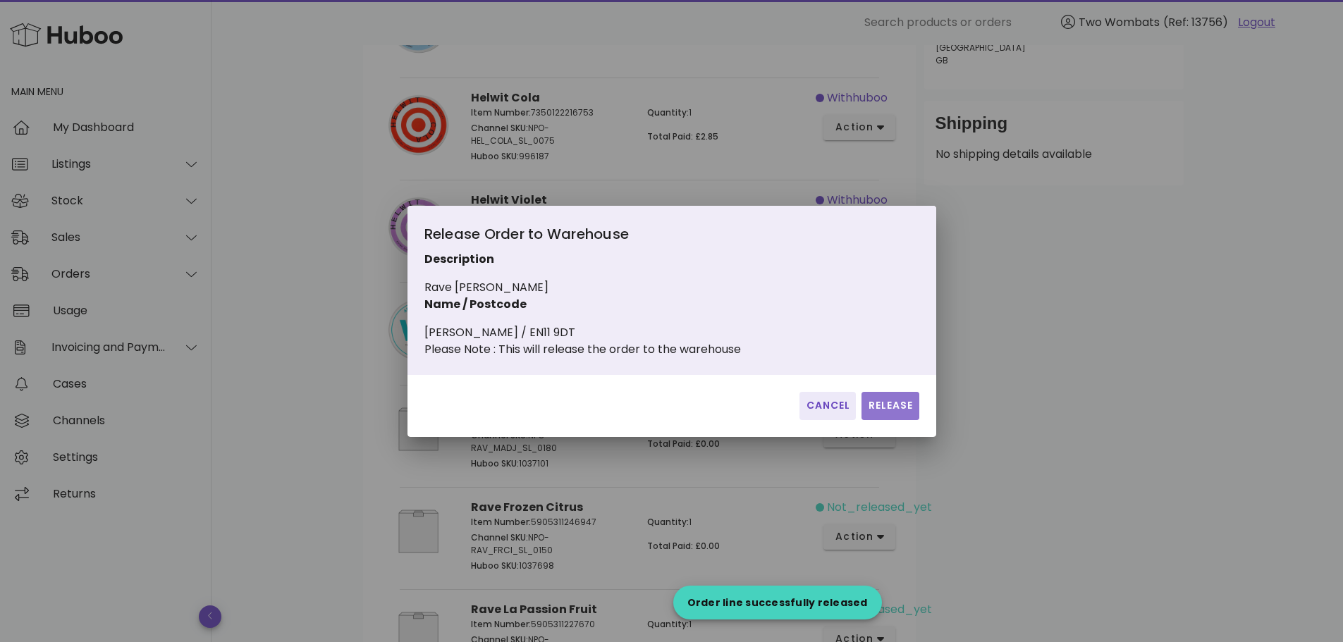
click at [895, 413] on span "Release" at bounding box center [890, 405] width 46 height 15
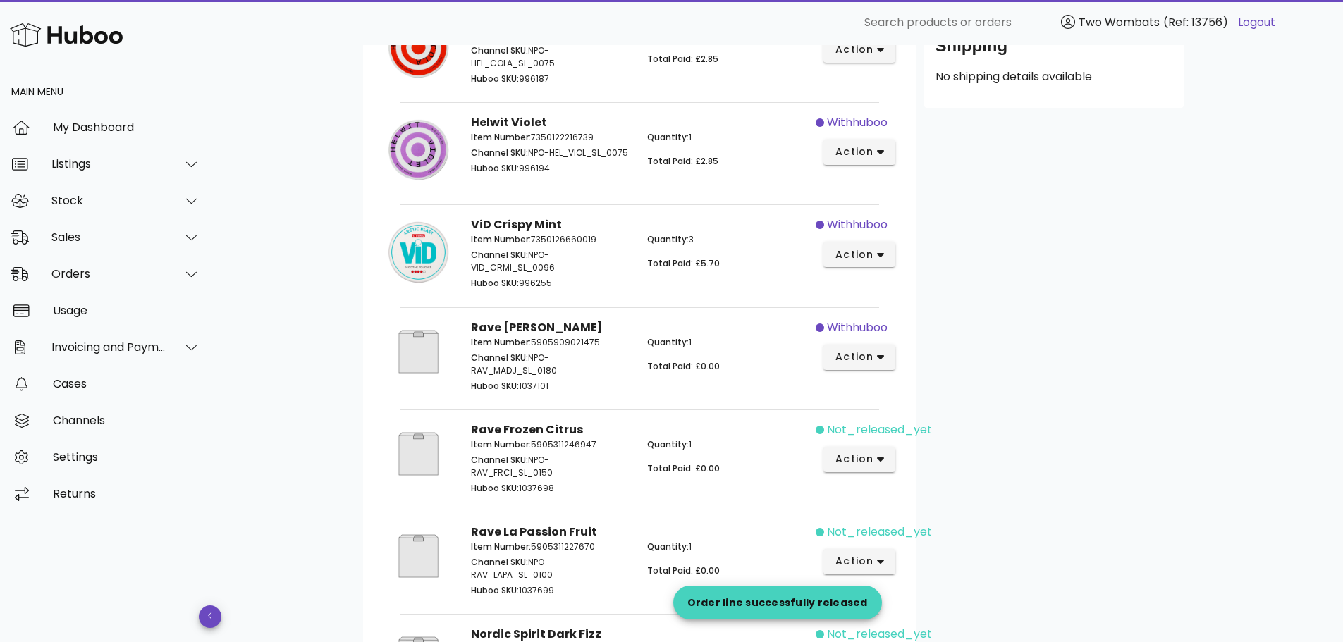
scroll to position [493, 0]
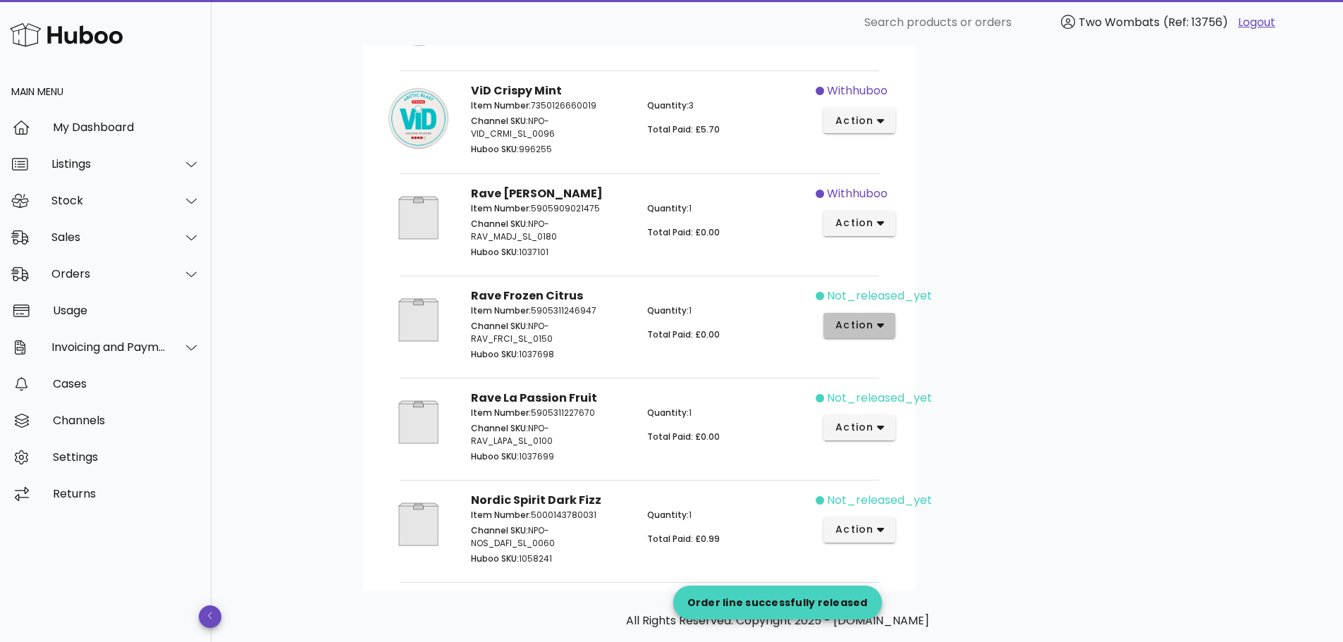
click at [882, 317] on button "action" at bounding box center [859, 325] width 73 height 25
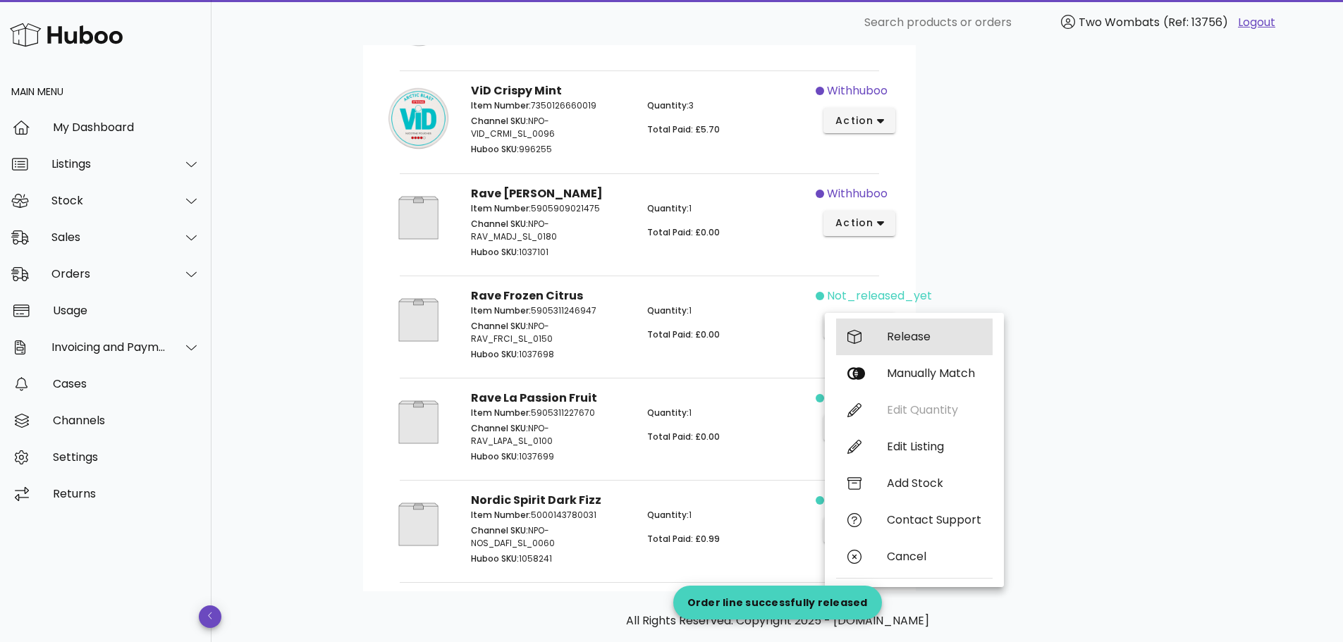
click at [893, 327] on div "Release" at bounding box center [914, 337] width 157 height 37
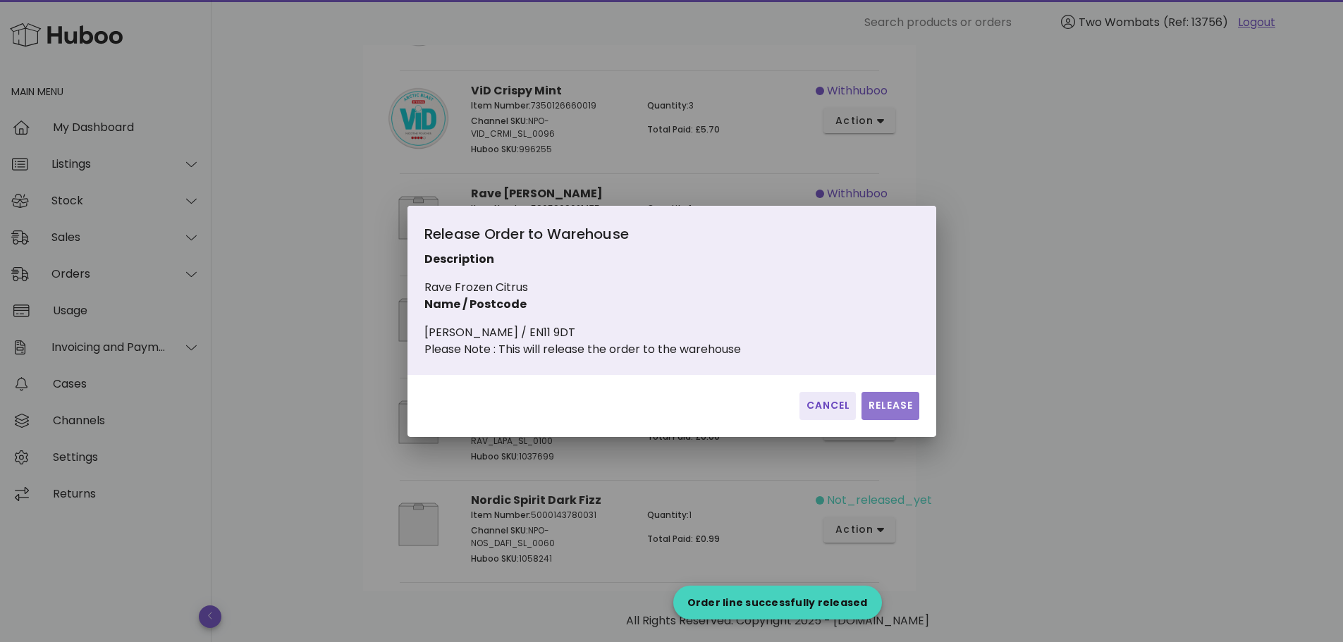
click at [897, 410] on span "Release" at bounding box center [890, 405] width 46 height 15
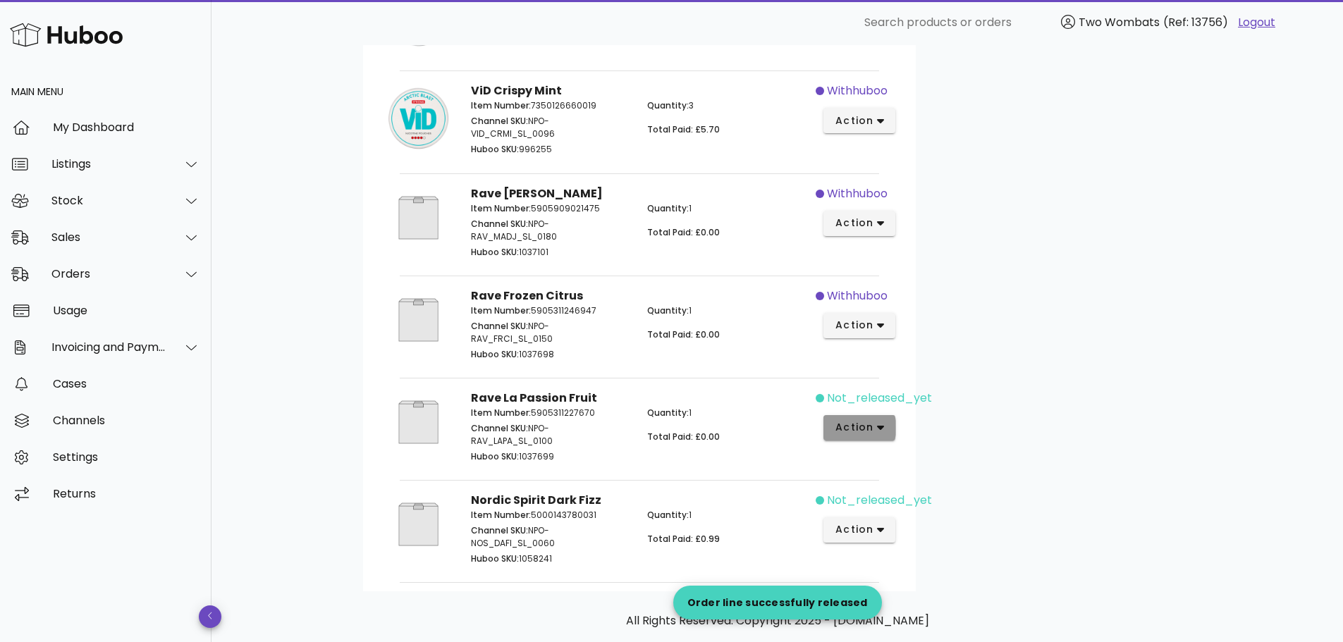
click at [882, 429] on icon "button" at bounding box center [881, 428] width 8 height 5
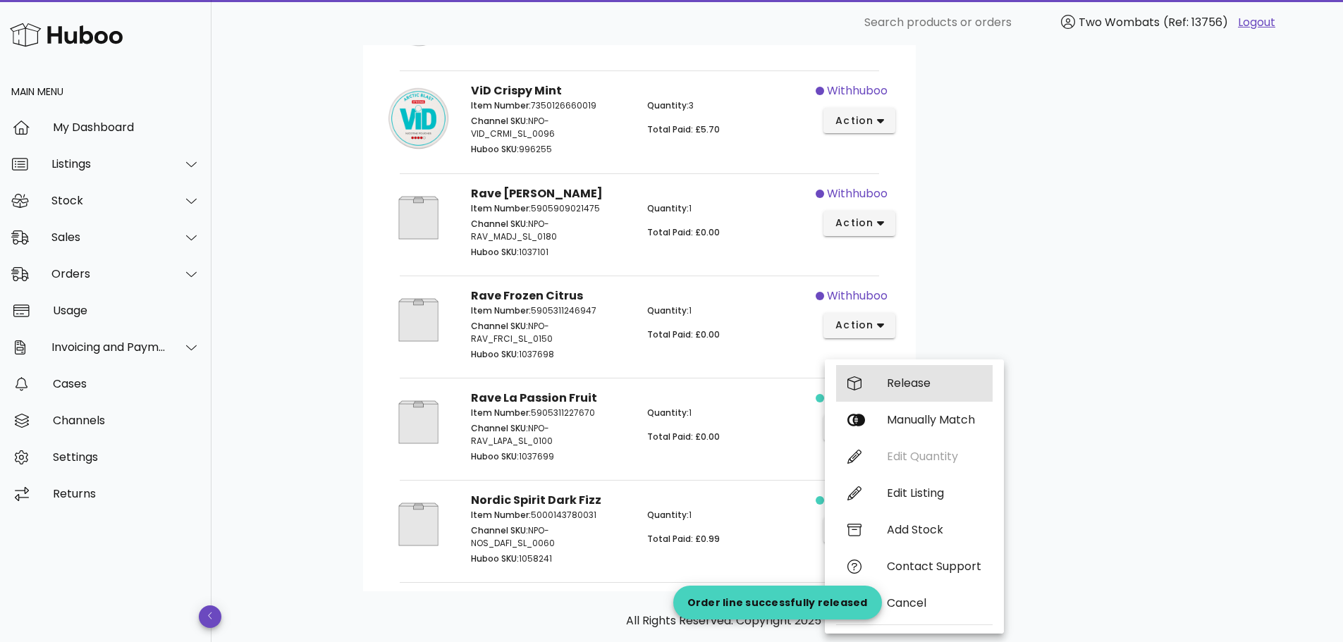
click at [908, 384] on div "Release" at bounding box center [934, 382] width 94 height 13
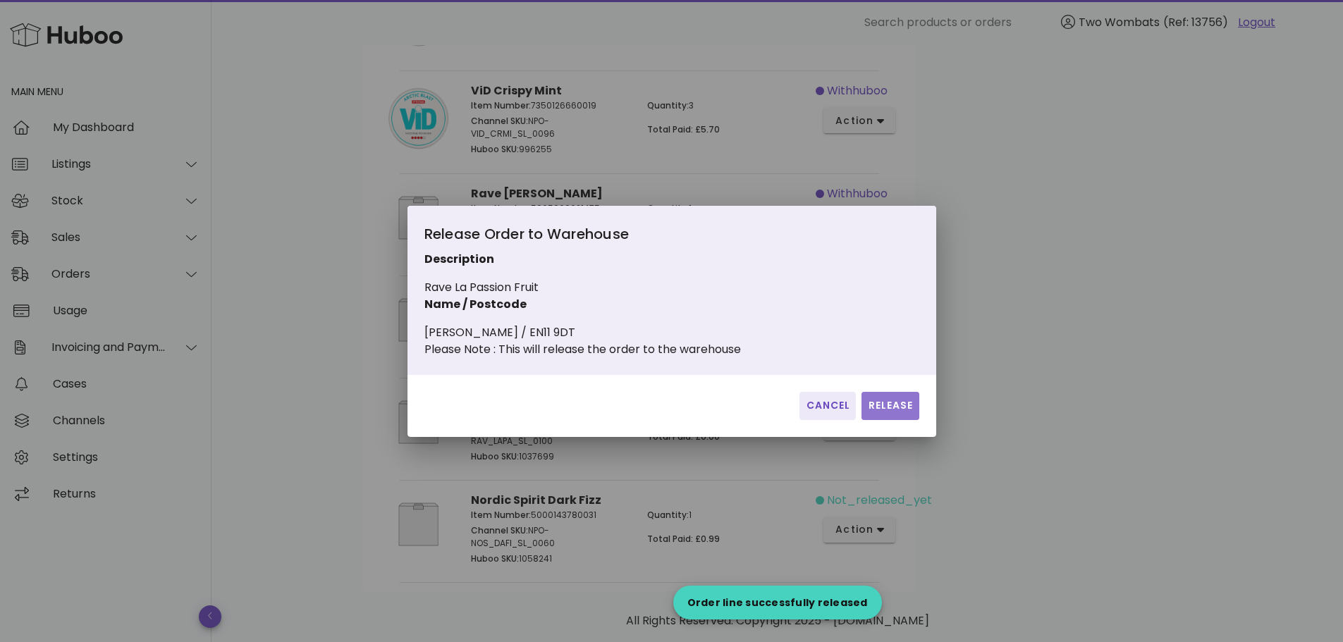
click at [895, 420] on button "Release" at bounding box center [889, 406] width 57 height 28
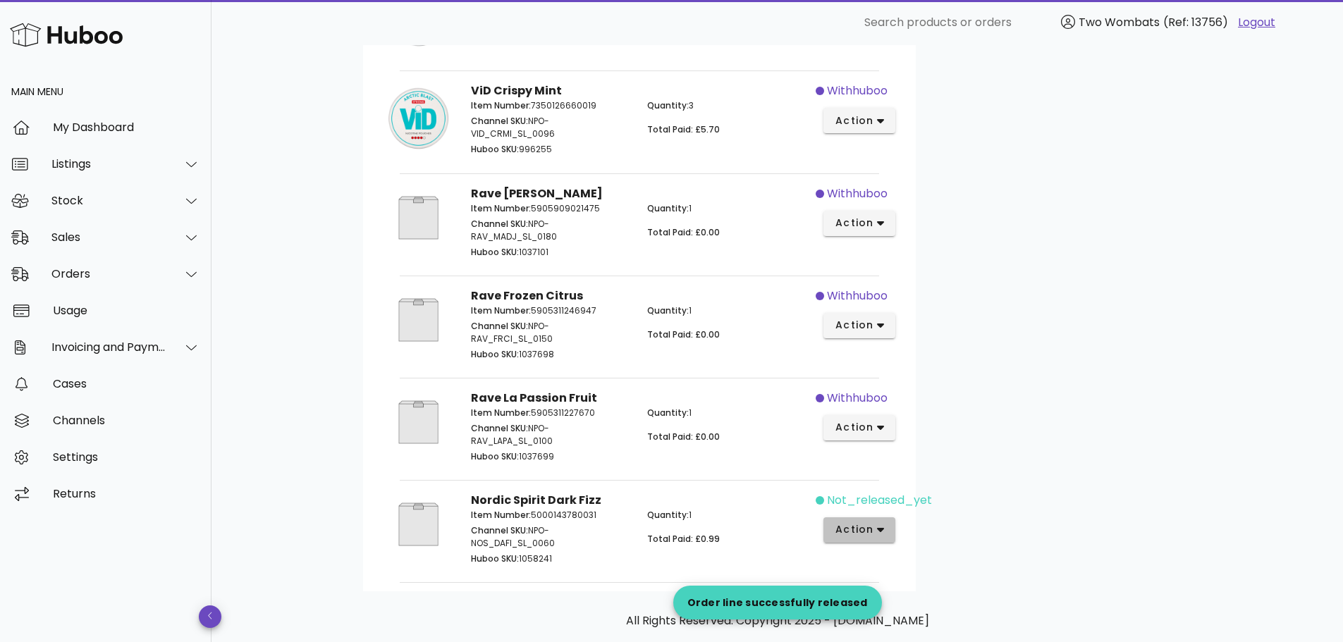
click at [869, 529] on span "action" at bounding box center [854, 529] width 39 height 15
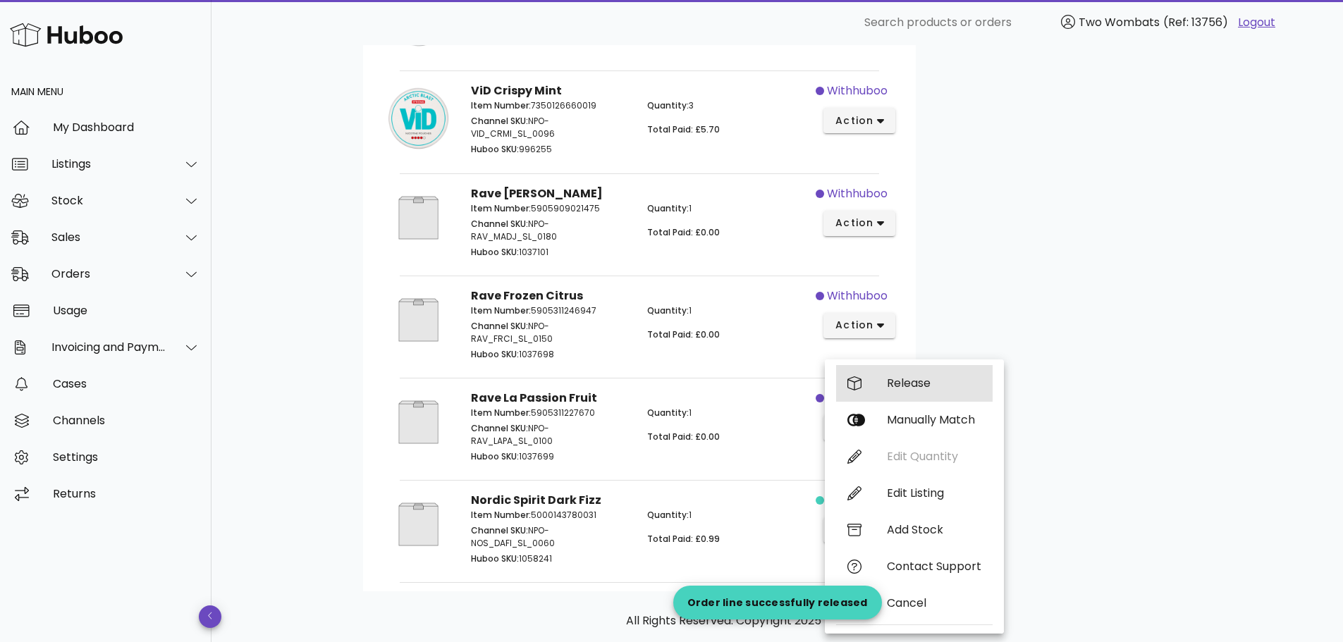
click at [920, 388] on div "Release" at bounding box center [934, 382] width 94 height 13
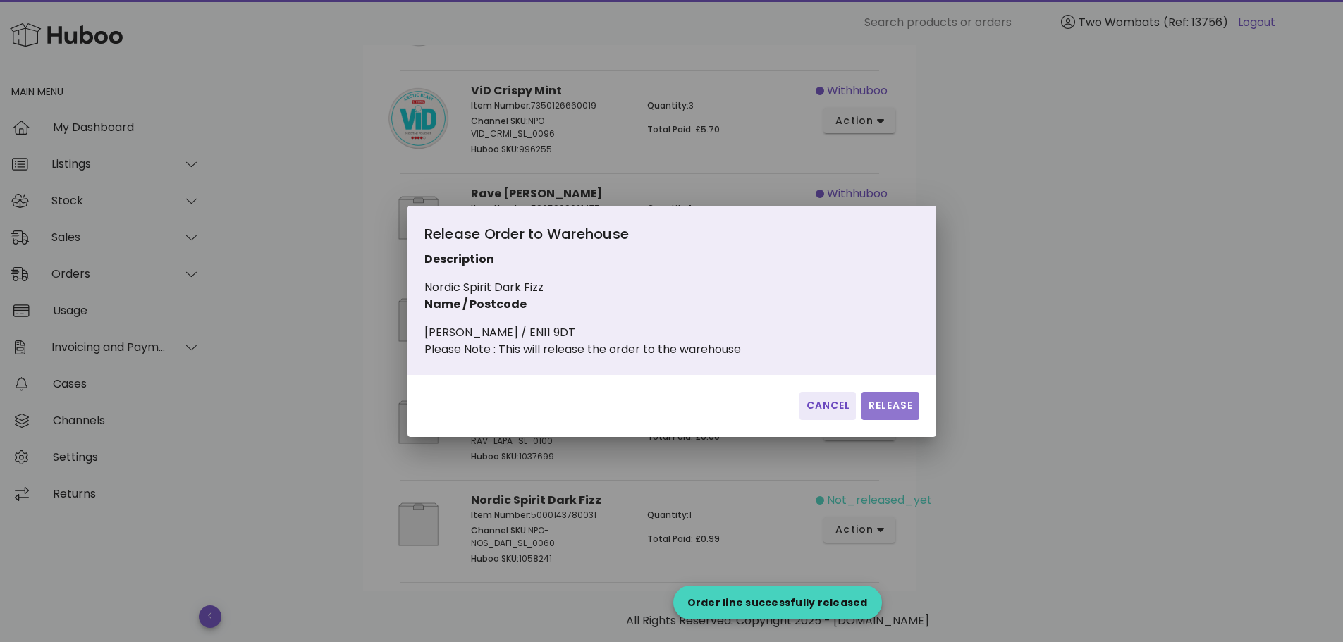
click at [895, 413] on span "Release" at bounding box center [890, 405] width 46 height 15
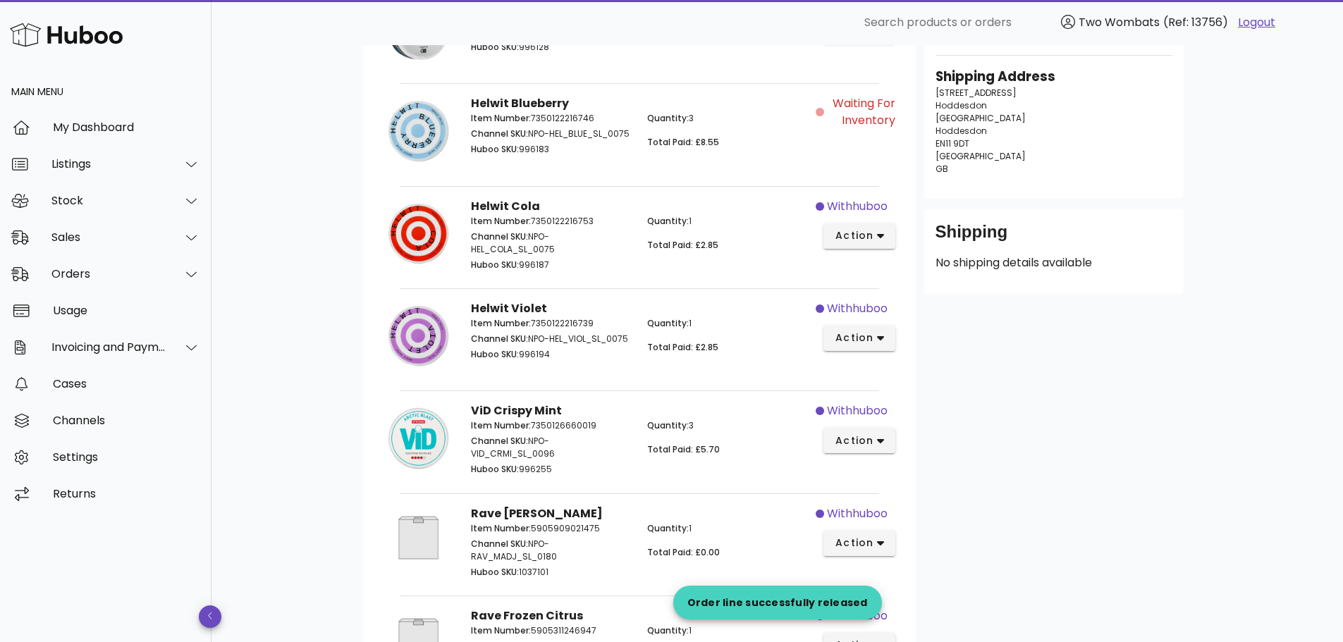
scroll to position [0, 0]
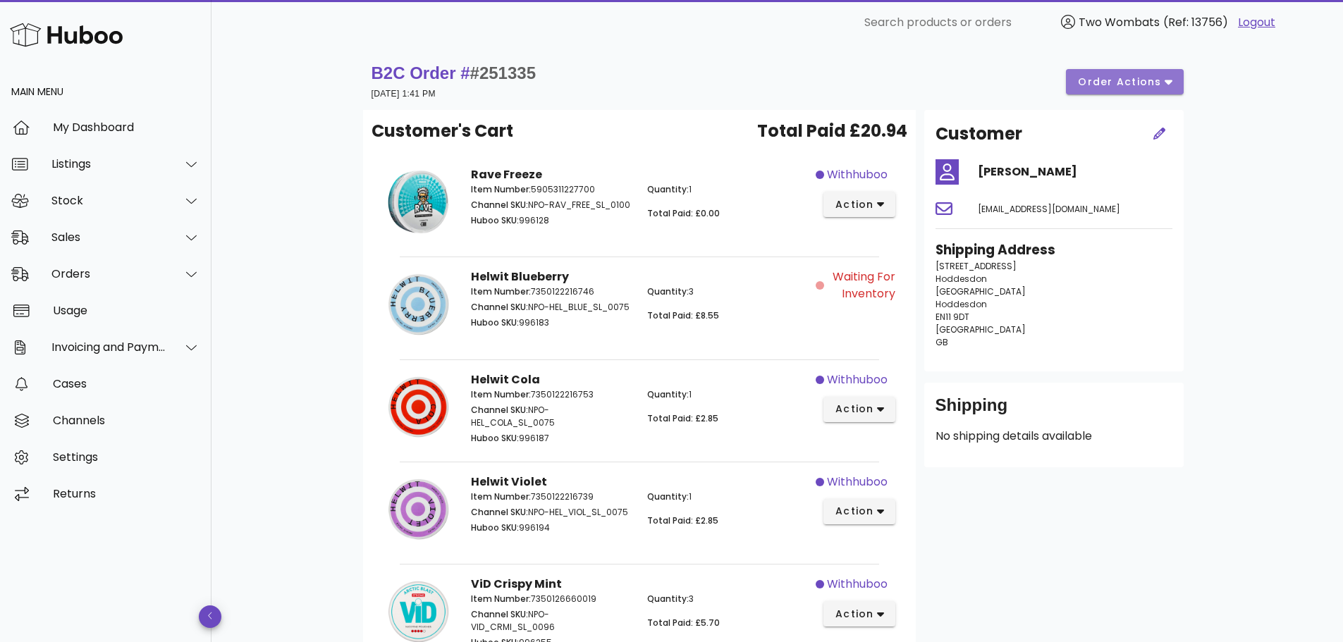
click at [1117, 78] on span "order actions" at bounding box center [1119, 82] width 85 height 15
click at [1127, 63] on div "B2C Order # #251335 [DATE] 1:41 PM order actions" at bounding box center [778, 81] width 812 height 39
